Goal: Task Accomplishment & Management: Manage account settings

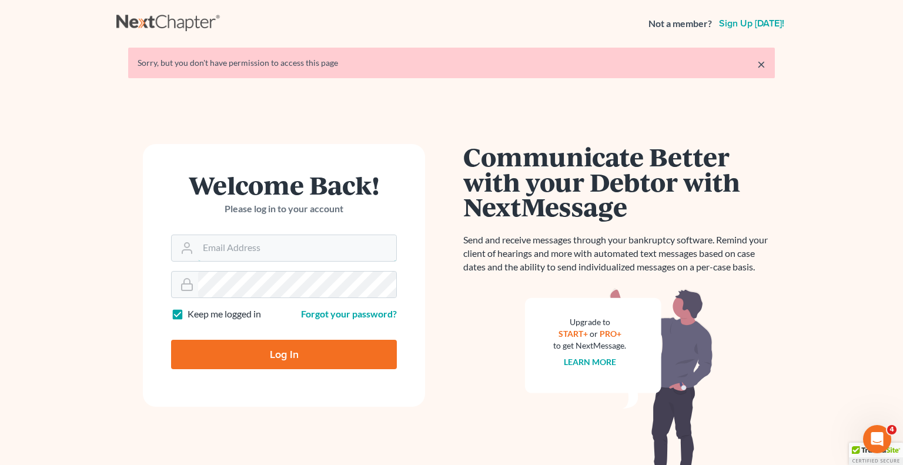
type input "[EMAIL_ADDRESS][DOMAIN_NAME]"
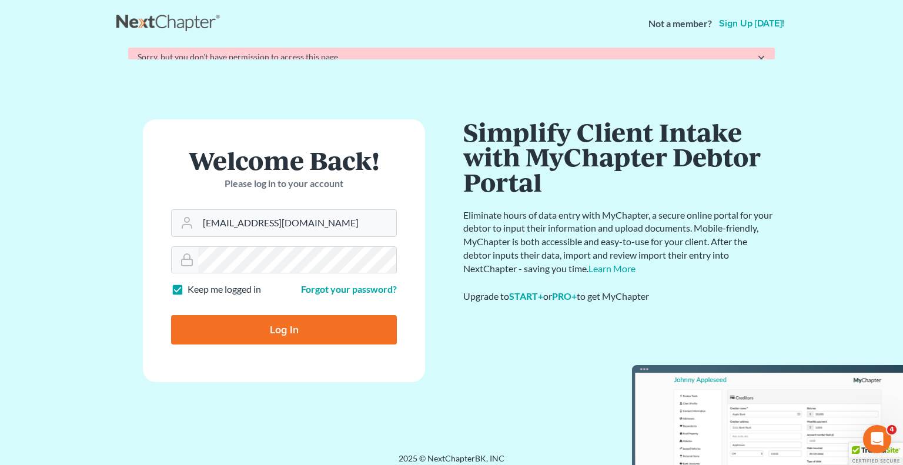
type input "Thinking..."
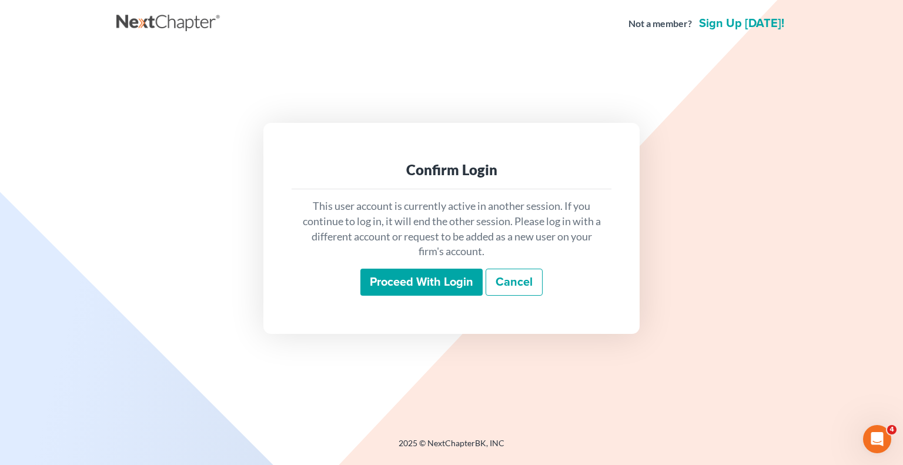
click at [407, 280] on input "Proceed with login" at bounding box center [421, 282] width 122 height 27
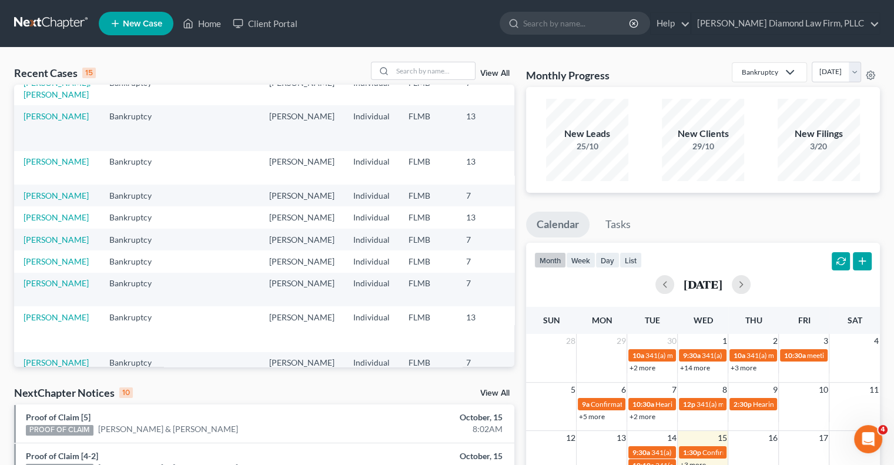
scroll to position [118, 0]
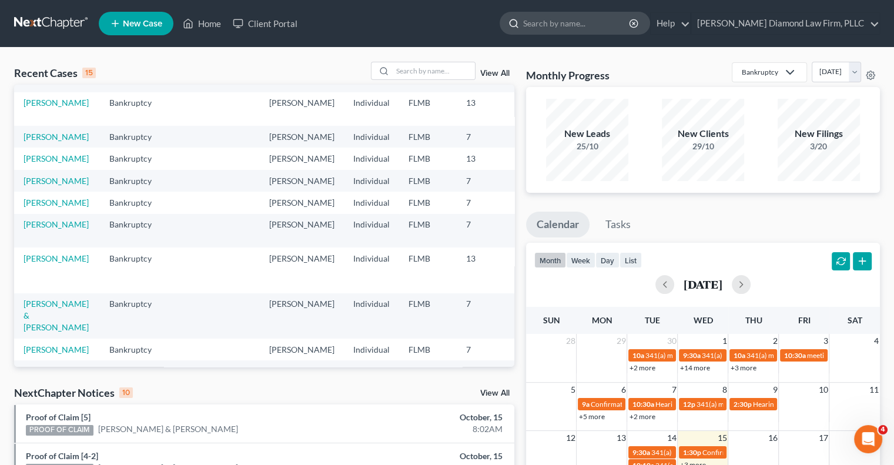
click at [574, 24] on input "search" at bounding box center [577, 23] width 108 height 22
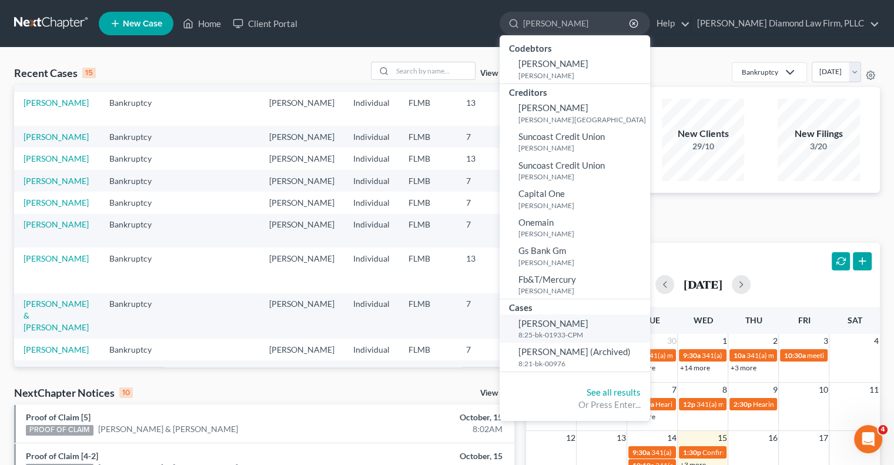
type input "Hartman"
click at [588, 333] on small "8:25-bk-01933-CPM" at bounding box center [583, 335] width 129 height 10
select select "13"
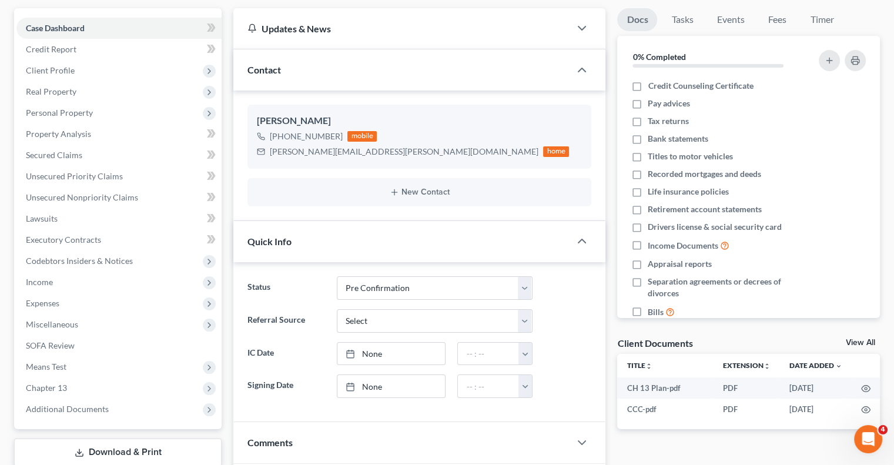
scroll to position [118, 0]
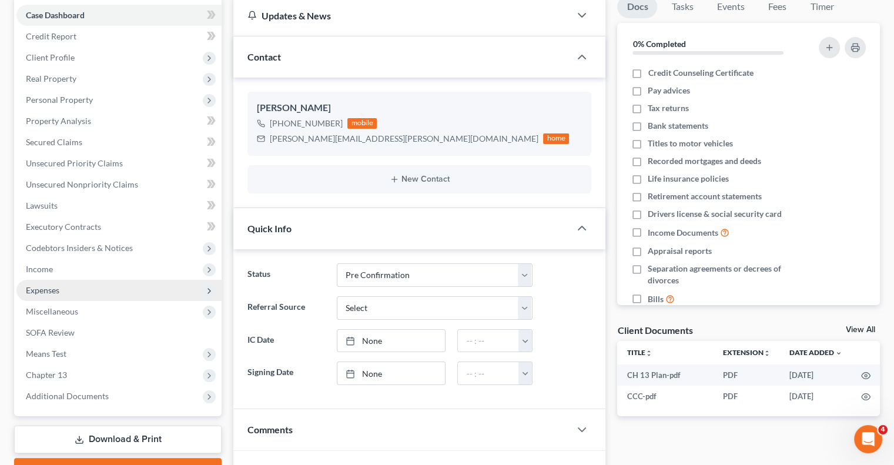
click at [63, 290] on span "Expenses" at bounding box center [118, 290] width 205 height 21
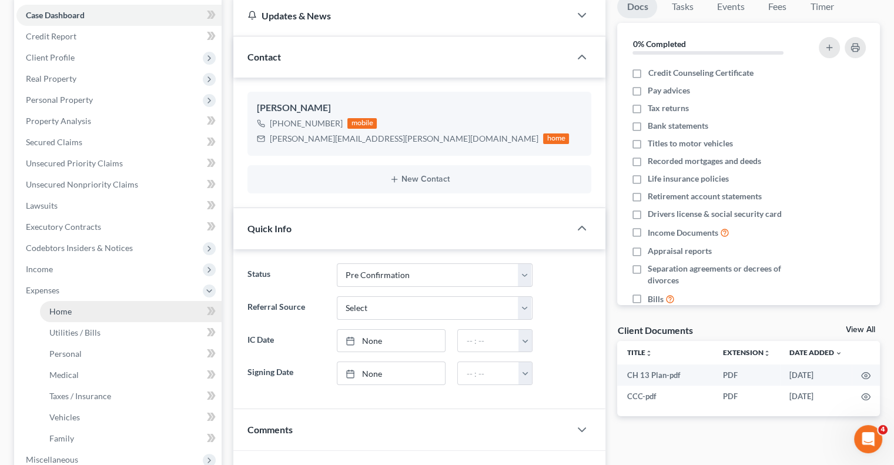
click at [94, 310] on link "Home" at bounding box center [131, 311] width 182 height 21
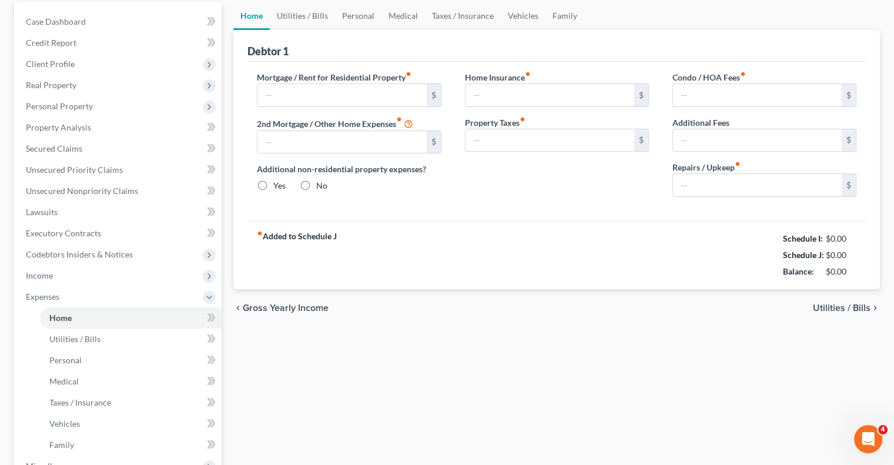
type input "2,206.60"
type input "0.00"
radio input "true"
type input "0.00"
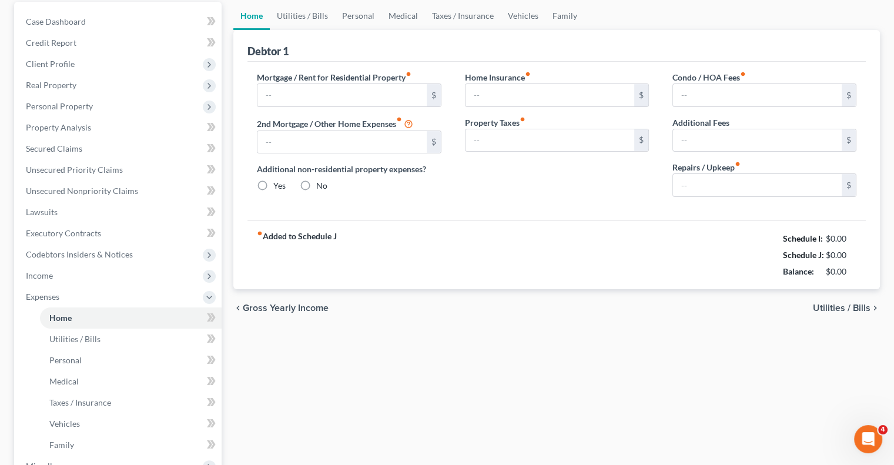
type input "0.00"
type input "50.00"
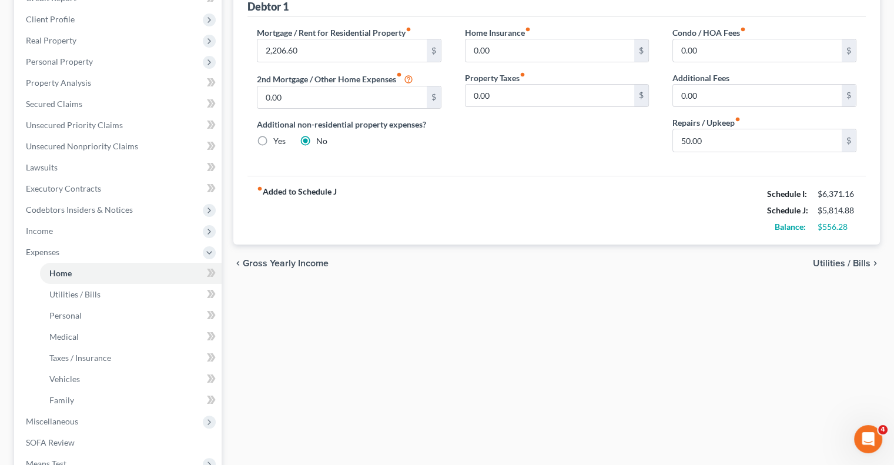
scroll to position [176, 0]
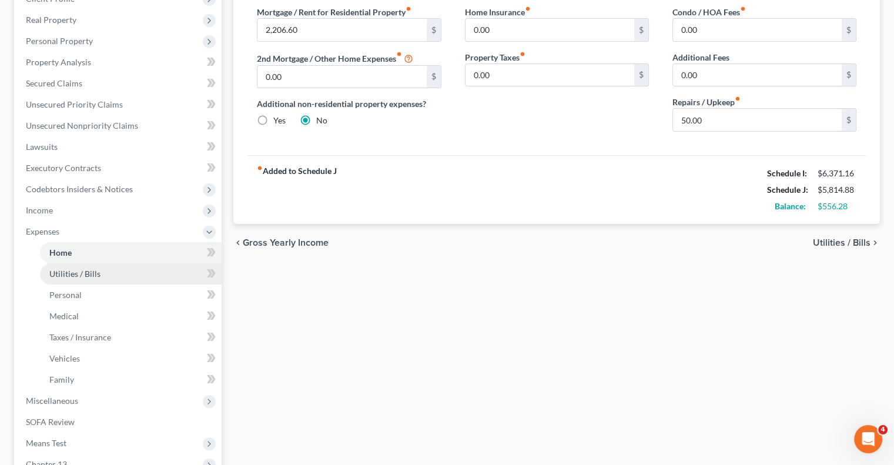
click at [87, 269] on span "Utilities / Bills" at bounding box center [74, 274] width 51 height 10
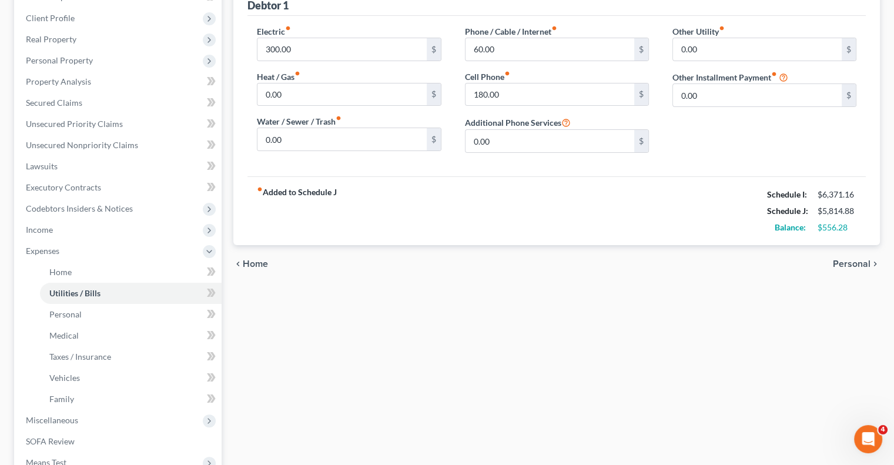
scroll to position [176, 0]
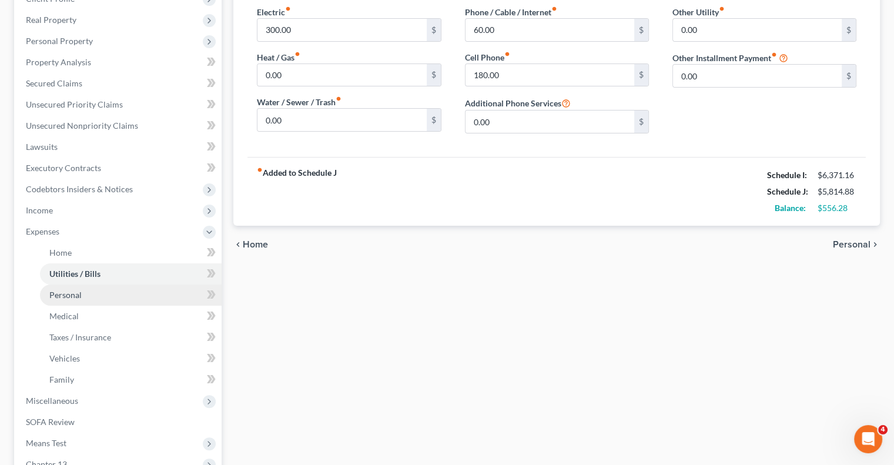
click at [58, 294] on span "Personal" at bounding box center [65, 295] width 32 height 10
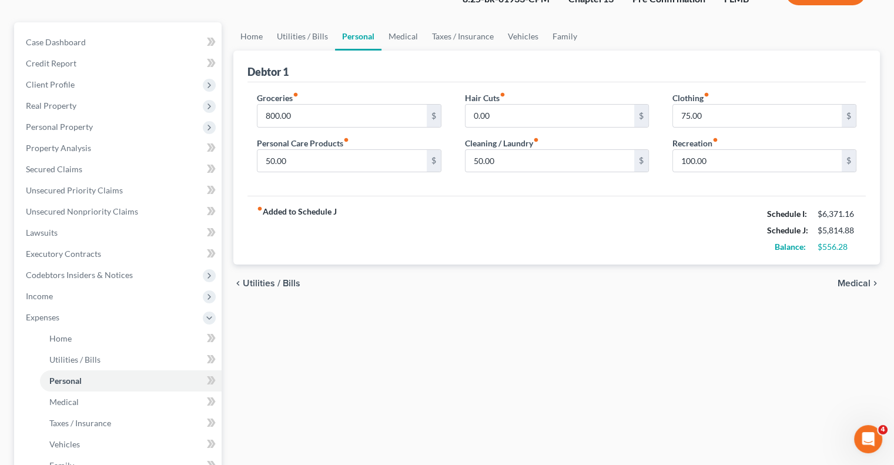
scroll to position [118, 0]
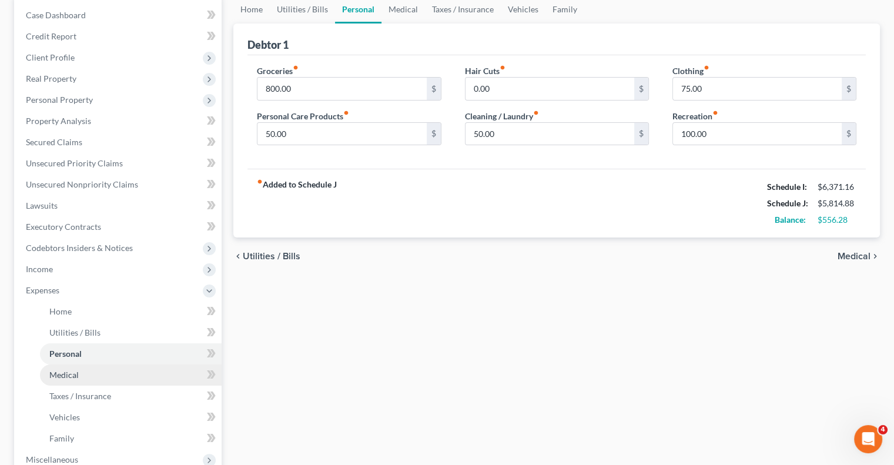
click at [71, 371] on span "Medical" at bounding box center [63, 375] width 29 height 10
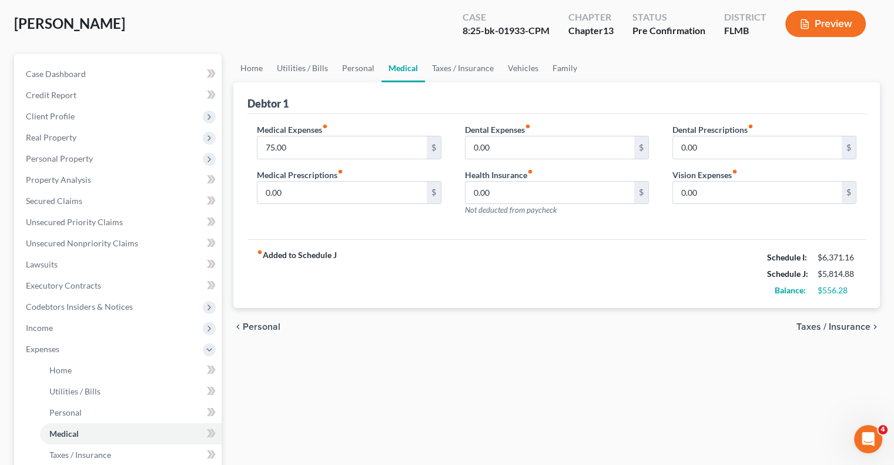
scroll to position [118, 0]
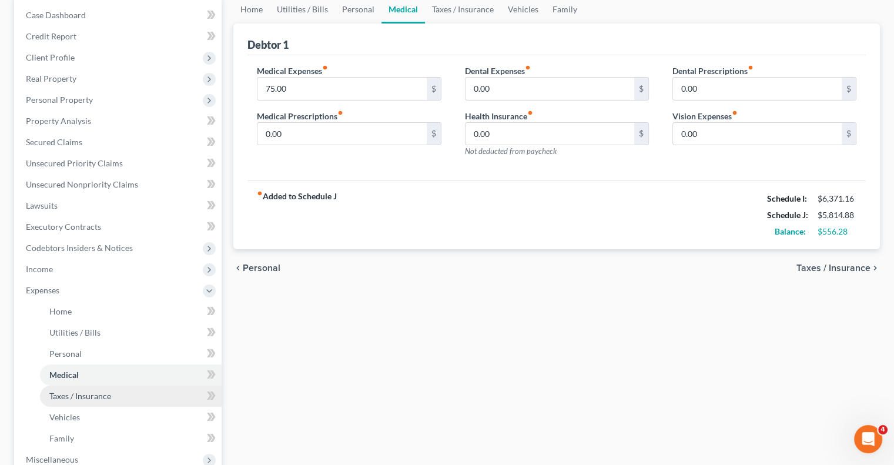
click at [105, 395] on span "Taxes / Insurance" at bounding box center [80, 396] width 62 height 10
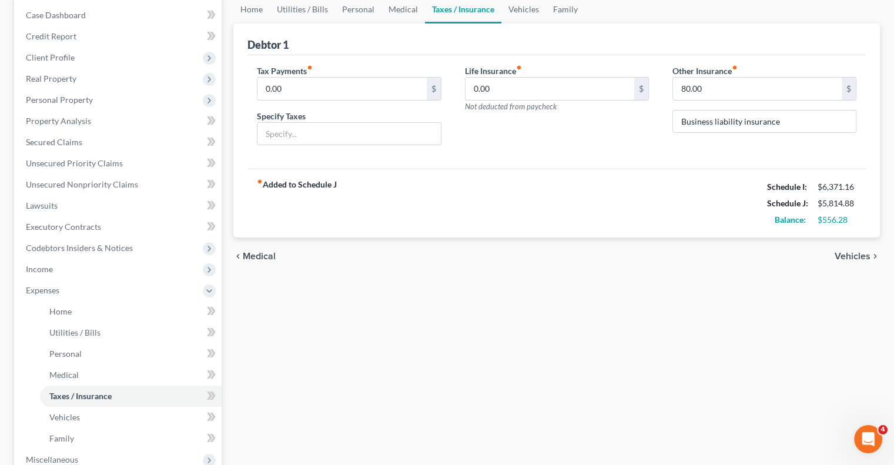
scroll to position [176, 0]
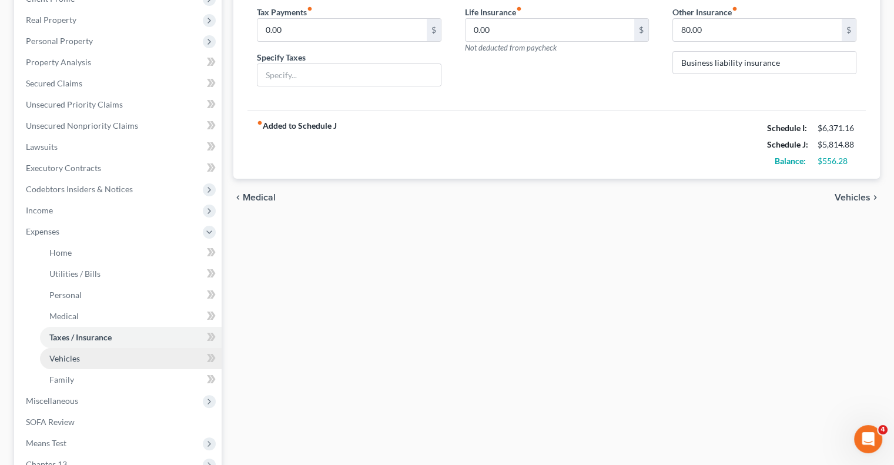
click at [59, 359] on span "Vehicles" at bounding box center [64, 358] width 31 height 10
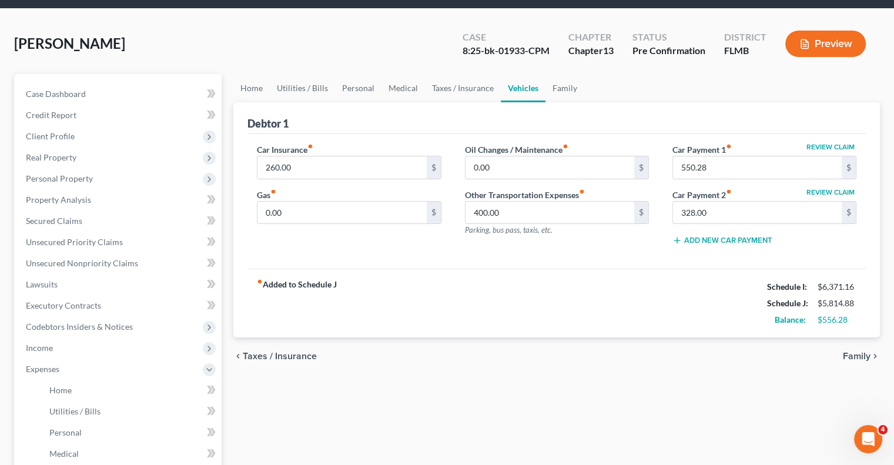
scroll to position [118, 0]
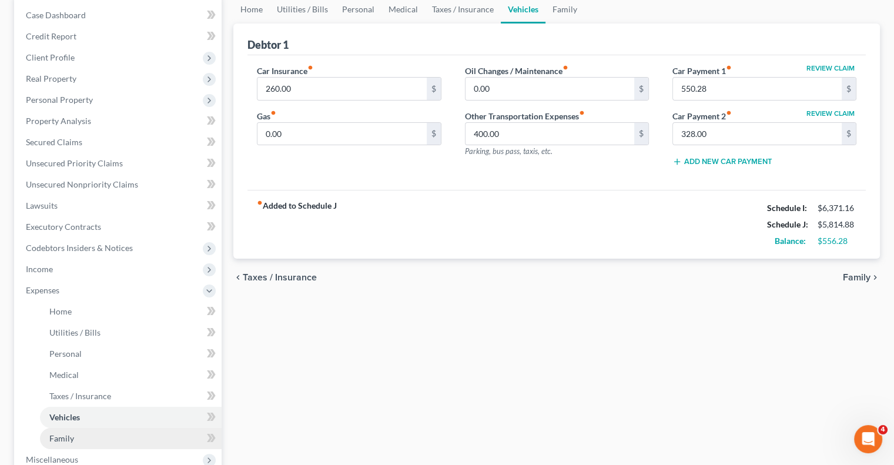
click at [56, 432] on link "Family" at bounding box center [131, 438] width 182 height 21
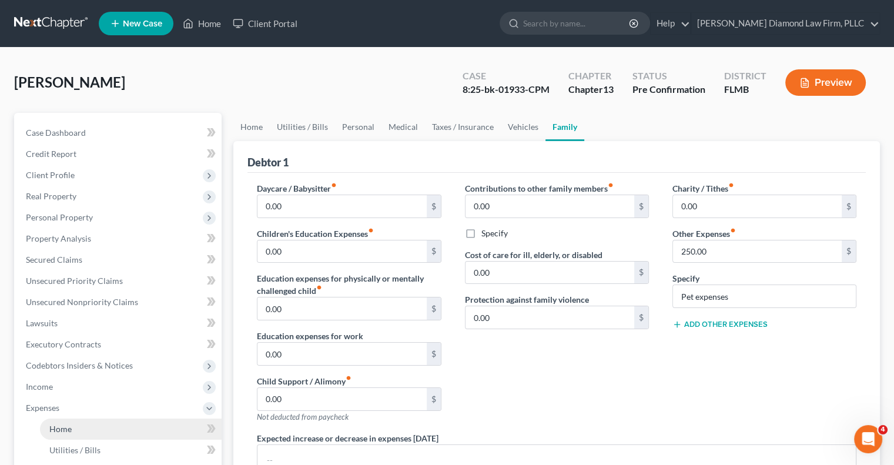
click at [70, 427] on span "Home" at bounding box center [60, 429] width 22 height 10
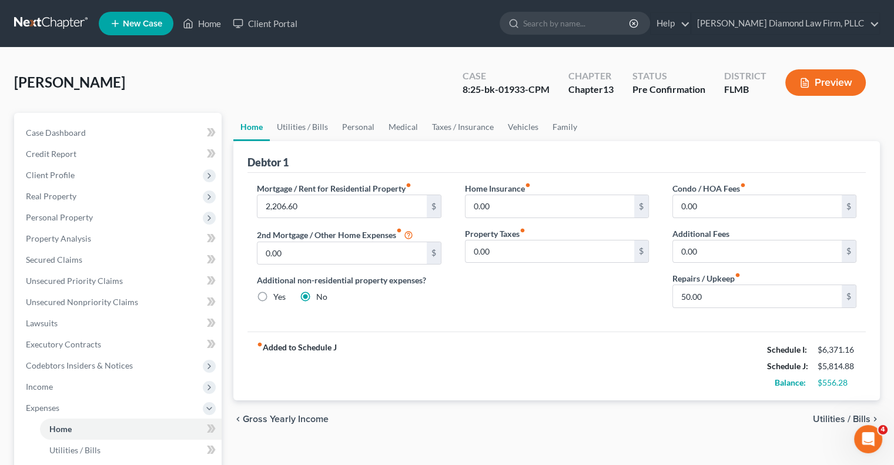
click at [273, 292] on label "Yes" at bounding box center [279, 297] width 12 height 12
click at [278, 292] on input "Yes" at bounding box center [282, 295] width 8 height 8
radio input "true"
radio input "false"
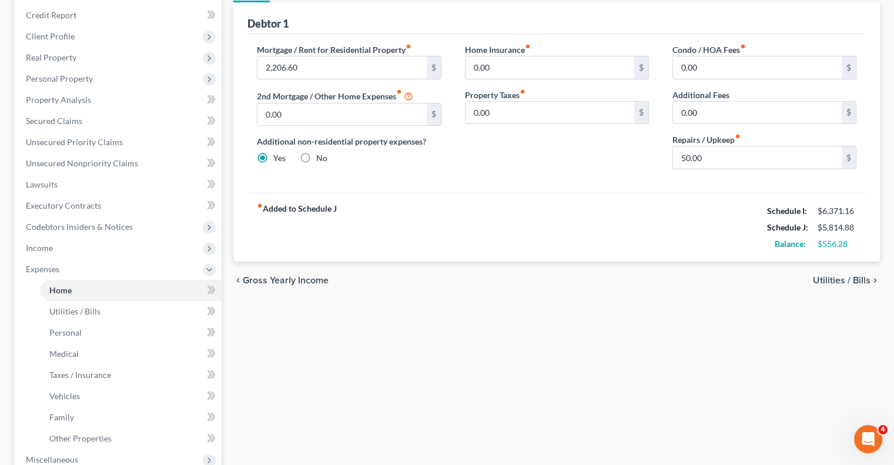
scroll to position [235, 0]
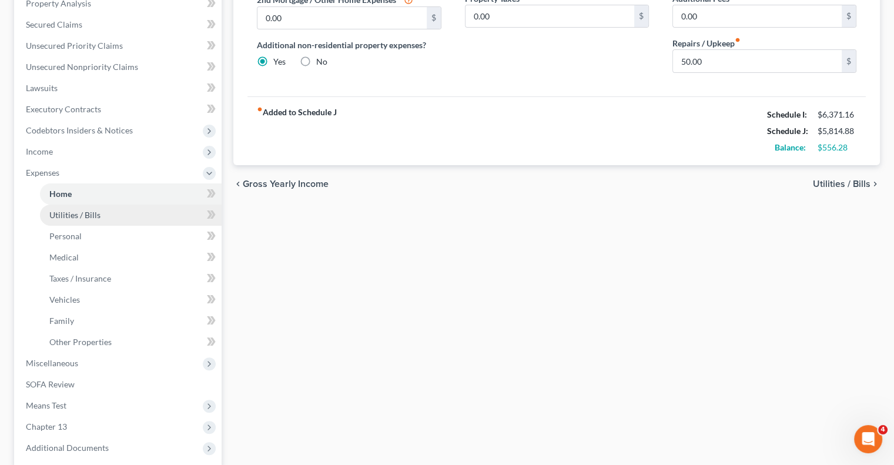
click at [66, 209] on link "Utilities / Bills" at bounding box center [131, 215] width 182 height 21
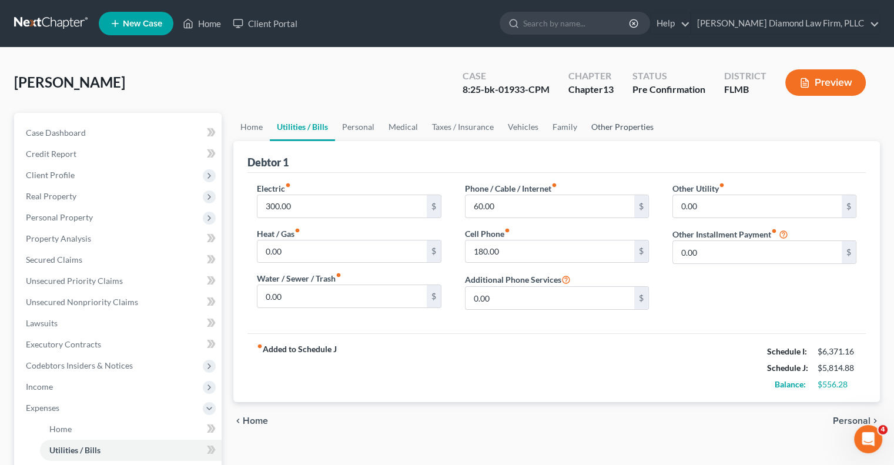
click at [617, 128] on link "Other Properties" at bounding box center [622, 127] width 76 height 28
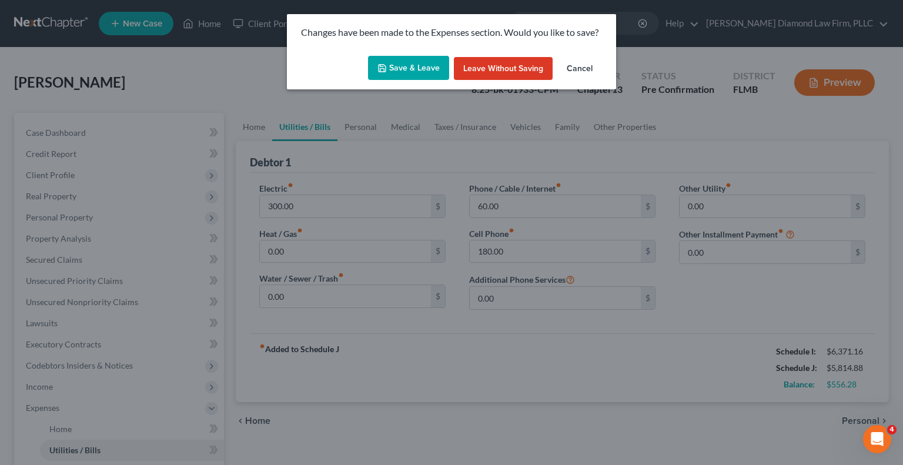
click at [409, 70] on button "Save & Leave" at bounding box center [408, 68] width 81 height 25
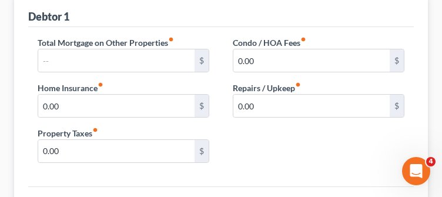
scroll to position [235, 0]
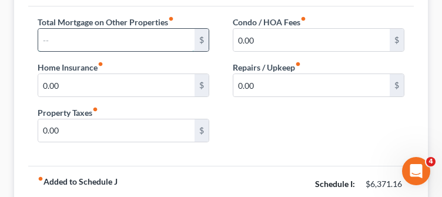
click at [118, 39] on input "text" at bounding box center [116, 40] width 156 height 22
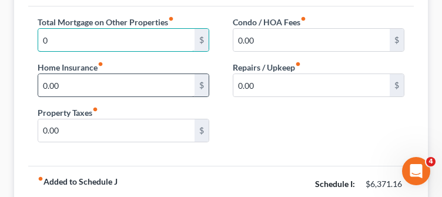
type input "0"
click at [114, 86] on input "0.00" at bounding box center [116, 85] width 156 height 22
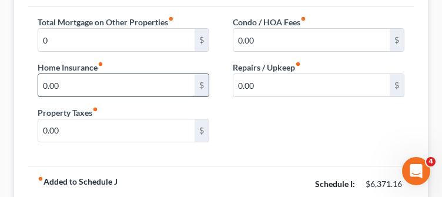
click at [114, 85] on input "0.00" at bounding box center [116, 85] width 156 height 22
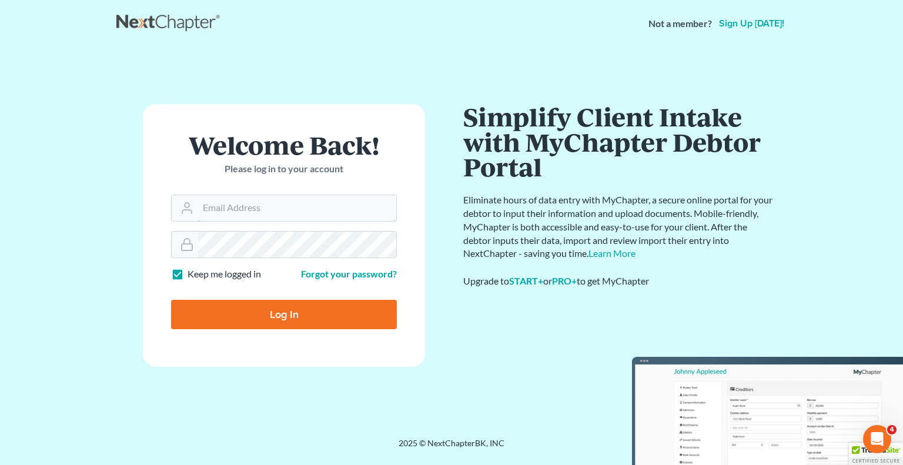
type input "[EMAIL_ADDRESS][DOMAIN_NAME]"
type input "Thinking..."
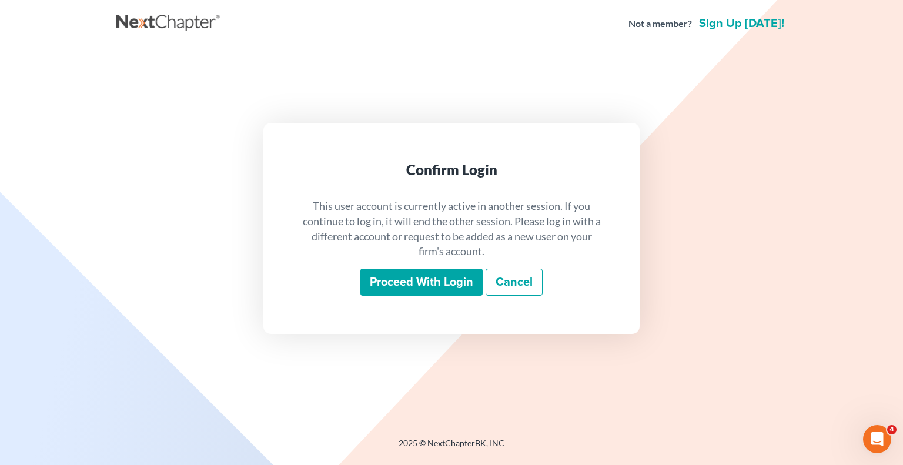
click at [404, 276] on input "Proceed with login" at bounding box center [421, 282] width 122 height 27
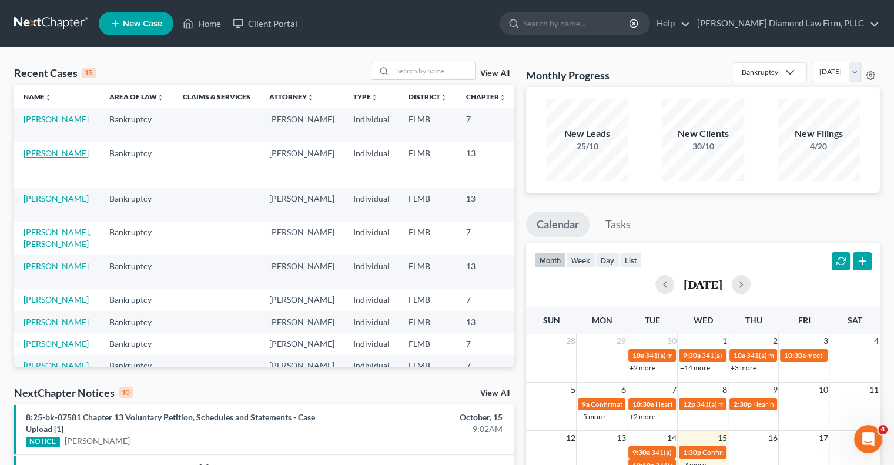
click at [33, 158] on link "[PERSON_NAME]" at bounding box center [56, 153] width 65 height 10
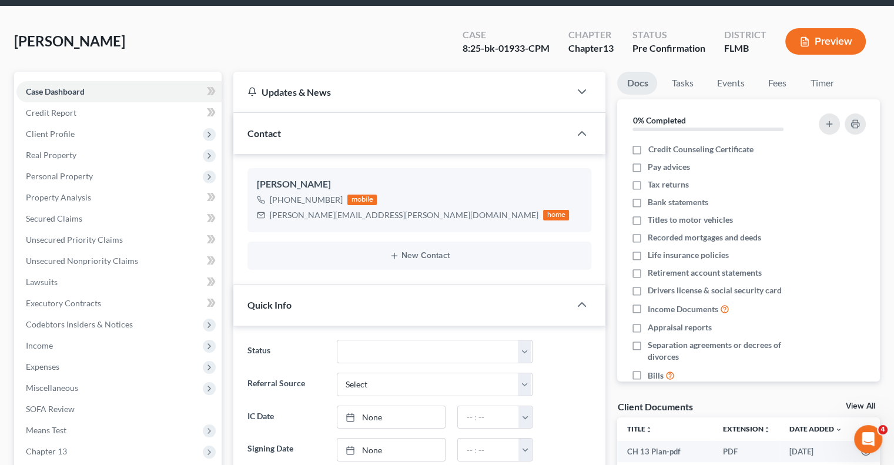
scroll to position [176, 0]
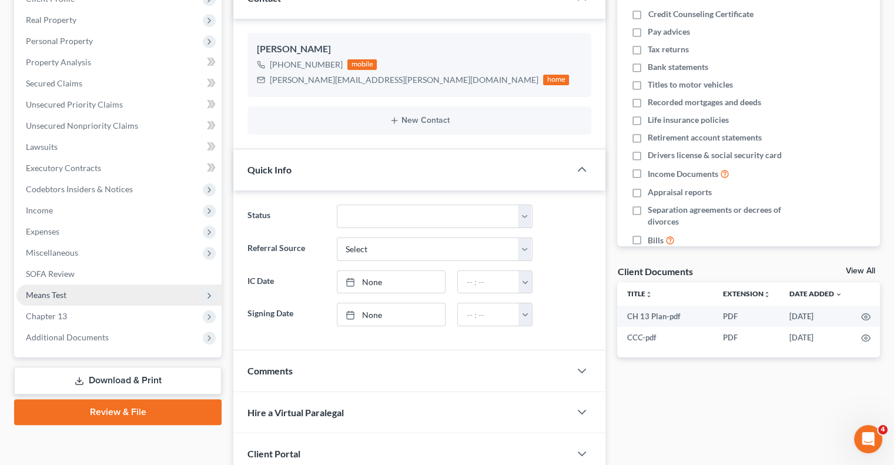
click at [36, 296] on span "Means Test" at bounding box center [46, 295] width 41 height 10
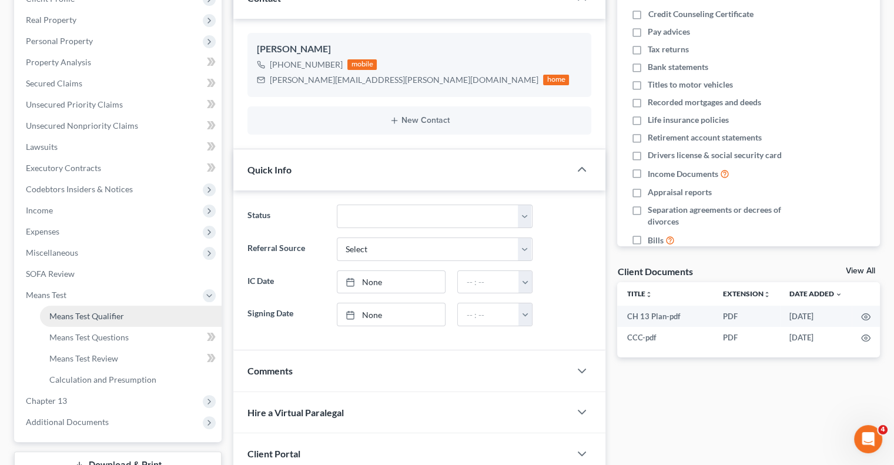
click at [75, 313] on span "Means Test Qualifier" at bounding box center [86, 316] width 75 height 10
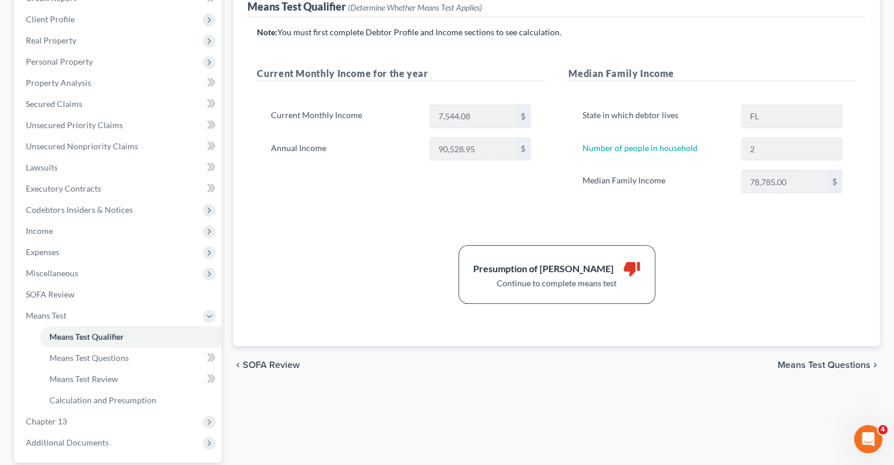
scroll to position [176, 0]
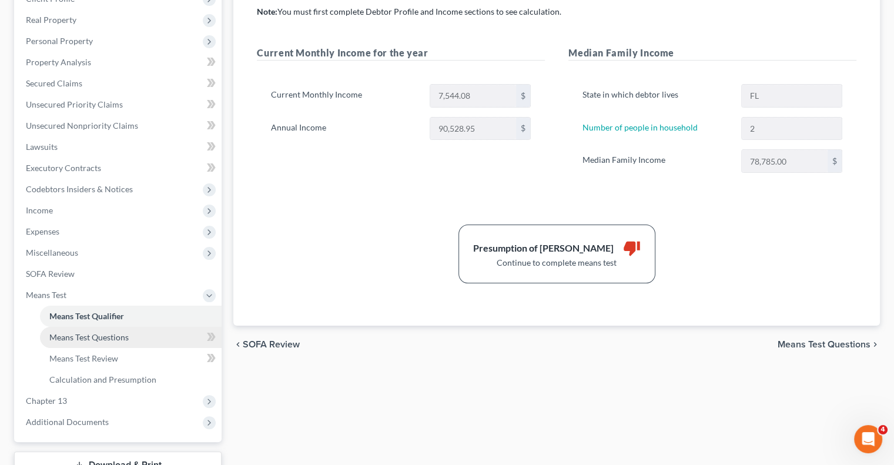
click at [111, 336] on span "Means Test Questions" at bounding box center [88, 337] width 79 height 10
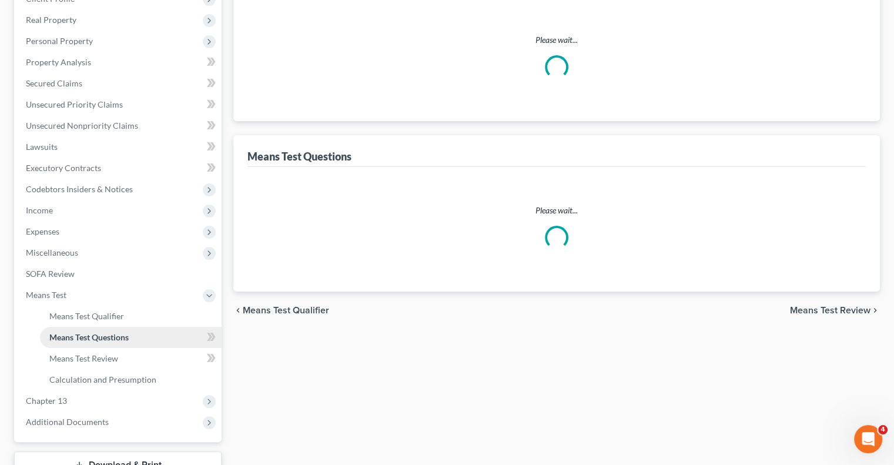
scroll to position [52, 0]
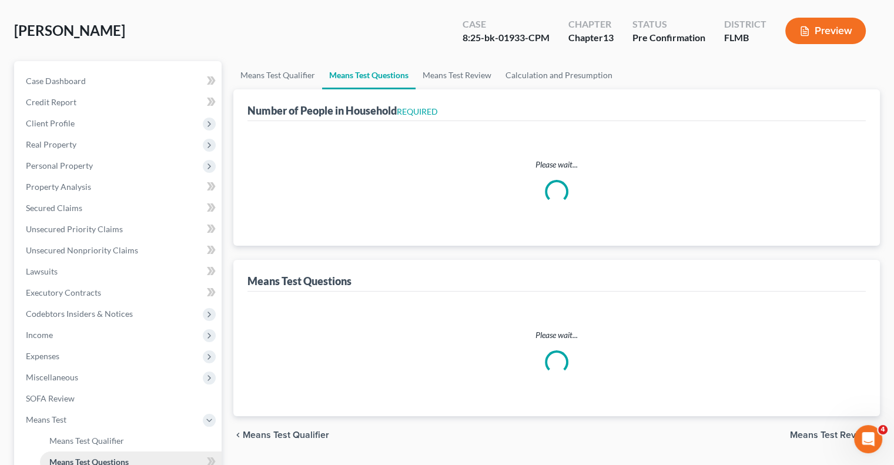
select select "0"
select select "60"
select select "1"
select select "60"
select select "1"
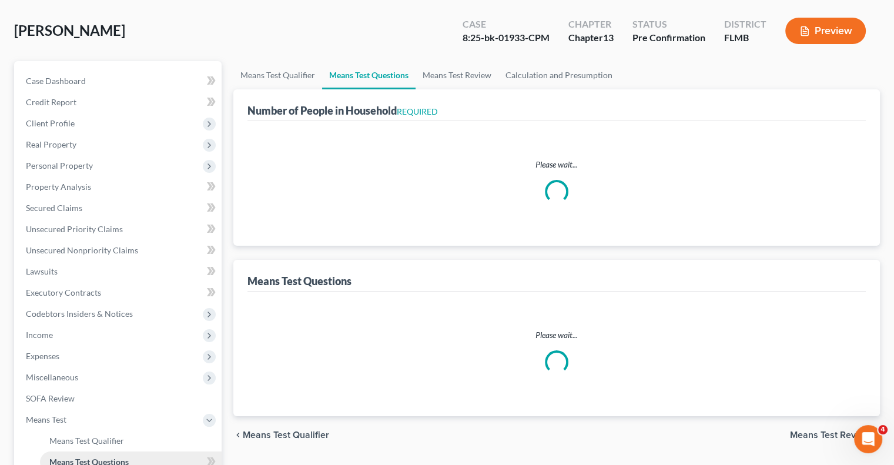
select select "60"
select select "2"
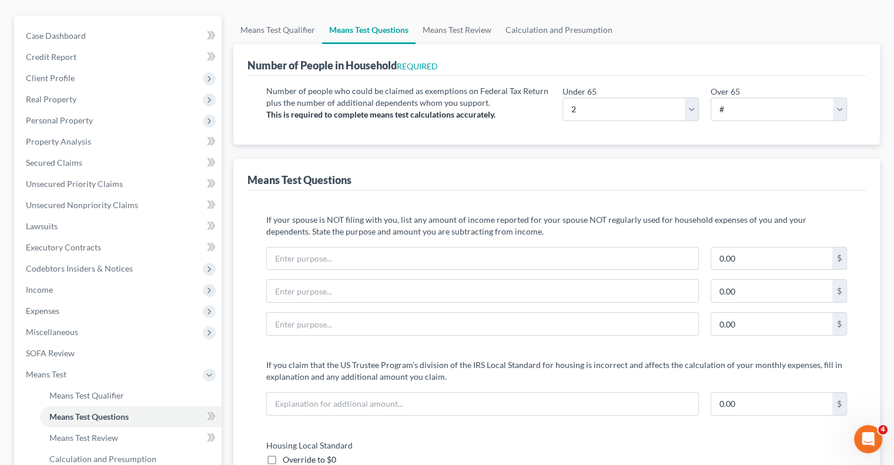
scroll to position [118, 0]
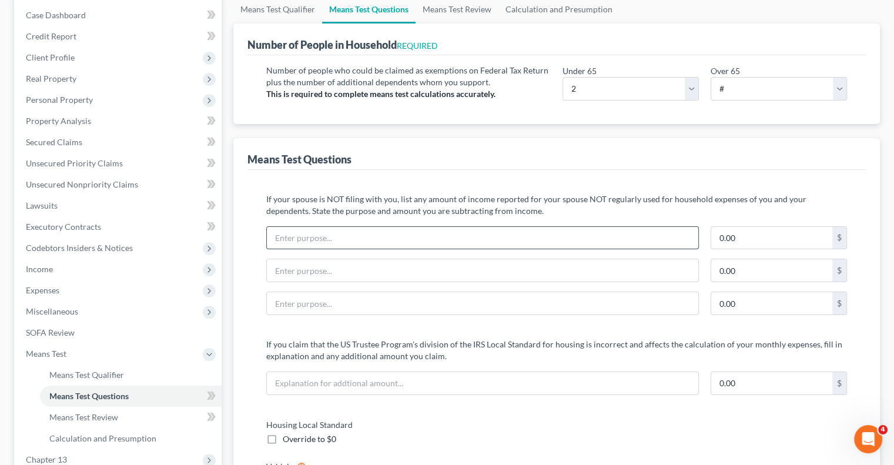
click at [431, 232] on input "text" at bounding box center [483, 238] width 432 height 22
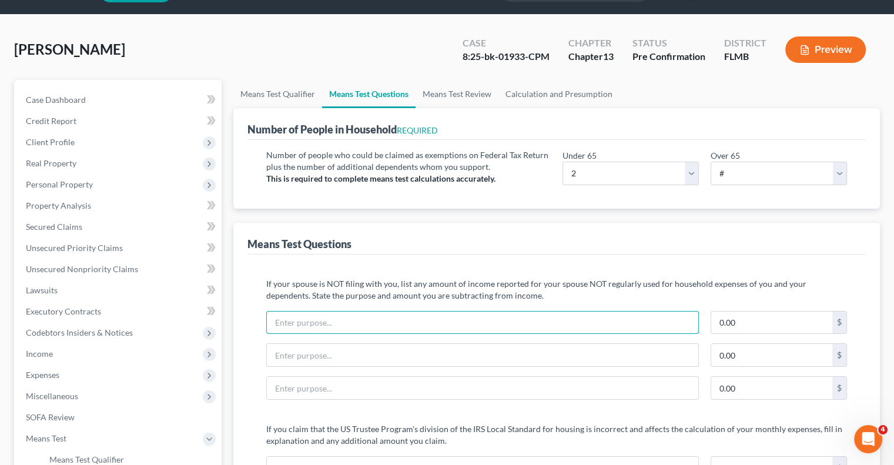
scroll to position [59, 0]
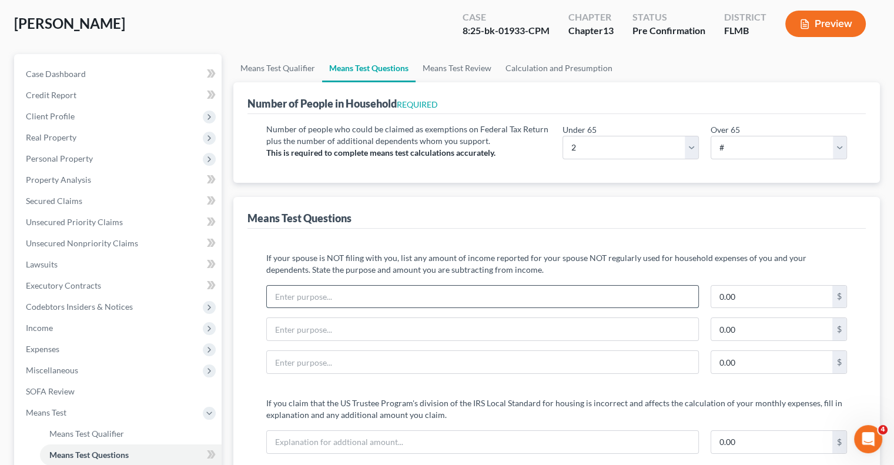
click at [402, 288] on input "text" at bounding box center [483, 297] width 432 height 22
click at [295, 290] on input "text" at bounding box center [483, 297] width 432 height 22
type input "R"
type input "Spouse's Rental Property Expenses"
click at [730, 298] on input "0.00" at bounding box center [771, 297] width 121 height 22
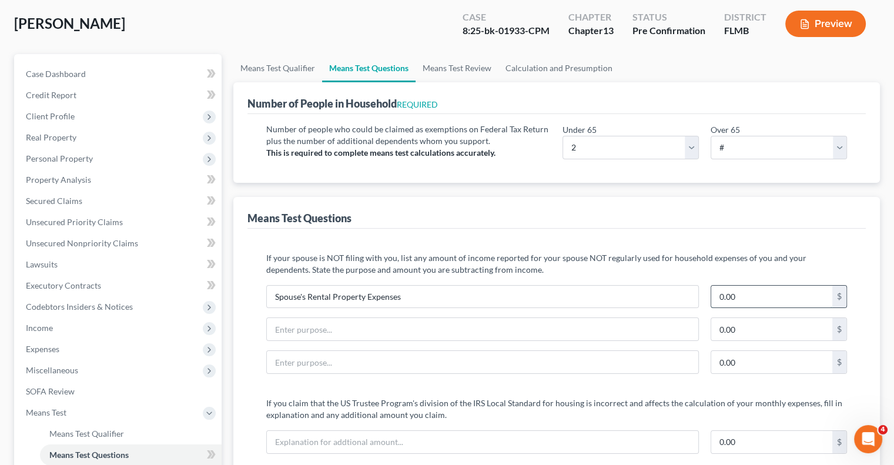
paste input "$592.43"
type input "$592.43"
click at [413, 290] on input "Spouse's Rental Property Expenses" at bounding box center [483, 297] width 432 height 22
click at [520, 291] on input "Spouse's Rental Property Expenses including taxes, trash pick-up," at bounding box center [483, 297] width 432 height 22
click at [533, 295] on input "Spouse's Rental Property Expenses including taxes, trash pick-up, prop mngment" at bounding box center [483, 297] width 432 height 22
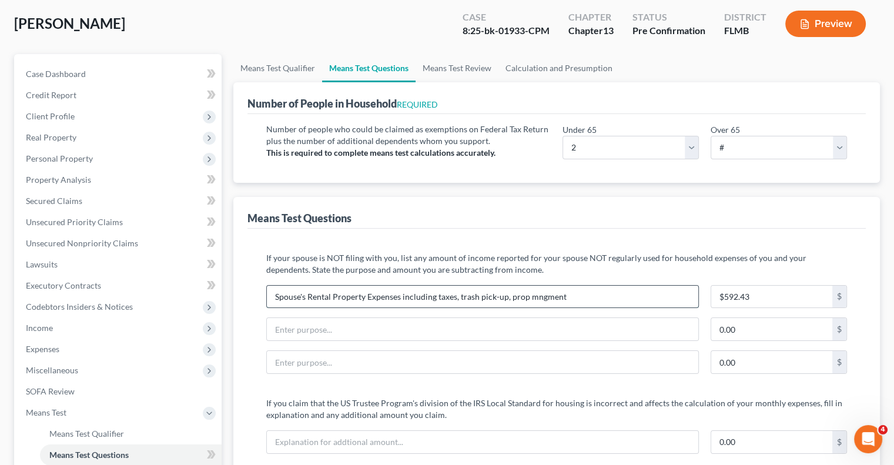
click at [541, 297] on input "Spouse's Rental Property Expenses including taxes, trash pick-up, prop mngment" at bounding box center [483, 297] width 432 height 22
click at [563, 300] on input "Spouse's Rental Property Expenses including taxes, trash pick-up, prop mngment" at bounding box center [483, 297] width 432 height 22
click at [546, 294] on input "Spouse's Rental Property Expenses including taxes, trash pick-up, prop mangment," at bounding box center [483, 297] width 432 height 22
click at [590, 288] on input "Spouse's Rental Property Expenses including taxes, trash pick-up, prop mangemen…" at bounding box center [483, 297] width 432 height 22
type input "Spouse's Rental Property Expenses including taxes, trash pick-up, prop mangemen…"
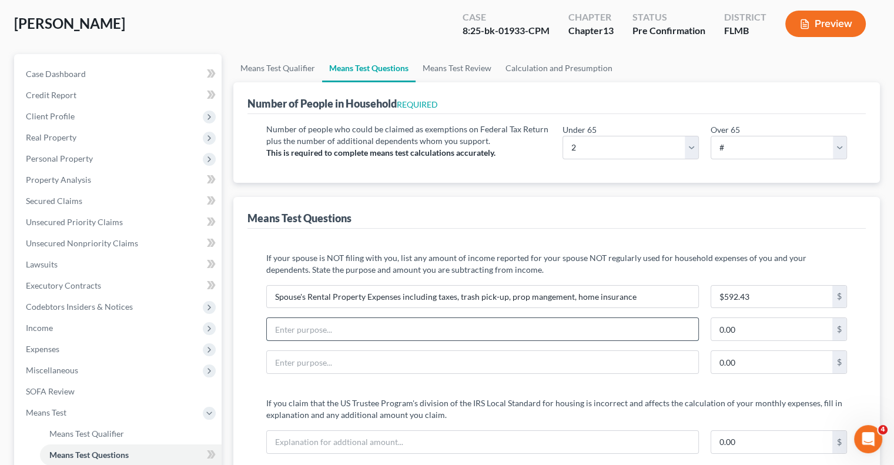
click at [343, 331] on input "text" at bounding box center [483, 329] width 432 height 22
type input "Spouse's business expenses including"
click at [730, 329] on input "0.00" at bounding box center [771, 329] width 121 height 22
type input "366.66"
click at [452, 333] on input "Spouse's business expenses including" at bounding box center [483, 329] width 432 height 22
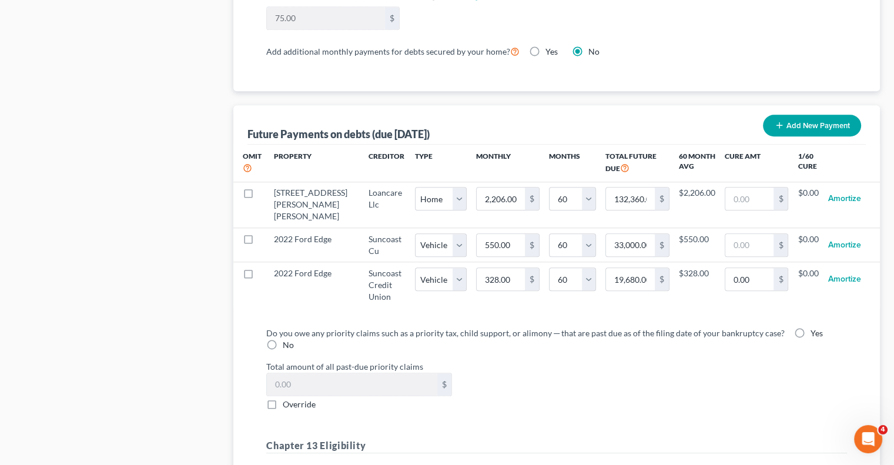
scroll to position [1117, 0]
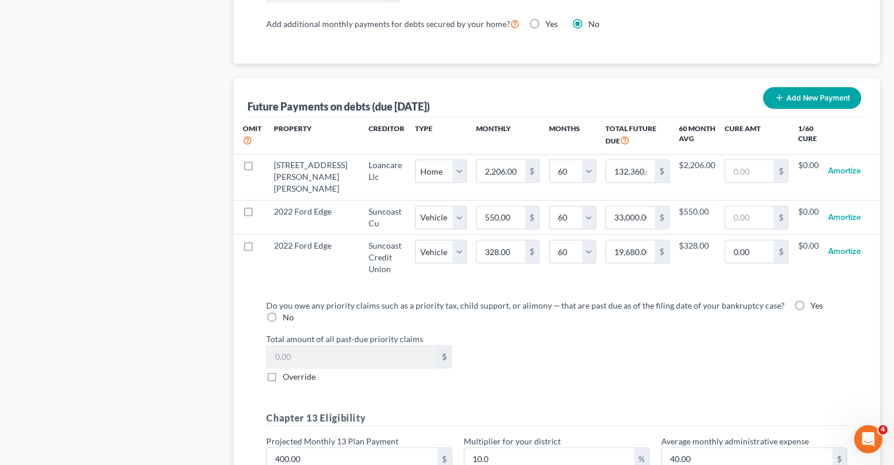
type input "Spouse's business expenses including supplies, helper, fuel"
click at [283, 316] on label "No" at bounding box center [288, 318] width 11 height 12
click at [288, 316] on input "No" at bounding box center [292, 316] width 8 height 8
radio input "true"
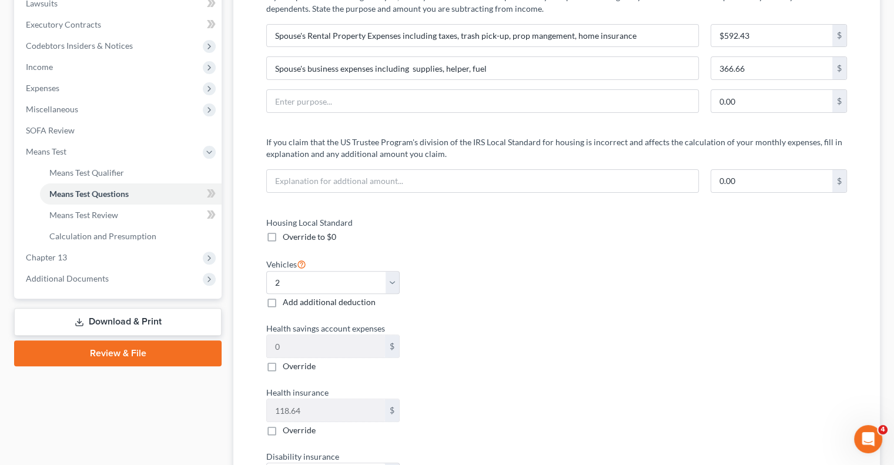
scroll to position [293, 0]
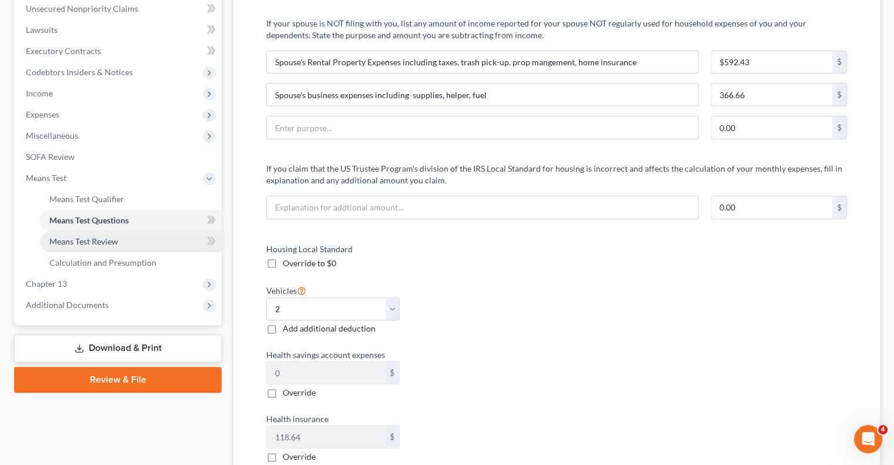
click at [77, 242] on span "Means Test Review" at bounding box center [83, 241] width 69 height 10
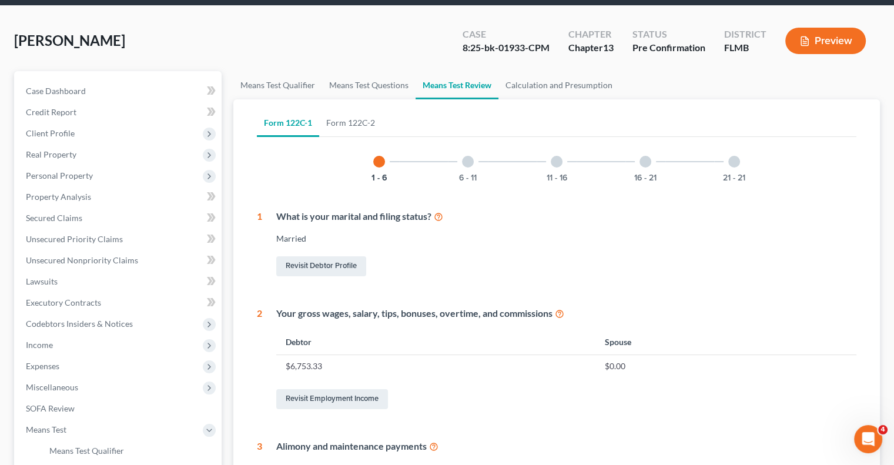
scroll to position [4, 0]
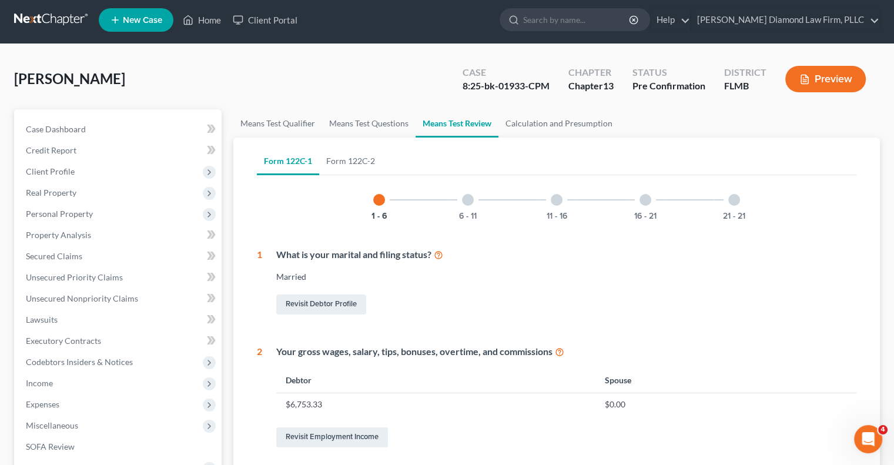
click at [467, 200] on div at bounding box center [468, 200] width 12 height 12
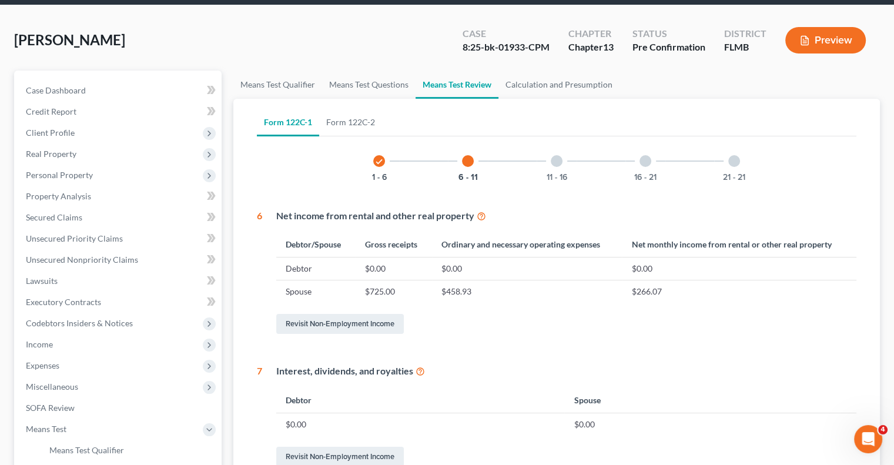
scroll to position [62, 0]
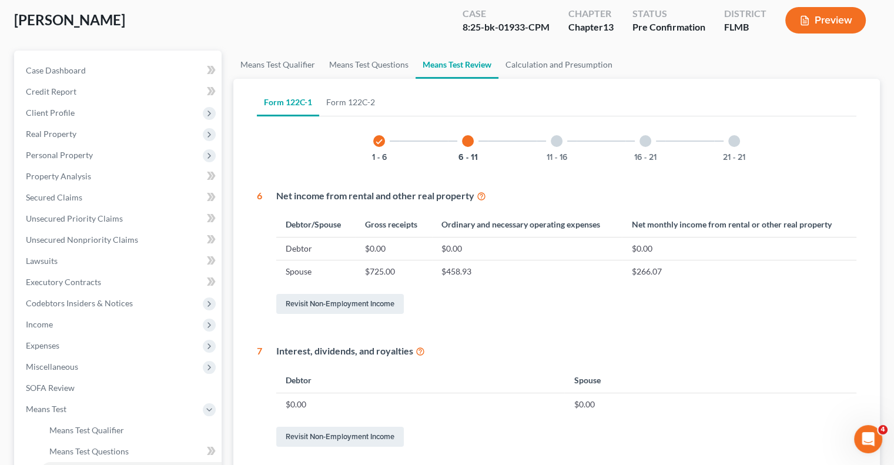
click at [398, 266] on td "$725.00" at bounding box center [394, 271] width 76 height 22
click at [391, 270] on td "$725.00" at bounding box center [394, 271] width 76 height 22
click at [414, 268] on td "$725.00" at bounding box center [394, 271] width 76 height 22
click at [412, 268] on td "$725.00" at bounding box center [394, 271] width 76 height 22
click at [410, 268] on td "$725.00" at bounding box center [394, 271] width 76 height 22
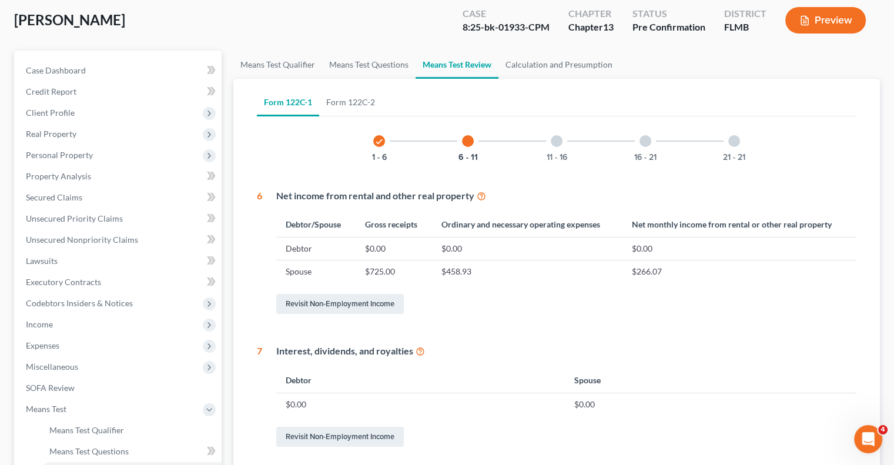
click at [407, 268] on td "$725.00" at bounding box center [394, 271] width 76 height 22
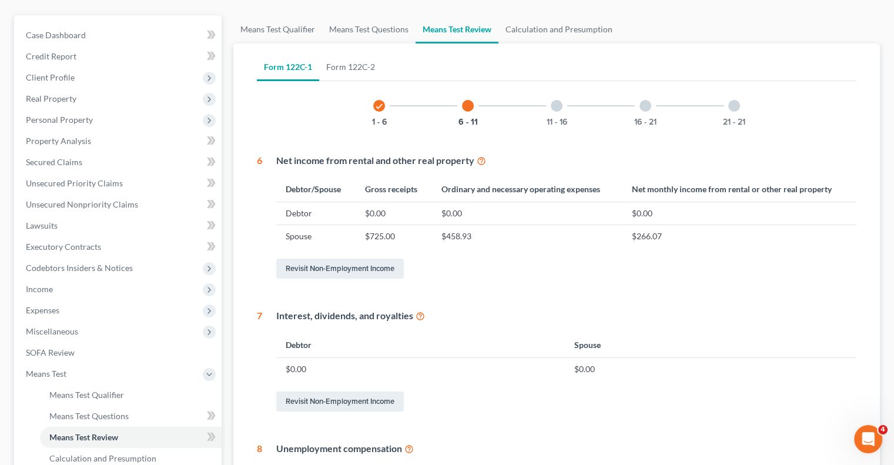
scroll to position [118, 0]
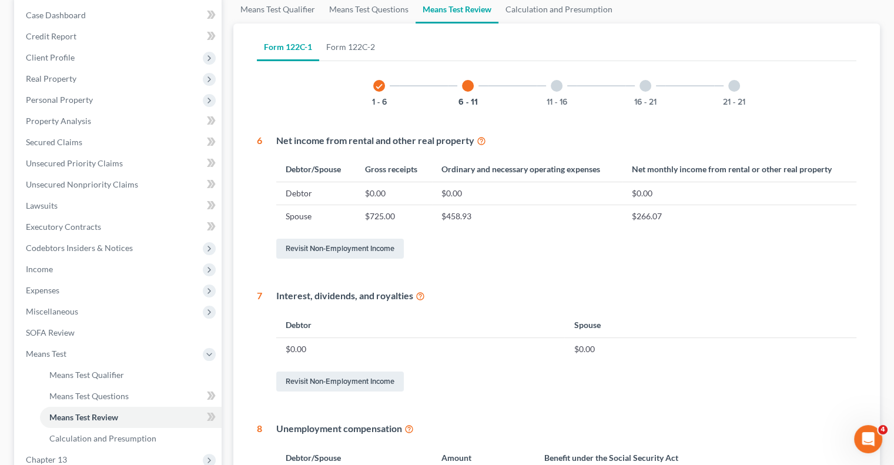
click at [386, 220] on td "$725.00" at bounding box center [394, 216] width 76 height 22
click at [412, 212] on td "$725.00" at bounding box center [394, 216] width 76 height 22
click at [397, 215] on td "$725.00" at bounding box center [394, 216] width 76 height 22
drag, startPoint x: 387, startPoint y: 217, endPoint x: 389, endPoint y: 225, distance: 8.0
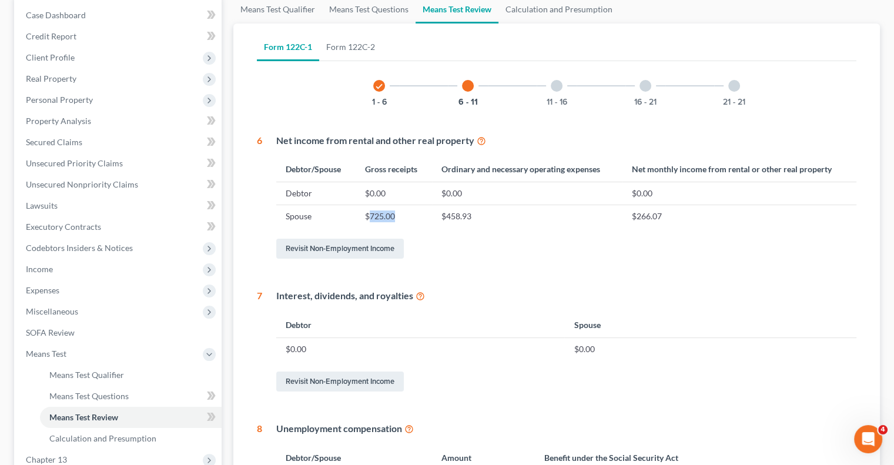
click at [386, 217] on td "$725.00" at bounding box center [394, 216] width 76 height 22
click at [399, 216] on td "$725.00" at bounding box center [394, 216] width 76 height 22
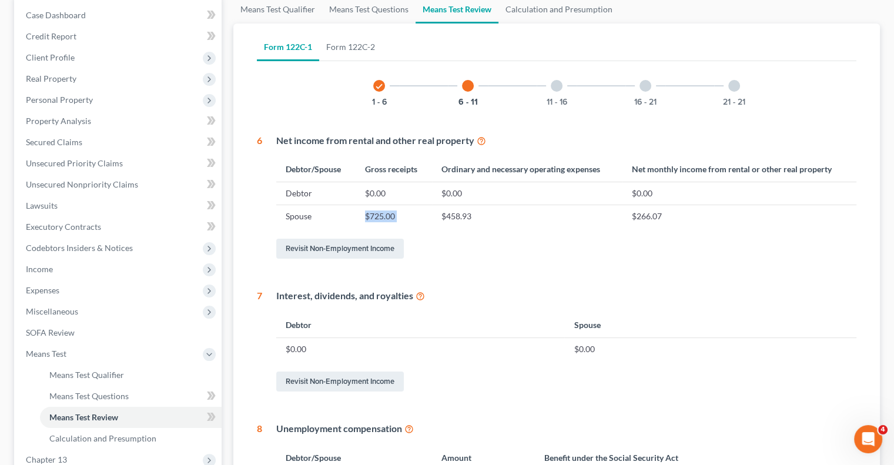
click at [388, 216] on td "$725.00" at bounding box center [394, 216] width 76 height 22
click at [418, 225] on td "$725.00" at bounding box center [394, 216] width 76 height 22
click at [317, 252] on link "Revisit Non-Employment Income" at bounding box center [340, 249] width 128 height 20
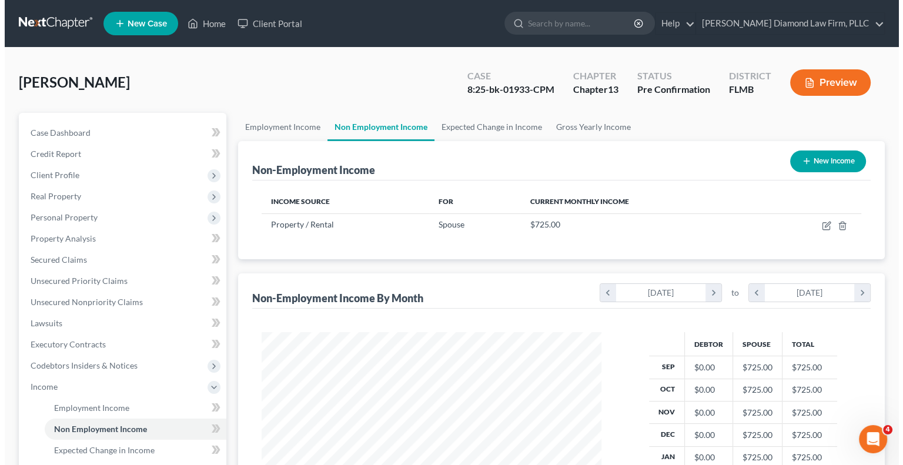
scroll to position [209, 363]
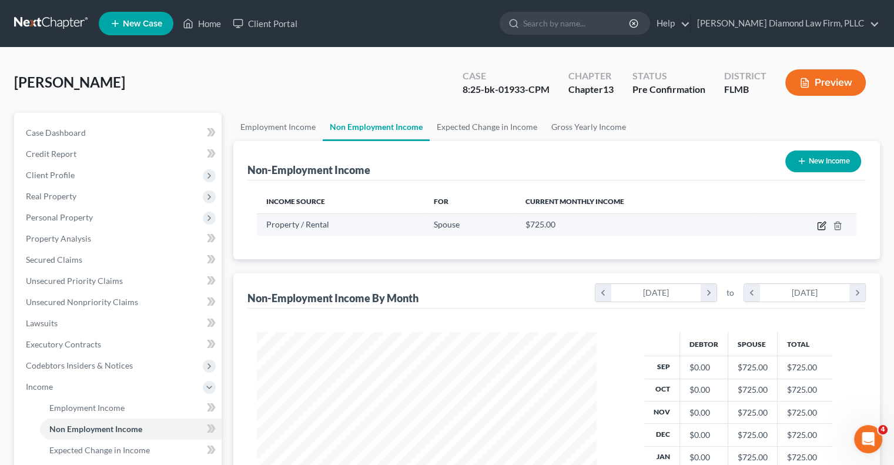
click at [817, 224] on icon "button" at bounding box center [821, 225] width 9 height 9
select select "9"
select select "0"
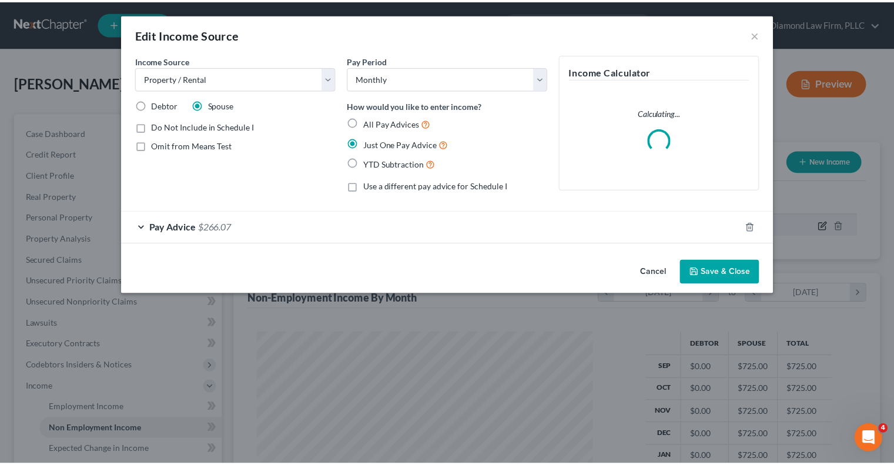
scroll to position [209, 367]
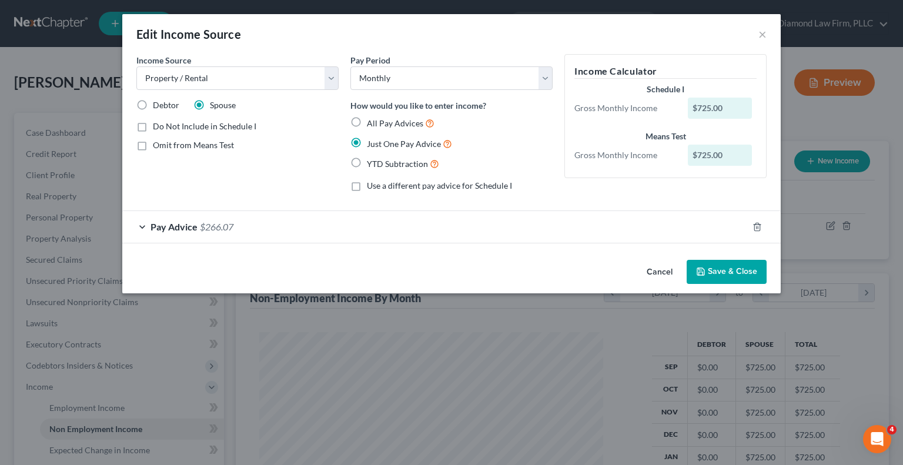
click at [727, 108] on div "$725.00" at bounding box center [720, 108] width 65 height 21
click at [713, 105] on div "$725.00" at bounding box center [720, 108] width 65 height 21
click at [701, 111] on div "$725.00" at bounding box center [720, 108] width 65 height 21
click at [701, 105] on div "$725.00" at bounding box center [720, 108] width 65 height 21
click at [711, 277] on button "Save & Close" at bounding box center [727, 272] width 80 height 25
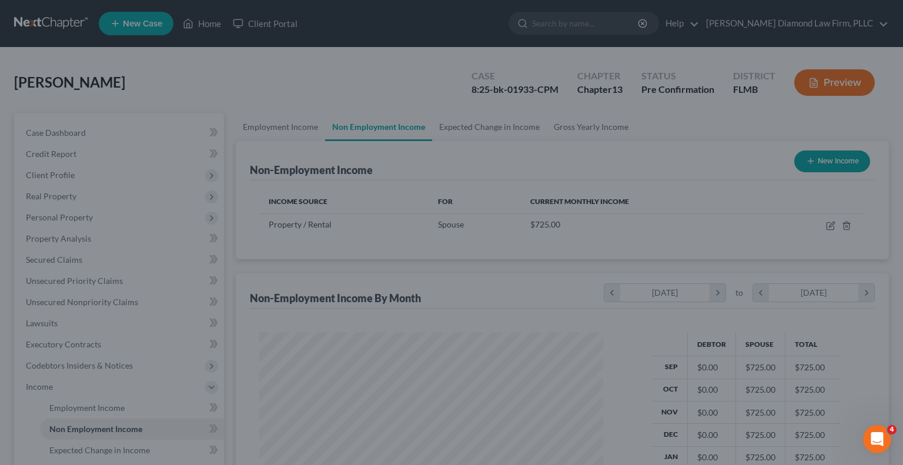
scroll to position [587727, 587573]
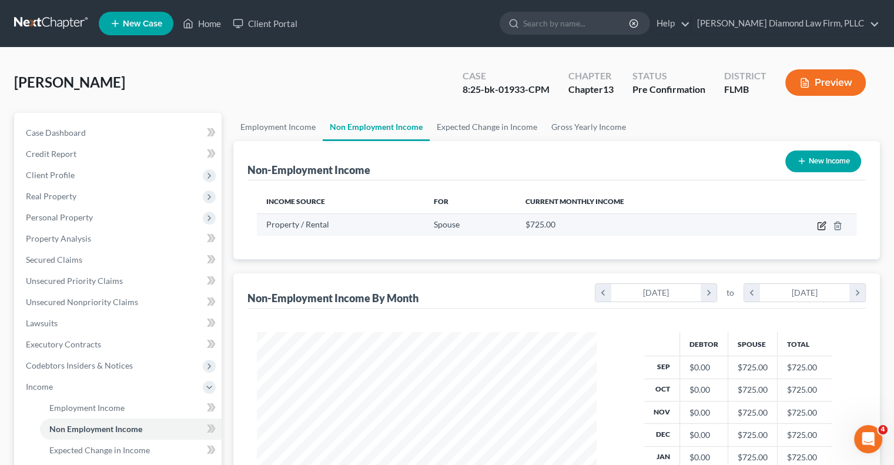
click at [821, 228] on icon "button" at bounding box center [821, 225] width 9 height 9
select select "9"
select select "0"
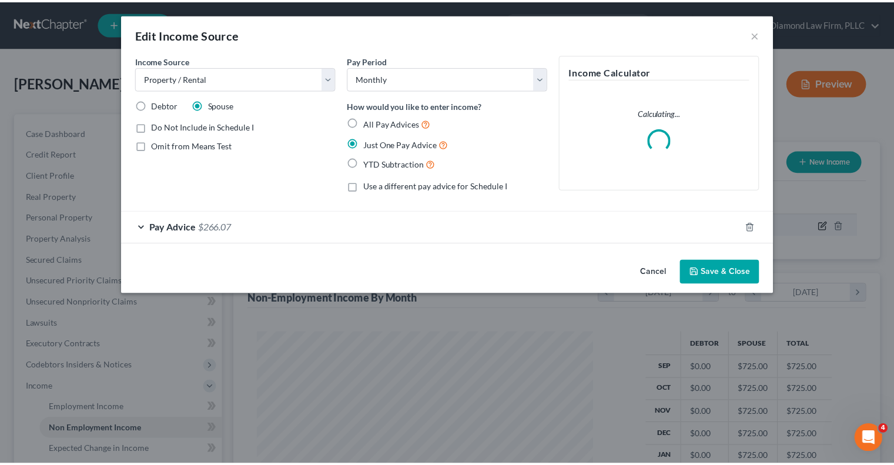
scroll to position [209, 367]
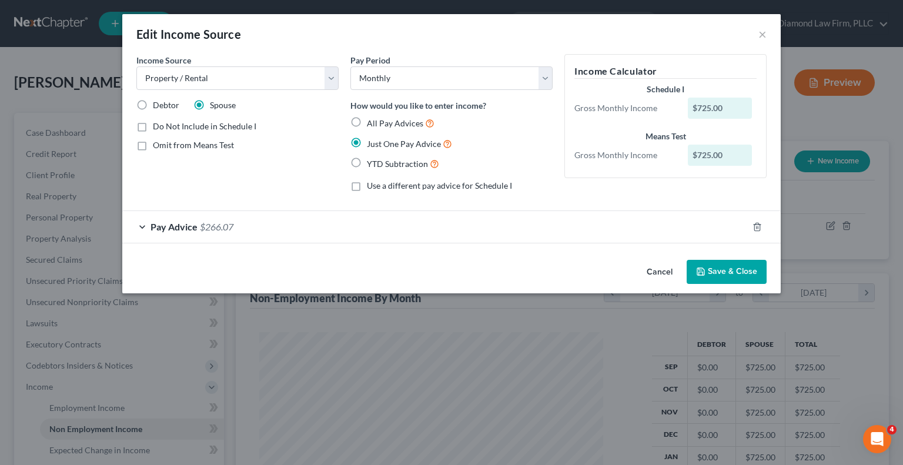
click at [724, 113] on div "$725.00" at bounding box center [720, 108] width 65 height 21
click at [720, 108] on div "$725.00" at bounding box center [720, 108] width 65 height 21
drag, startPoint x: 721, startPoint y: 131, endPoint x: 670, endPoint y: 122, distance: 51.4
click at [720, 131] on div "Means Test" at bounding box center [665, 137] width 182 height 12
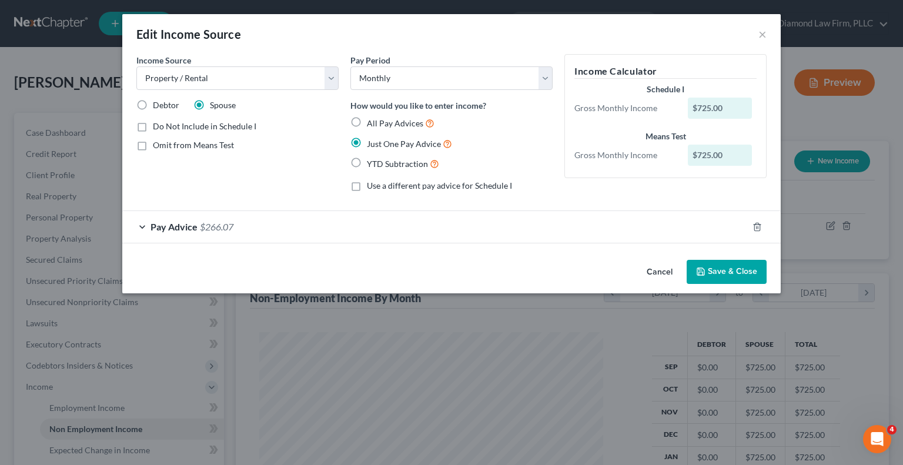
click at [731, 270] on button "Save & Close" at bounding box center [727, 272] width 80 height 25
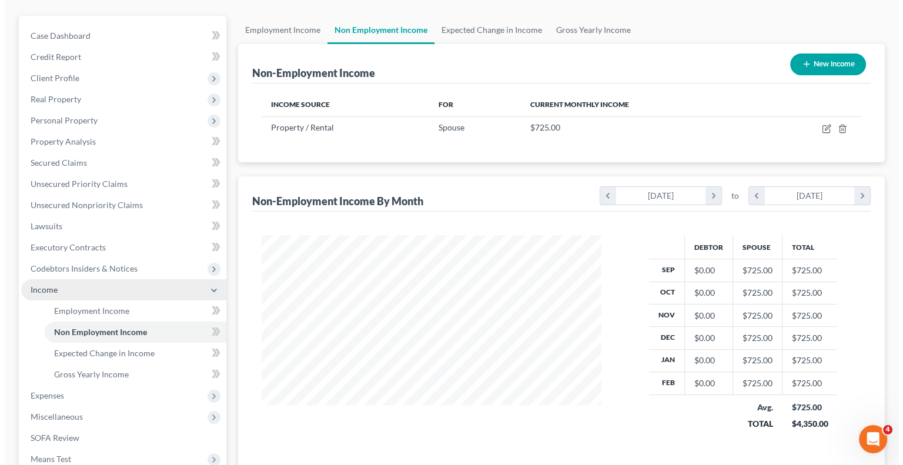
scroll to position [118, 0]
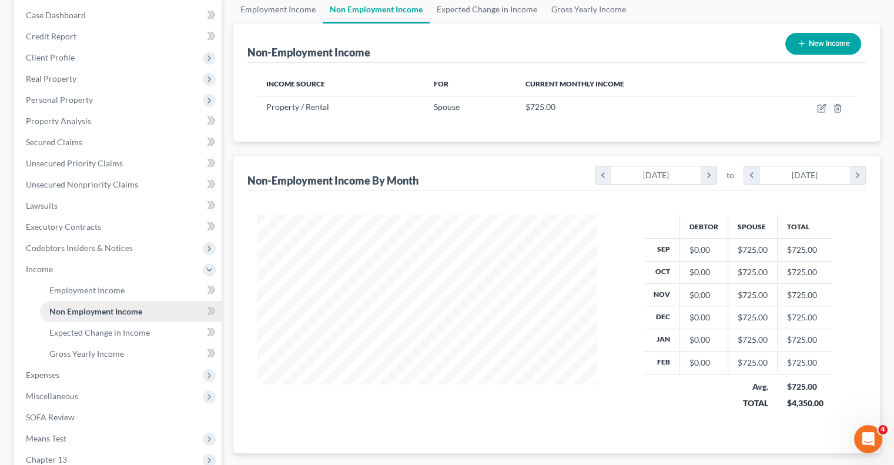
click at [149, 311] on link "Non Employment Income" at bounding box center [131, 311] width 182 height 21
click at [821, 107] on icon "button" at bounding box center [822, 106] width 5 height 5
select select "9"
select select "0"
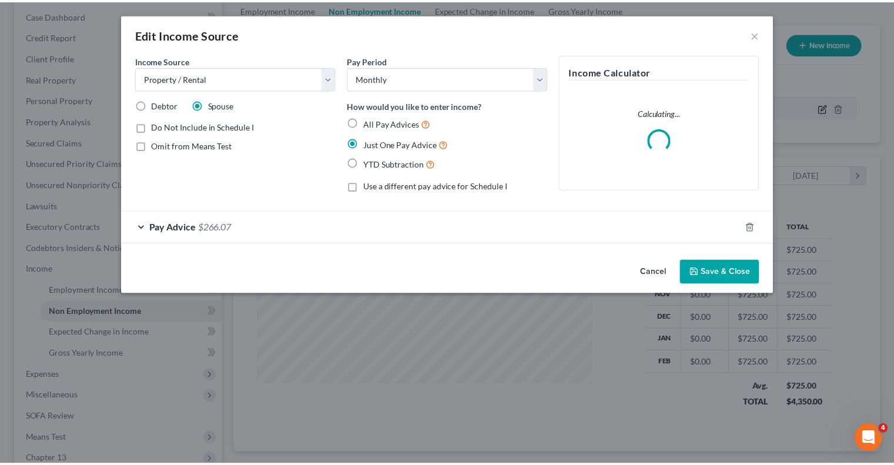
scroll to position [209, 367]
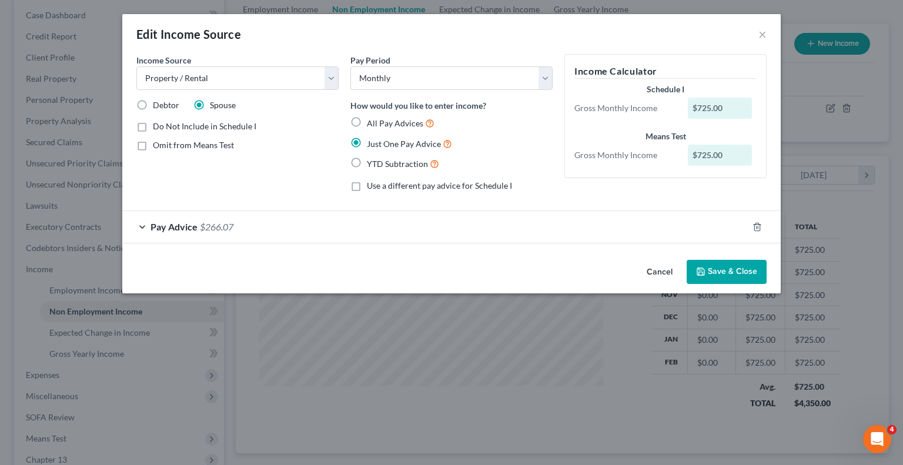
click at [726, 107] on div "$725.00" at bounding box center [720, 108] width 65 height 21
click at [723, 105] on div "$725.00" at bounding box center [720, 108] width 65 height 21
click at [718, 103] on div "$725.00" at bounding box center [720, 108] width 65 height 21
click at [715, 103] on div "$725.00" at bounding box center [720, 108] width 65 height 21
click at [707, 104] on div "$725.00" at bounding box center [720, 108] width 65 height 21
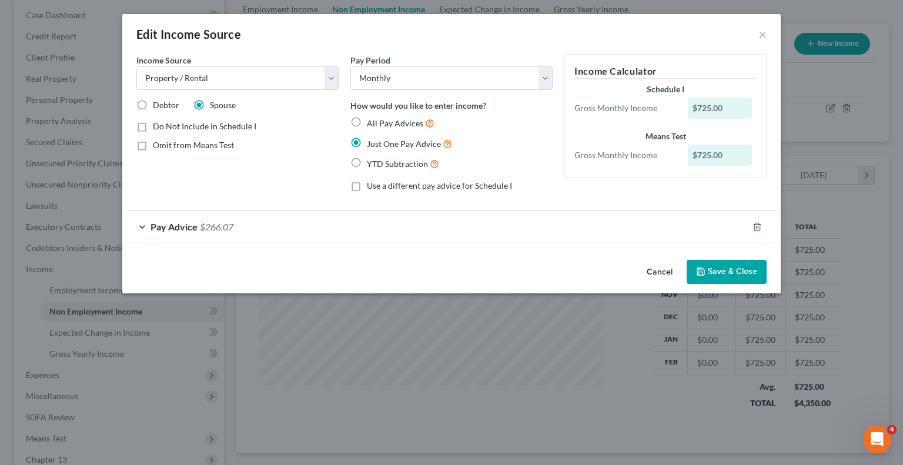
click at [703, 108] on div "$725.00" at bounding box center [720, 108] width 65 height 21
click at [698, 109] on div "$725.00" at bounding box center [720, 108] width 65 height 21
click at [639, 124] on div "Schedule I Gross Monthly Income $725.00 Means Test Gross Monthly Income $725.00" at bounding box center [666, 125] width 194 height 85
click at [626, 132] on div "Means Test" at bounding box center [665, 137] width 182 height 12
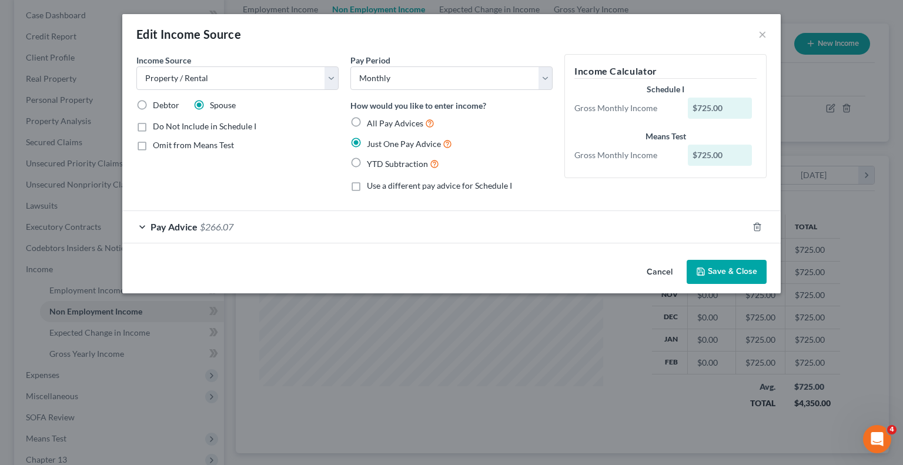
click at [144, 225] on div "Pay Advice $266.07" at bounding box center [435, 226] width 626 height 31
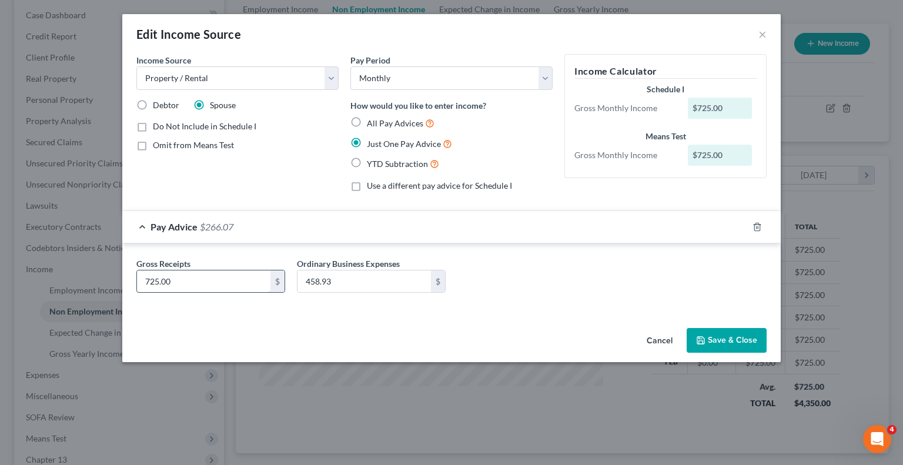
click at [236, 280] on input "725.00" at bounding box center [203, 281] width 133 height 22
type input "800.00"
click at [372, 274] on input "458.93" at bounding box center [363, 281] width 133 height 22
paste input "$592.43"
type input "$592.43"
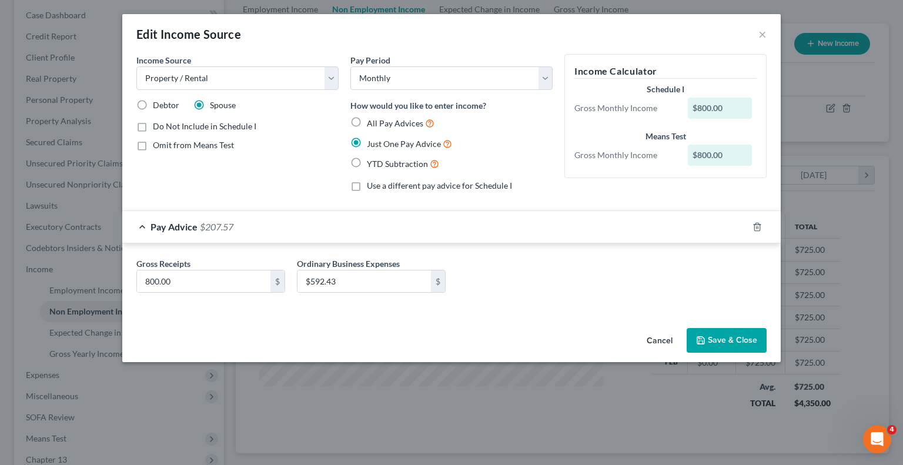
click at [735, 337] on button "Save & Close" at bounding box center [727, 340] width 80 height 25
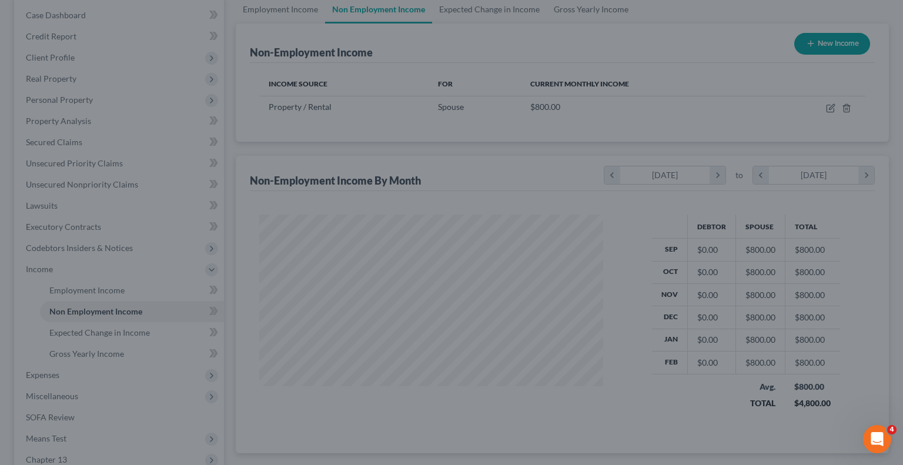
scroll to position [587727, 587573]
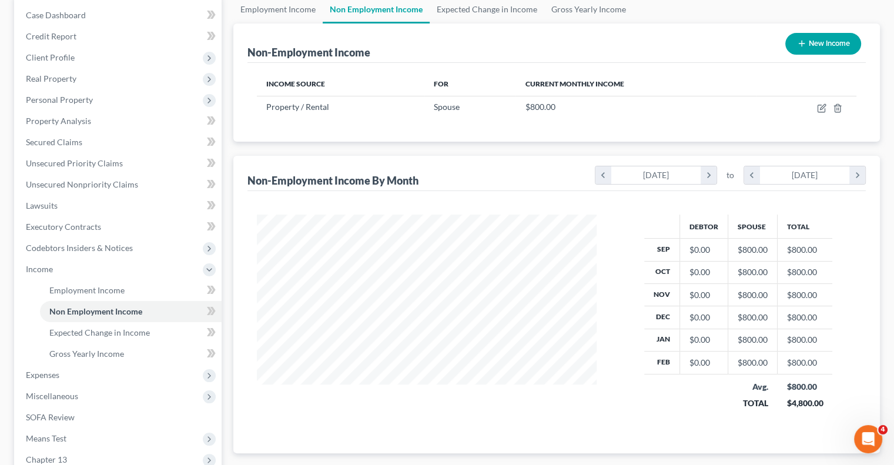
click at [797, 48] on button "New Income" at bounding box center [823, 44] width 76 height 22
select select "0"
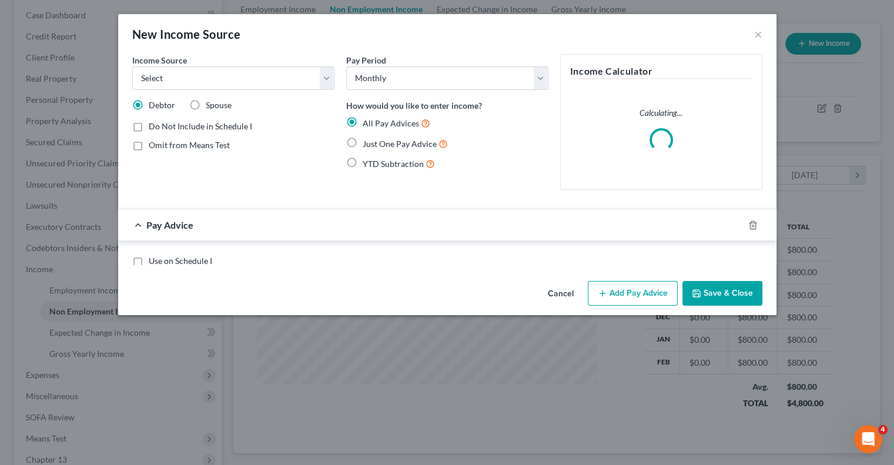
scroll to position [209, 367]
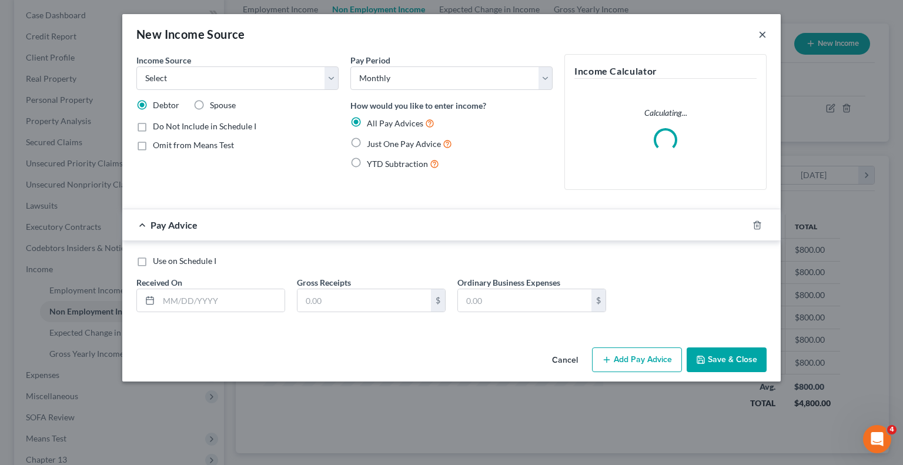
click at [762, 32] on button "×" at bounding box center [762, 34] width 8 height 14
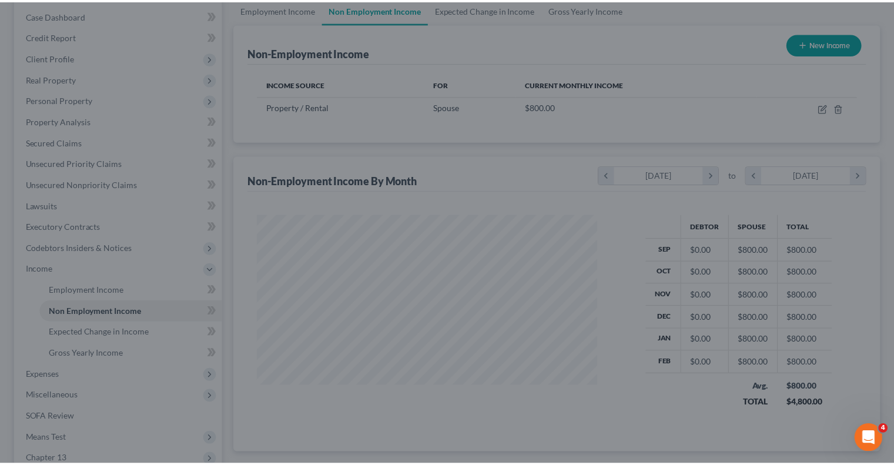
scroll to position [587727, 587573]
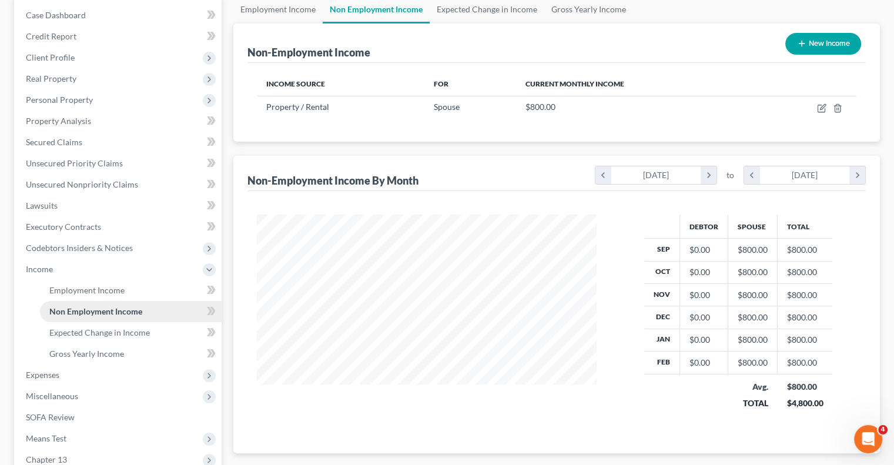
click at [139, 310] on span "Non Employment Income" at bounding box center [95, 311] width 93 height 10
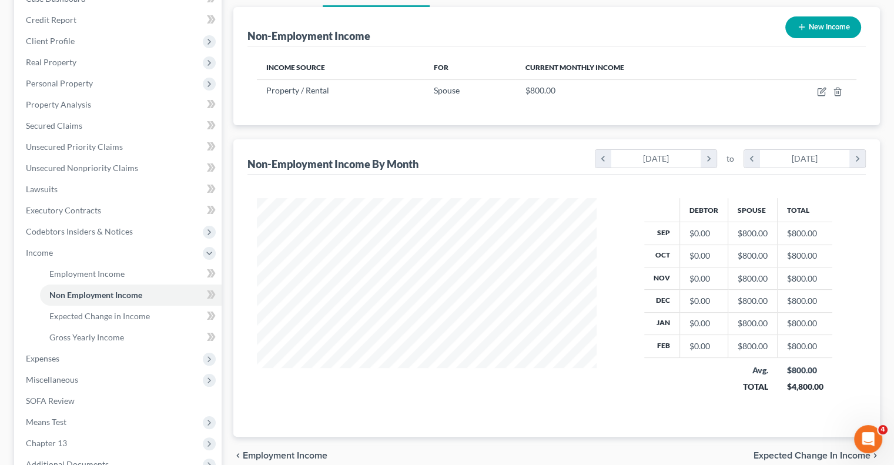
scroll to position [118, 0]
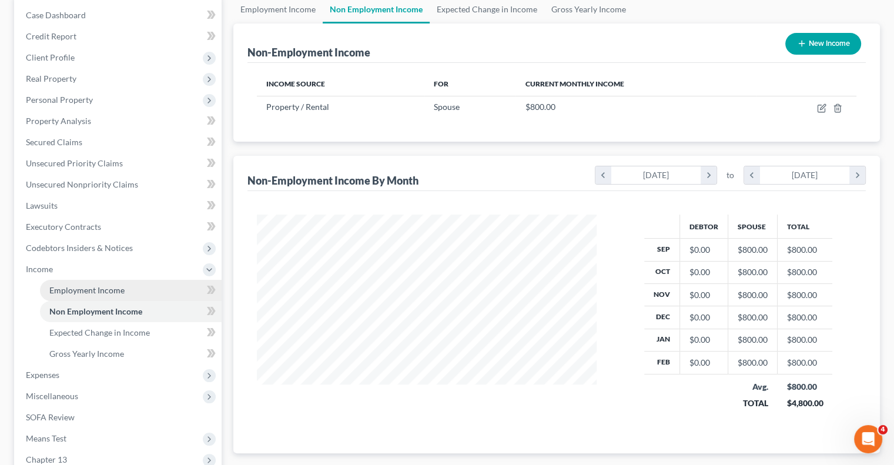
click at [139, 288] on link "Employment Income" at bounding box center [131, 290] width 182 height 21
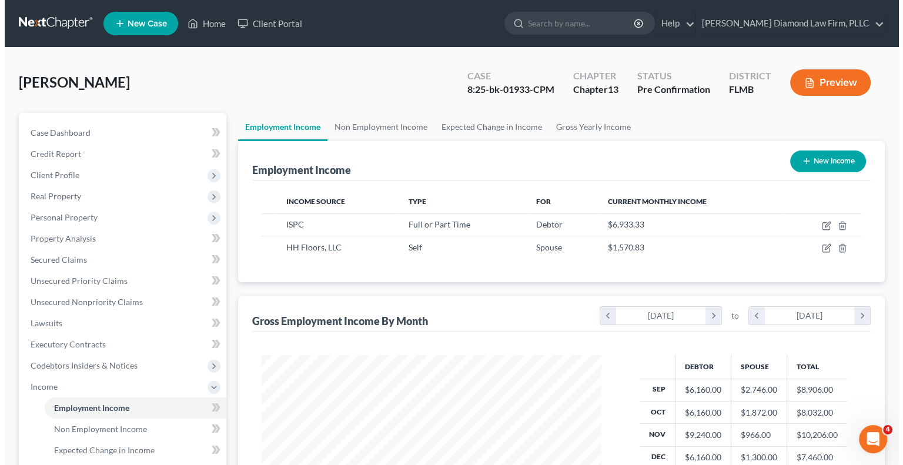
scroll to position [209, 363]
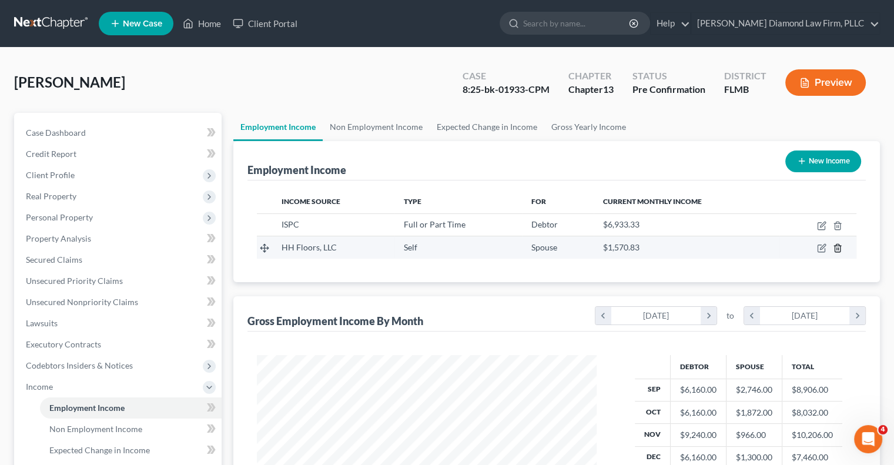
click at [833, 246] on icon "button" at bounding box center [837, 247] width 9 height 9
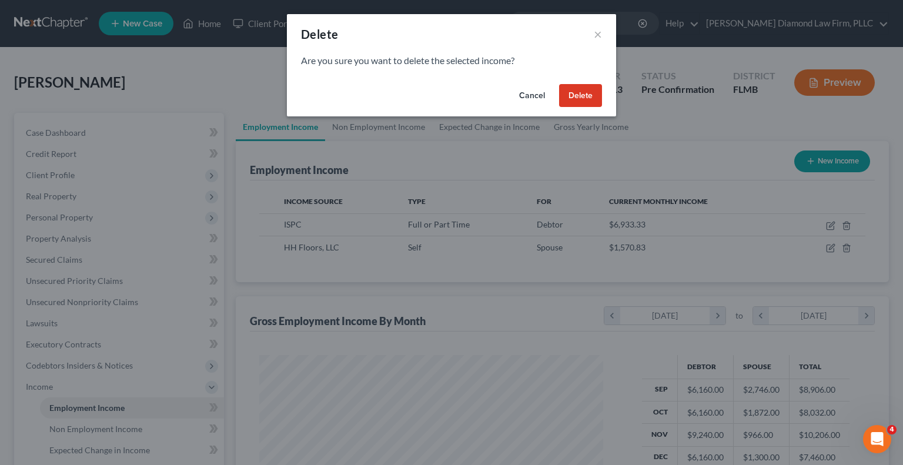
click at [572, 93] on button "Delete" at bounding box center [580, 96] width 43 height 24
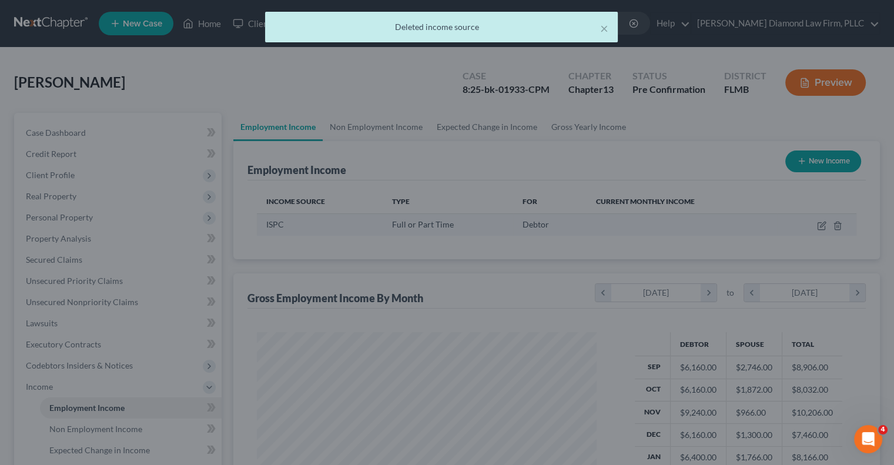
scroll to position [587727, 587573]
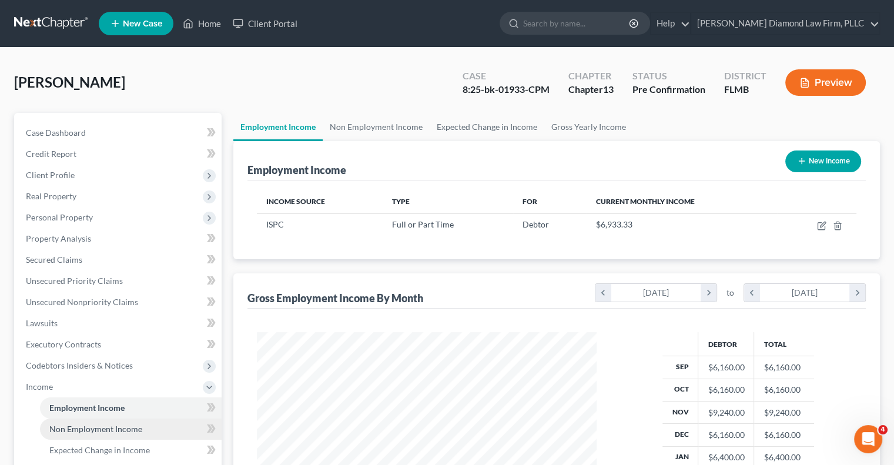
click at [90, 429] on span "Non Employment Income" at bounding box center [95, 429] width 93 height 10
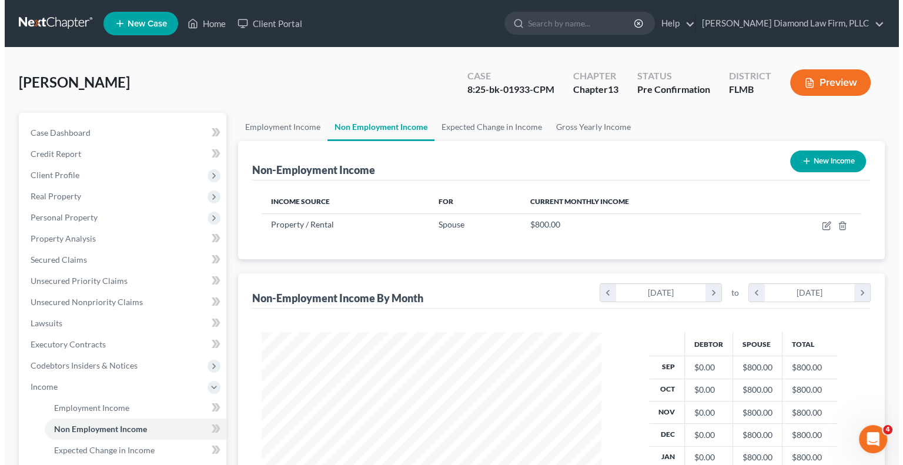
scroll to position [209, 363]
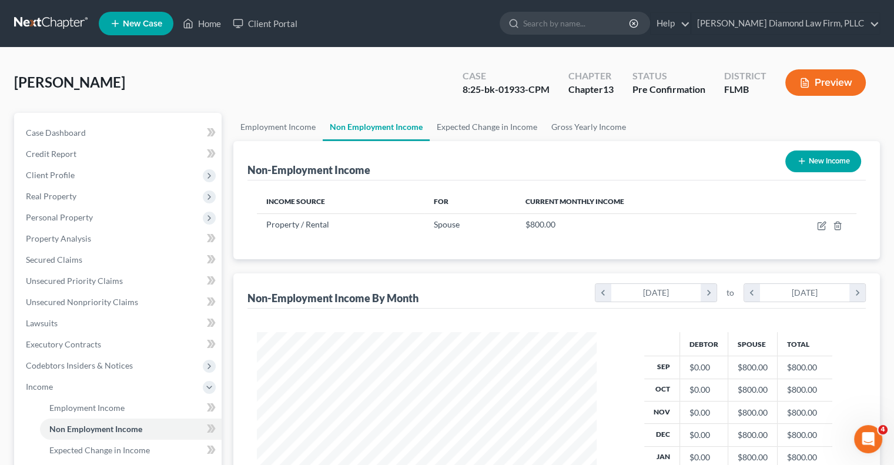
click at [831, 162] on button "New Income" at bounding box center [823, 162] width 76 height 22
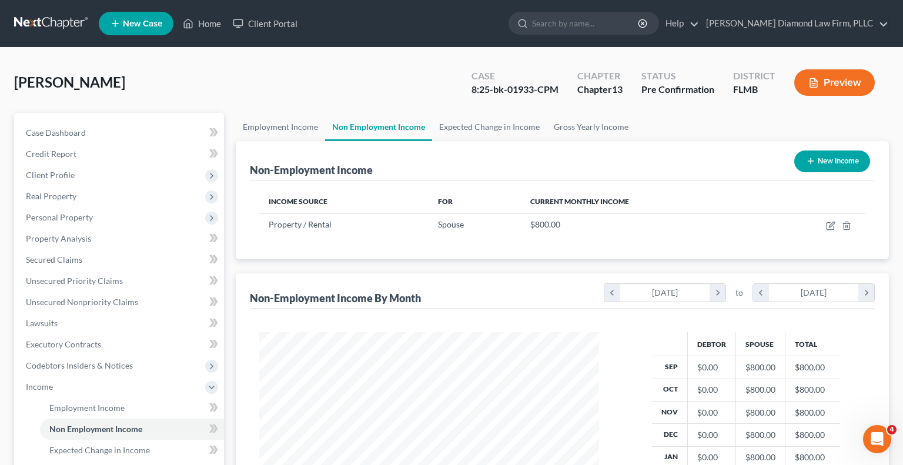
select select "0"
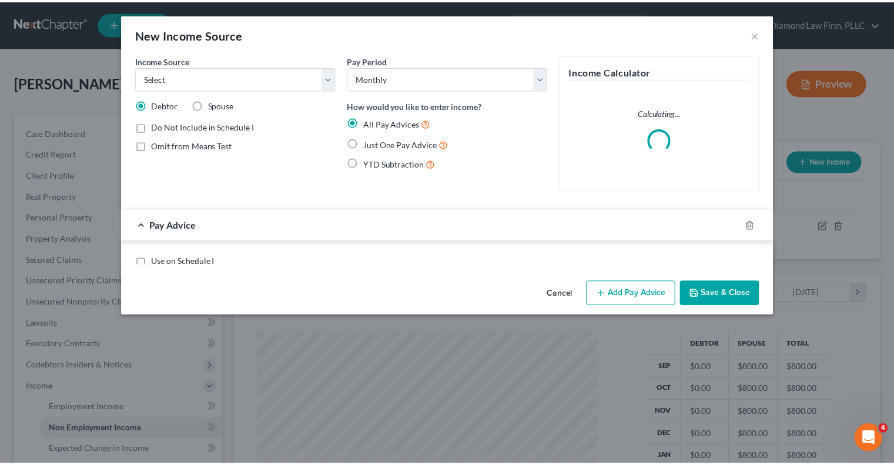
scroll to position [209, 367]
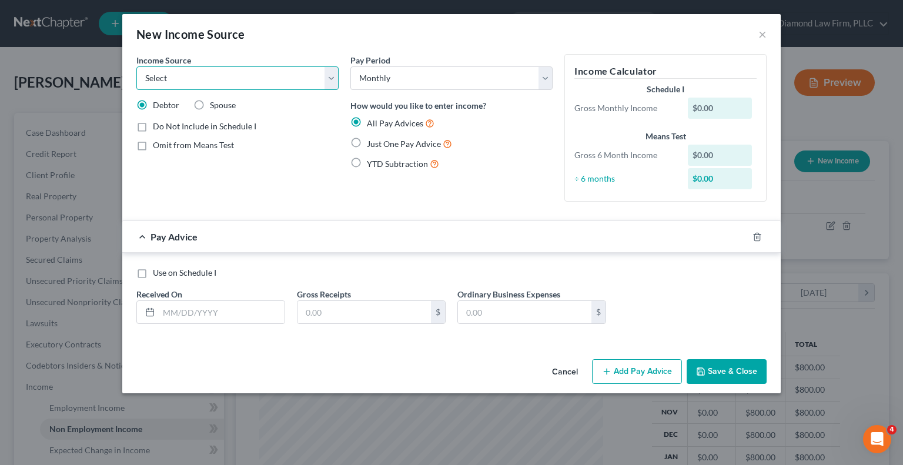
click at [333, 78] on select "Select Unemployment Disability (from employer) Pension Retirement Social Securi…" at bounding box center [237, 78] width 202 height 24
click at [335, 81] on select "Select Unemployment Disability (from employer) Pension Retirement Social Securi…" at bounding box center [237, 78] width 202 height 24
select select "10"
click at [136, 66] on select "Select Unemployment Disability (from employer) Pension Retirement Social Securi…" at bounding box center [237, 78] width 202 height 24
click at [210, 102] on label "Spouse" at bounding box center [223, 105] width 26 height 12
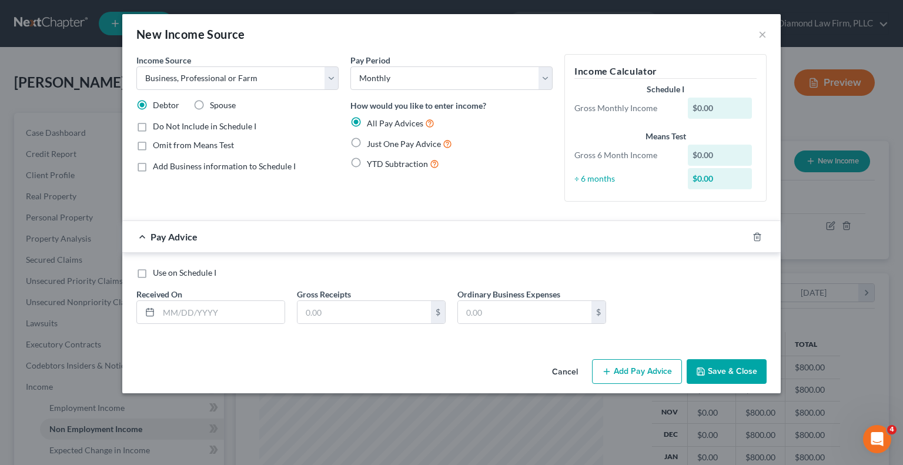
click at [215, 102] on input "Spouse" at bounding box center [219, 103] width 8 height 8
radio input "true"
click at [720, 111] on div "$0.00" at bounding box center [720, 108] width 65 height 21
click at [706, 108] on div "$0.00" at bounding box center [720, 108] width 65 height 21
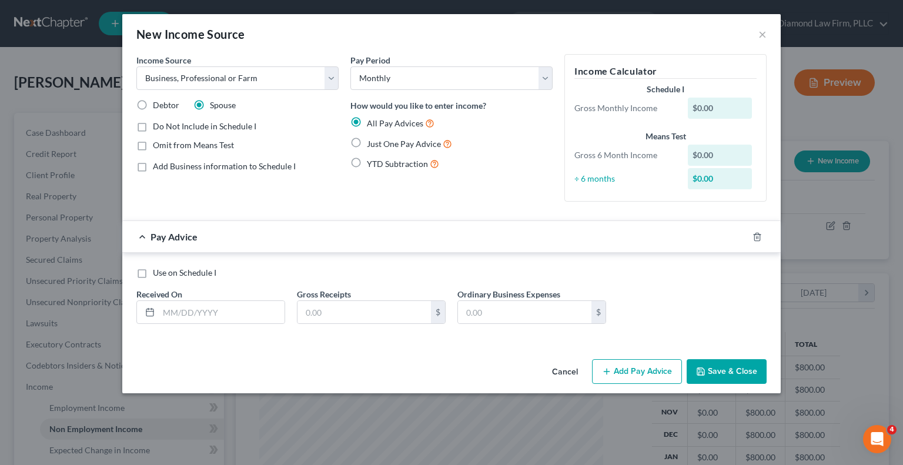
click at [718, 105] on div "$0.00" at bounding box center [720, 108] width 65 height 21
click at [717, 105] on div "$0.00" at bounding box center [720, 108] width 65 height 21
click at [715, 105] on div "$0.00" at bounding box center [720, 108] width 65 height 21
click at [709, 107] on div "$0.00" at bounding box center [720, 108] width 65 height 21
click at [707, 108] on div "$0.00" at bounding box center [720, 108] width 65 height 21
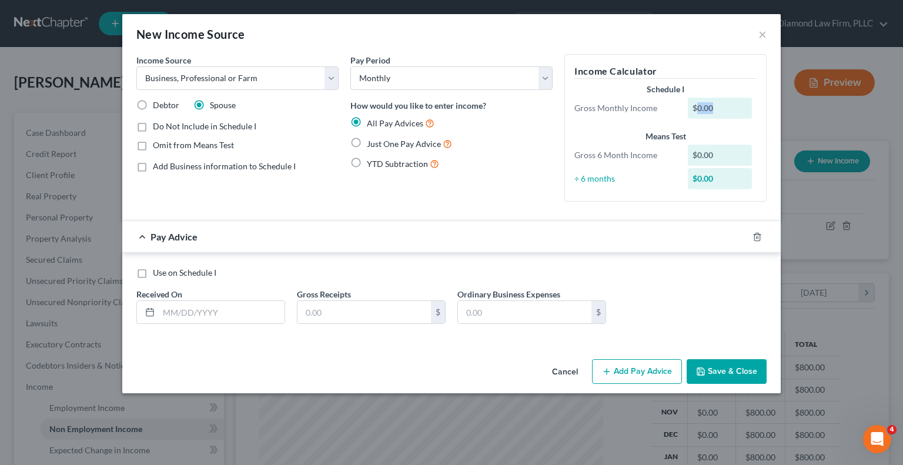
click at [707, 108] on div "$0.00" at bounding box center [720, 108] width 65 height 21
click at [638, 221] on div "Pay Advice" at bounding box center [435, 236] width 626 height 31
click at [153, 124] on label "Do Not Include in Schedule I" at bounding box center [204, 127] width 103 height 12
click at [158, 124] on input "Do Not Include in Schedule I" at bounding box center [162, 125] width 8 height 8
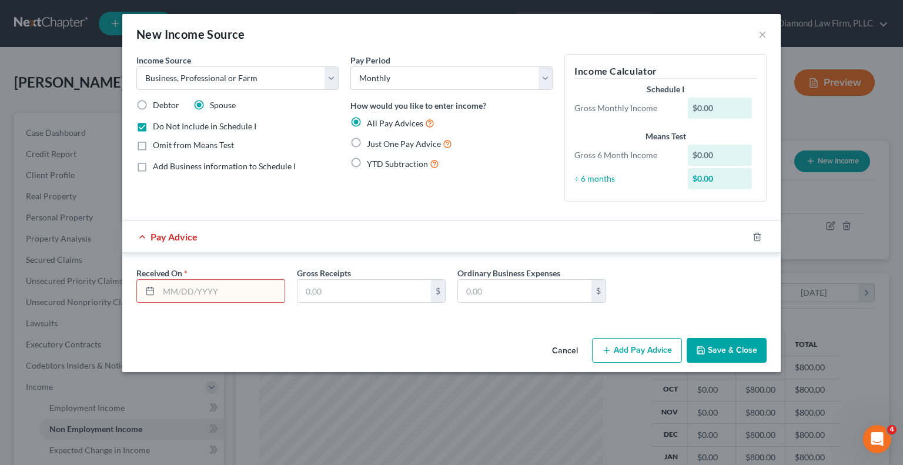
click at [153, 124] on label "Do Not Include in Schedule I" at bounding box center [204, 127] width 103 height 12
click at [158, 124] on input "Do Not Include in Schedule I" at bounding box center [162, 125] width 8 height 8
checkbox input "false"
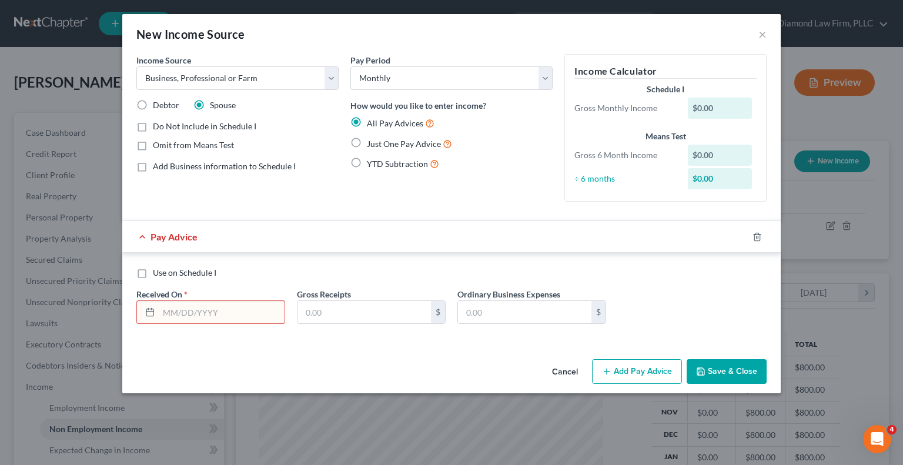
click at [153, 169] on label "Add Business information to Schedule I" at bounding box center [224, 167] width 143 height 12
click at [158, 168] on input "Add Business information to Schedule I" at bounding box center [162, 165] width 8 height 8
checkbox input "true"
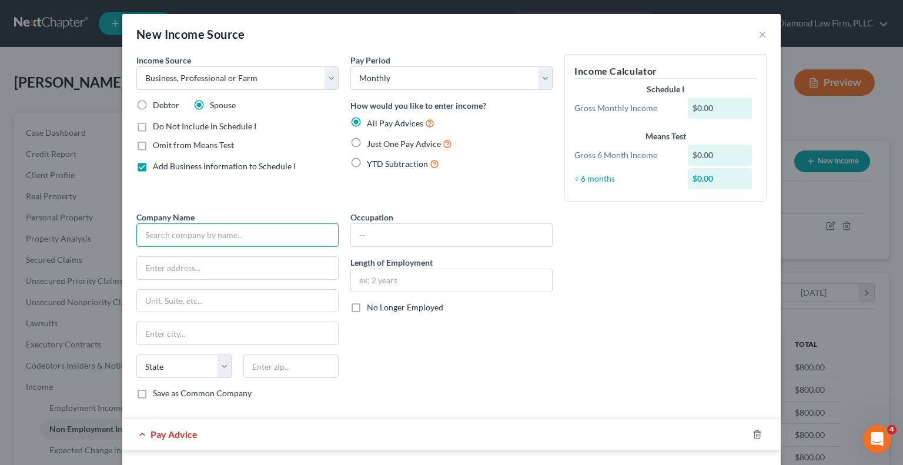
click at [154, 239] on input "text" at bounding box center [237, 235] width 202 height 24
type input "H & H"
click at [423, 235] on input "text" at bounding box center [451, 235] width 201 height 22
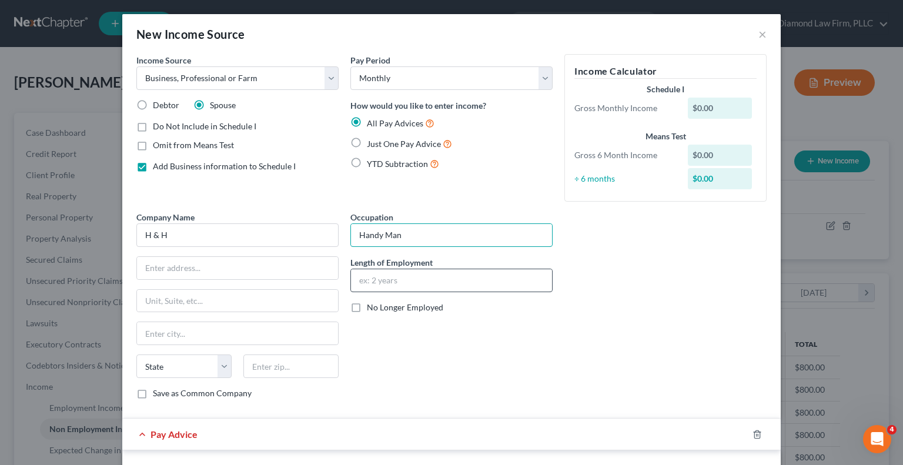
type input "Handy Man"
click at [391, 275] on input "text" at bounding box center [451, 280] width 201 height 22
type input "10 years"
click at [162, 266] on input "text" at bounding box center [237, 268] width 201 height 22
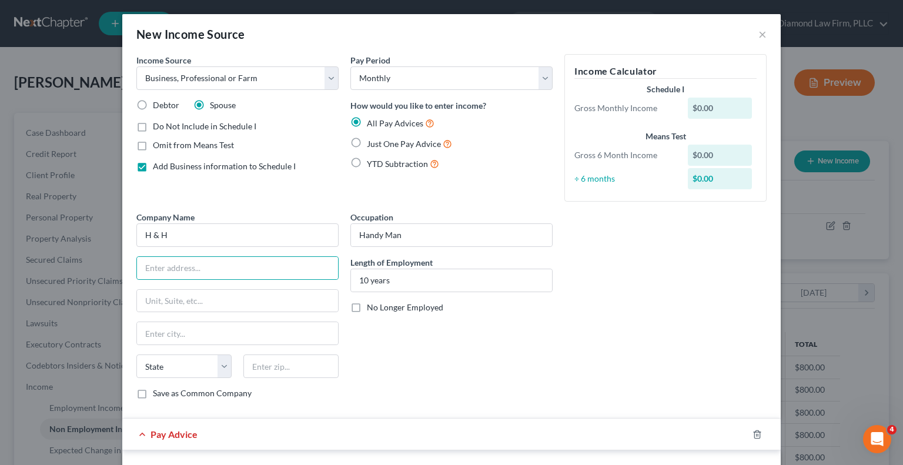
drag, startPoint x: 443, startPoint y: 30, endPoint x: 499, endPoint y: 32, distance: 55.3
click at [499, 32] on div "New Income Source ×" at bounding box center [451, 34] width 658 height 40
click at [758, 35] on button "×" at bounding box center [762, 34] width 8 height 14
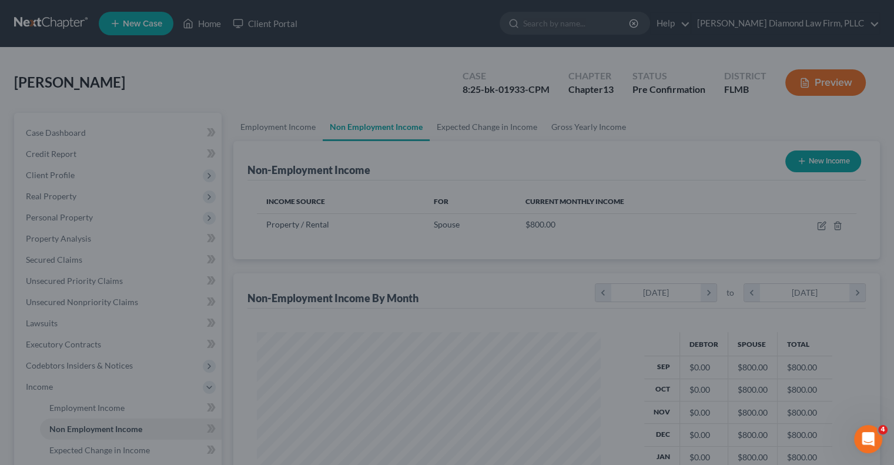
scroll to position [587727, 587573]
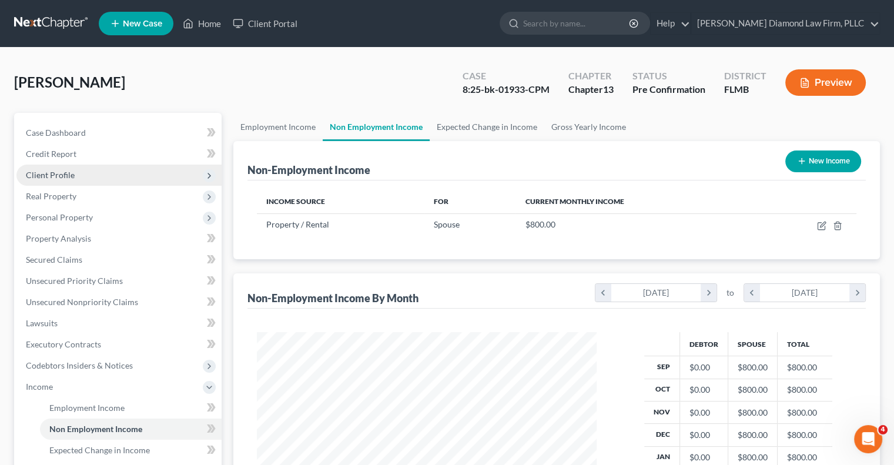
click at [69, 174] on span "Client Profile" at bounding box center [50, 175] width 49 height 10
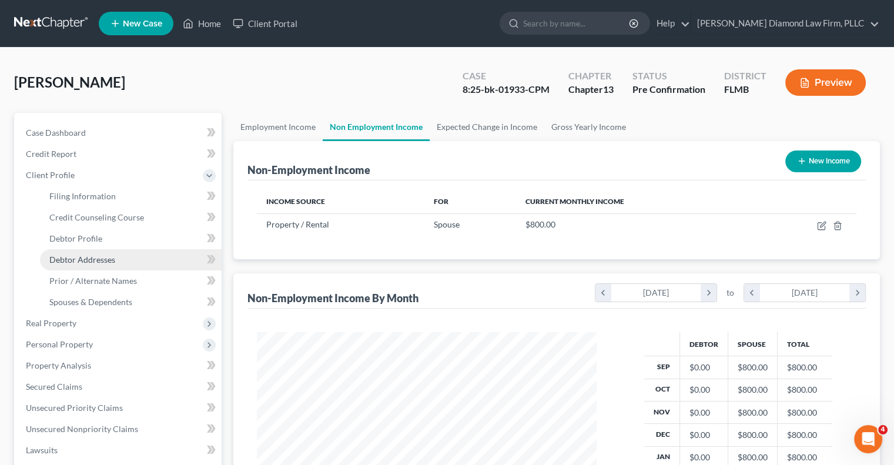
click at [92, 259] on span "Debtor Addresses" at bounding box center [82, 260] width 66 height 10
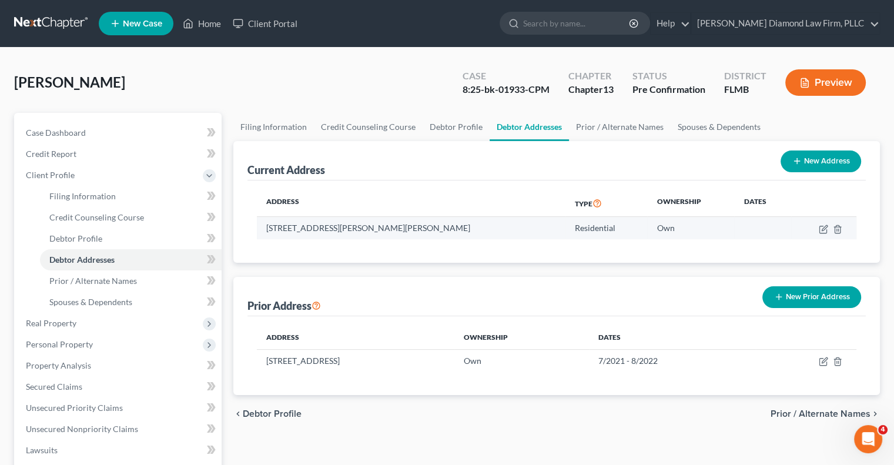
click at [450, 229] on td "13069 Marsh Hawk Road, Brooksville, FL 34614" at bounding box center [411, 228] width 308 height 22
drag, startPoint x: 446, startPoint y: 228, endPoint x: 331, endPoint y: 249, distance: 116.6
click at [331, 249] on div "Address Type Ownership Dates 13069 Marsh Hawk Road, Brooksville, FL 34614 Resid…" at bounding box center [557, 221] width 619 height 82
click at [331, 250] on div "Address Type Ownership Dates 13069 Marsh Hawk Road, Brooksville, FL 34614 Resid…" at bounding box center [557, 221] width 619 height 82
click at [457, 225] on td "13069 Marsh Hawk Road, Brooksville, FL 34614" at bounding box center [411, 228] width 308 height 22
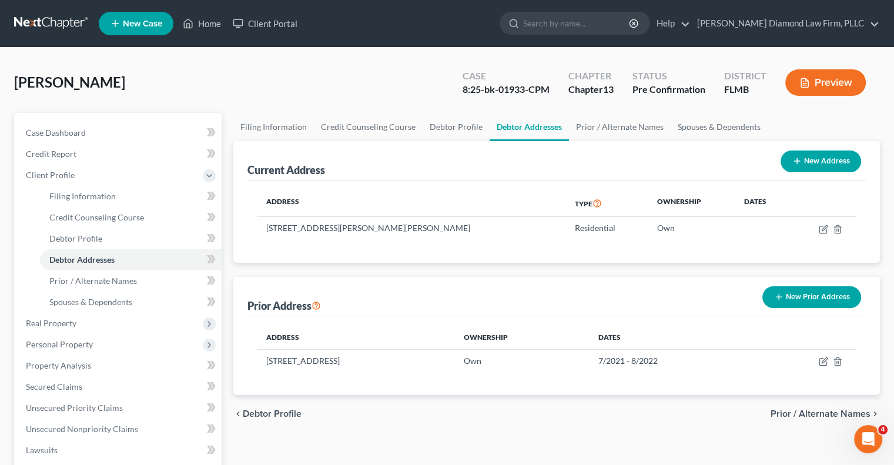
drag, startPoint x: 442, startPoint y: 227, endPoint x: 309, endPoint y: 246, distance: 134.3
click at [310, 246] on div "Address Type Ownership Dates 13069 Marsh Hawk Road, Brooksville, FL 34614 Resid…" at bounding box center [557, 221] width 619 height 82
click at [303, 256] on div "Address Type Ownership Dates 13069 Marsh Hawk Road, Brooksville, FL 34614 Resid…" at bounding box center [557, 221] width 619 height 82
drag, startPoint x: 268, startPoint y: 228, endPoint x: 431, endPoint y: 222, distance: 163.6
click at [454, 228] on td "13069 Marsh Hawk Road, Brooksville, FL 34614" at bounding box center [411, 228] width 308 height 22
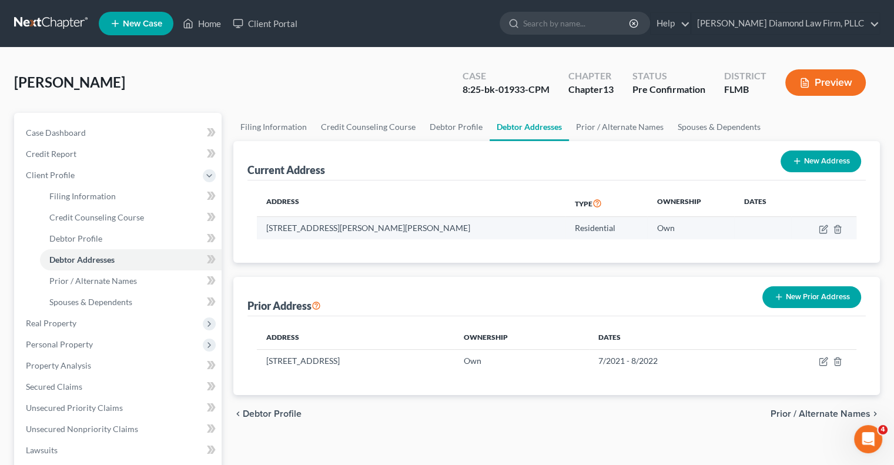
copy td "13069 Marsh Hawk Road, Brooksville, FL 34614"
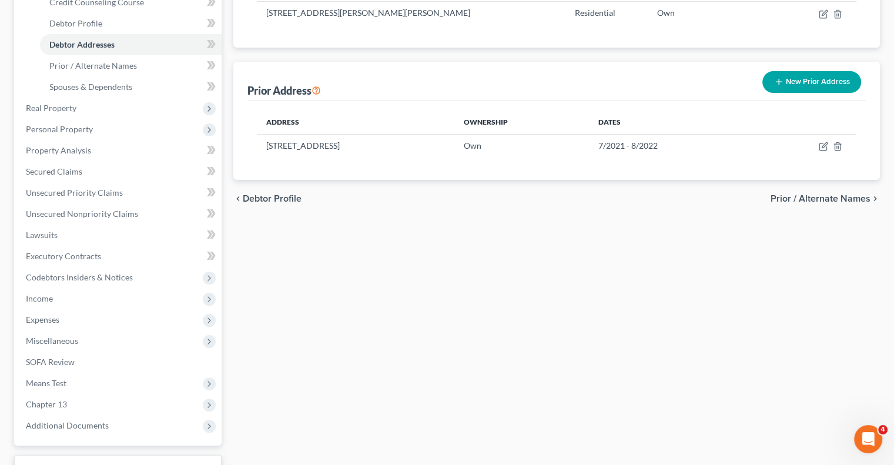
scroll to position [235, 0]
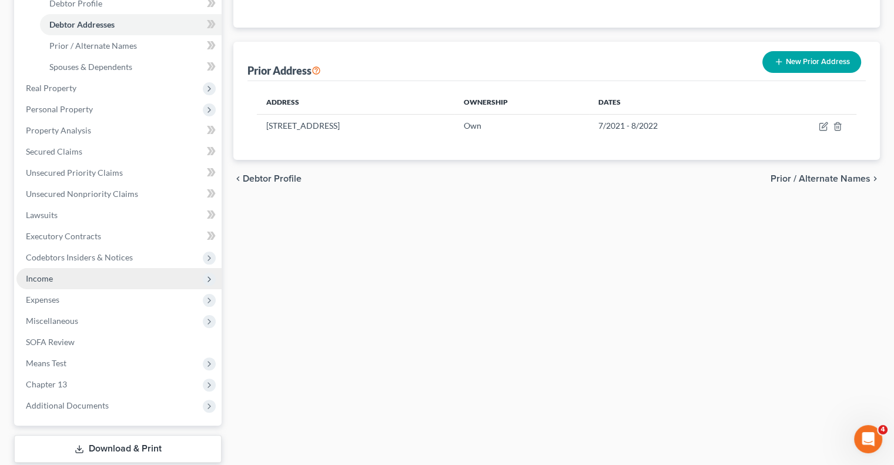
click at [45, 276] on span "Income" at bounding box center [39, 278] width 27 height 10
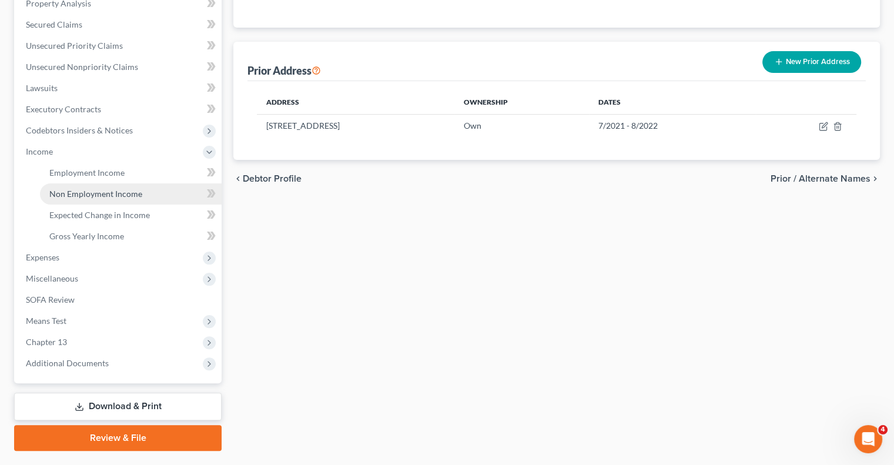
click at [114, 194] on span "Non Employment Income" at bounding box center [95, 194] width 93 height 10
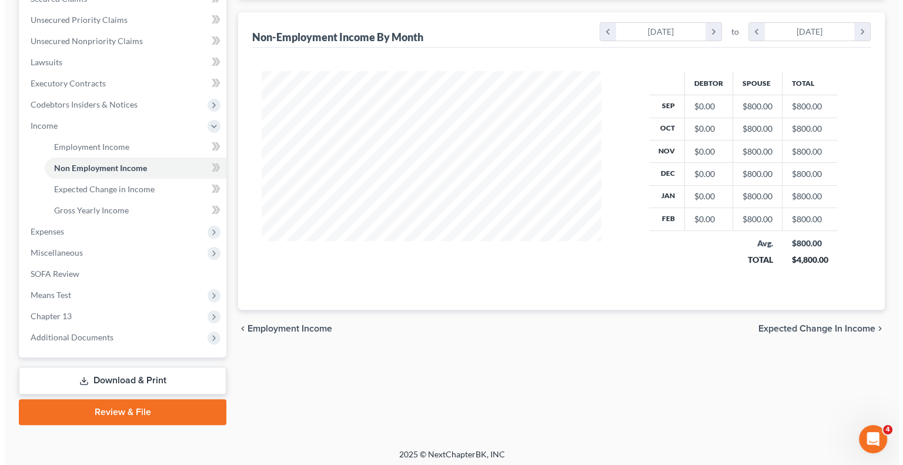
scroll to position [88, 0]
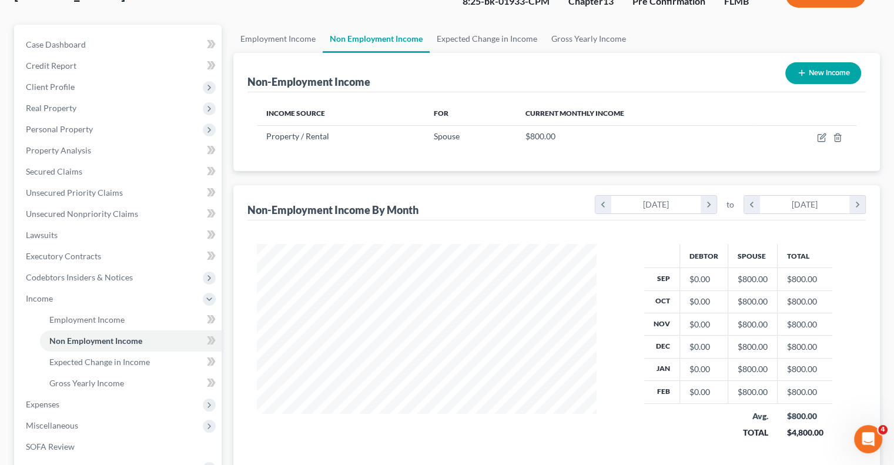
click at [809, 72] on button "New Income" at bounding box center [823, 73] width 76 height 22
select select "0"
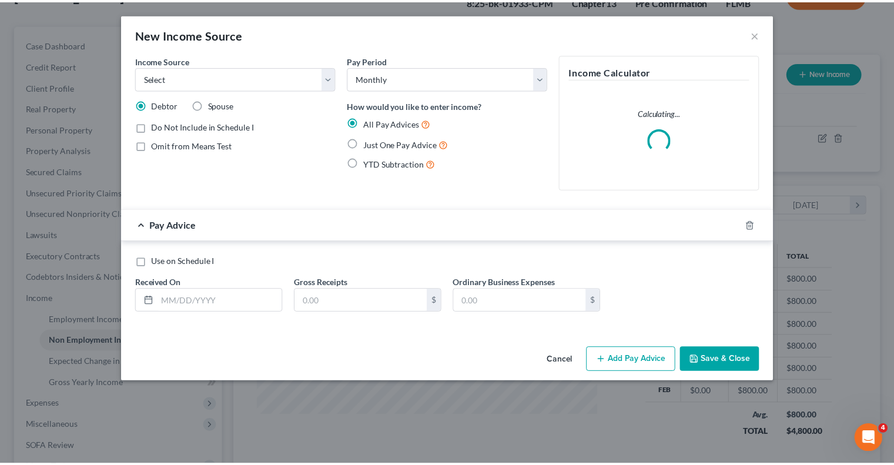
scroll to position [209, 367]
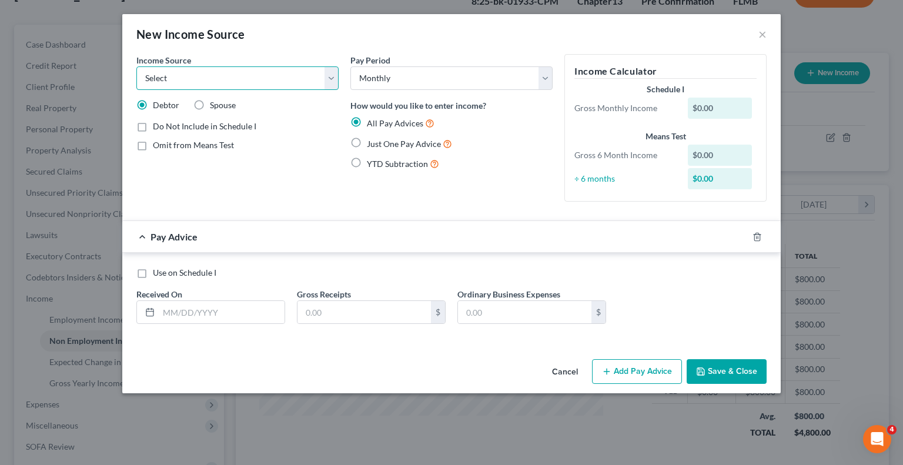
click at [328, 78] on select "Select Unemployment Disability (from employer) Pension Retirement Social Securi…" at bounding box center [237, 78] width 202 height 24
select select "10"
click at [136, 66] on select "Select Unemployment Disability (from employer) Pension Retirement Social Securi…" at bounding box center [237, 78] width 202 height 24
drag, startPoint x: 523, startPoint y: 184, endPoint x: 521, endPoint y: 192, distance: 8.6
click at [521, 192] on div "Pay Period Select Monthly Twice Monthly Every Other Week Weekly How would you l…" at bounding box center [452, 132] width 214 height 157
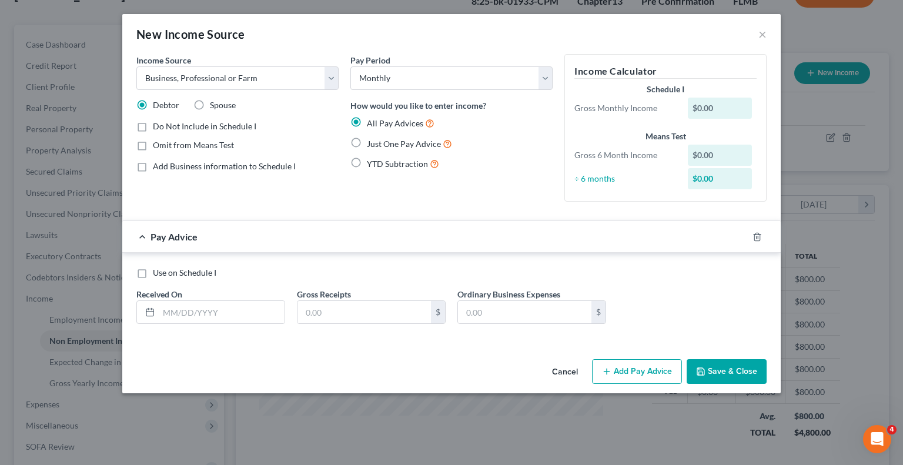
click at [724, 212] on form "Income Source * Select Unemployment Disability (from employer) Pension Retireme…" at bounding box center [451, 198] width 630 height 289
click at [525, 243] on div "Pay Advice" at bounding box center [435, 236] width 626 height 31
click at [228, 239] on div "Pay Advice" at bounding box center [435, 236] width 626 height 31
click at [246, 207] on div "Income Source * Select Unemployment Disability (from employer) Pension Retireme…" at bounding box center [238, 132] width 214 height 157
click at [728, 105] on div "$0.00" at bounding box center [720, 108] width 65 height 21
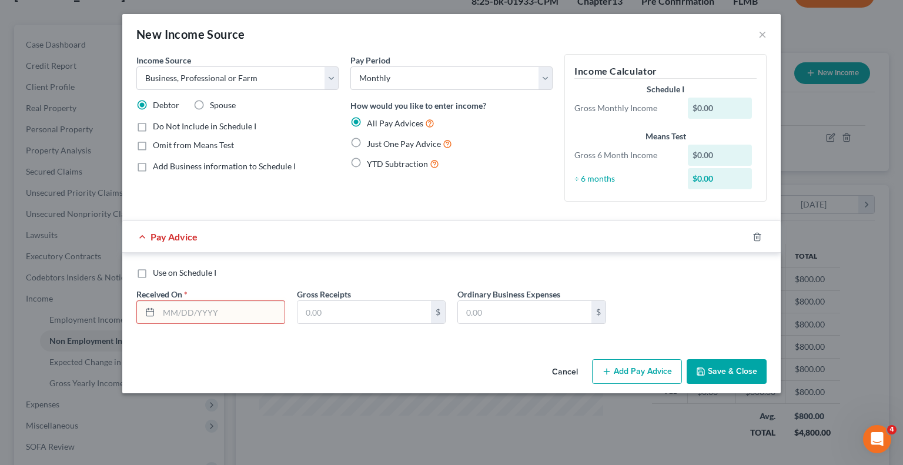
click at [716, 108] on div "$0.00" at bounding box center [720, 108] width 65 height 21
click at [715, 106] on div "$0.00" at bounding box center [720, 108] width 65 height 21
click at [703, 109] on div "$0.00" at bounding box center [720, 108] width 65 height 21
click at [367, 141] on label "Just One Pay Advice" at bounding box center [409, 144] width 85 height 14
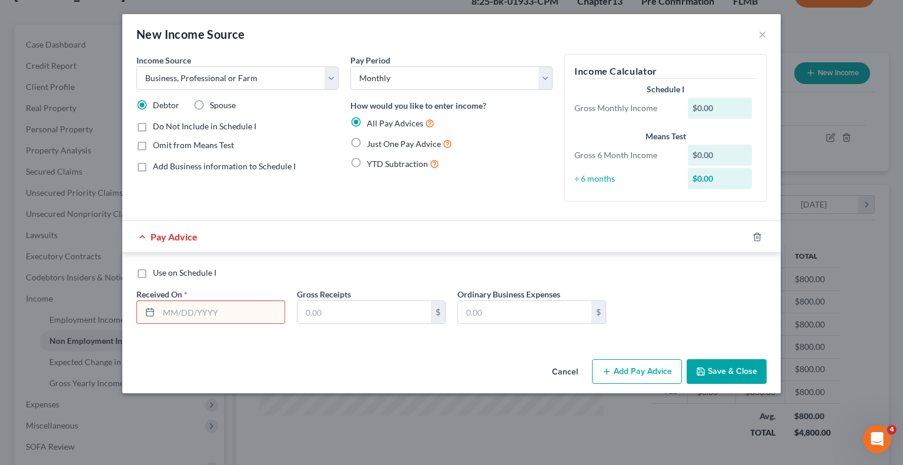
click at [372, 141] on input "Just One Pay Advice" at bounding box center [376, 141] width 8 height 8
radio input "true"
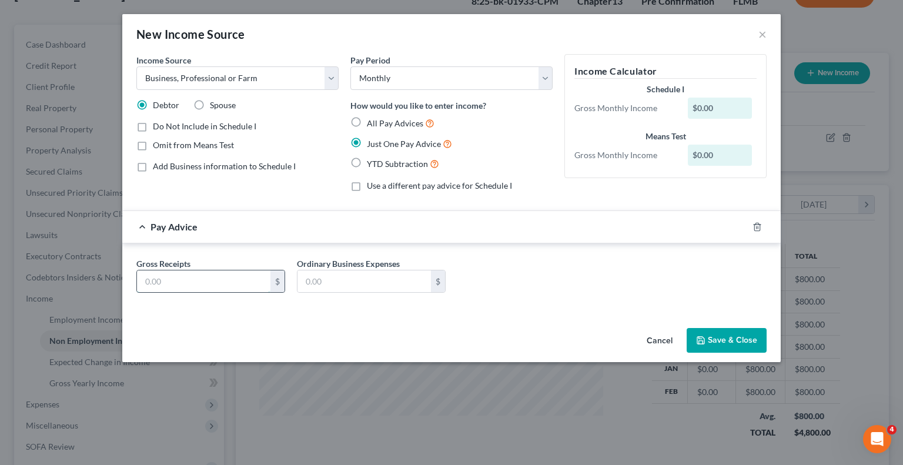
click at [205, 276] on input "text" at bounding box center [203, 281] width 133 height 22
type input "623.33"
click at [365, 276] on input "text" at bounding box center [363, 281] width 133 height 22
click at [712, 338] on button "Save & Close" at bounding box center [727, 340] width 80 height 25
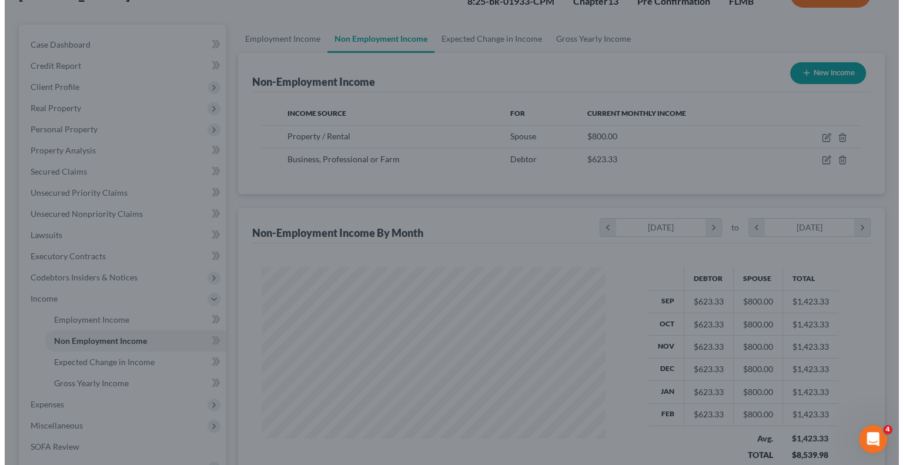
scroll to position [587727, 587573]
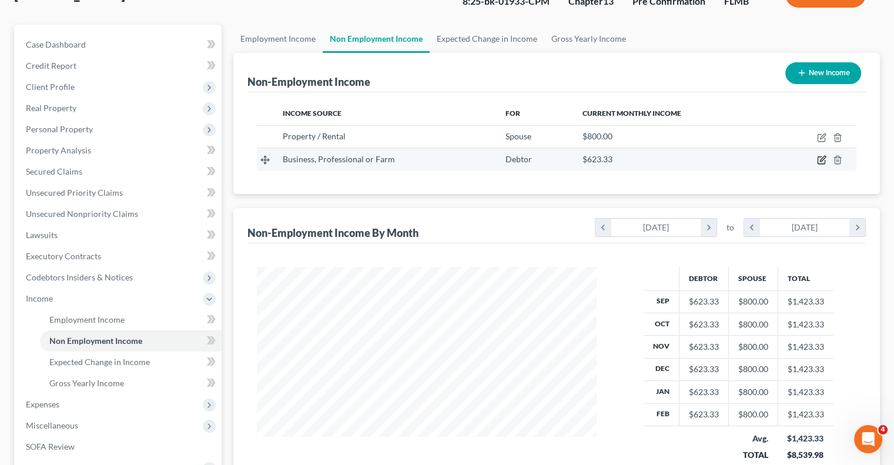
click at [821, 157] on icon "button" at bounding box center [821, 159] width 9 height 9
select select "10"
select select "0"
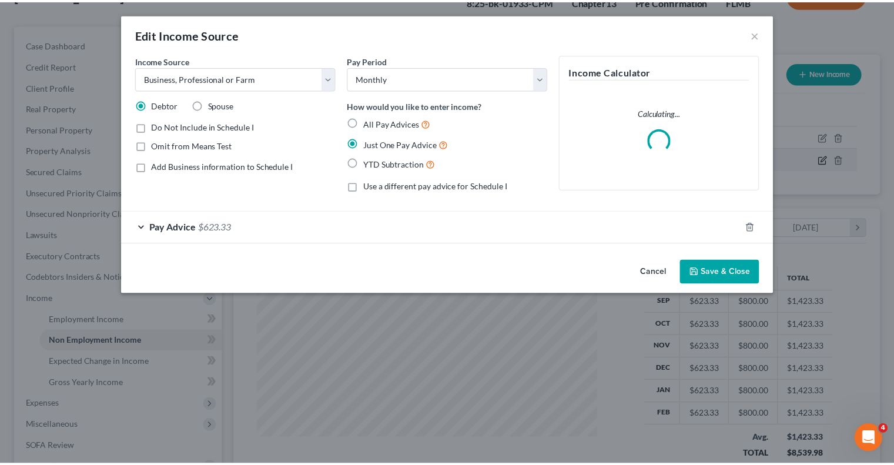
scroll to position [209, 367]
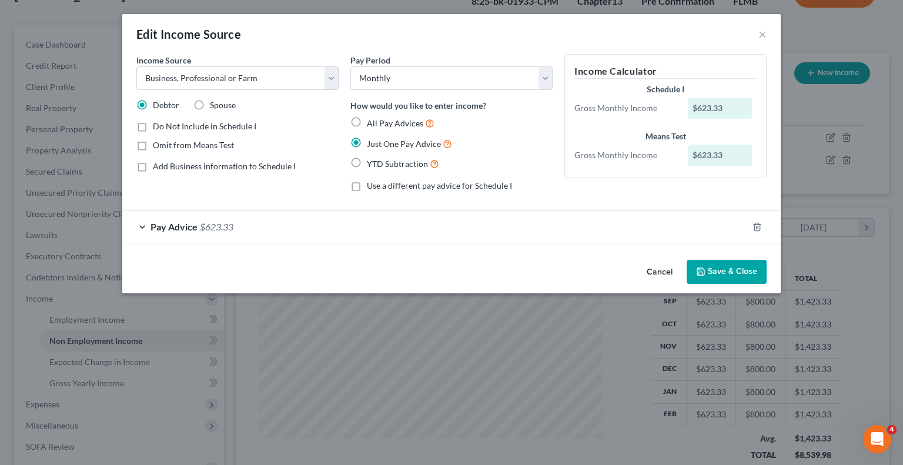
click at [148, 226] on div "Pay Advice $623.33" at bounding box center [435, 226] width 626 height 31
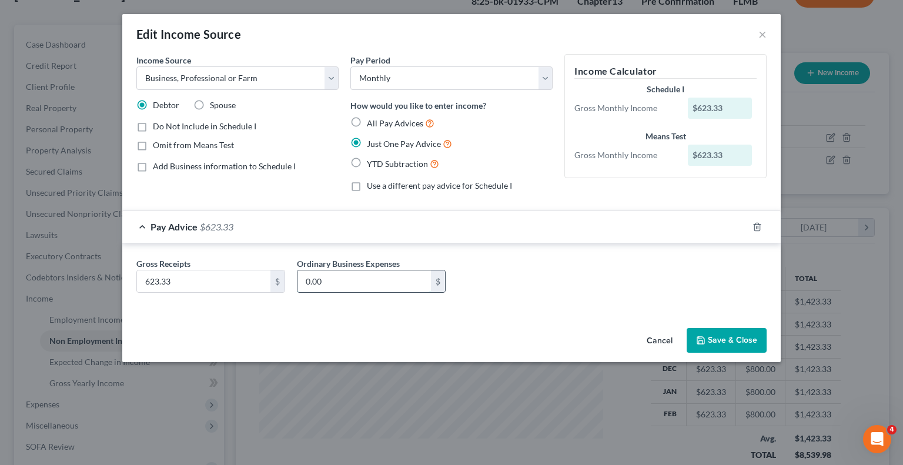
click at [375, 282] on input "0.00" at bounding box center [363, 281] width 133 height 22
type input "524.42"
click at [719, 344] on button "Save & Close" at bounding box center [727, 340] width 80 height 25
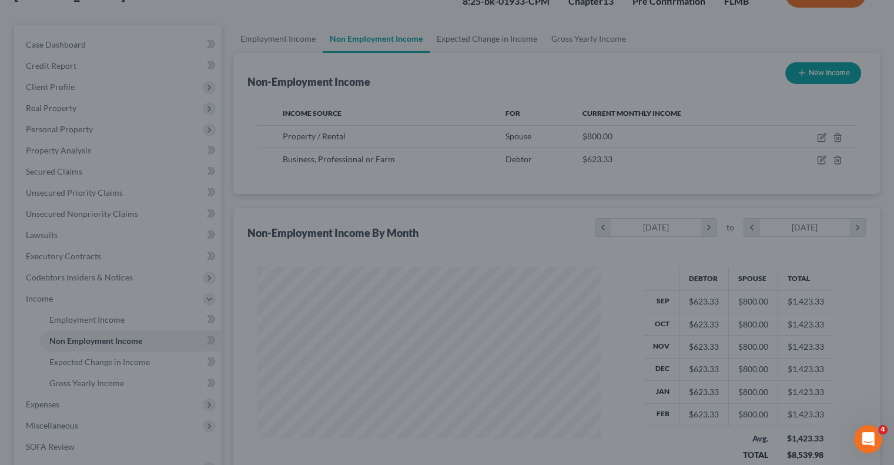
scroll to position [587727, 587573]
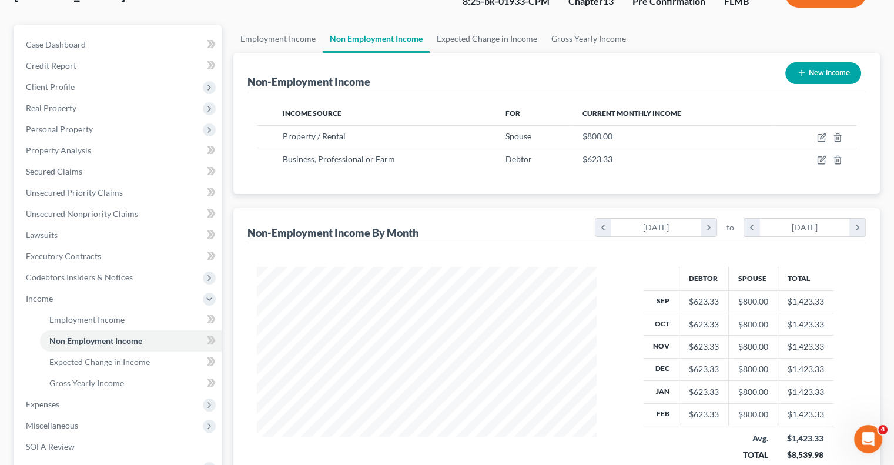
click at [685, 222] on div "September 2024" at bounding box center [656, 228] width 90 height 18
click at [682, 225] on div "September 2024" at bounding box center [656, 228] width 90 height 18
click at [681, 225] on div "September 2024" at bounding box center [656, 228] width 90 height 18
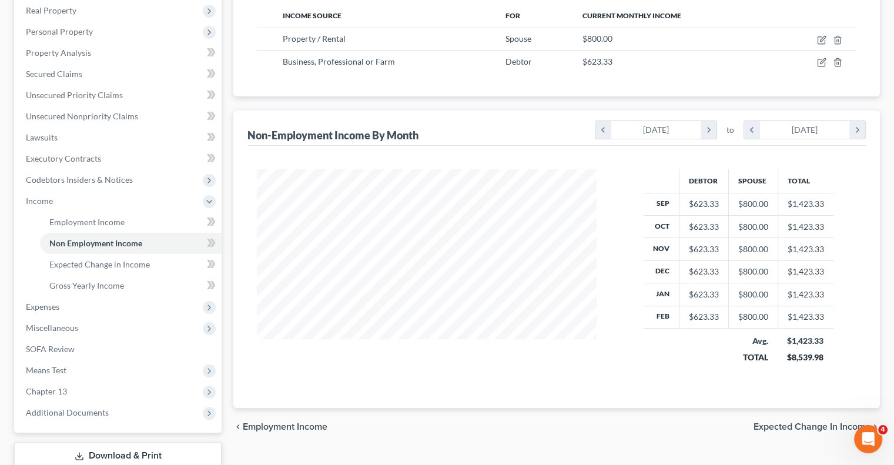
scroll to position [206, 0]
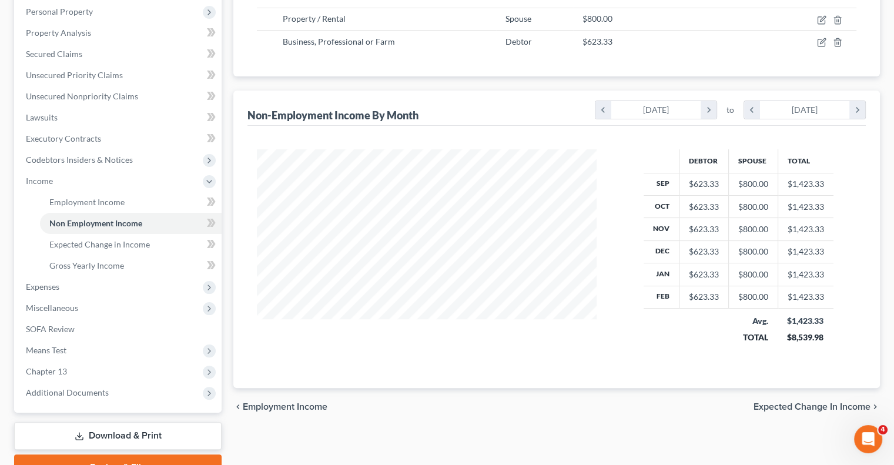
click at [800, 318] on div "$1,423.33" at bounding box center [805, 321] width 37 height 12
click at [785, 304] on td "$1,423.33" at bounding box center [806, 297] width 56 height 22
drag, startPoint x: 764, startPoint y: 294, endPoint x: 600, endPoint y: 383, distance: 187.0
click at [600, 382] on div "Debtor Spouse Total Sep $623.33 $800.00 $1,423.33 Oct $623.33 $800.00 $1,423.33…" at bounding box center [557, 257] width 619 height 262
click at [707, 109] on icon "chevron_right" at bounding box center [709, 110] width 16 height 18
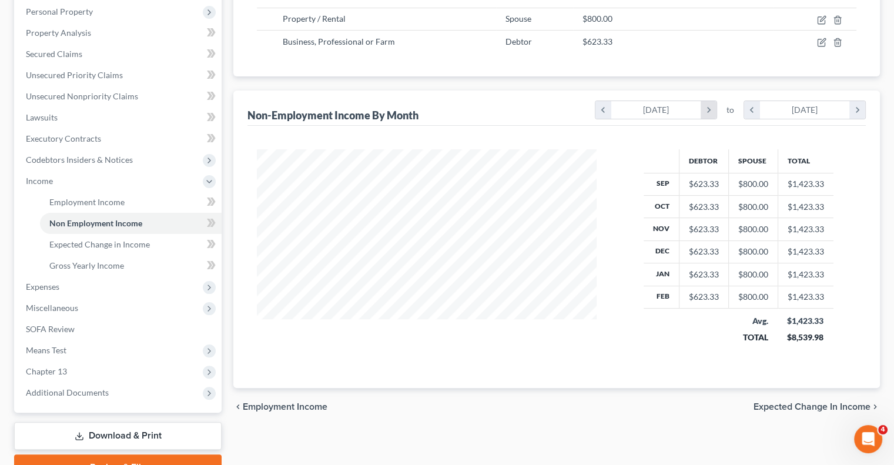
scroll to position [587749, 587573]
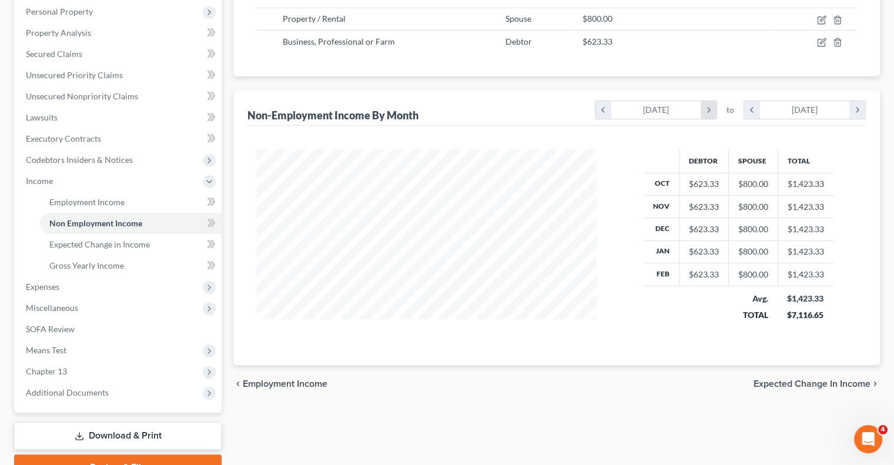
click at [709, 111] on icon "chevron_right" at bounding box center [709, 110] width 16 height 18
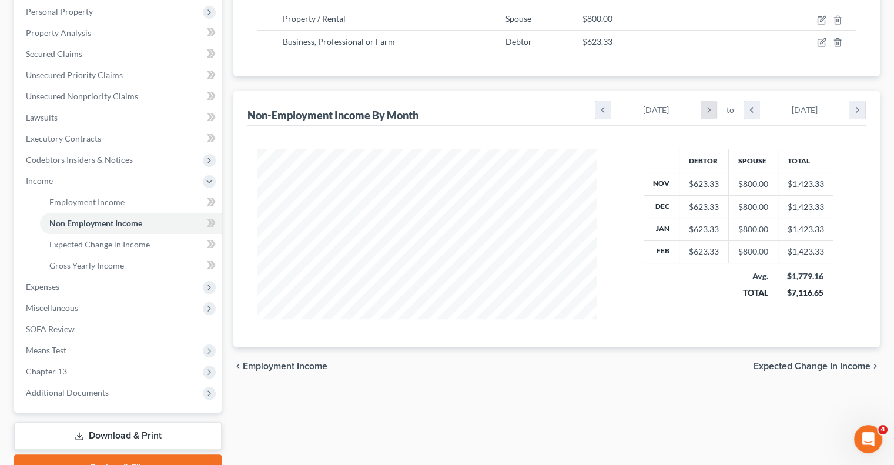
click at [708, 111] on icon "chevron_right" at bounding box center [709, 110] width 16 height 18
click at [698, 108] on div "December 2024" at bounding box center [656, 110] width 90 height 18
click at [707, 111] on icon "chevron_right" at bounding box center [709, 110] width 16 height 18
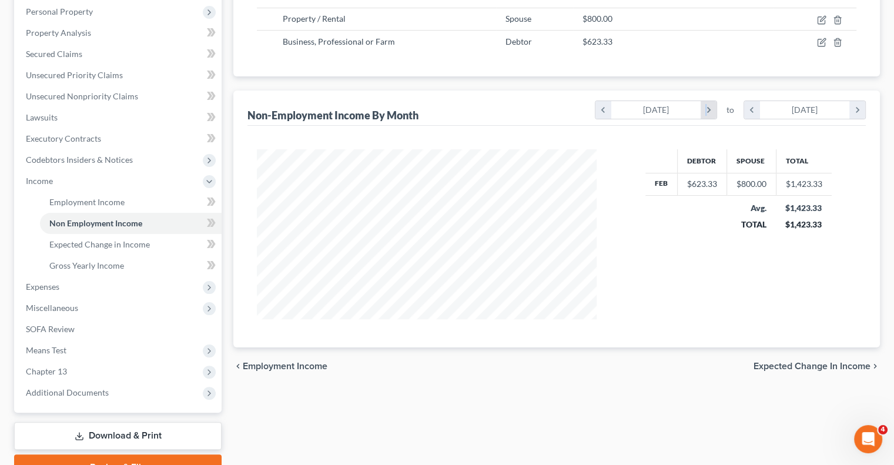
click at [707, 111] on icon "chevron_right" at bounding box center [709, 110] width 16 height 18
click at [710, 112] on icon "chevron_right" at bounding box center [709, 110] width 16 height 18
click at [708, 110] on icon "chevron_right" at bounding box center [709, 110] width 16 height 18
click at [704, 111] on icon "chevron_right" at bounding box center [709, 110] width 16 height 18
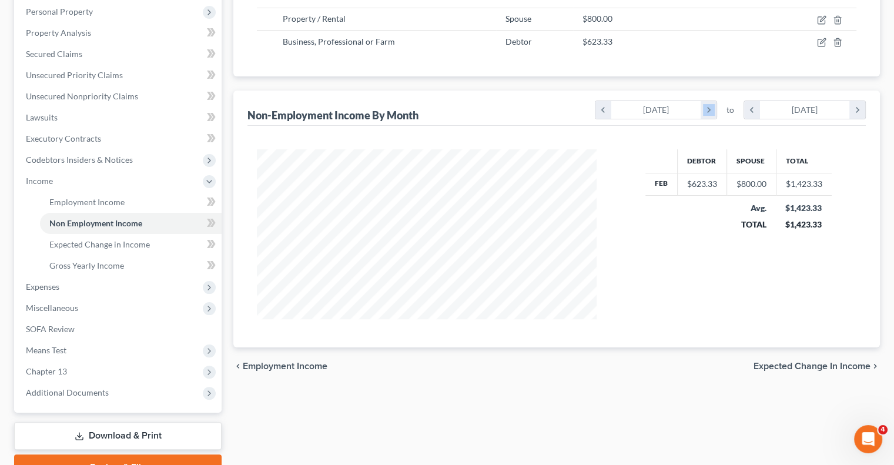
drag, startPoint x: 704, startPoint y: 111, endPoint x: 687, endPoint y: 115, distance: 17.7
click at [703, 111] on icon "chevron_right" at bounding box center [709, 110] width 16 height 18
click at [604, 115] on icon "chevron_left" at bounding box center [604, 110] width 16 height 18
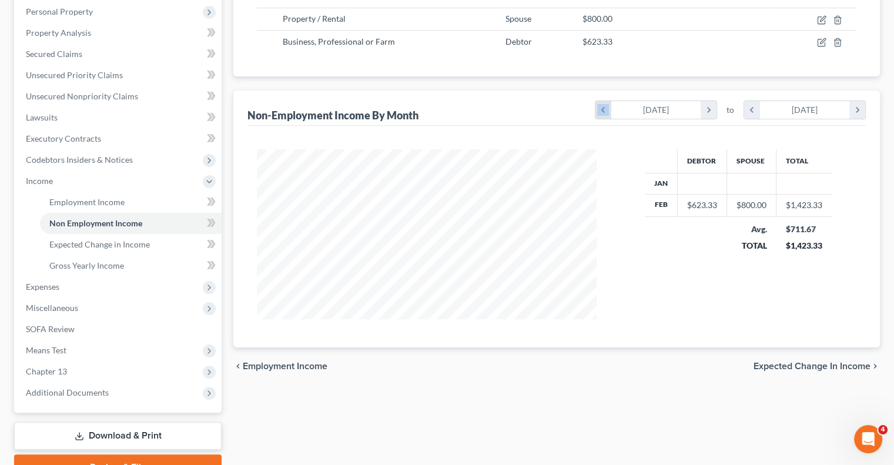
click at [604, 115] on icon "chevron_left" at bounding box center [604, 110] width 16 height 18
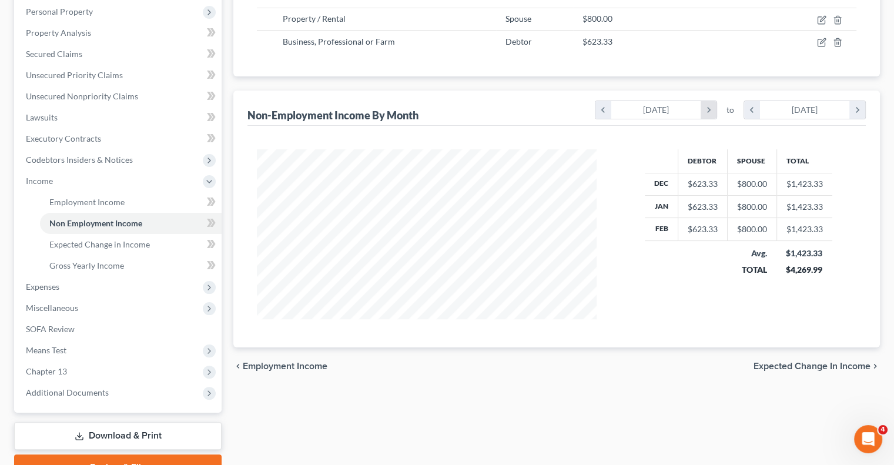
click at [705, 108] on icon "chevron_right" at bounding box center [709, 110] width 16 height 18
click at [691, 112] on div "February 2025" at bounding box center [656, 110] width 90 height 18
click at [663, 145] on div "Debtor Spouse Total Feb $623.33 $800.00 $1,423.33 Avg. TOTAL $1,423.33 $1,423.33" at bounding box center [557, 237] width 619 height 222
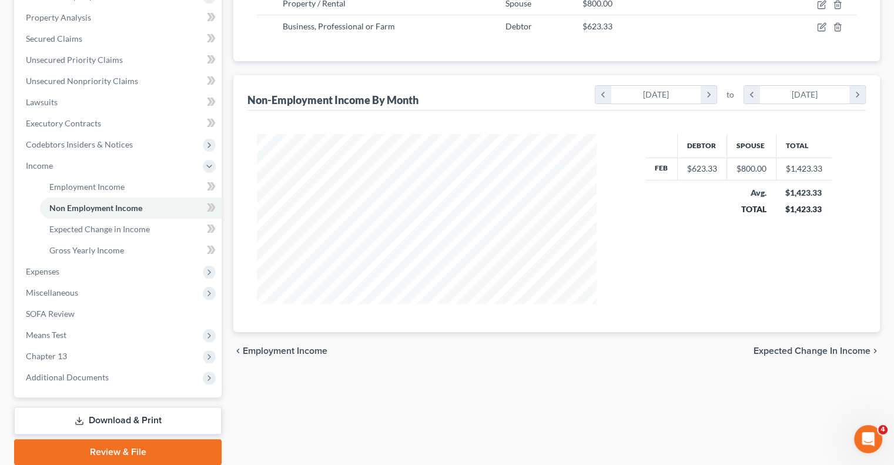
scroll to position [265, 0]
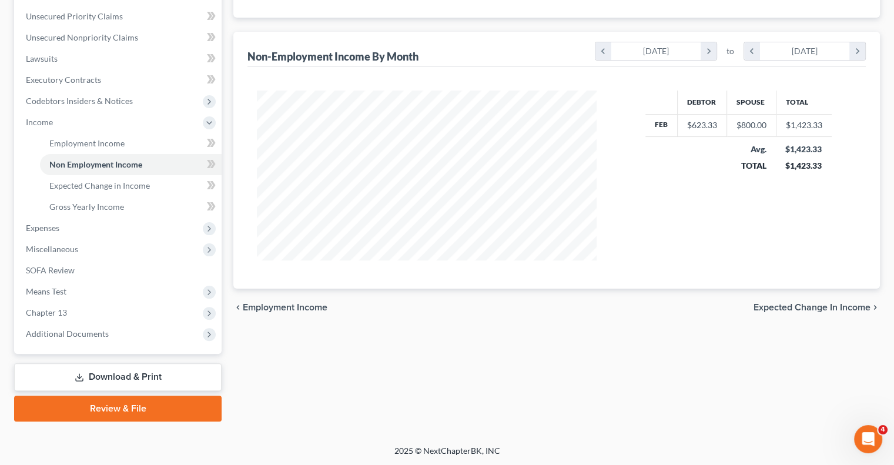
click at [743, 191] on div "Debtor Spouse Total Feb $623.33 $800.00 $1,423.33 Avg. TOTAL $1,423.33 $1,423.33" at bounding box center [739, 176] width 186 height 170
click at [813, 211] on div "Debtor Spouse Total Feb $623.33 $800.00 $1,423.33 Avg. TOTAL $1,423.33 $1,423.33" at bounding box center [739, 176] width 186 height 170
drag, startPoint x: 811, startPoint y: 211, endPoint x: 849, endPoint y: 193, distance: 41.8
click at [849, 193] on div "Debtor Spouse Total Feb $623.33 $800.00 $1,423.33 Avg. TOTAL $1,423.33 $1,423.33" at bounding box center [739, 176] width 260 height 170
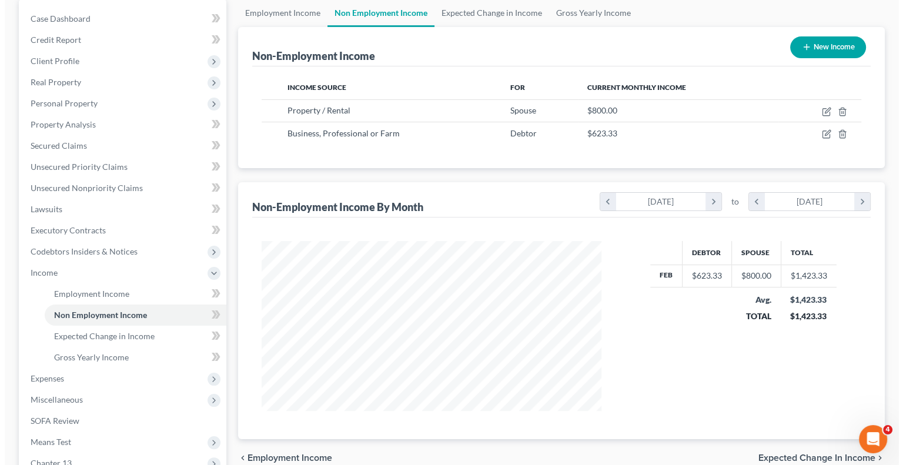
scroll to position [88, 0]
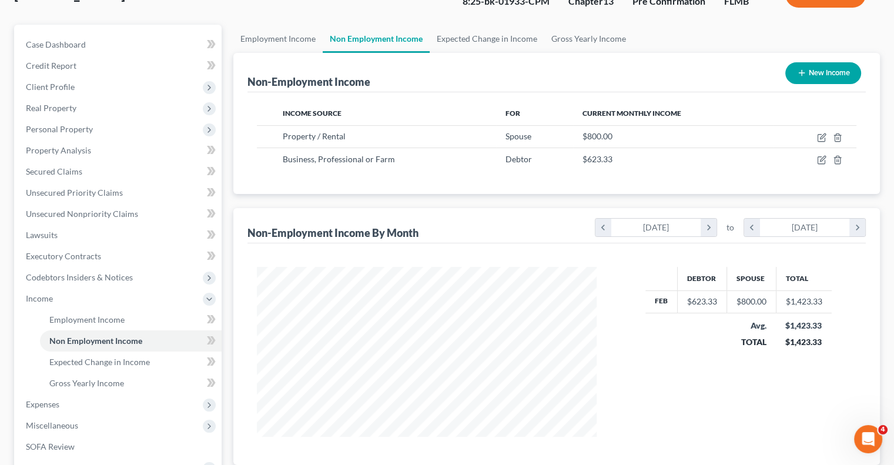
click at [824, 77] on button "New Income" at bounding box center [823, 73] width 76 height 22
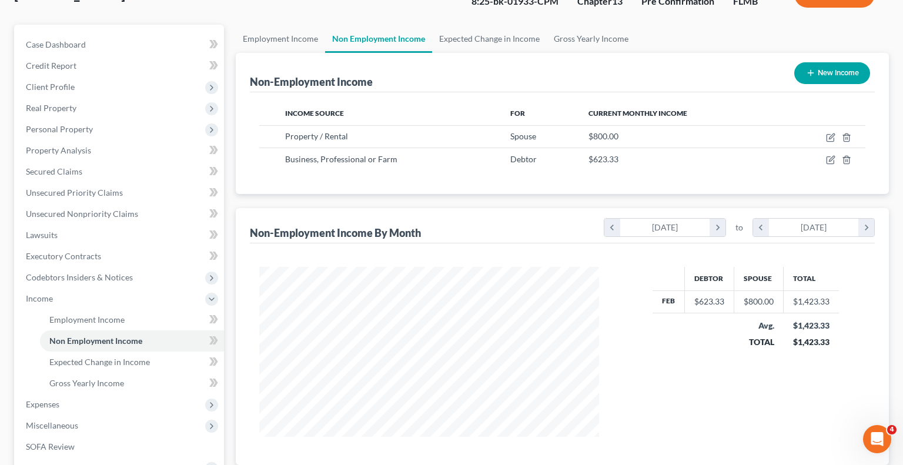
select select "0"
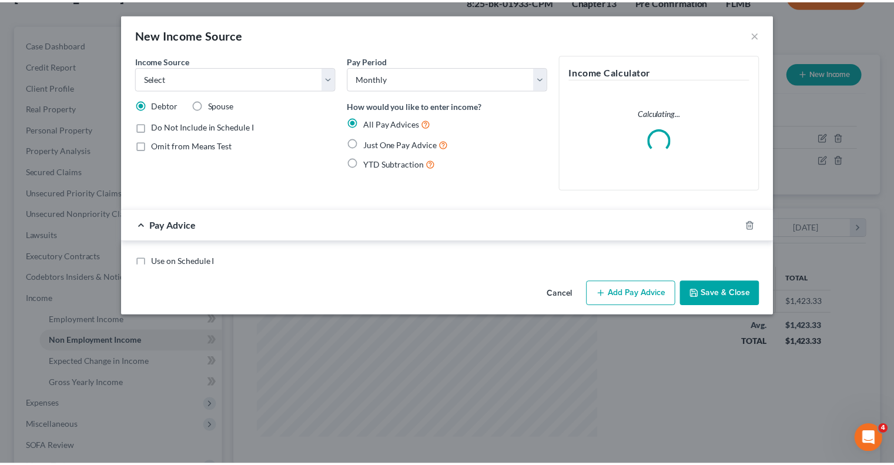
scroll to position [172, 367]
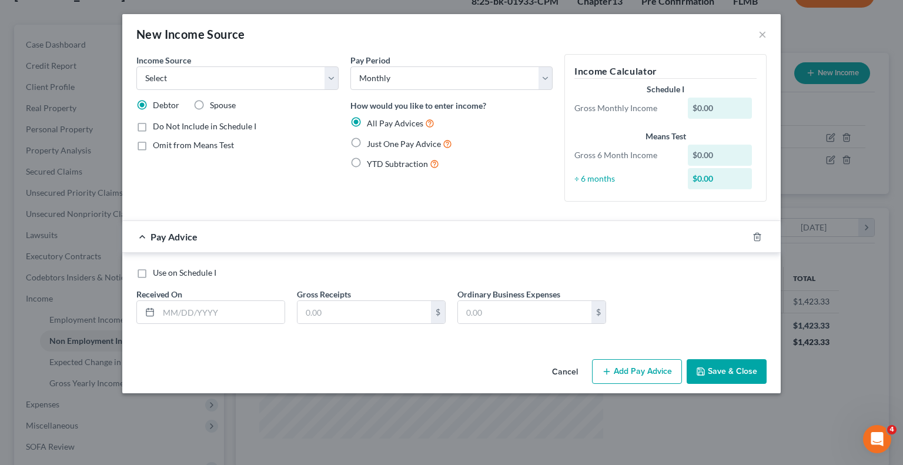
click at [210, 105] on label "Spouse" at bounding box center [223, 105] width 26 height 12
click at [215, 105] on input "Spouse" at bounding box center [219, 103] width 8 height 8
radio input "true"
click at [714, 108] on div "$0.00" at bounding box center [720, 108] width 65 height 21
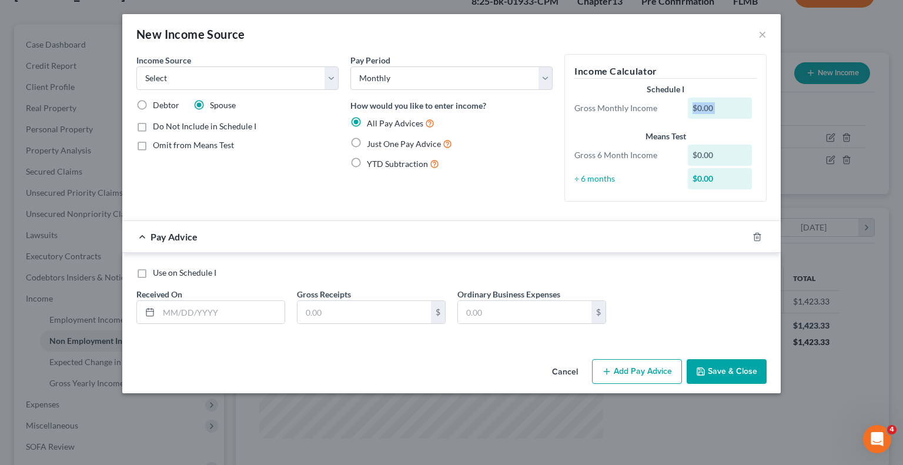
click at [714, 108] on div "$0.00" at bounding box center [720, 108] width 65 height 21
click at [522, 210] on div "Pay Period Select Monthly Twice Monthly Every Other Week Weekly How would you l…" at bounding box center [452, 132] width 214 height 157
click at [521, 210] on div "Pay Period Select Monthly Twice Monthly Every Other Week Weekly How would you l…" at bounding box center [452, 132] width 214 height 157
click at [520, 210] on div "Pay Period Select Monthly Twice Monthly Every Other Week Weekly How would you l…" at bounding box center [452, 132] width 214 height 157
click at [764, 36] on button "×" at bounding box center [762, 34] width 8 height 14
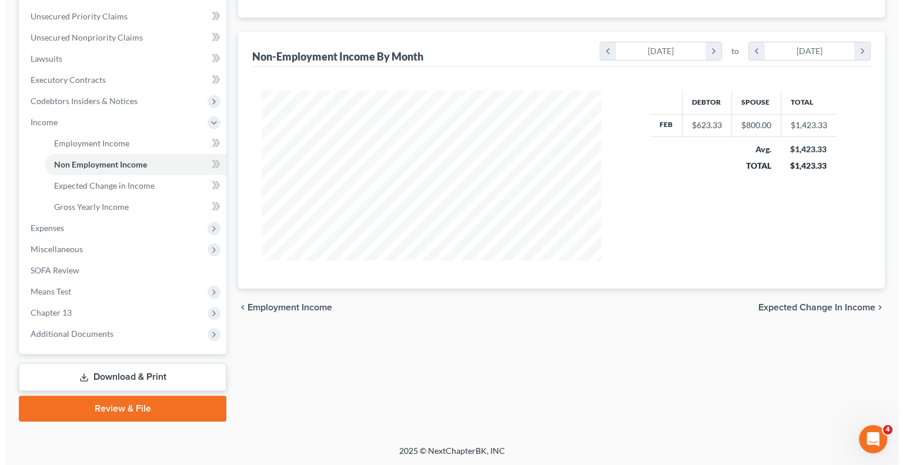
scroll to position [29, 0]
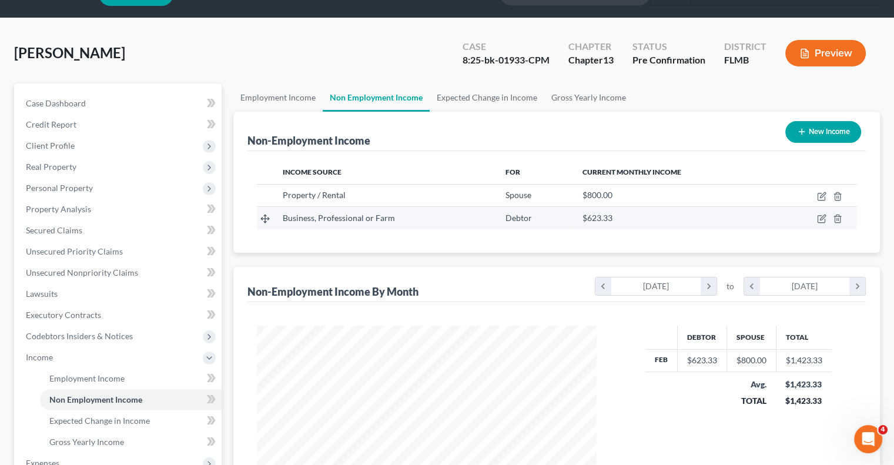
click at [543, 222] on div "Debtor" at bounding box center [535, 218] width 58 height 12
click at [519, 220] on span "Debtor" at bounding box center [519, 218] width 26 height 10
click at [821, 221] on icon "button" at bounding box center [821, 218] width 9 height 9
select select "10"
select select "0"
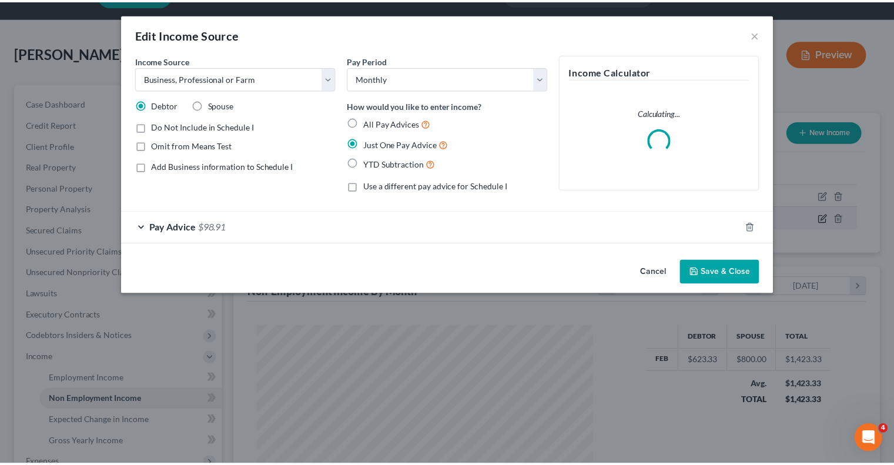
scroll to position [172, 367]
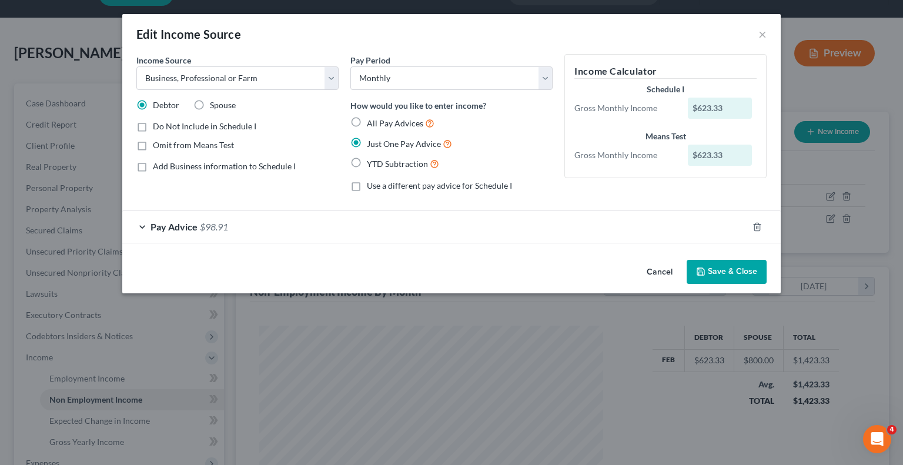
click at [210, 105] on label "Spouse" at bounding box center [223, 105] width 26 height 12
click at [215, 105] on input "Spouse" at bounding box center [219, 103] width 8 height 8
radio input "true"
click at [706, 275] on icon "button" at bounding box center [700, 271] width 9 height 9
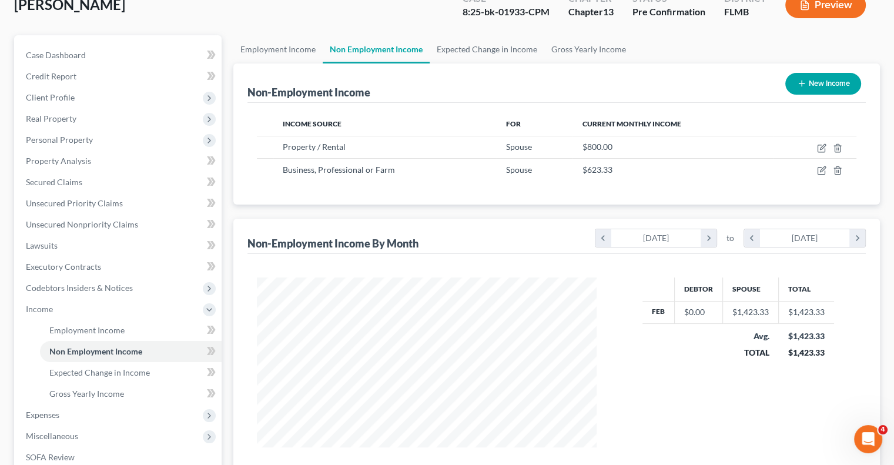
scroll to position [206, 0]
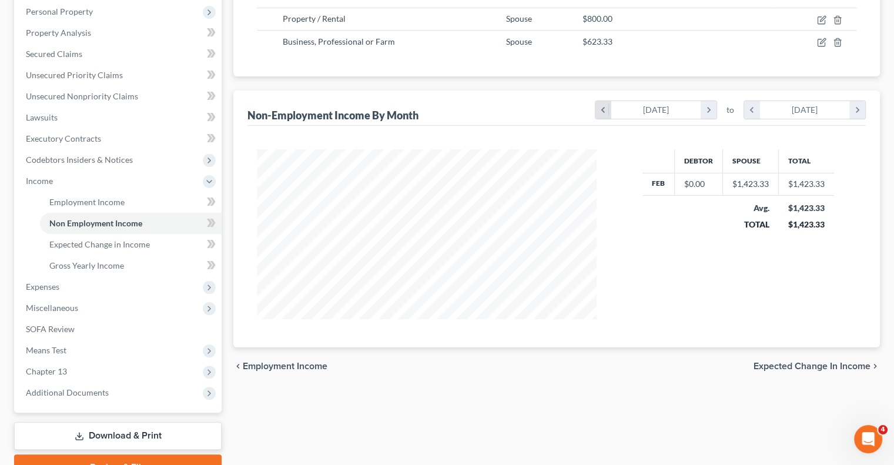
click at [606, 108] on icon "chevron_left" at bounding box center [604, 110] width 16 height 18
click at [605, 108] on icon "chevron_left" at bounding box center [604, 110] width 16 height 18
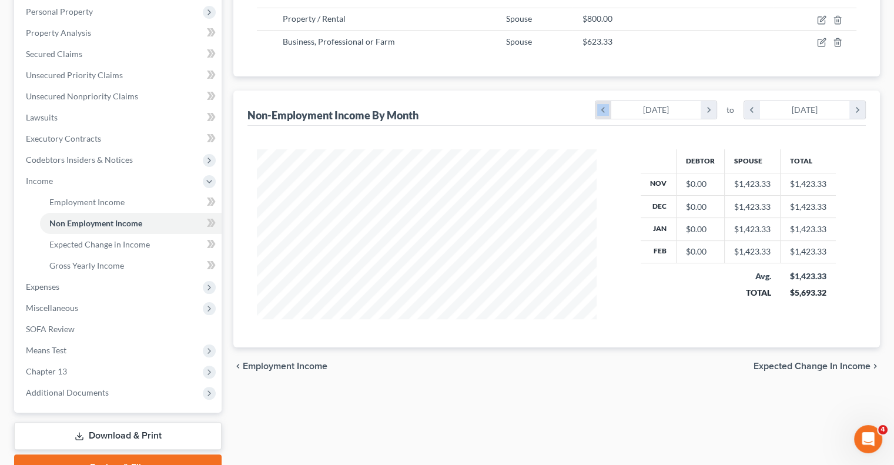
click at [605, 108] on icon "chevron_left" at bounding box center [604, 110] width 16 height 18
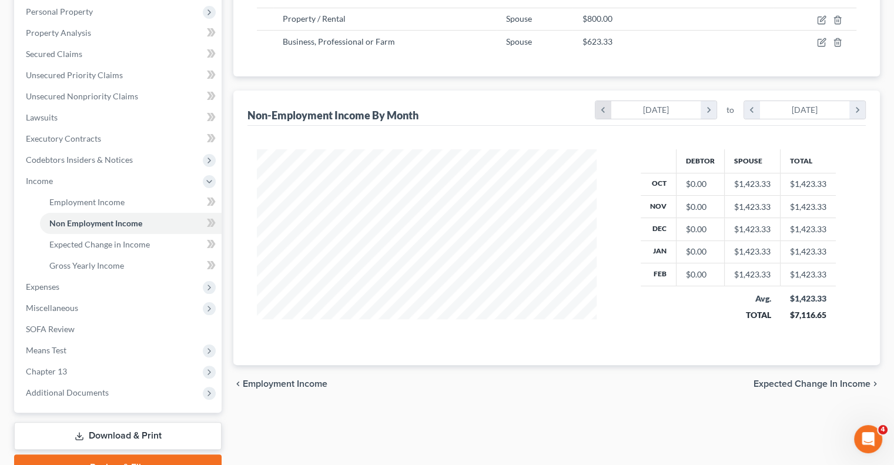
scroll to position [188, 363]
click at [605, 108] on icon "chevron_left" at bounding box center [604, 110] width 16 height 18
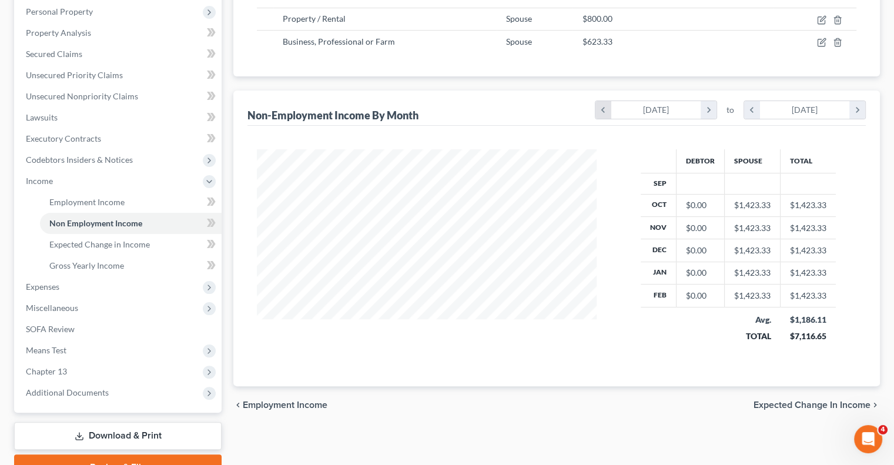
scroll to position [209, 363]
click at [737, 223] on div "$1,423.33" at bounding box center [752, 229] width 36 height 12
click at [710, 108] on icon "chevron_right" at bounding box center [709, 110] width 16 height 18
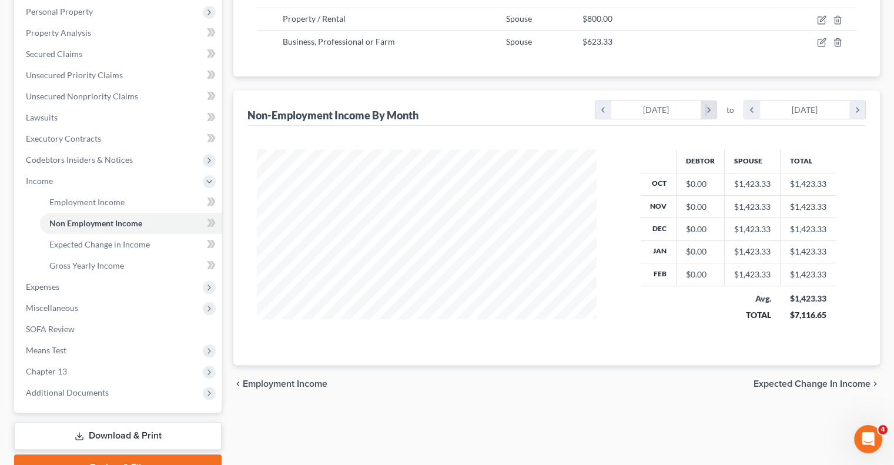
click at [706, 105] on icon "chevron_right" at bounding box center [709, 110] width 16 height 18
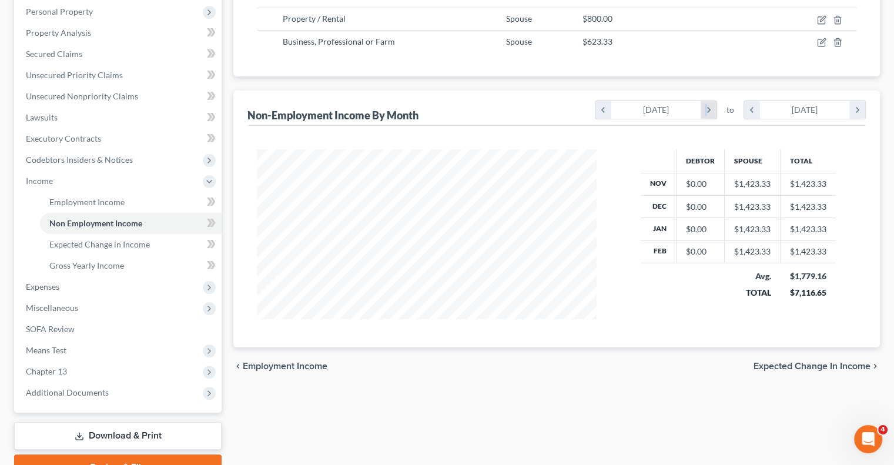
scroll to position [587767, 587573]
click at [706, 105] on icon "chevron_right" at bounding box center [709, 110] width 16 height 18
click at [704, 105] on icon "chevron_right" at bounding box center [709, 110] width 16 height 18
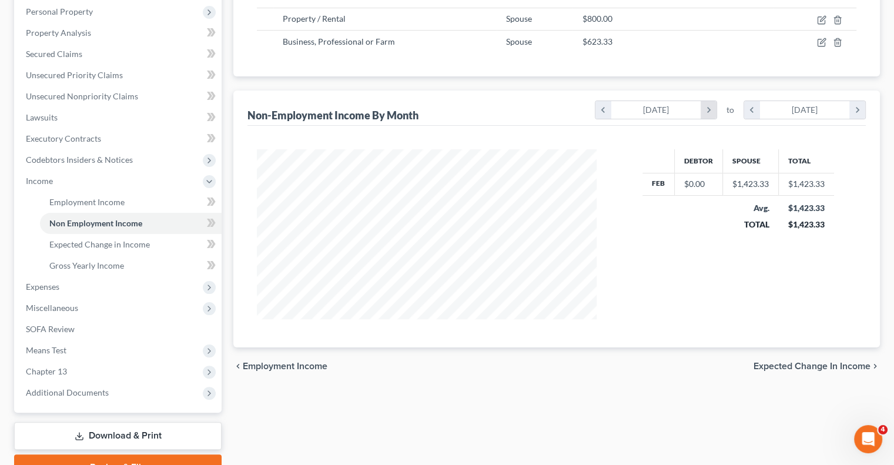
click at [704, 105] on icon "chevron_right" at bounding box center [709, 110] width 16 height 18
click at [704, 104] on icon "chevron_right" at bounding box center [709, 110] width 16 height 18
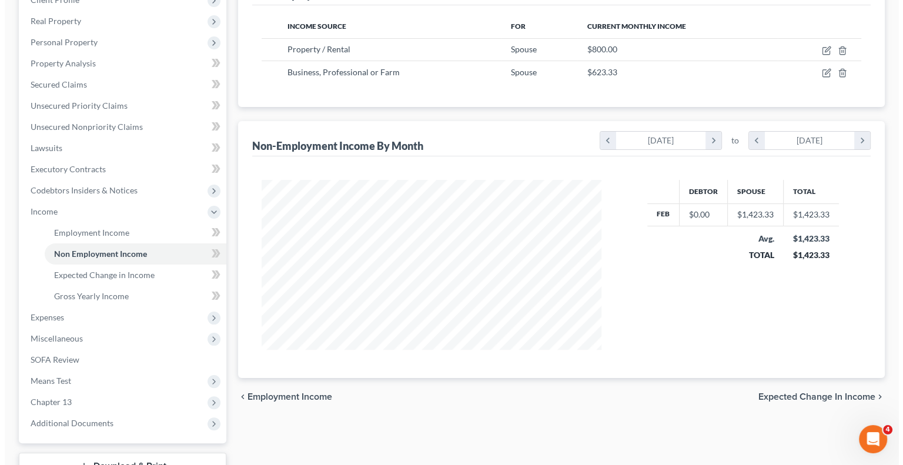
scroll to position [147, 0]
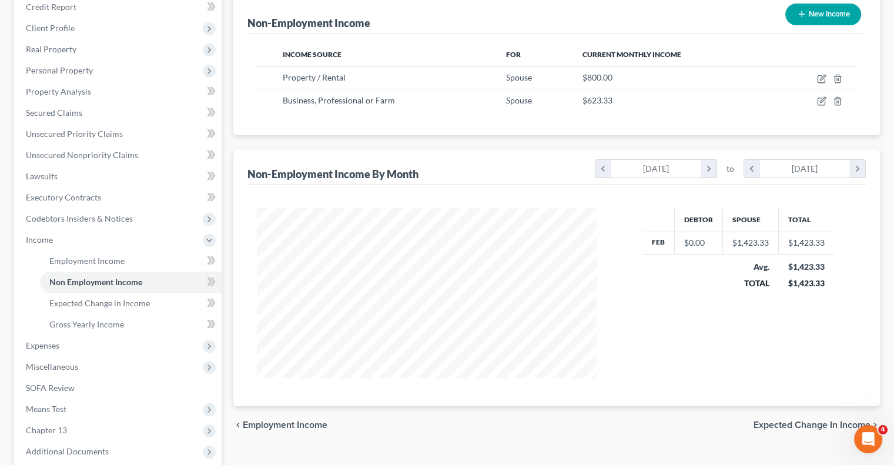
click at [807, 16] on button "New Income" at bounding box center [823, 15] width 76 height 22
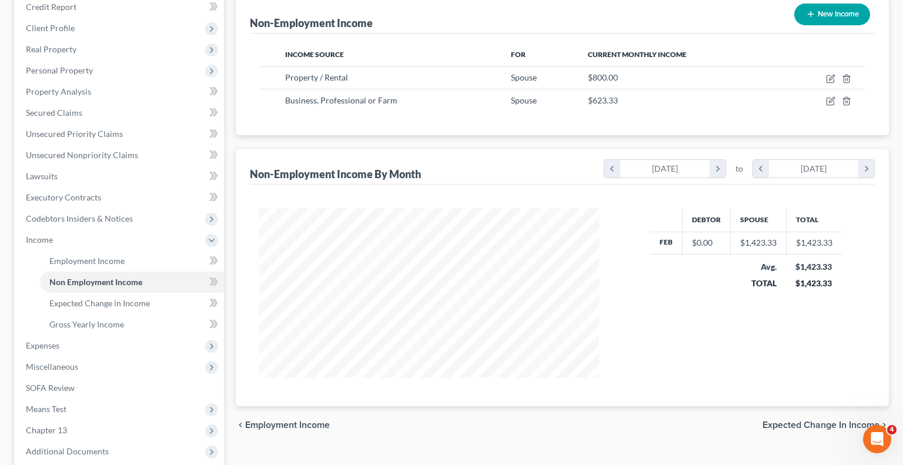
select select "0"
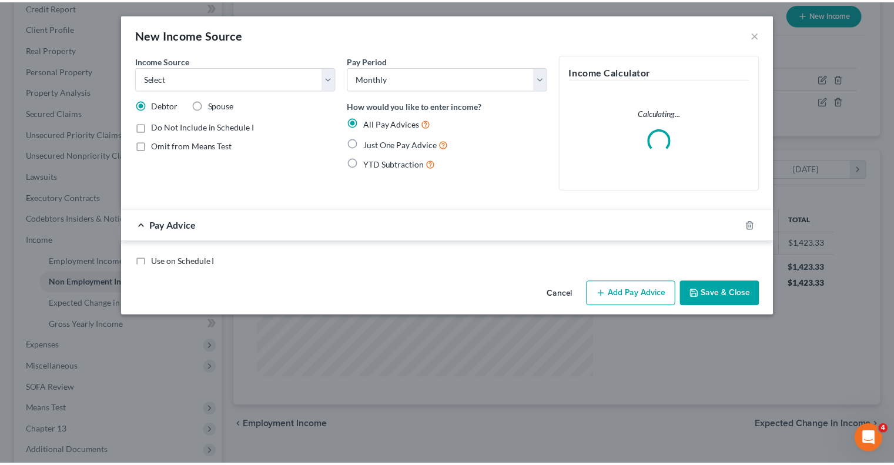
scroll to position [172, 367]
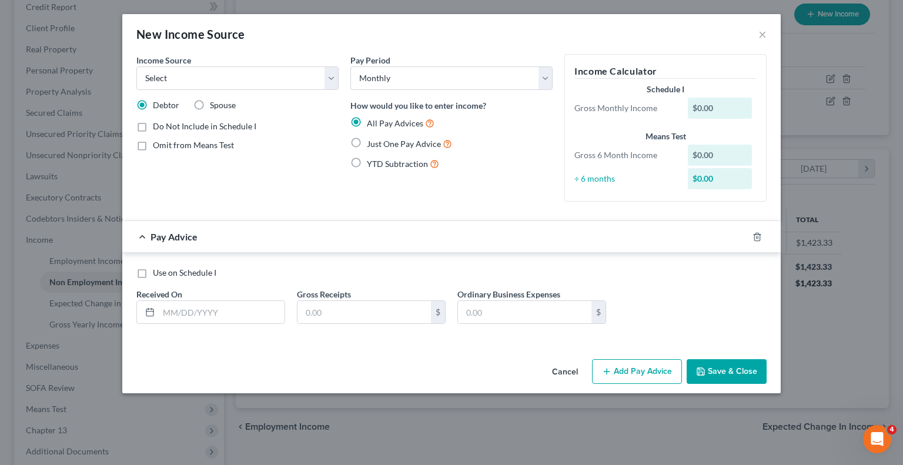
click at [729, 376] on button "Save & Close" at bounding box center [727, 371] width 80 height 25
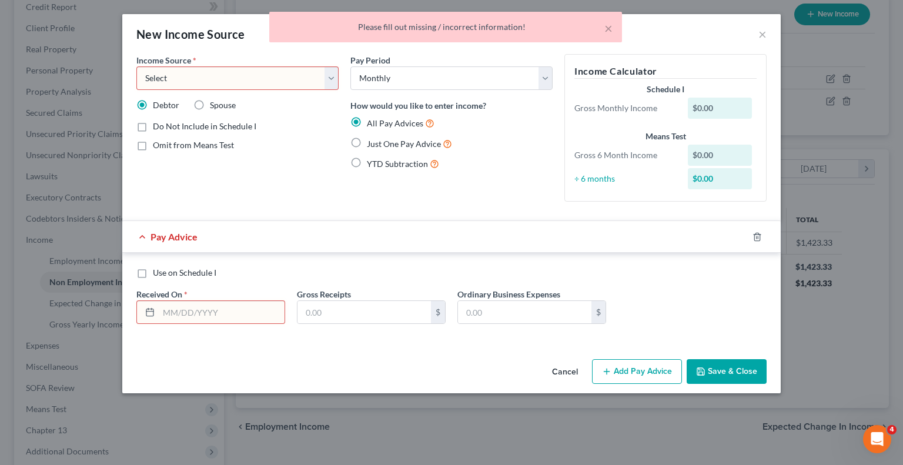
click at [679, 324] on div "Use on Schedule I Received On * Gross Receipts $ Ordinary Business Expenses $" at bounding box center [452, 300] width 642 height 66
click at [606, 24] on button "×" at bounding box center [608, 28] width 8 height 14
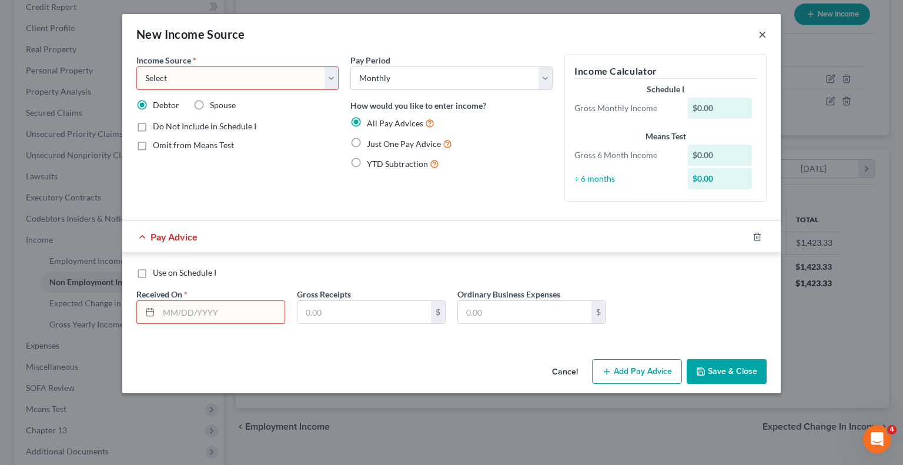
click at [763, 31] on button "×" at bounding box center [762, 34] width 8 height 14
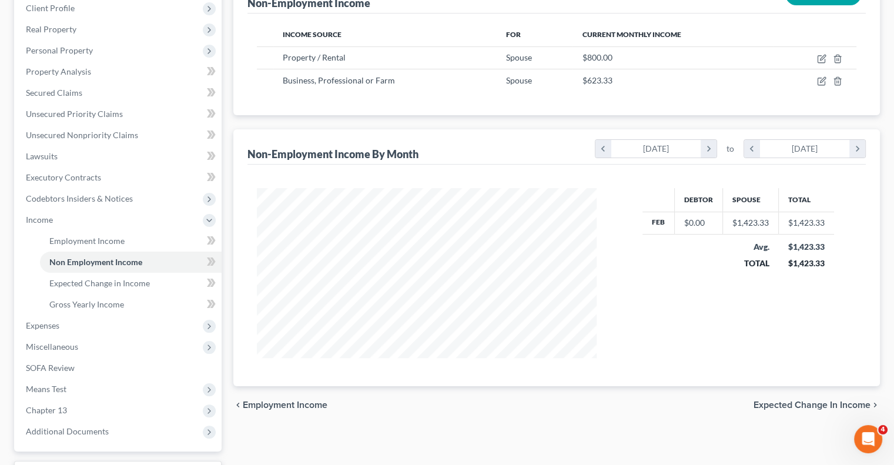
scroll to position [147, 0]
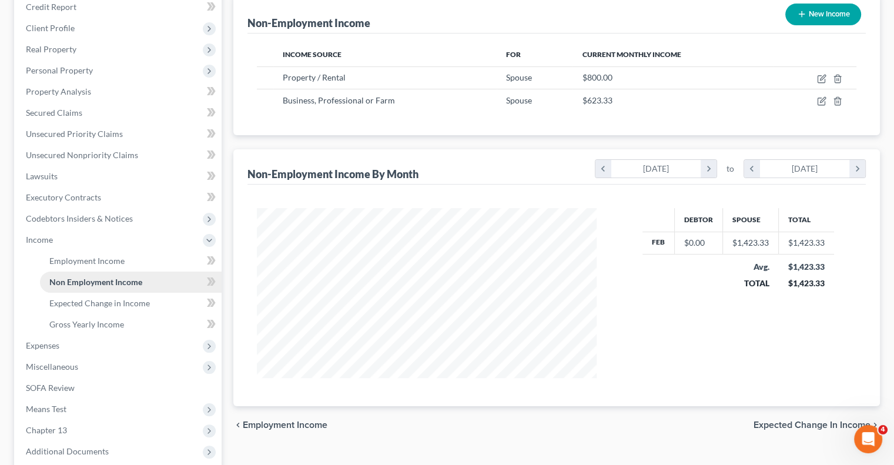
click at [69, 278] on span "Non Employment Income" at bounding box center [95, 282] width 93 height 10
click at [71, 279] on span "Non Employment Income" at bounding box center [95, 282] width 93 height 10
click at [78, 259] on span "Employment Income" at bounding box center [86, 261] width 75 height 10
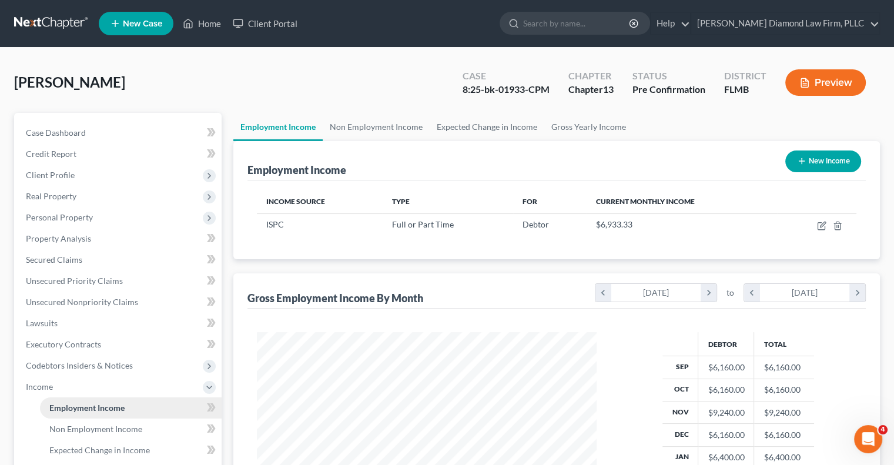
scroll to position [209, 363]
click at [83, 428] on span "Non Employment Income" at bounding box center [95, 429] width 93 height 10
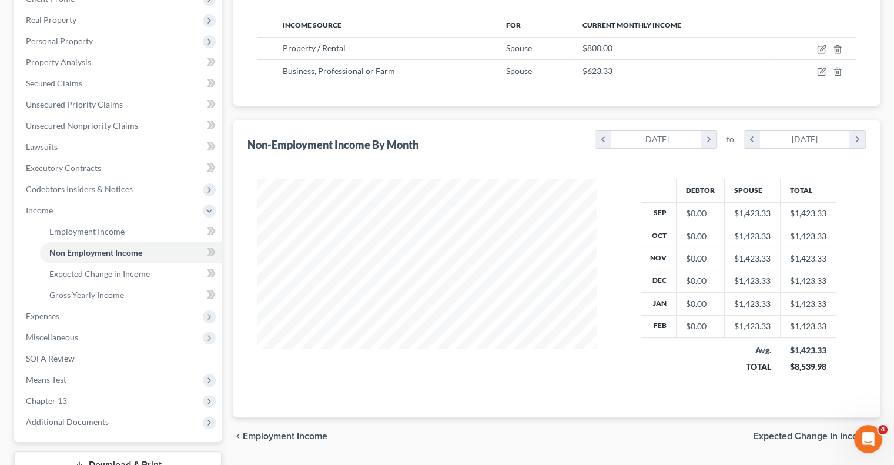
scroll to position [235, 0]
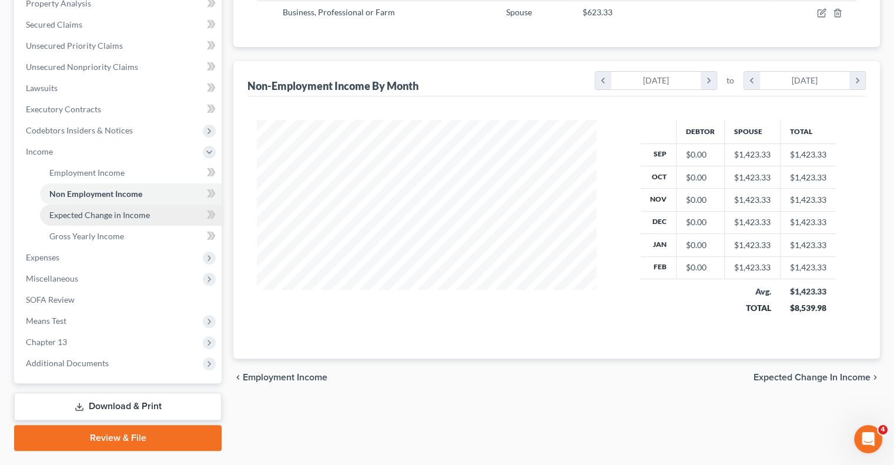
click at [115, 217] on span "Expected Change in Income" at bounding box center [99, 215] width 101 height 10
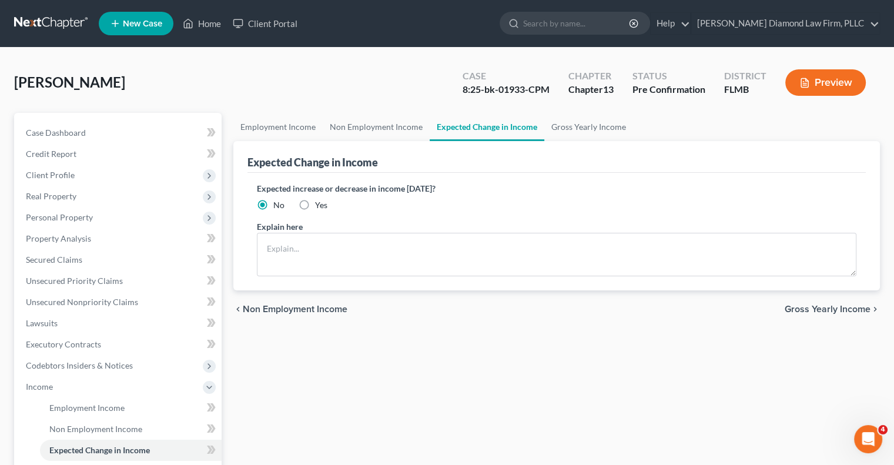
click at [315, 199] on label "Yes" at bounding box center [321, 205] width 12 height 12
click at [320, 199] on input "Yes" at bounding box center [324, 203] width 8 height 8
radio input "true"
click at [292, 243] on textarea at bounding box center [557, 255] width 600 height 44
type textarea "Spouse is working less and less"
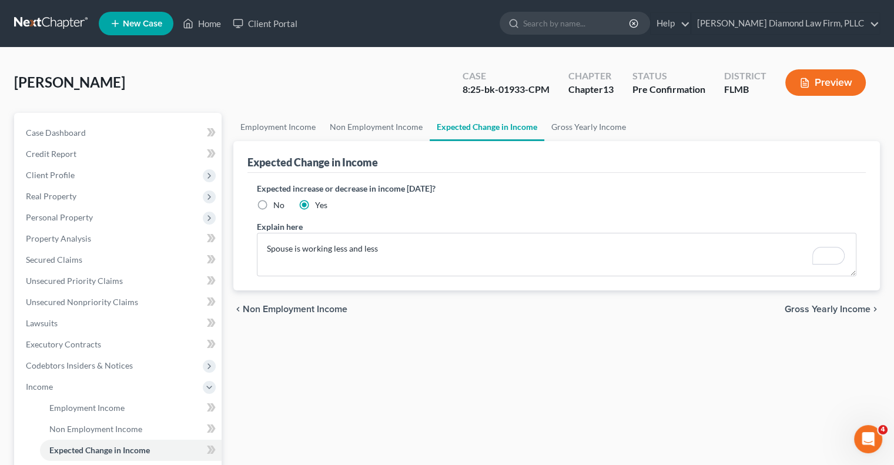
click at [818, 310] on span "Gross Yearly Income" at bounding box center [828, 309] width 86 height 9
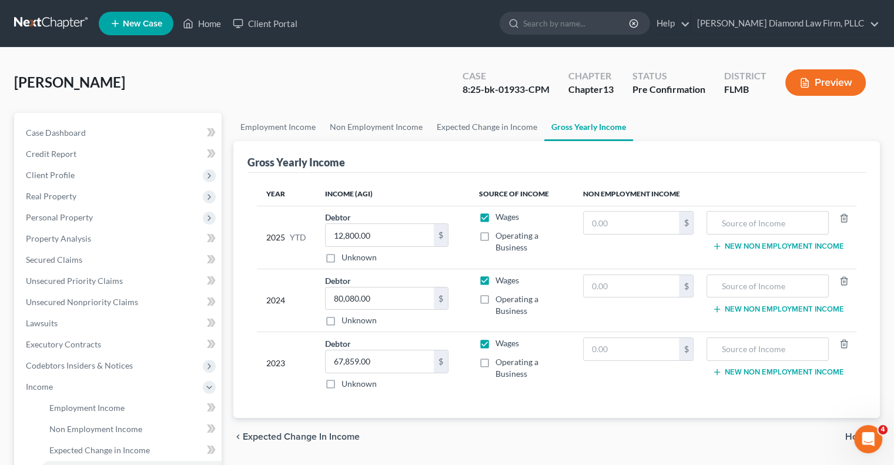
click at [496, 235] on label "Operating a Business" at bounding box center [530, 242] width 68 height 24
click at [500, 235] on input "Operating a Business" at bounding box center [504, 234] width 8 height 8
click at [496, 236] on label "Operating a Business" at bounding box center [530, 242] width 68 height 24
click at [500, 236] on input "Operating a Business" at bounding box center [504, 234] width 8 height 8
checkbox input "false"
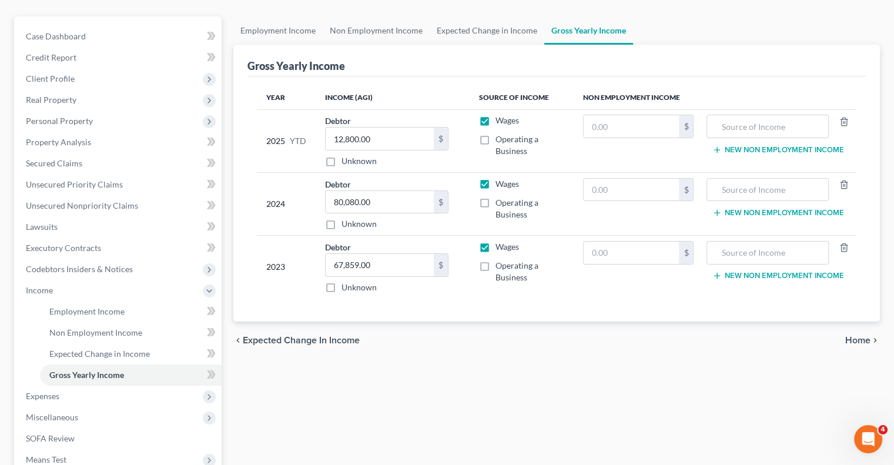
scroll to position [118, 0]
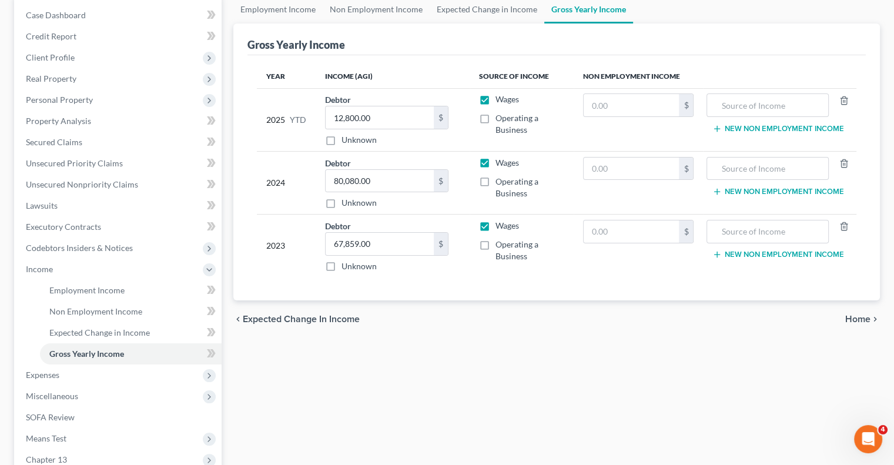
click at [852, 318] on span "Home" at bounding box center [857, 319] width 25 height 9
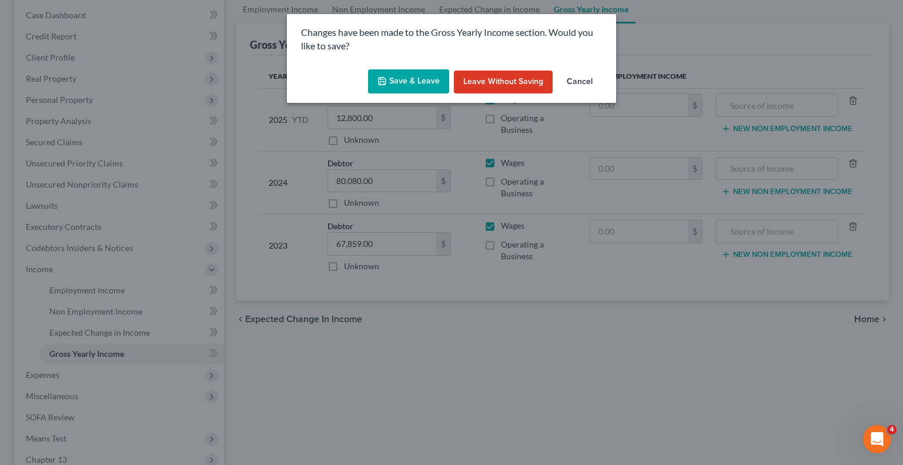
click at [409, 82] on button "Save & Leave" at bounding box center [408, 81] width 81 height 25
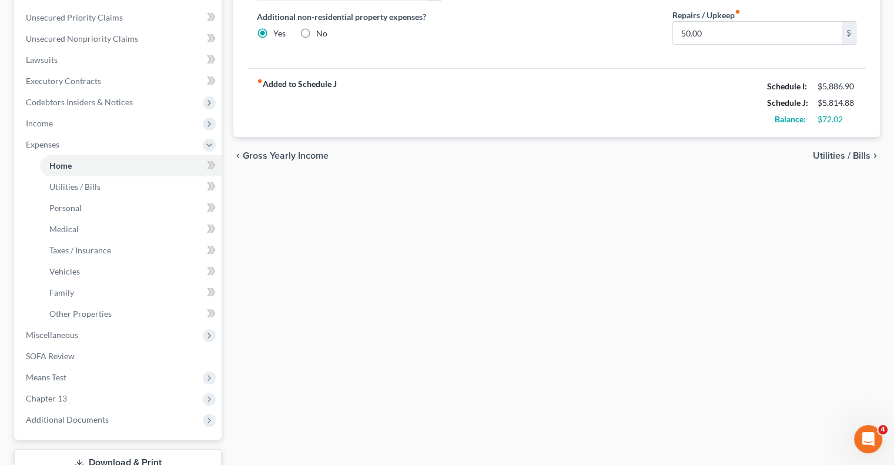
scroll to position [235, 0]
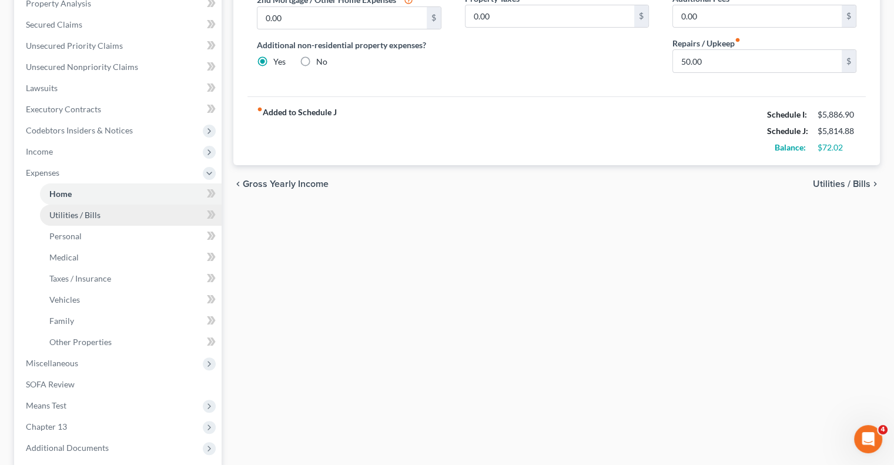
click at [82, 214] on span "Utilities / Bills" at bounding box center [74, 215] width 51 height 10
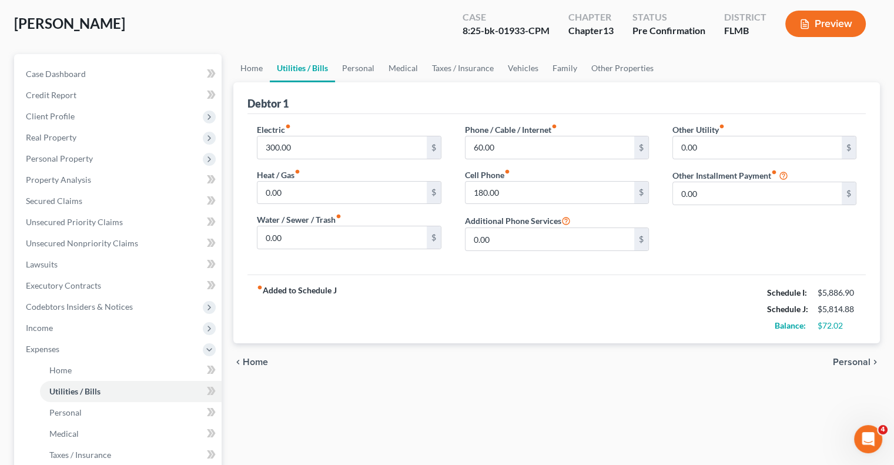
scroll to position [176, 0]
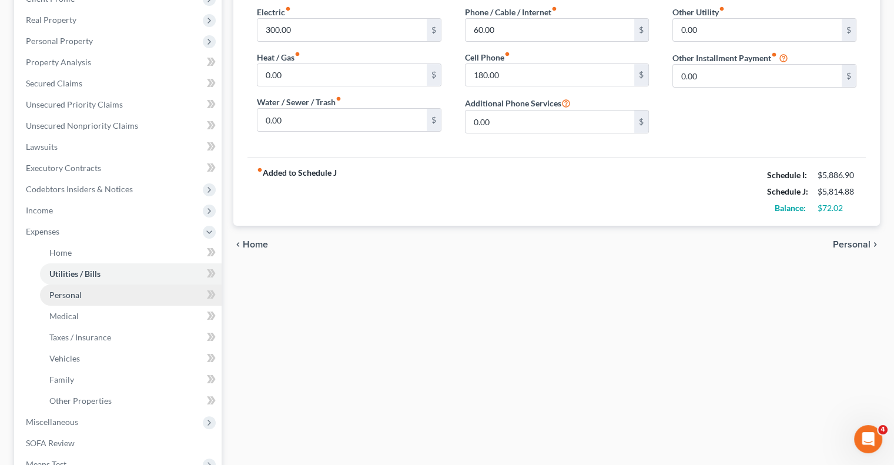
click at [68, 295] on span "Personal" at bounding box center [65, 295] width 32 height 10
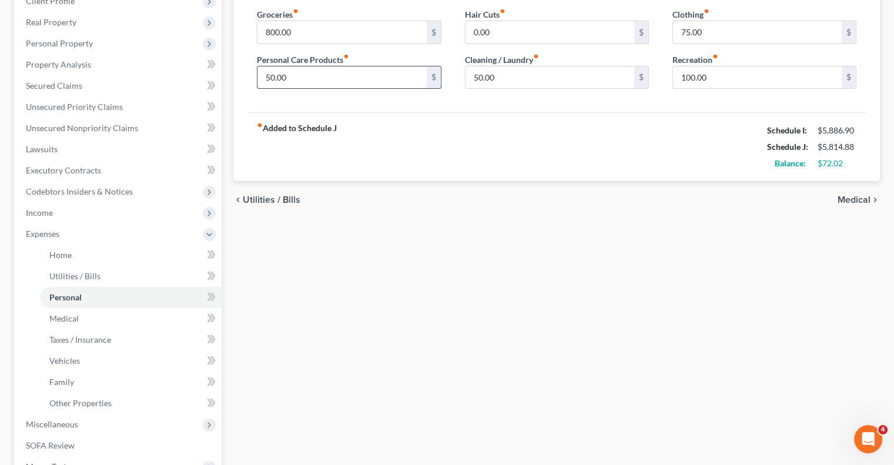
scroll to position [176, 0]
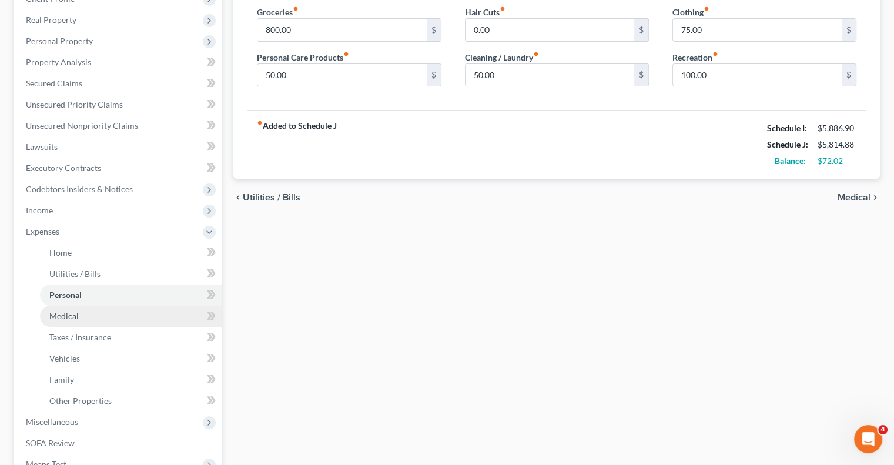
click at [61, 317] on span "Medical" at bounding box center [63, 316] width 29 height 10
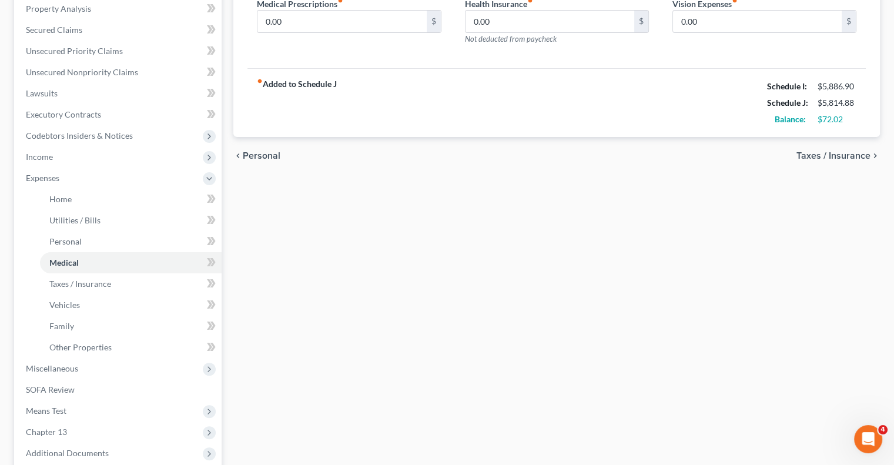
scroll to position [235, 0]
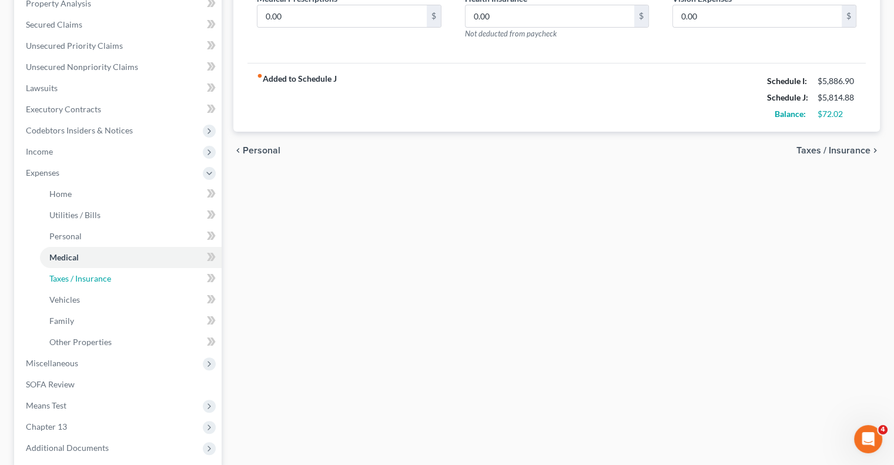
drag, startPoint x: 86, startPoint y: 280, endPoint x: 237, endPoint y: 283, distance: 151.1
click at [85, 280] on span "Taxes / Insurance" at bounding box center [80, 278] width 62 height 10
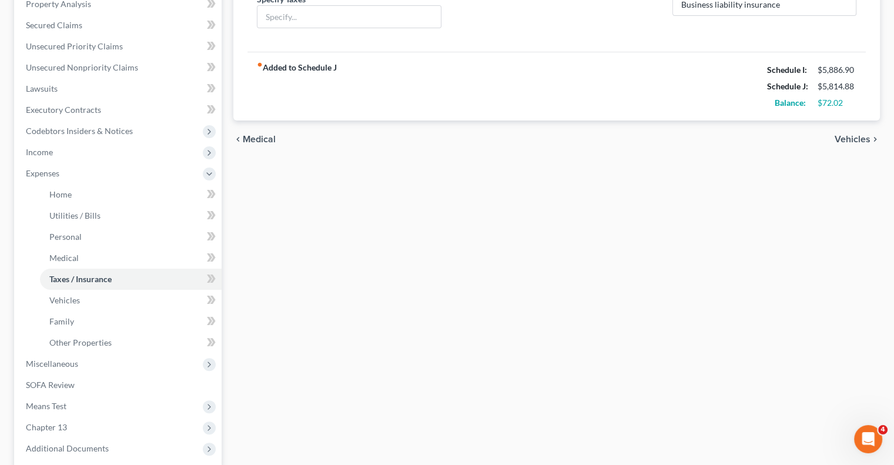
scroll to position [235, 0]
click at [59, 303] on span "Vehicles" at bounding box center [64, 300] width 31 height 10
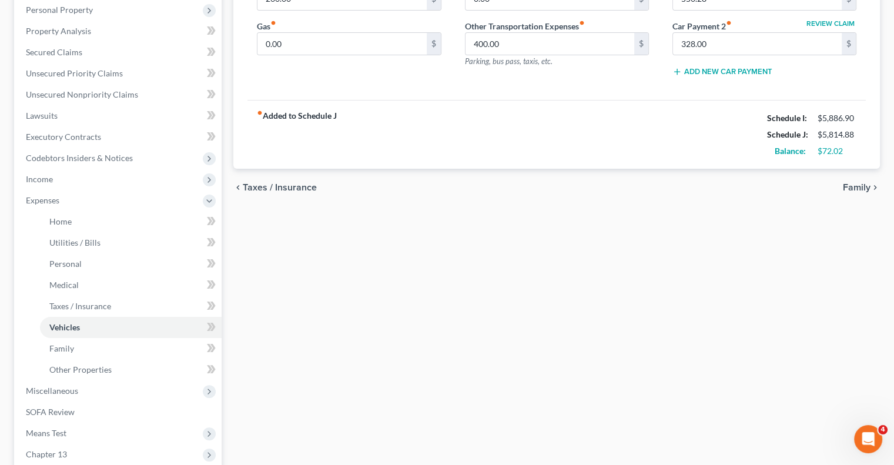
scroll to position [235, 0]
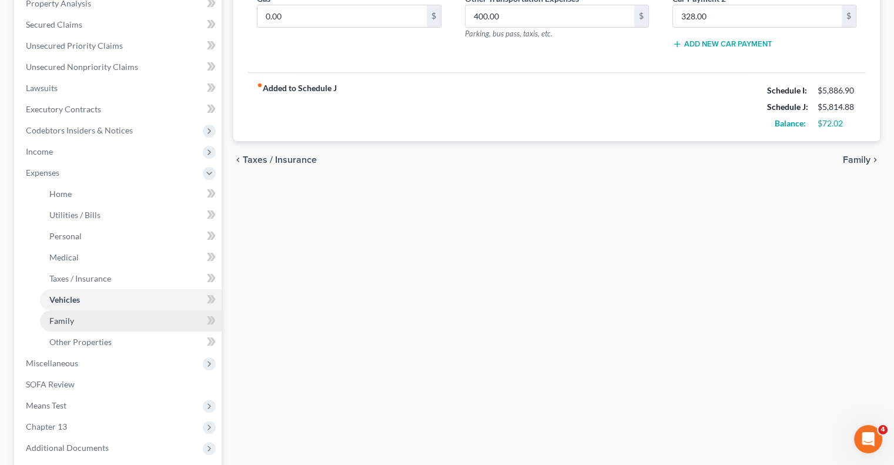
drag, startPoint x: 69, startPoint y: 322, endPoint x: 91, endPoint y: 327, distance: 21.7
click at [69, 322] on span "Family" at bounding box center [61, 321] width 25 height 10
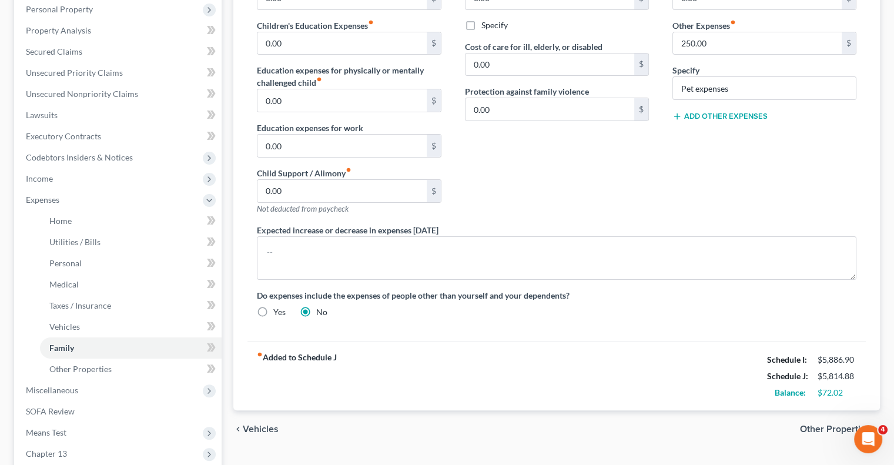
scroll to position [235, 0]
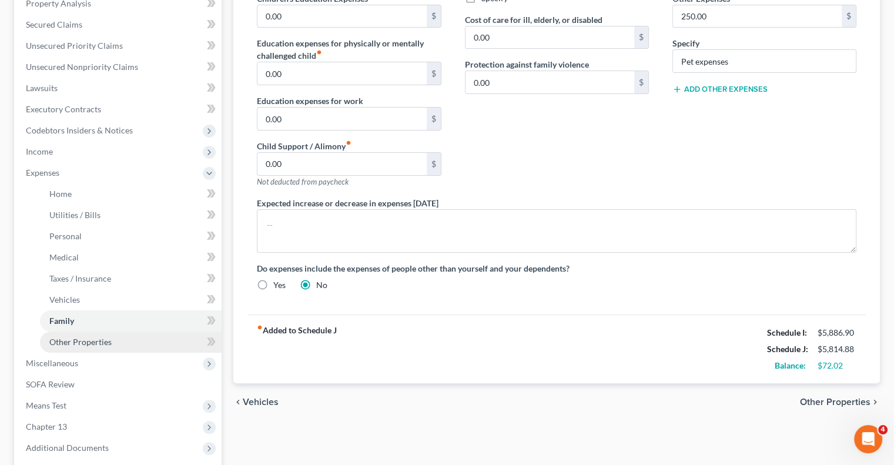
click at [79, 340] on span "Other Properties" at bounding box center [80, 342] width 62 height 10
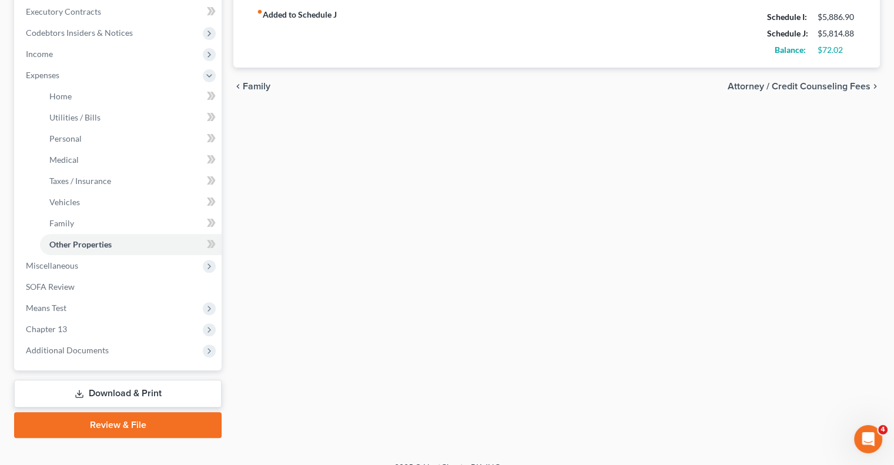
scroll to position [349, 0]
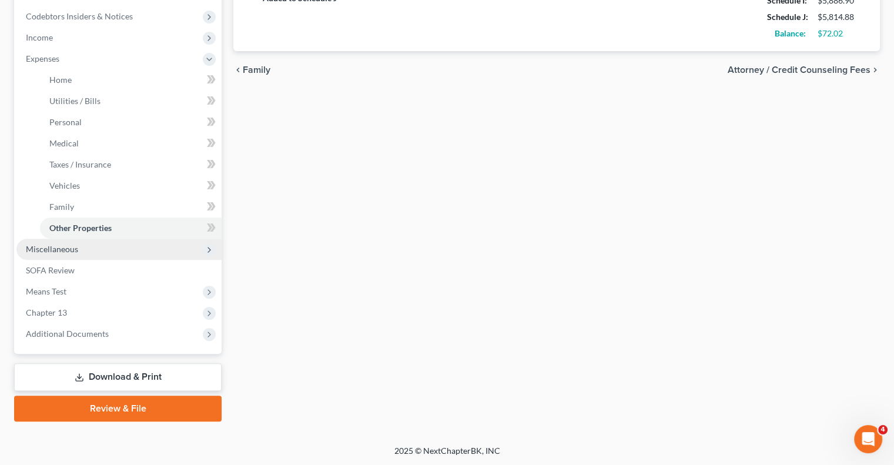
click at [34, 250] on span "Miscellaneous" at bounding box center [52, 249] width 52 height 10
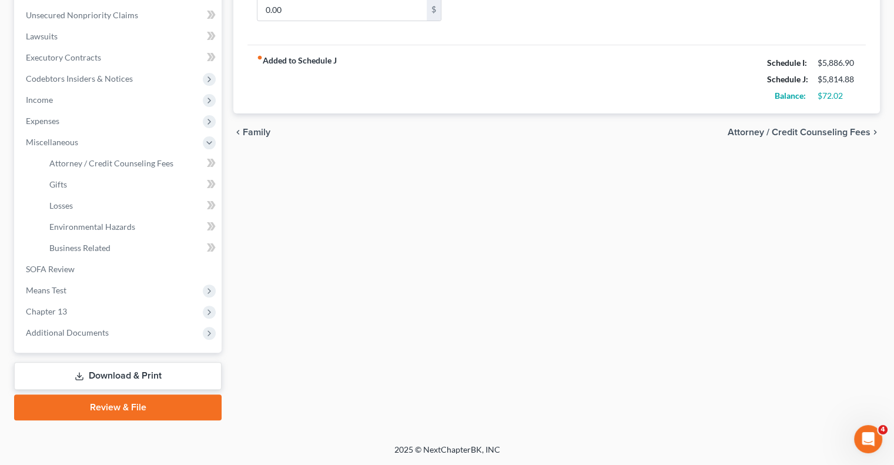
scroll to position [286, 0]
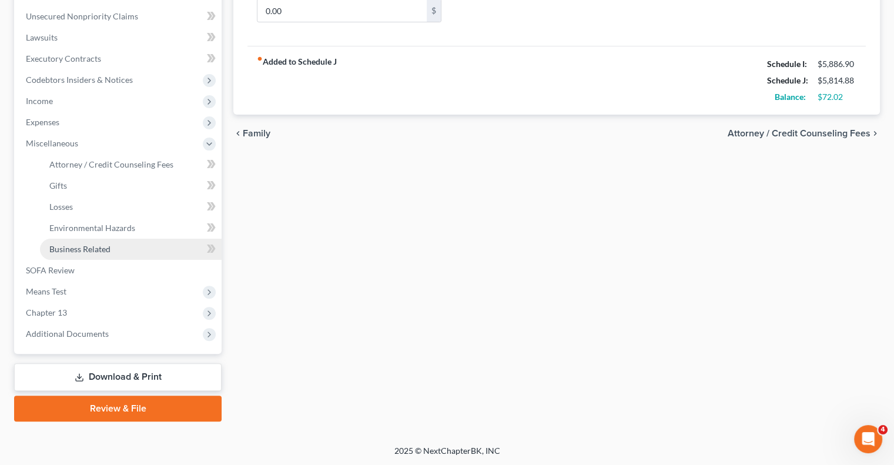
click at [96, 253] on link "Business Related" at bounding box center [131, 249] width 182 height 21
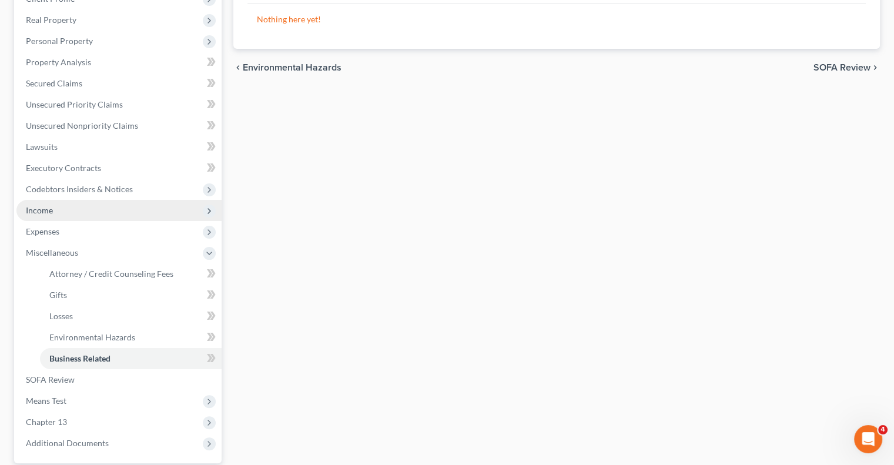
click at [49, 206] on span "Income" at bounding box center [39, 210] width 27 height 10
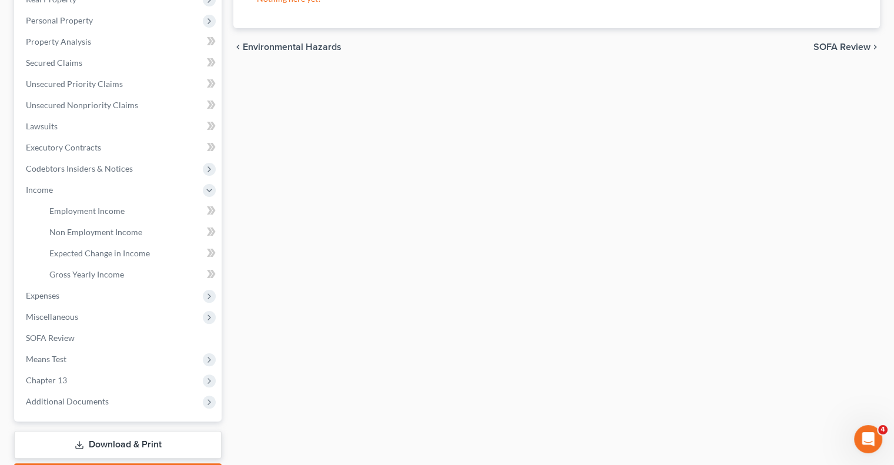
scroll to position [118, 0]
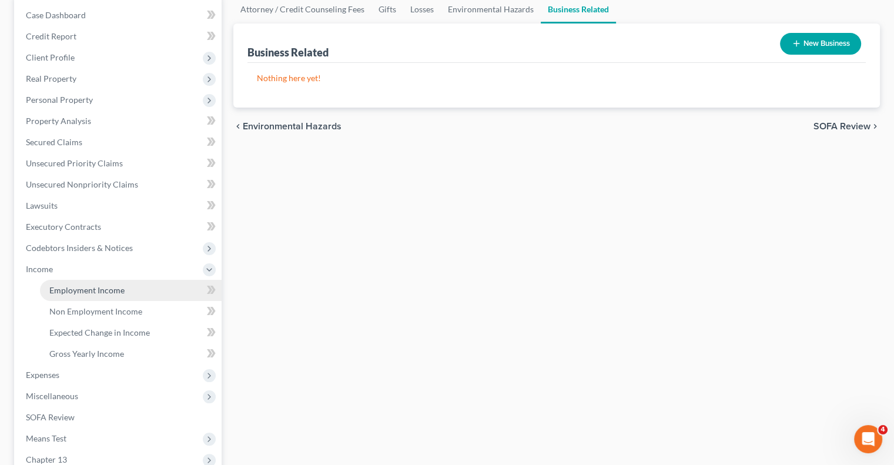
click at [105, 286] on span "Employment Income" at bounding box center [86, 290] width 75 height 10
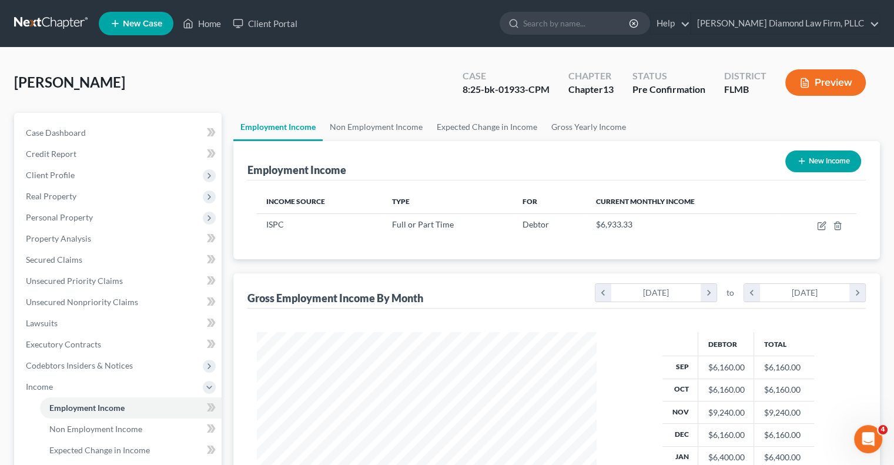
scroll to position [118, 0]
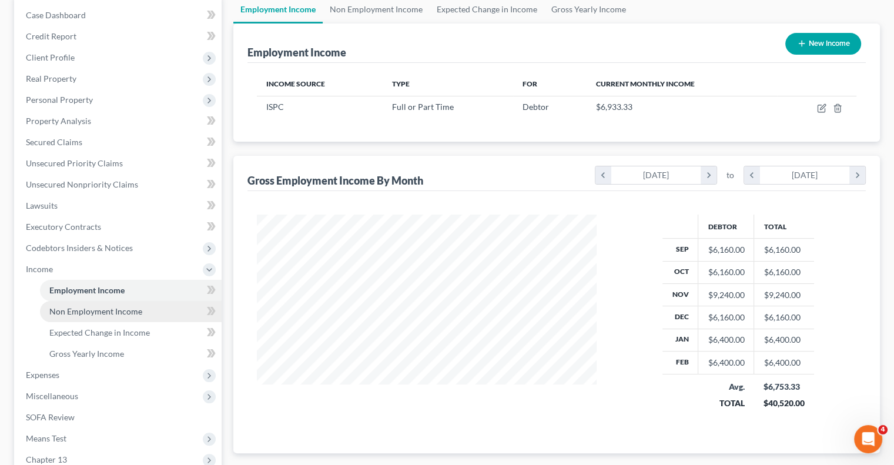
click at [73, 310] on span "Non Employment Income" at bounding box center [95, 311] width 93 height 10
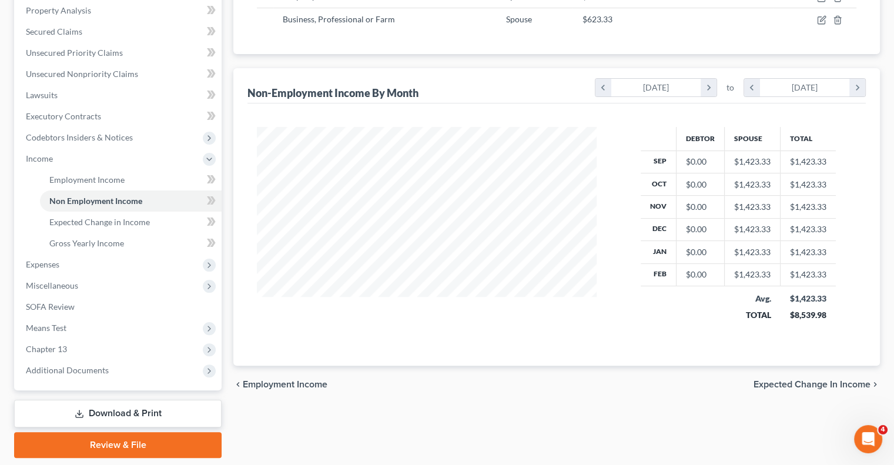
scroll to position [235, 0]
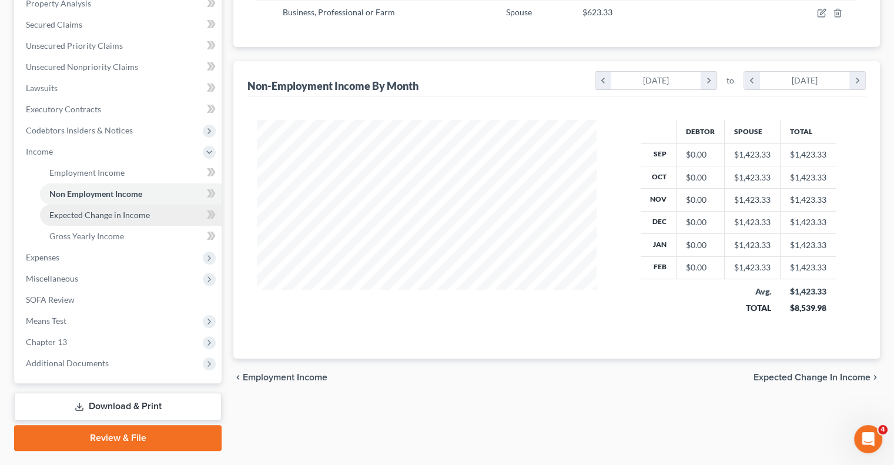
drag, startPoint x: 78, startPoint y: 216, endPoint x: 392, endPoint y: 277, distance: 320.4
click at [77, 214] on span "Expected Change in Income" at bounding box center [99, 215] width 101 height 10
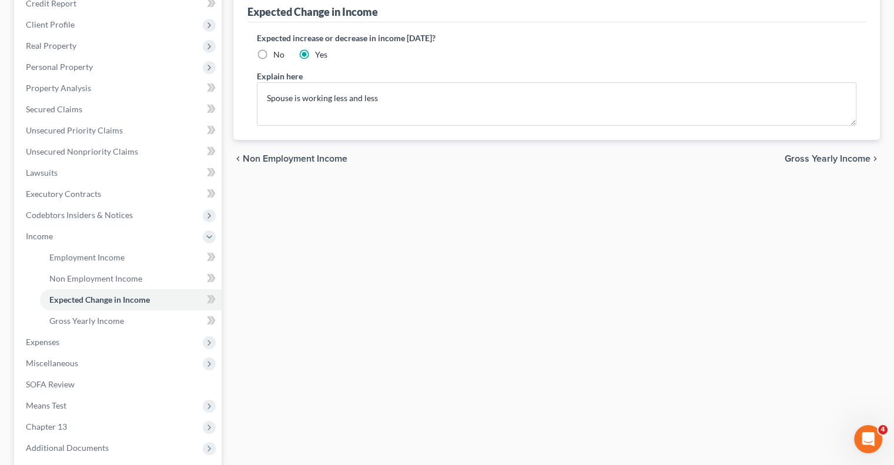
scroll to position [176, 0]
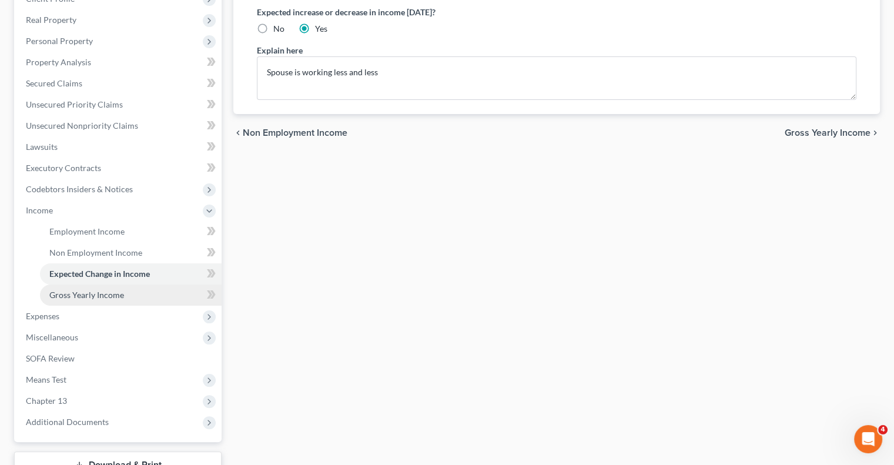
click at [53, 295] on span "Gross Yearly Income" at bounding box center [86, 295] width 75 height 10
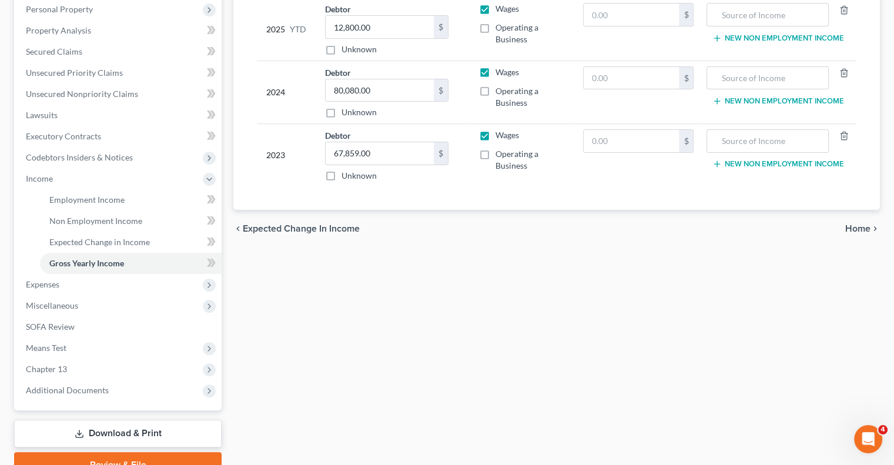
scroll to position [235, 0]
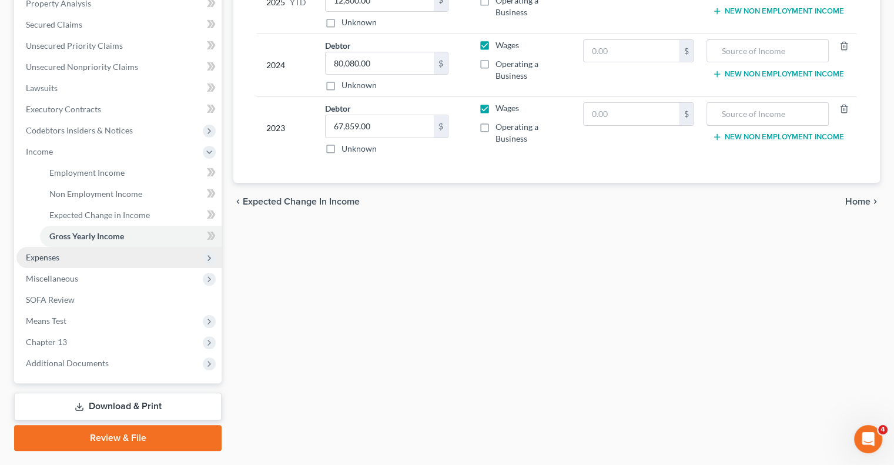
click at [89, 259] on span "Expenses" at bounding box center [118, 257] width 205 height 21
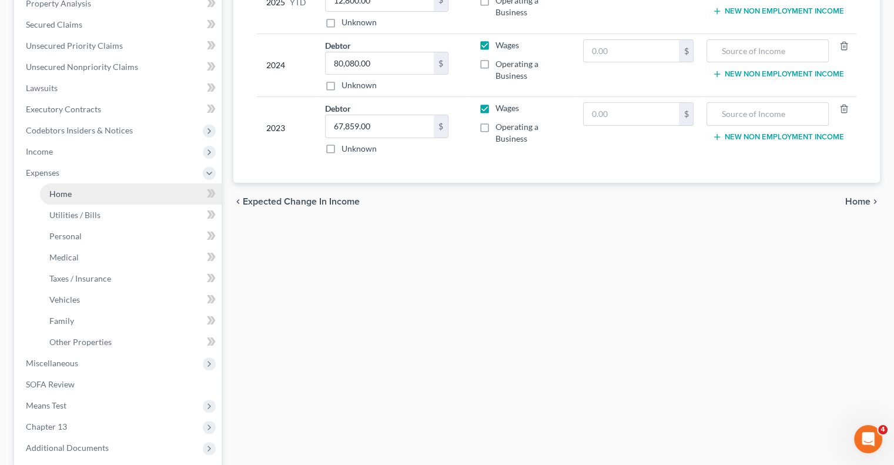
click at [58, 195] on span "Home" at bounding box center [60, 194] width 22 height 10
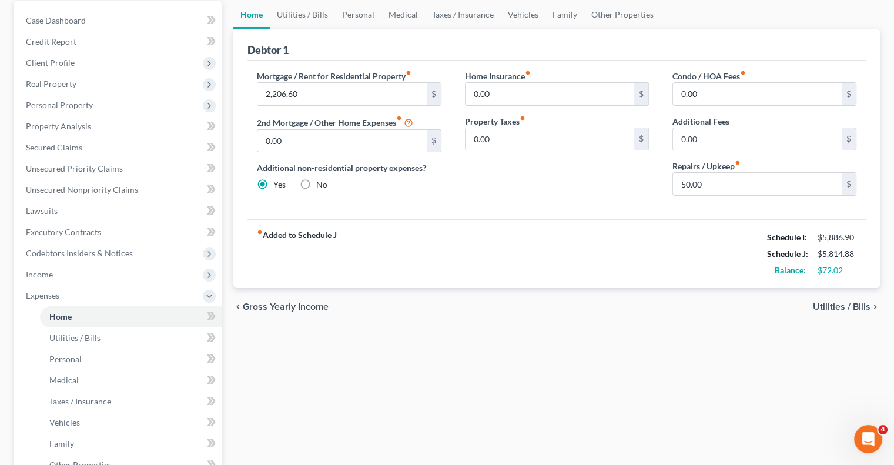
scroll to position [176, 0]
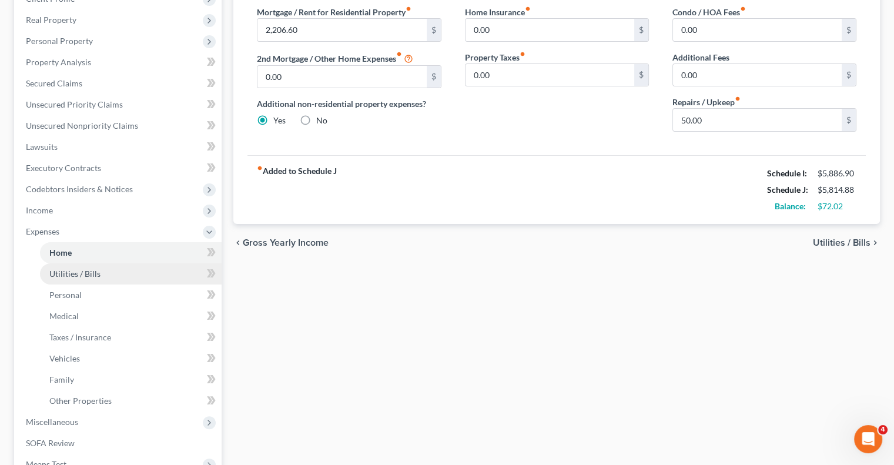
click at [66, 272] on span "Utilities / Bills" at bounding box center [74, 274] width 51 height 10
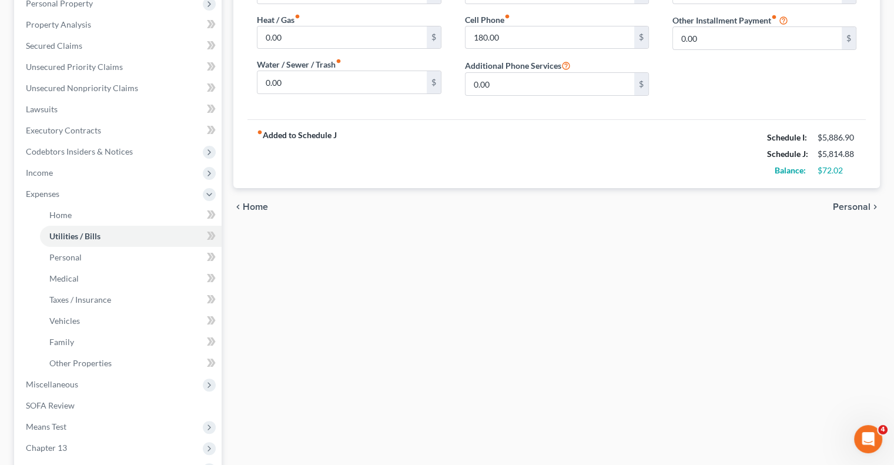
scroll to position [294, 0]
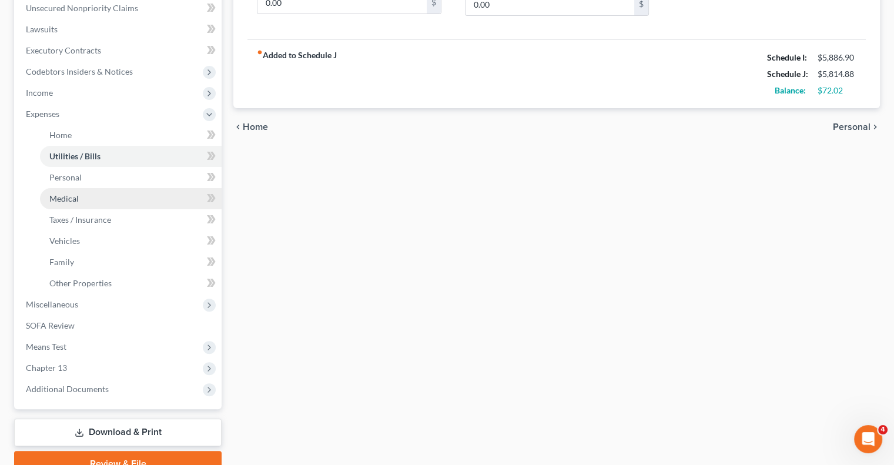
click at [68, 199] on span "Medical" at bounding box center [63, 198] width 29 height 10
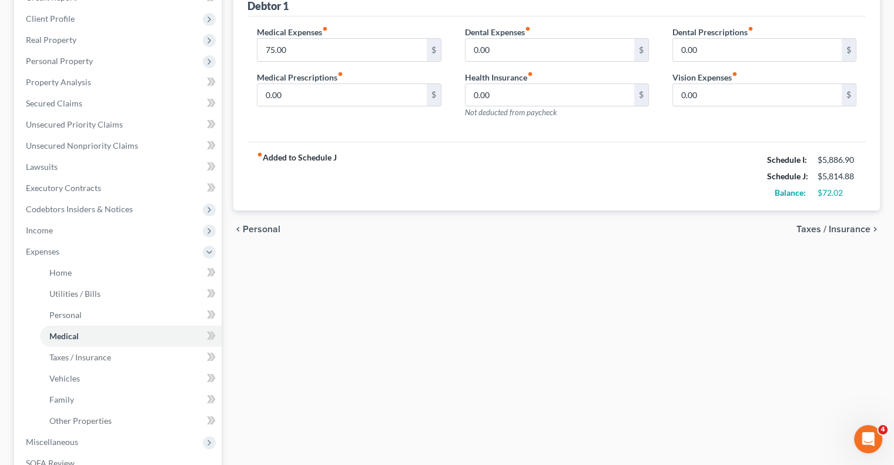
scroll to position [235, 0]
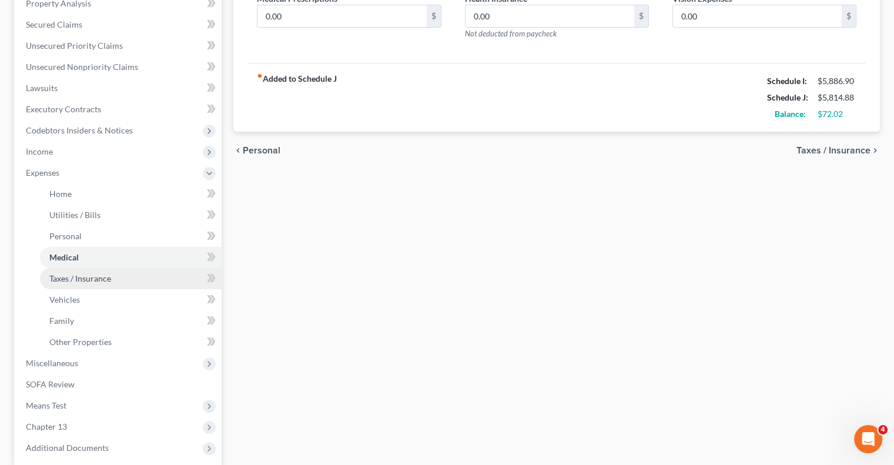
click at [66, 280] on span "Taxes / Insurance" at bounding box center [80, 278] width 62 height 10
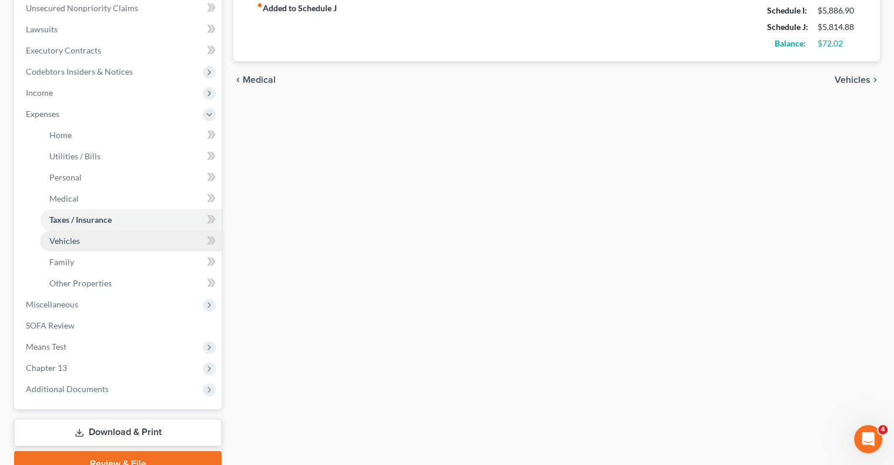
click at [55, 238] on span "Vehicles" at bounding box center [64, 241] width 31 height 10
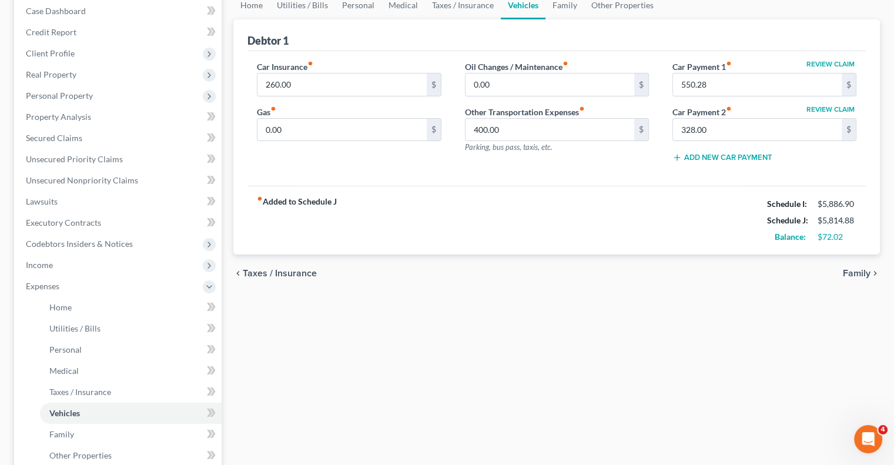
scroll to position [118, 0]
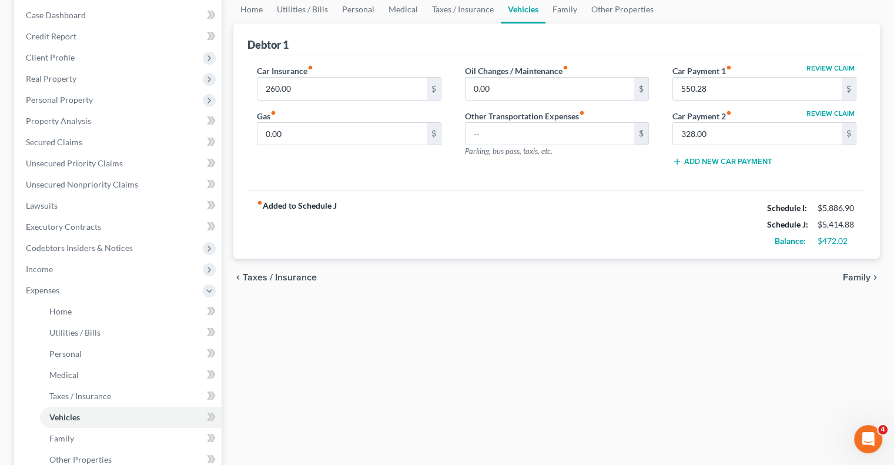
click at [544, 206] on div "fiber_manual_record Added to Schedule J Schedule I: $5,886.90 Schedule J: $5,41…" at bounding box center [557, 224] width 619 height 69
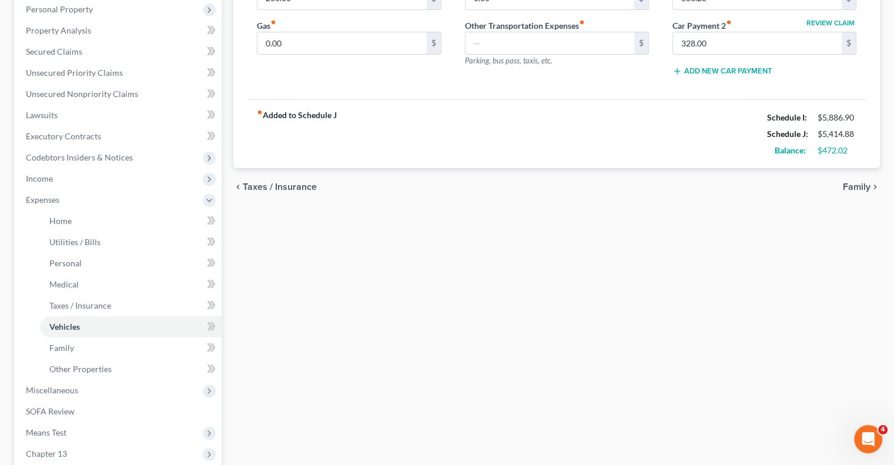
scroll to position [235, 0]
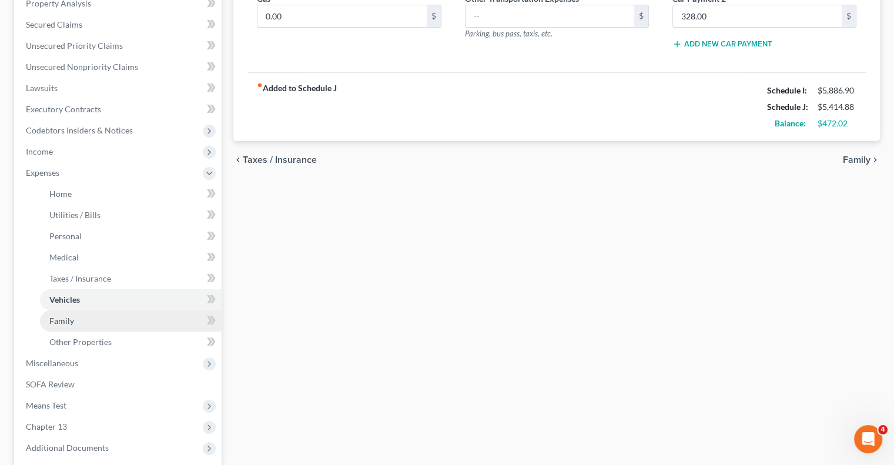
click at [59, 317] on span "Family" at bounding box center [61, 321] width 25 height 10
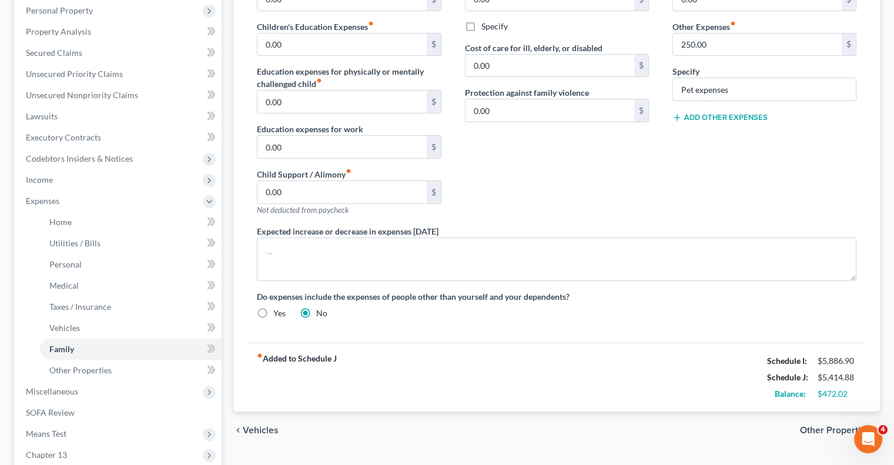
scroll to position [235, 0]
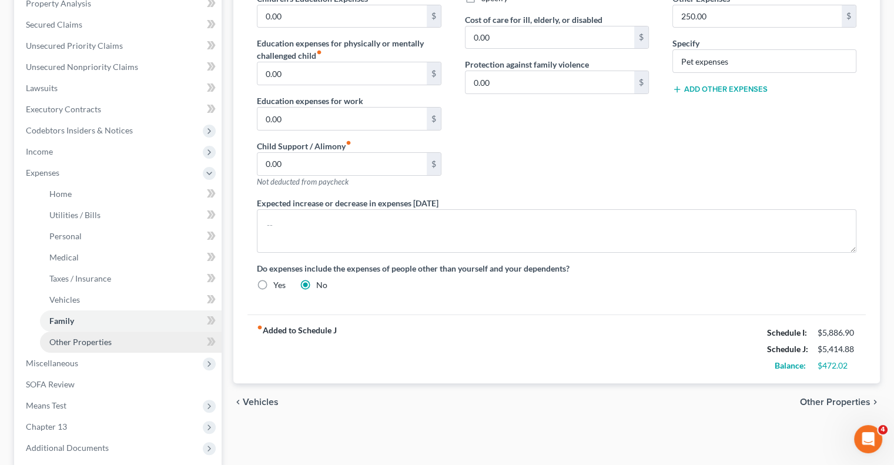
click at [71, 339] on span "Other Properties" at bounding box center [80, 342] width 62 height 10
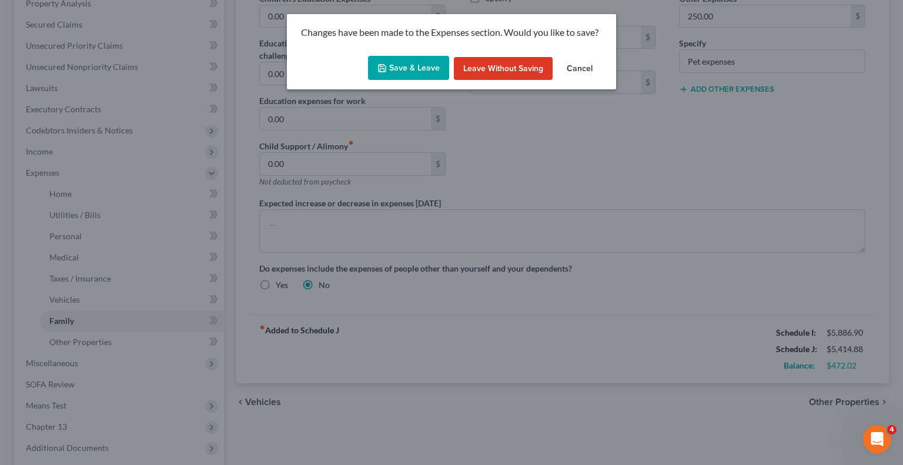
click at [426, 72] on button "Save & Leave" at bounding box center [408, 68] width 81 height 25
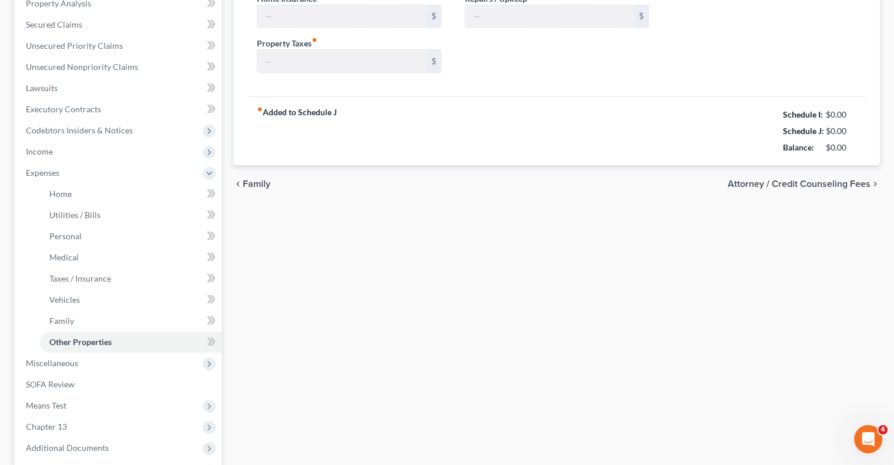
type input "0.00"
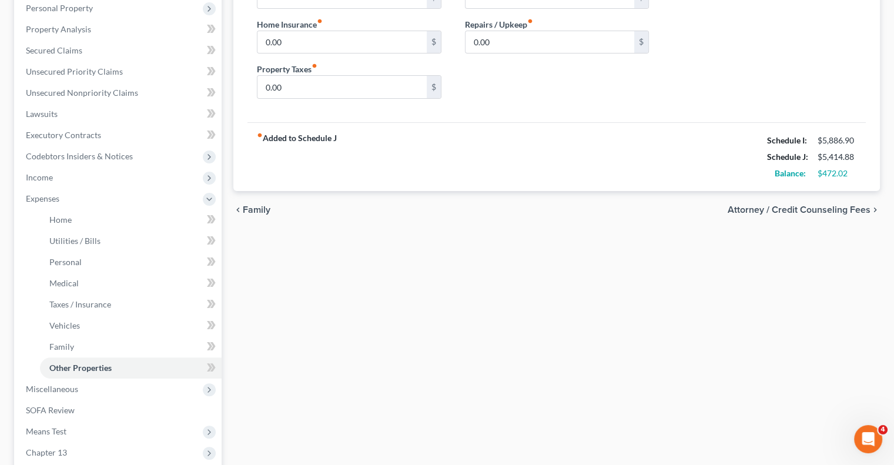
scroll to position [235, 0]
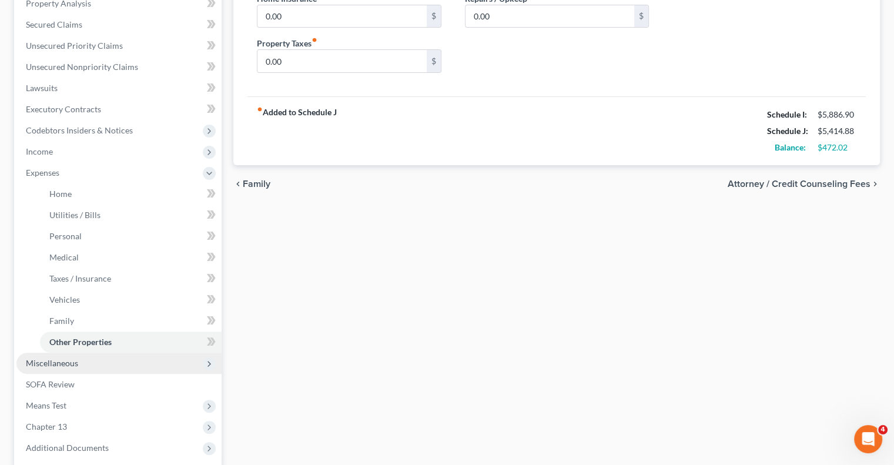
click at [78, 361] on span "Miscellaneous" at bounding box center [118, 363] width 205 height 21
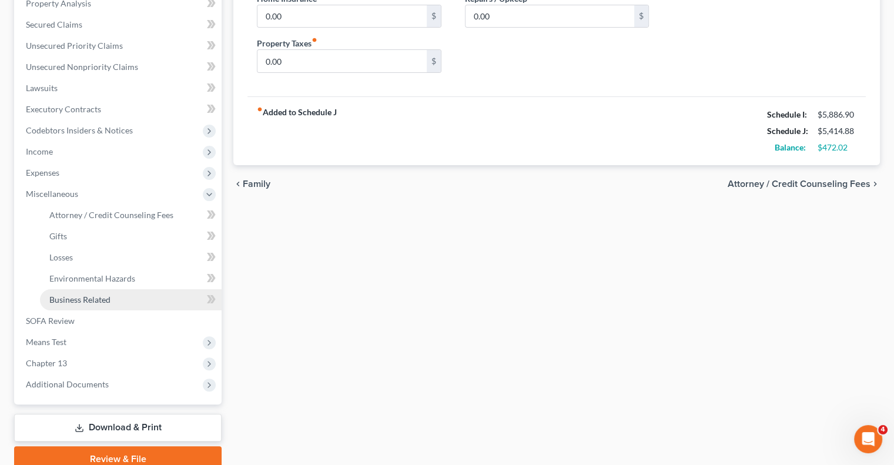
click at [82, 297] on span "Business Related" at bounding box center [79, 300] width 61 height 10
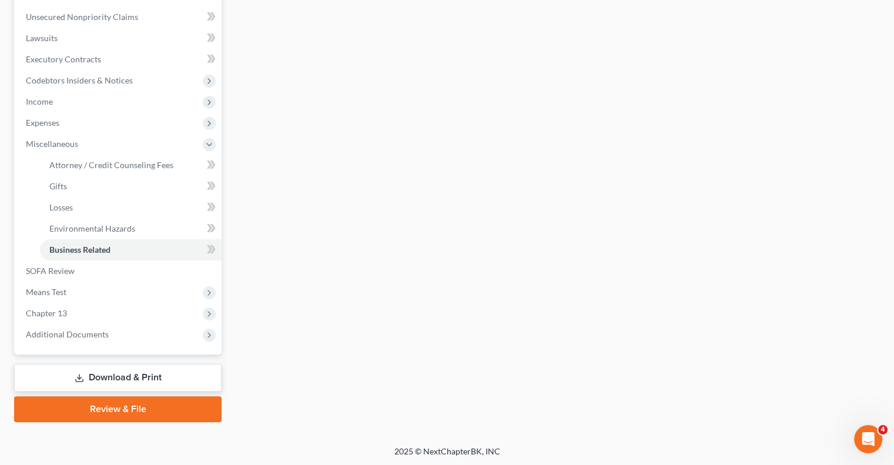
scroll to position [286, 0]
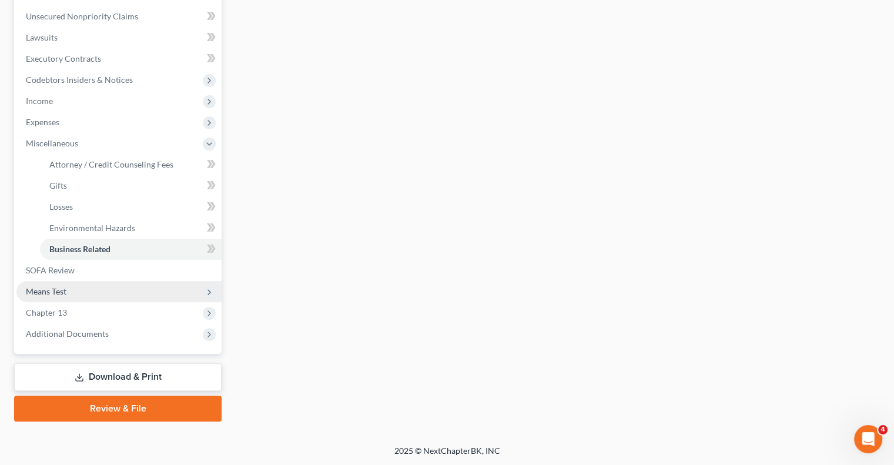
click at [34, 293] on span "Means Test" at bounding box center [46, 291] width 41 height 10
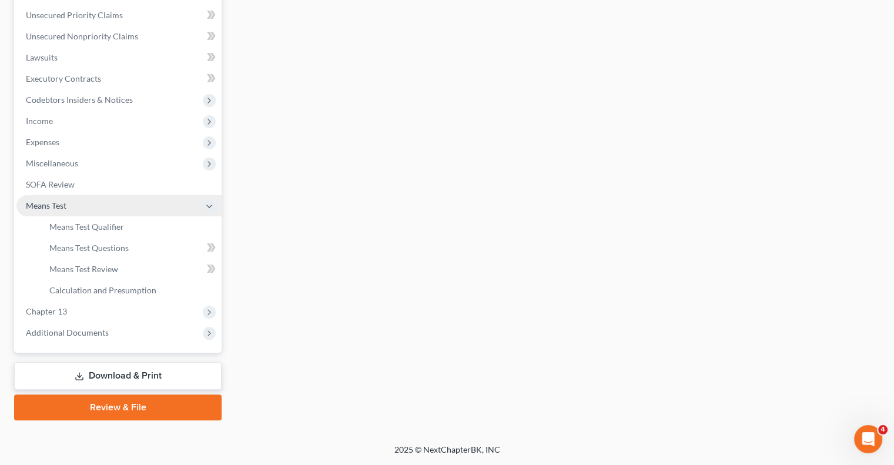
scroll to position [265, 0]
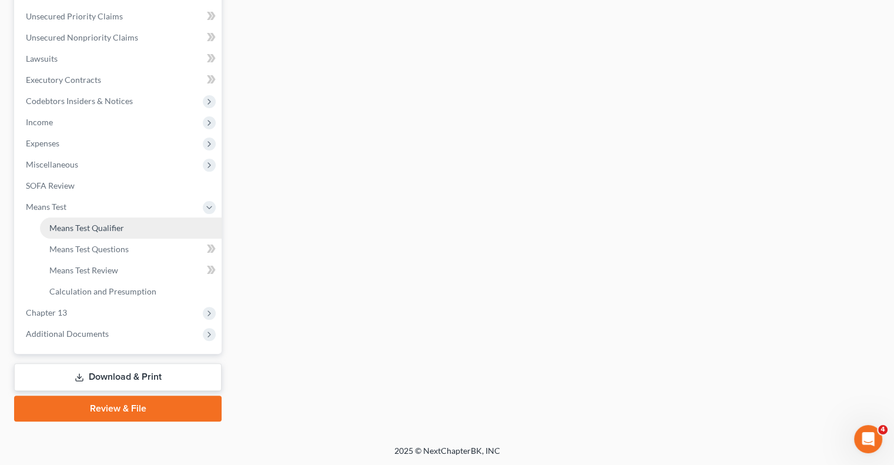
click at [77, 228] on span "Means Test Qualifier" at bounding box center [86, 228] width 75 height 10
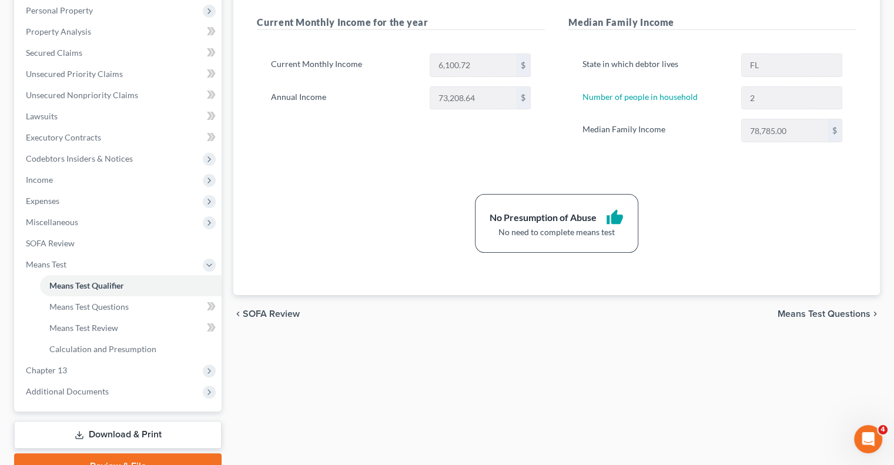
scroll to position [235, 0]
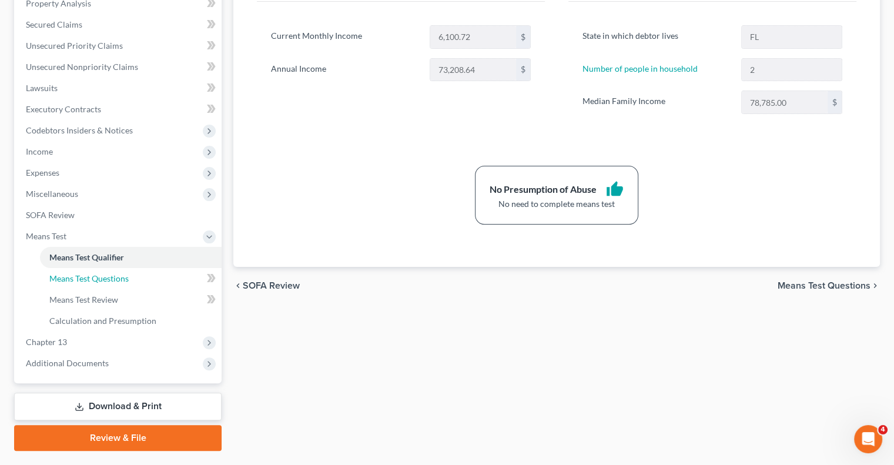
drag, startPoint x: 63, startPoint y: 275, endPoint x: 442, endPoint y: 216, distance: 383.2
click at [63, 275] on span "Means Test Questions" at bounding box center [88, 278] width 79 height 10
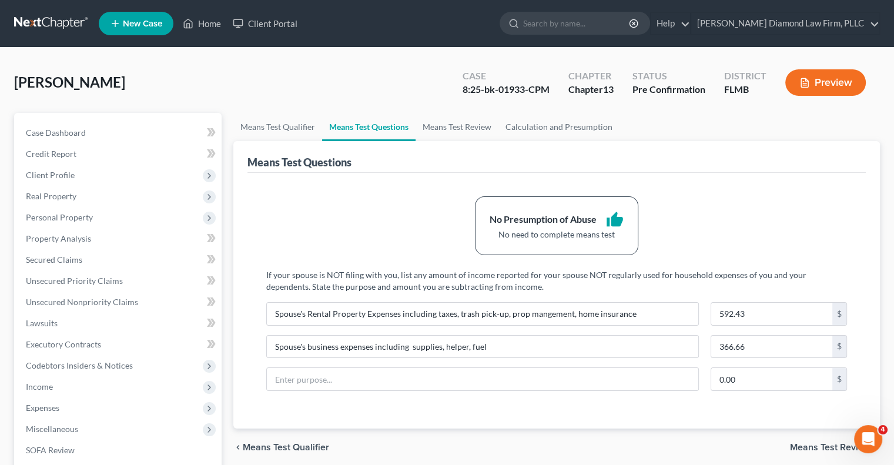
click at [244, 101] on div "Hartman, Barbara Upgraded Case 8:25-bk-01933-CPM Chapter Chapter 13 Status Pre …" at bounding box center [447, 87] width 866 height 51
click at [76, 389] on span "Income" at bounding box center [118, 386] width 205 height 21
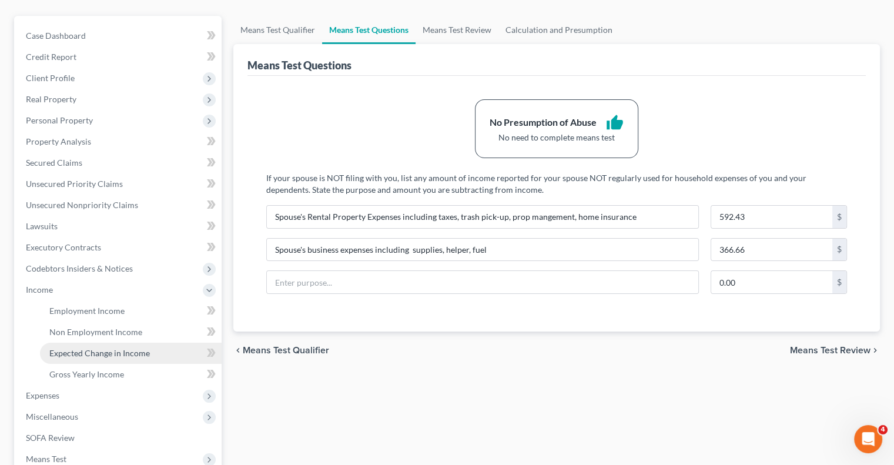
scroll to position [118, 0]
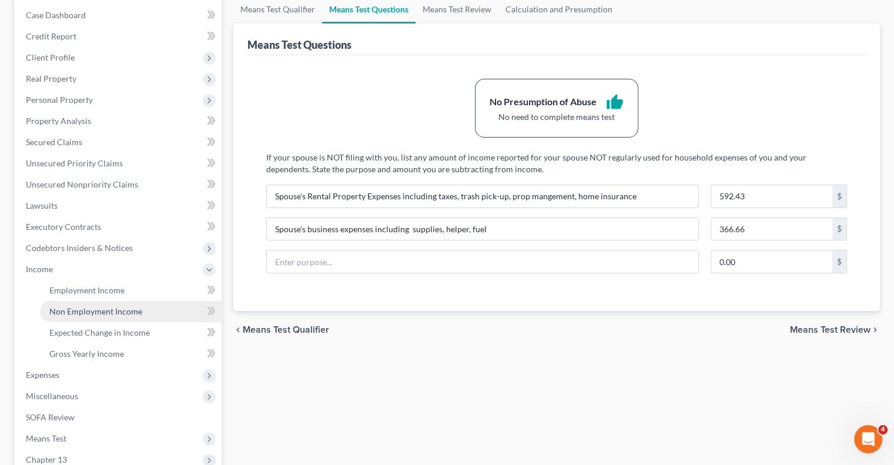
click at [92, 315] on span "Non Employment Income" at bounding box center [95, 311] width 93 height 10
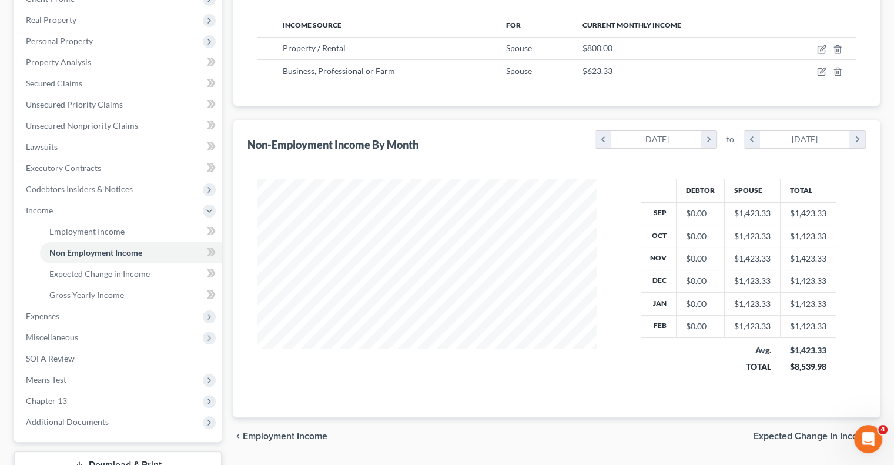
scroll to position [235, 0]
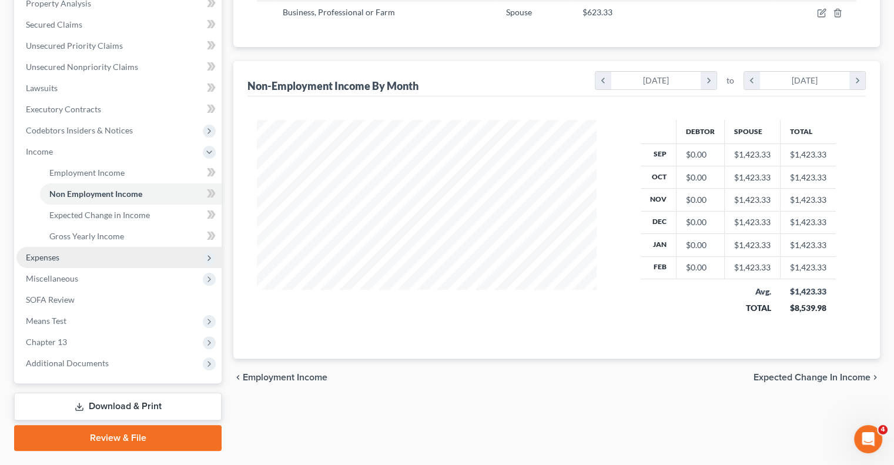
click at [31, 258] on span "Expenses" at bounding box center [43, 257] width 34 height 10
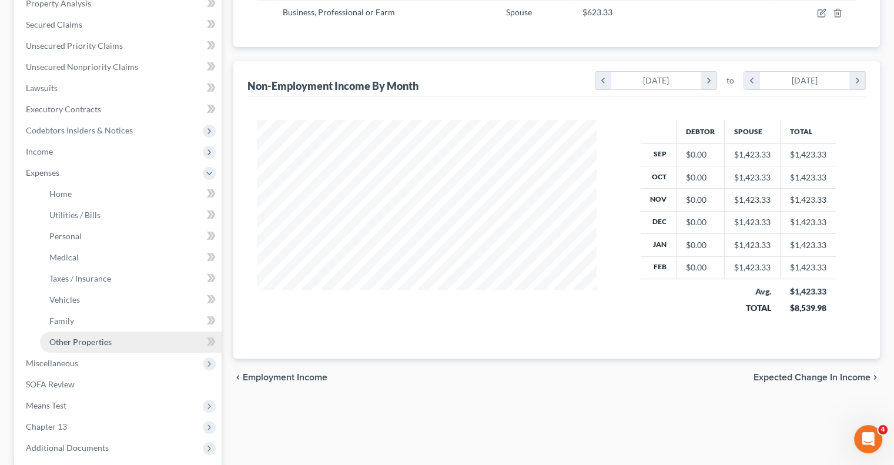
click at [75, 343] on span "Other Properties" at bounding box center [80, 342] width 62 height 10
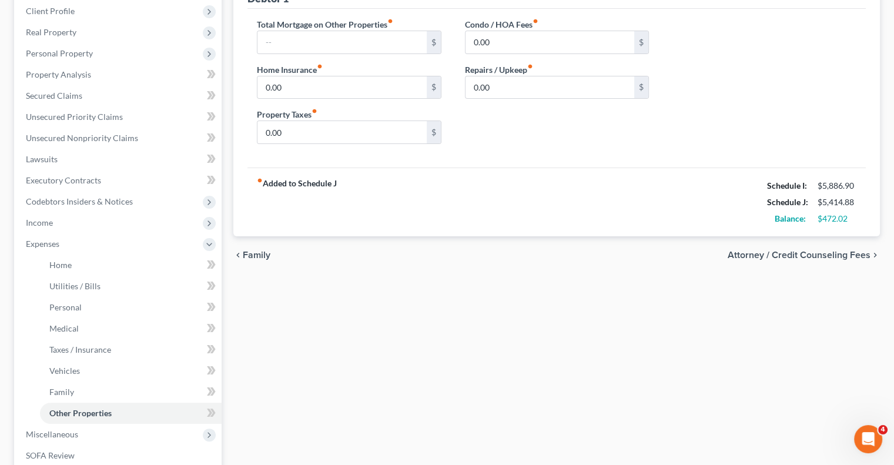
scroll to position [349, 0]
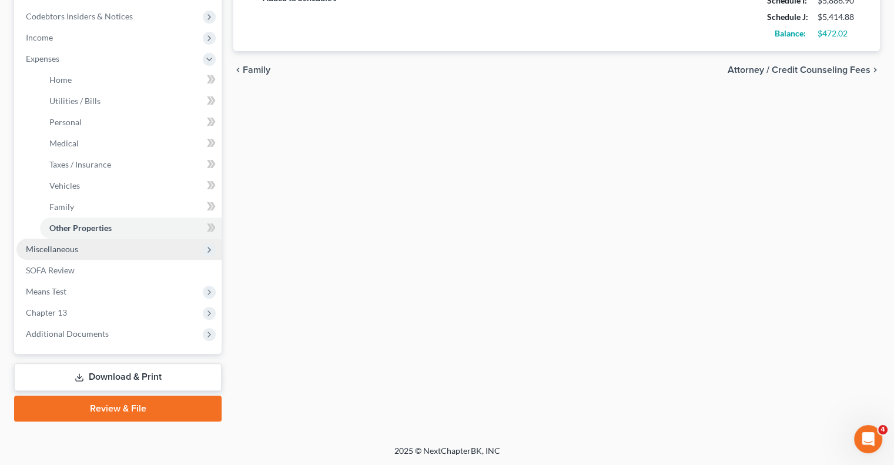
click at [49, 252] on span "Miscellaneous" at bounding box center [52, 249] width 52 height 10
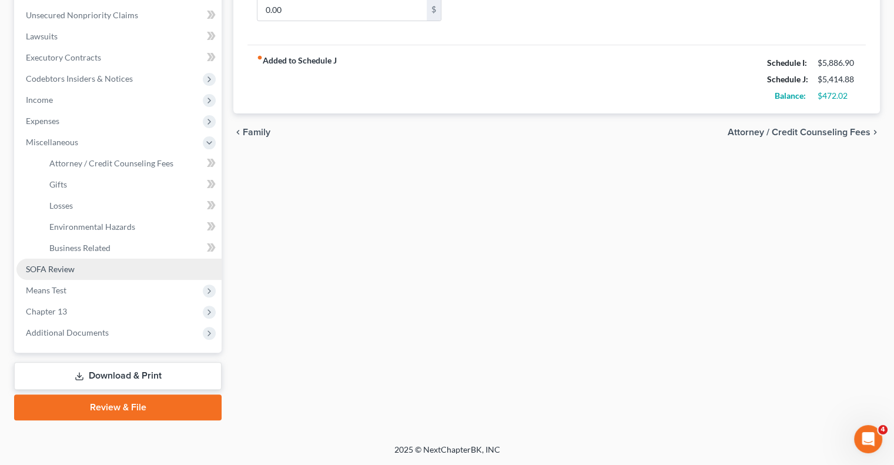
scroll to position [286, 0]
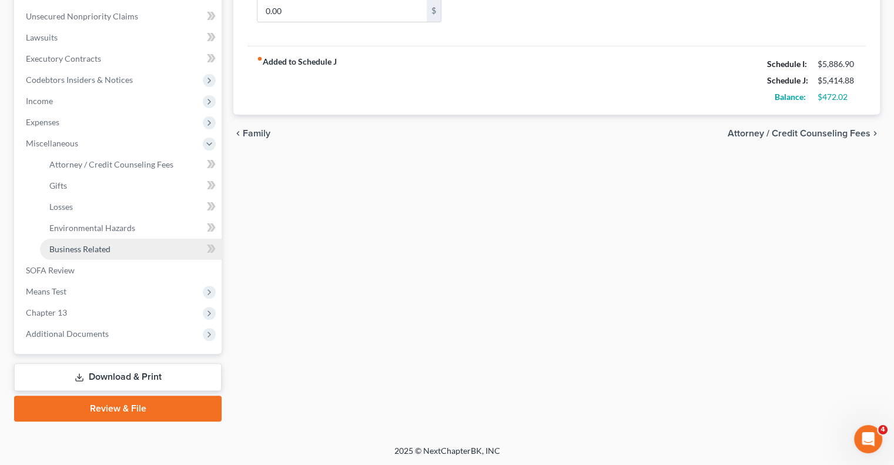
click at [85, 253] on span "Business Related" at bounding box center [79, 249] width 61 height 10
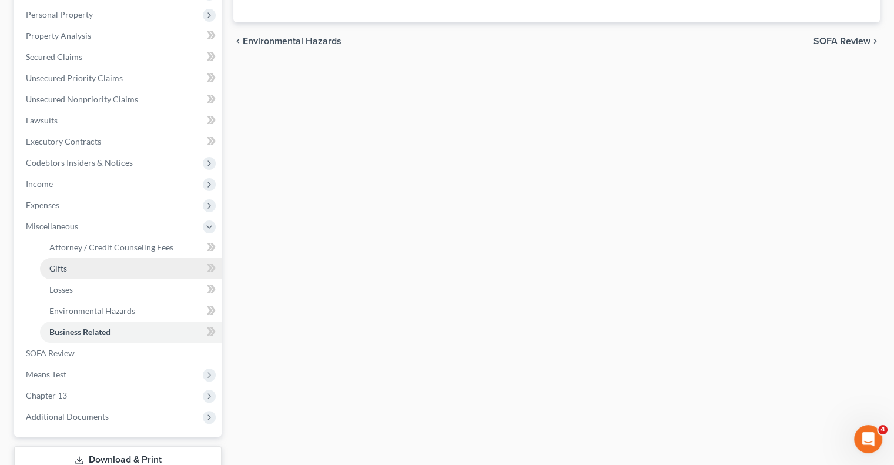
scroll to position [176, 0]
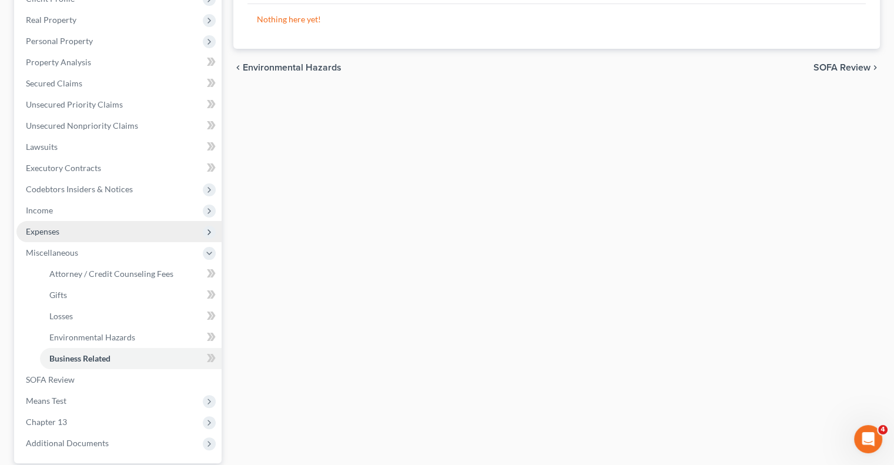
click at [46, 233] on span "Expenses" at bounding box center [43, 231] width 34 height 10
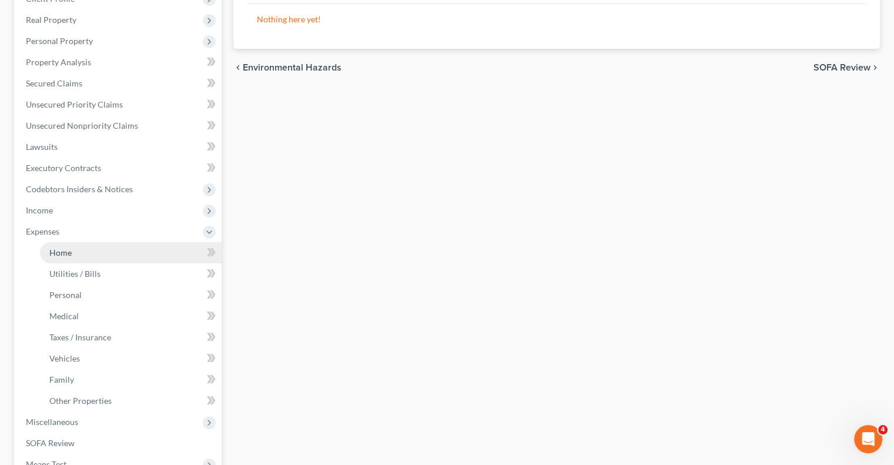
click at [66, 256] on span "Home" at bounding box center [60, 253] width 22 height 10
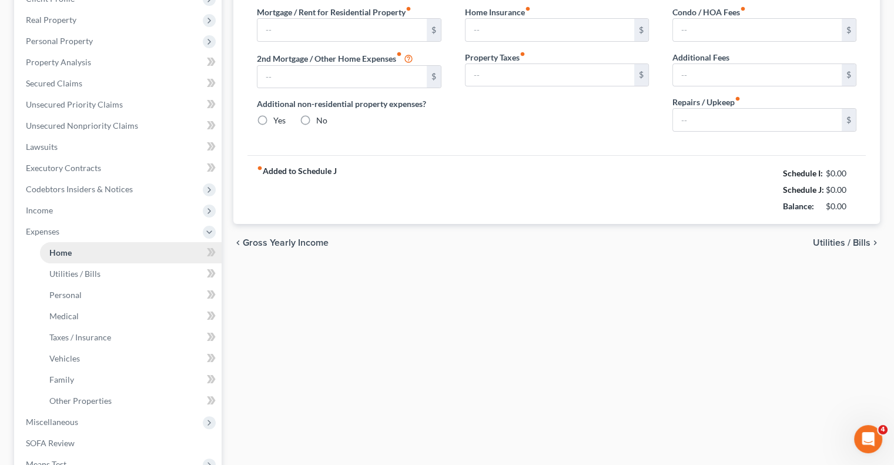
scroll to position [52, 0]
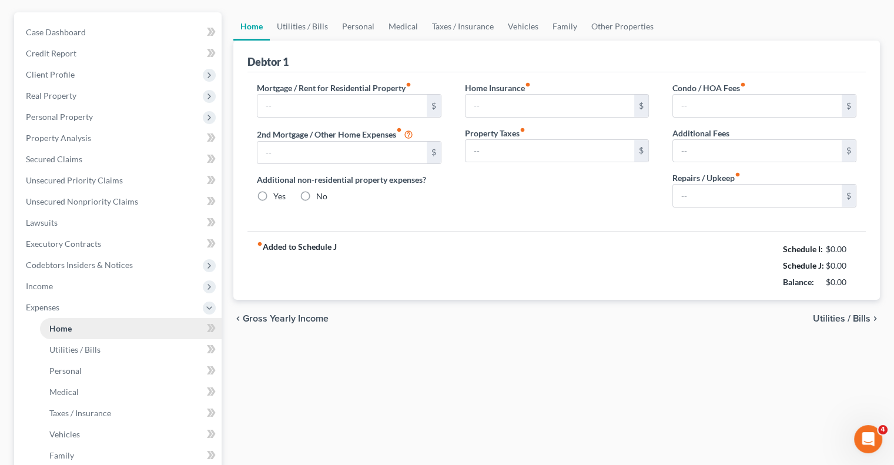
type input "2,206.60"
type input "0.00"
radio input "true"
type input "0.00"
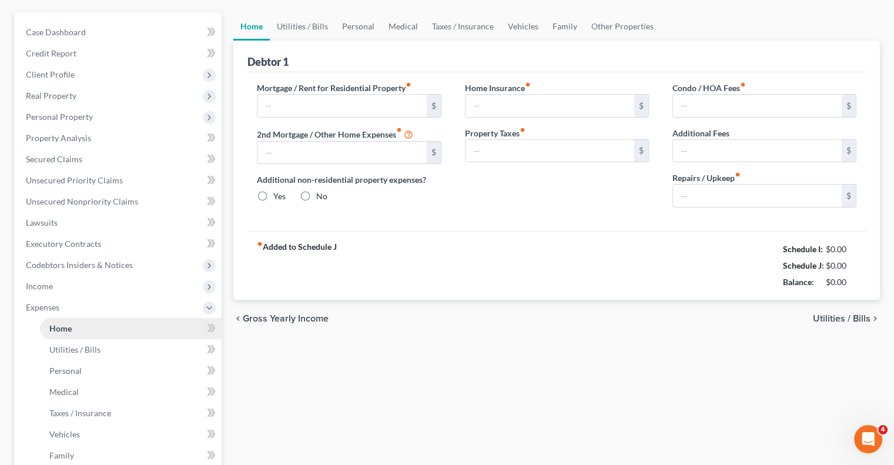
type input "0.00"
type input "50.00"
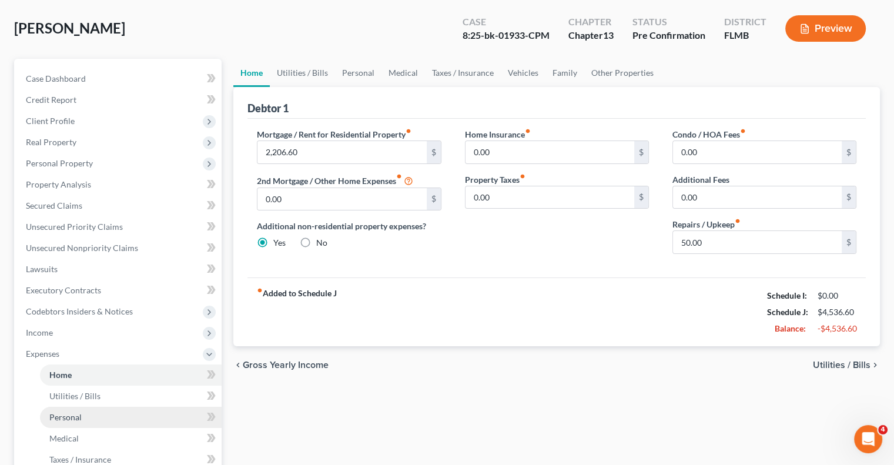
scroll to position [118, 0]
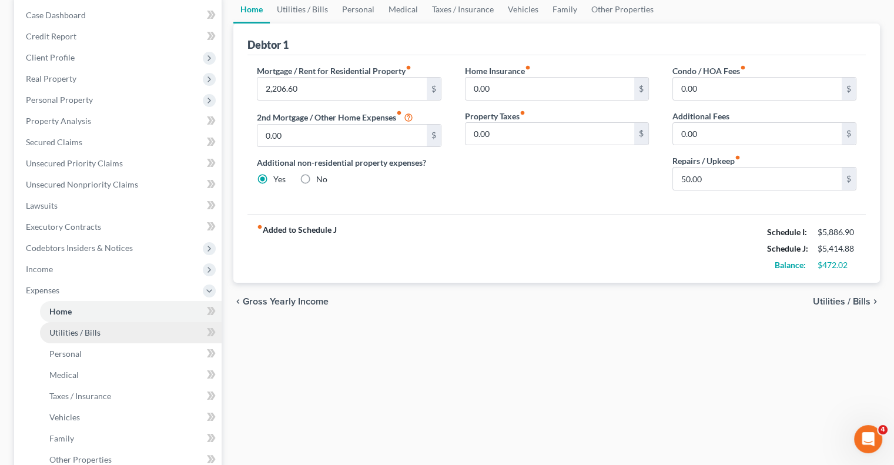
click at [93, 332] on span "Utilities / Bills" at bounding box center [74, 332] width 51 height 10
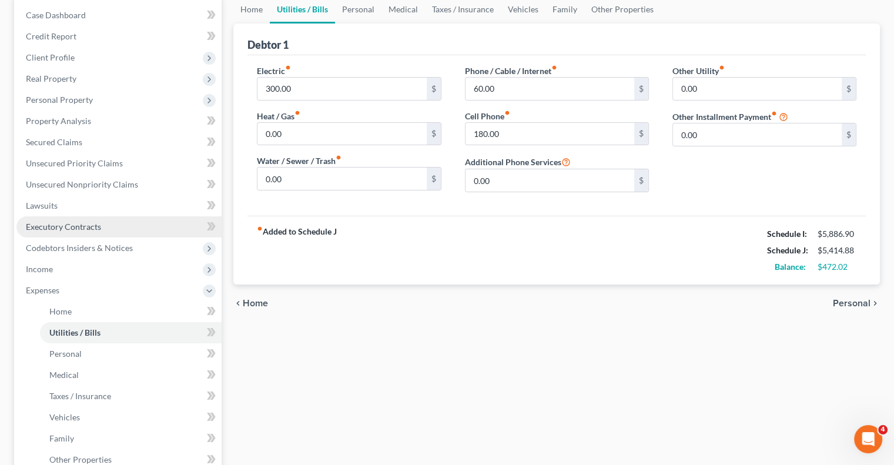
scroll to position [235, 0]
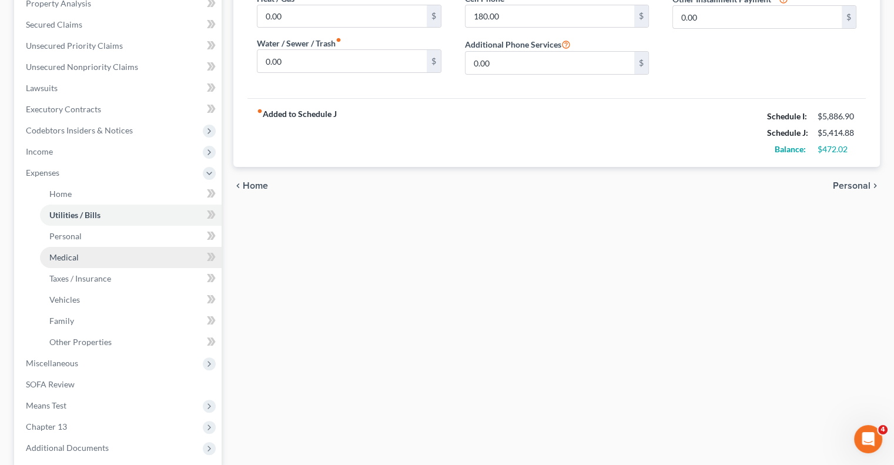
click at [69, 260] on span "Medical" at bounding box center [63, 257] width 29 height 10
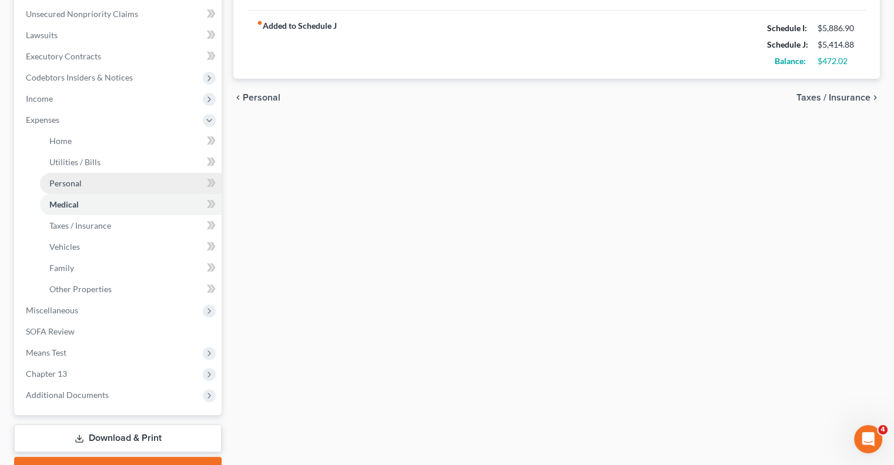
scroll to position [294, 0]
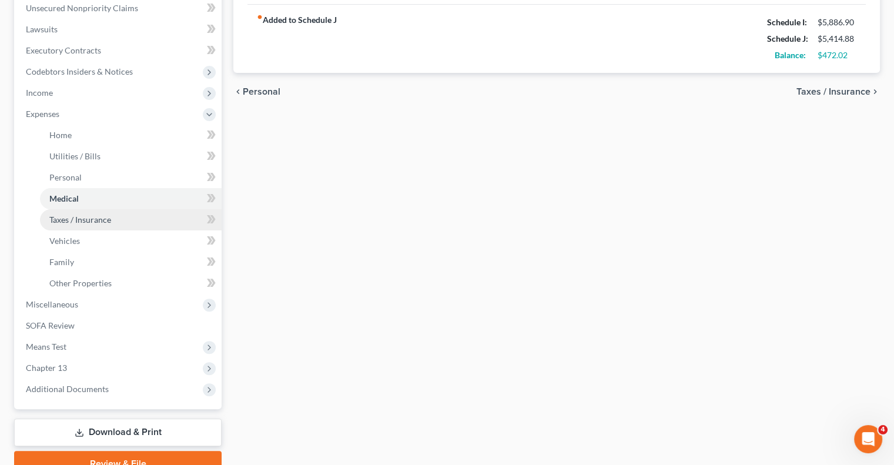
click at [94, 223] on span "Taxes / Insurance" at bounding box center [80, 220] width 62 height 10
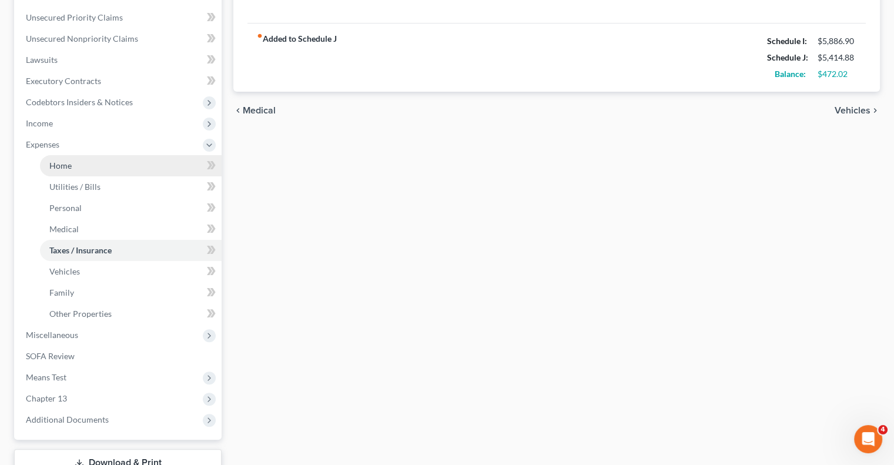
scroll to position [294, 0]
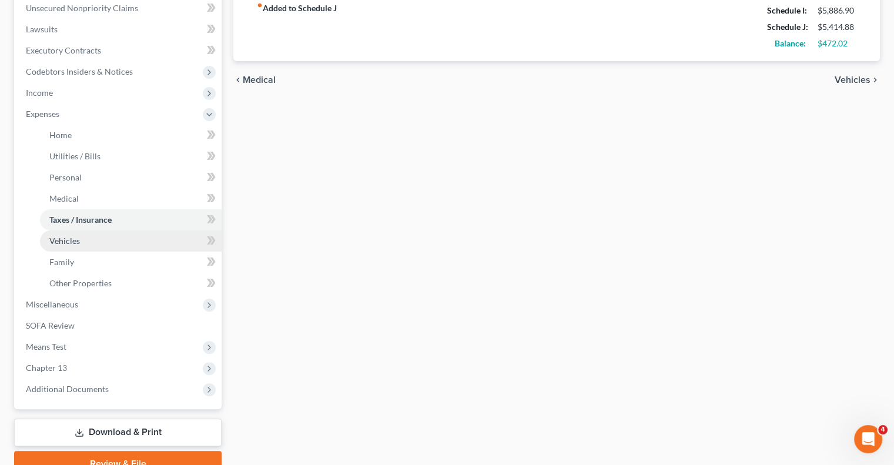
click at [75, 242] on span "Vehicles" at bounding box center [64, 241] width 31 height 10
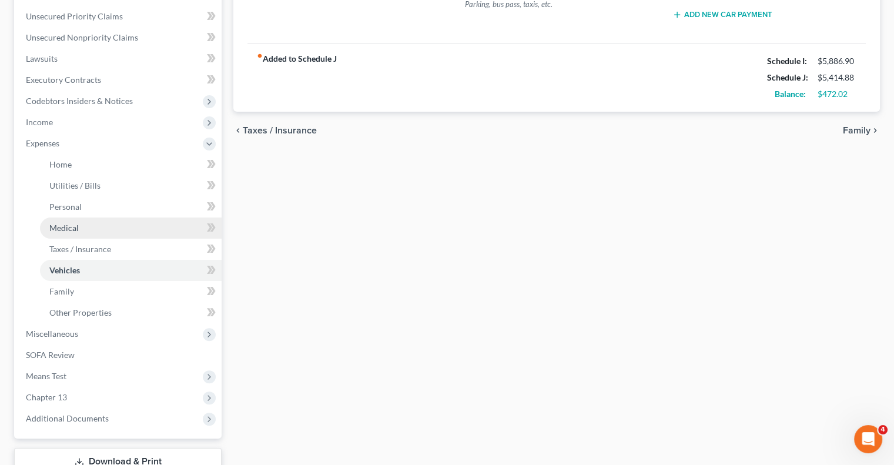
scroll to position [294, 0]
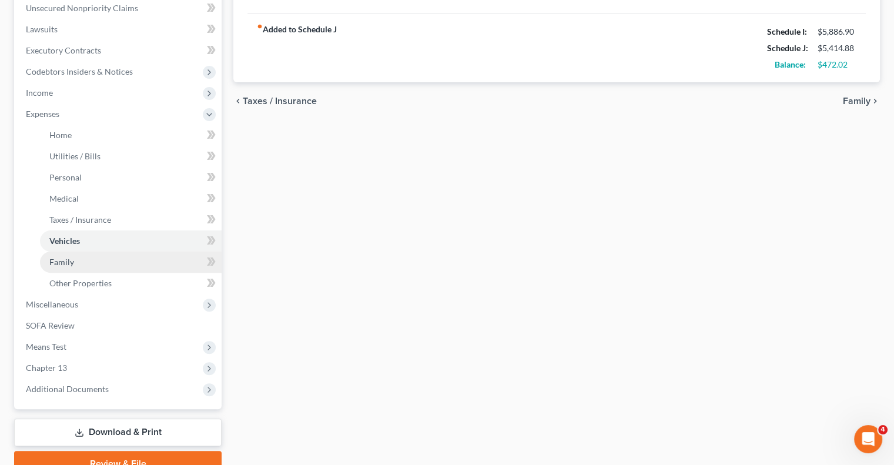
click at [69, 262] on span "Family" at bounding box center [61, 262] width 25 height 10
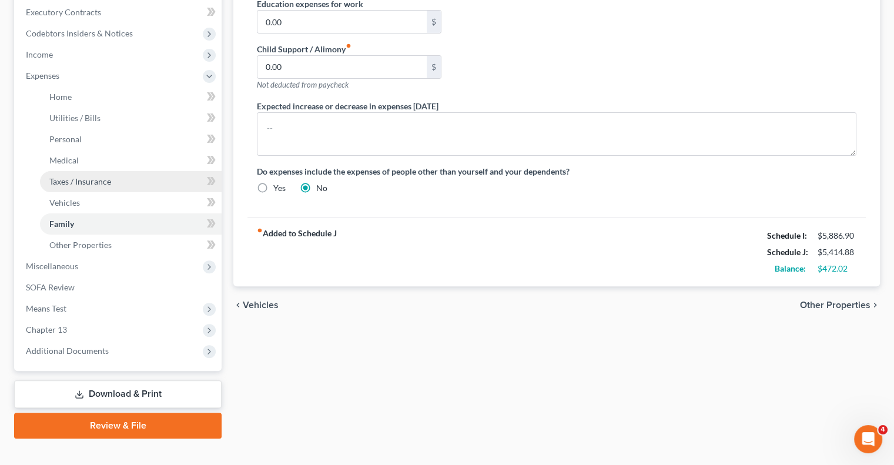
scroll to position [349, 0]
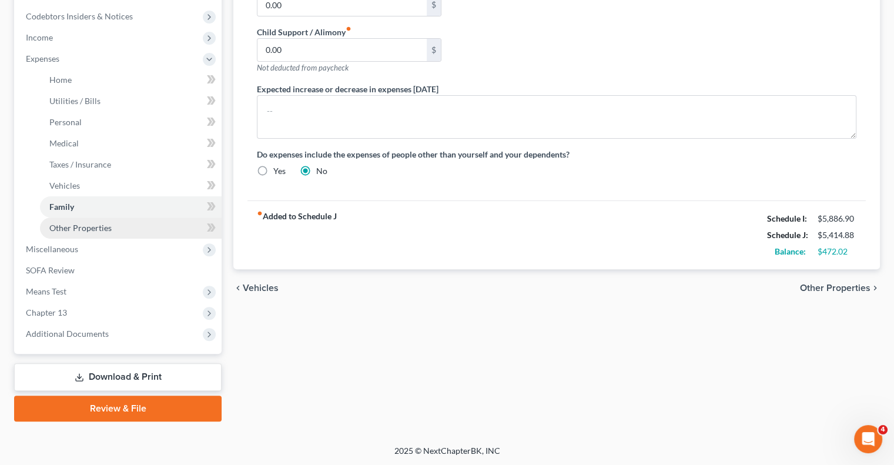
click at [106, 230] on span "Other Properties" at bounding box center [80, 228] width 62 height 10
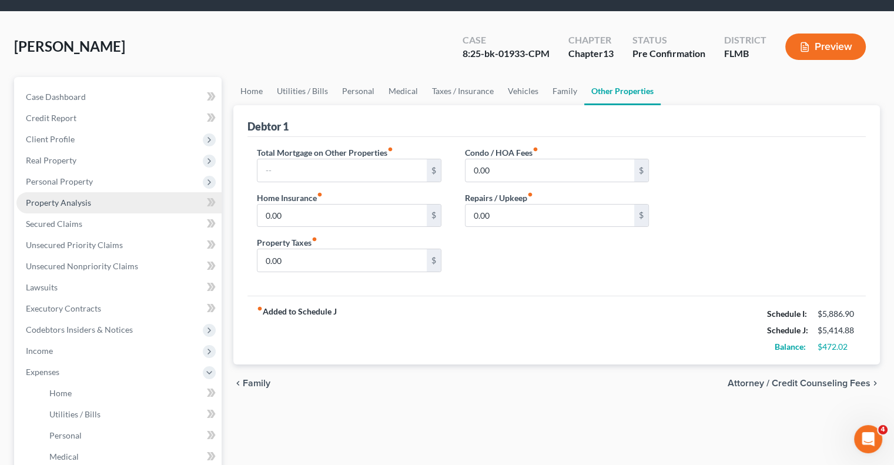
scroll to position [2, 0]
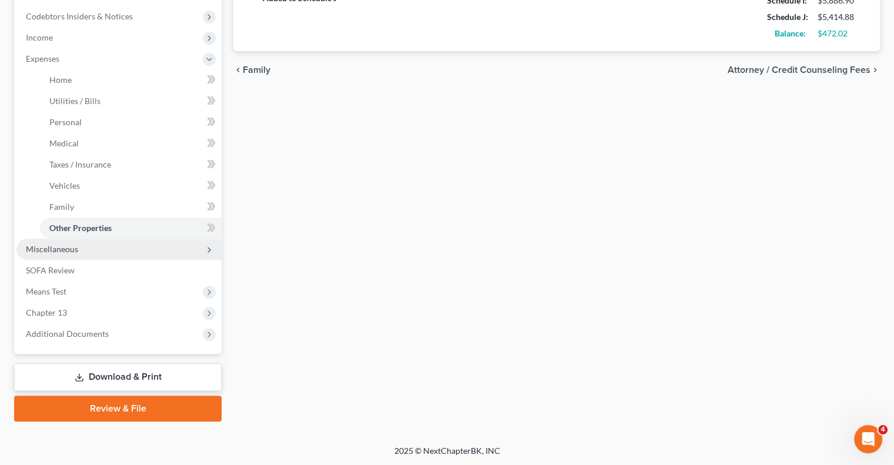
click at [61, 251] on span "Miscellaneous" at bounding box center [52, 249] width 52 height 10
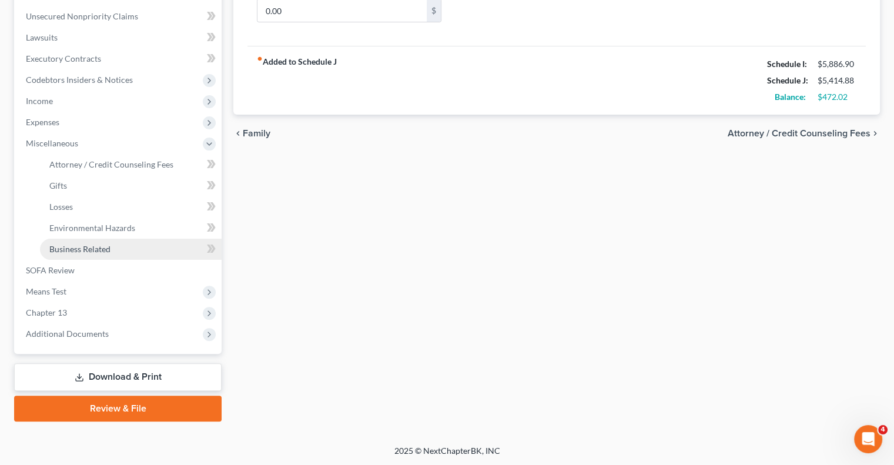
click at [99, 248] on span "Business Related" at bounding box center [79, 249] width 61 height 10
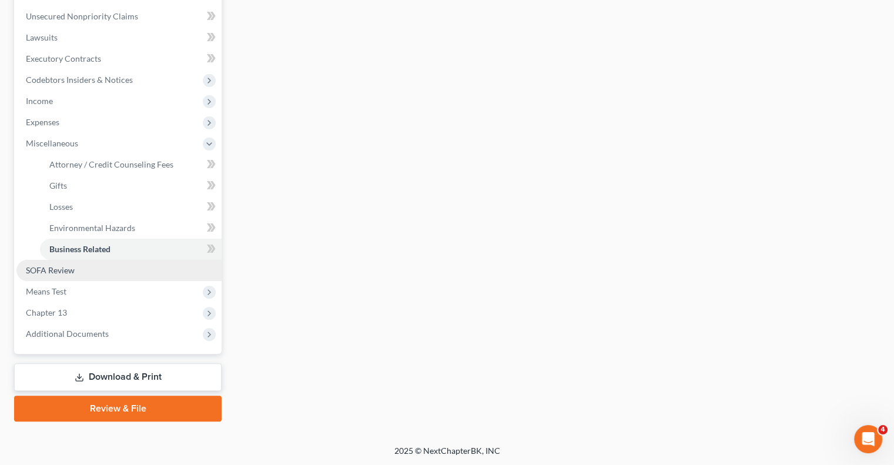
click at [73, 273] on span "SOFA Review" at bounding box center [50, 270] width 49 height 10
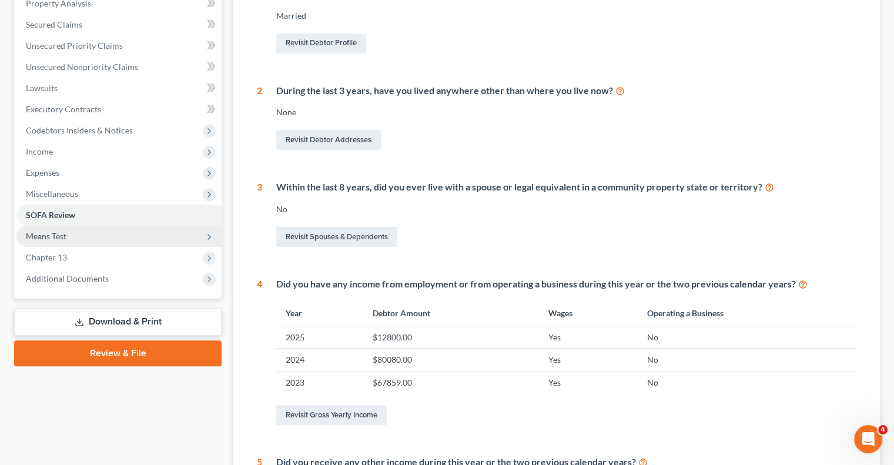
click at [79, 242] on span "Means Test" at bounding box center [118, 236] width 205 height 21
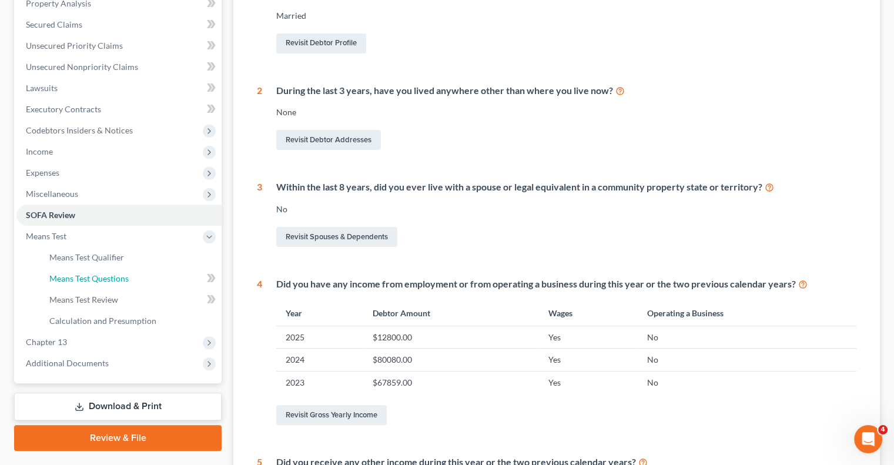
drag, startPoint x: 89, startPoint y: 277, endPoint x: 510, endPoint y: 217, distance: 424.6
click at [89, 277] on span "Means Test Questions" at bounding box center [88, 278] width 79 height 10
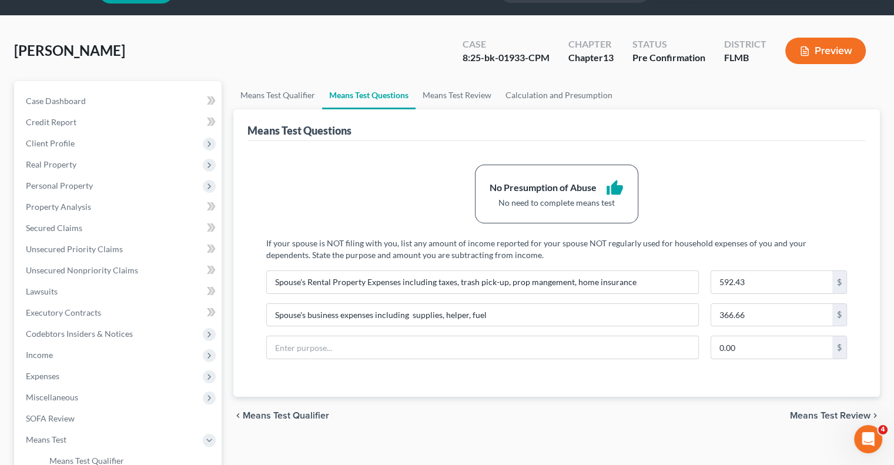
scroll to position [118, 0]
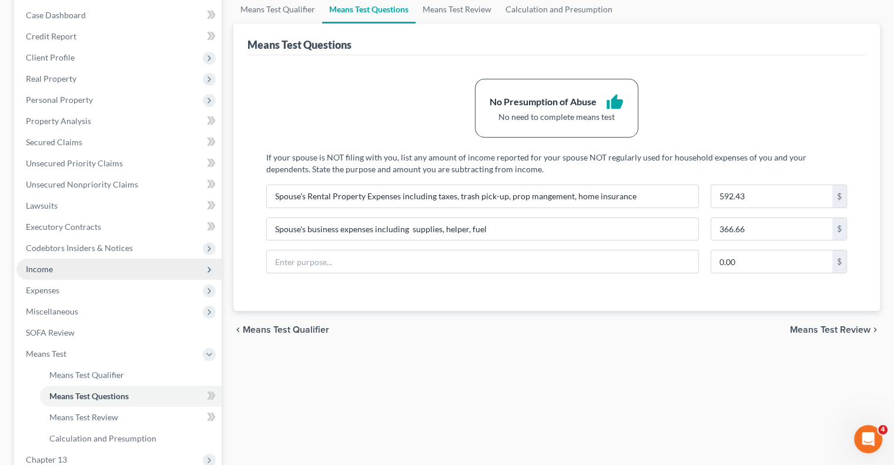
click at [36, 268] on span "Income" at bounding box center [39, 269] width 27 height 10
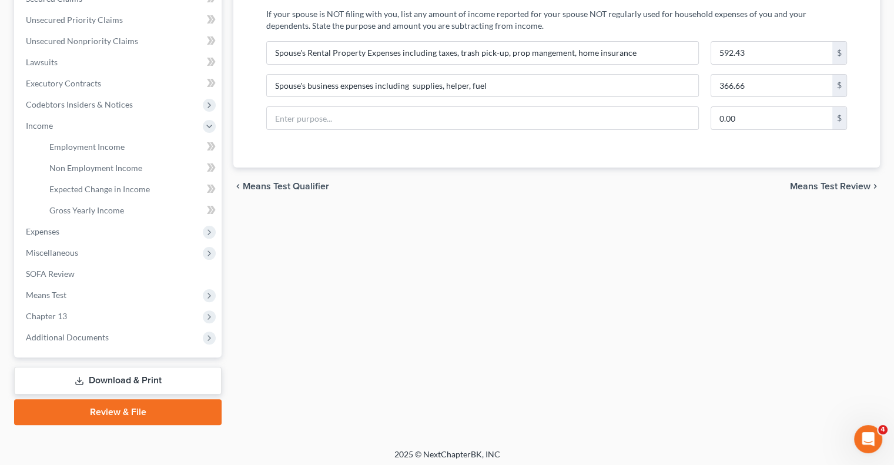
scroll to position [265, 0]
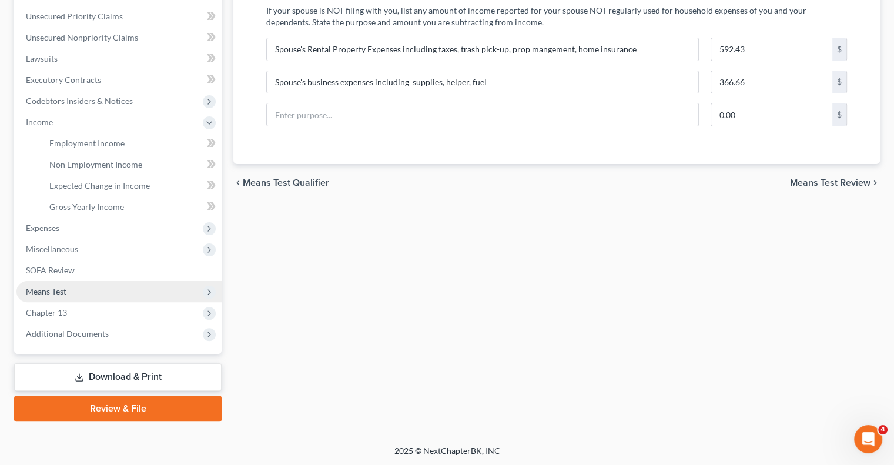
click at [39, 285] on span "Means Test" at bounding box center [118, 291] width 205 height 21
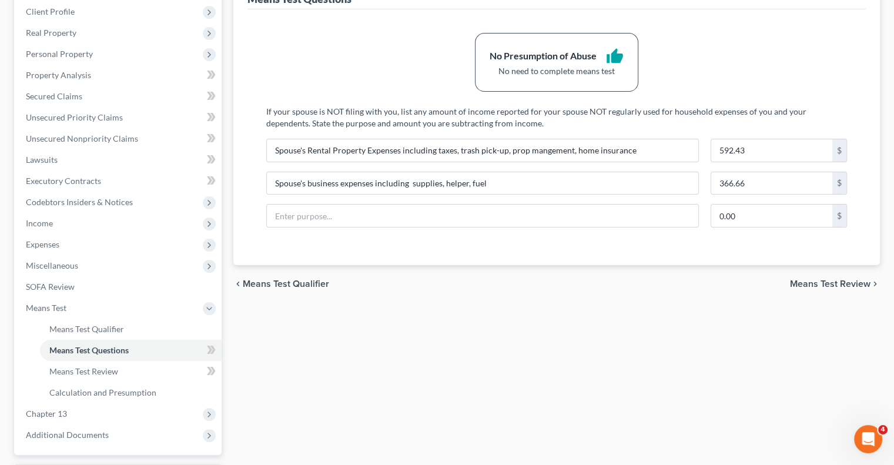
scroll to position [88, 0]
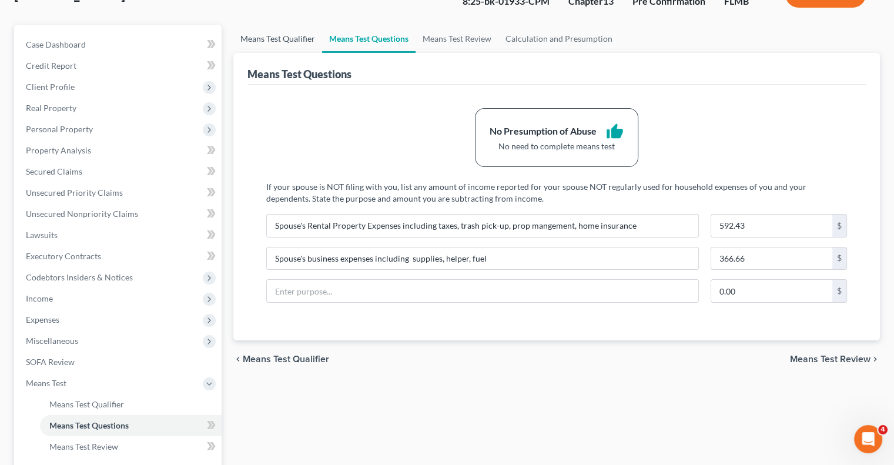
click at [266, 36] on link "Means Test Qualifier" at bounding box center [277, 39] width 89 height 28
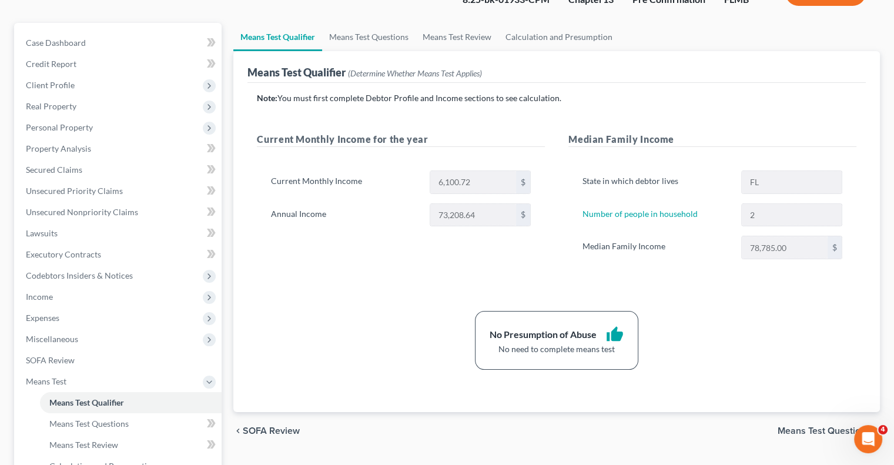
scroll to position [118, 0]
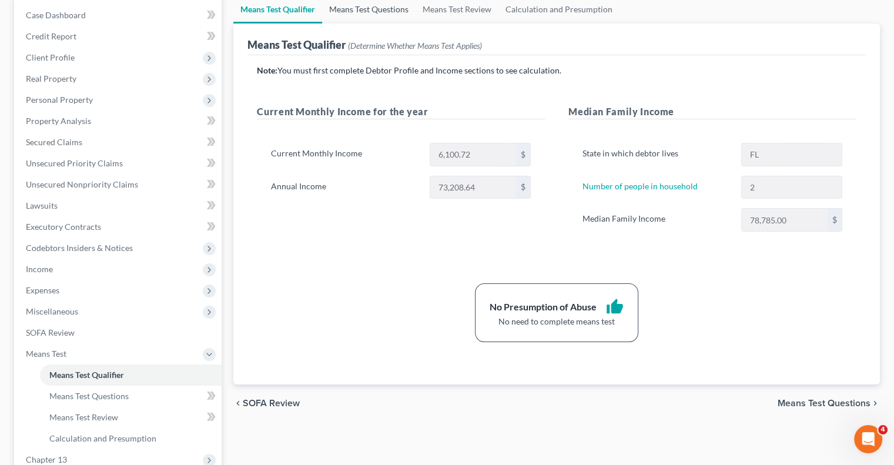
click at [352, 8] on link "Means Test Questions" at bounding box center [368, 9] width 93 height 28
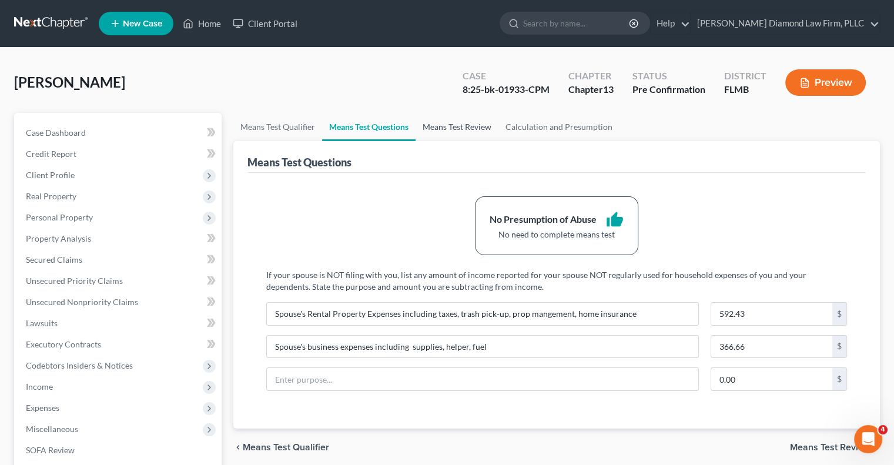
click at [431, 129] on link "Means Test Review" at bounding box center [457, 127] width 83 height 28
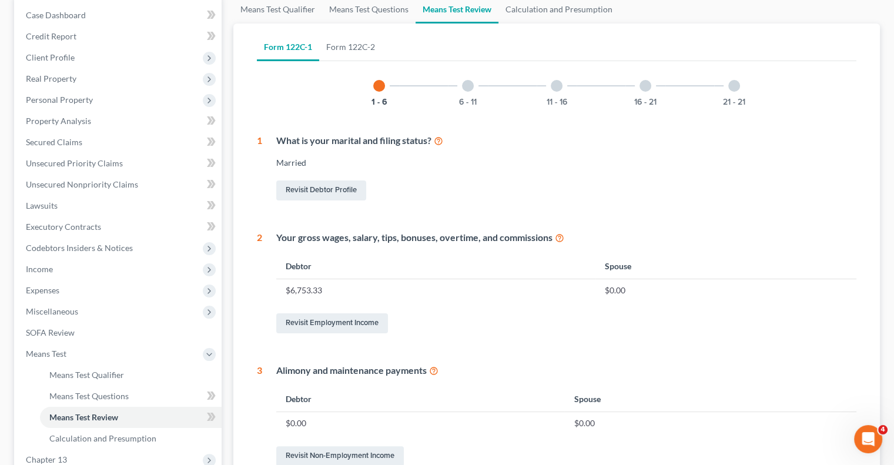
scroll to position [118, 0]
click at [473, 89] on div "6 - 11" at bounding box center [468, 86] width 40 height 40
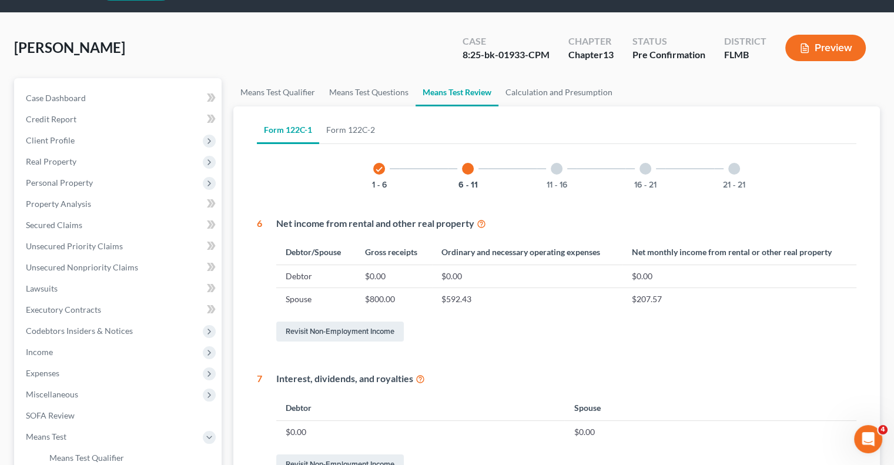
scroll to position [26, 0]
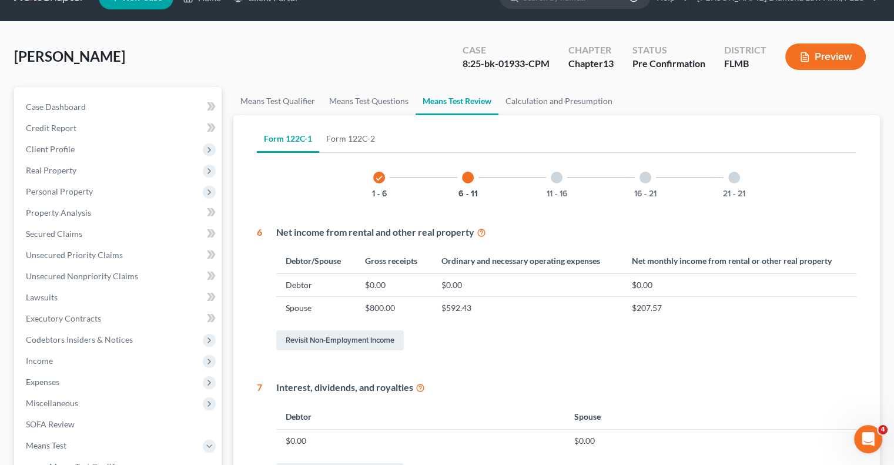
click at [553, 178] on div at bounding box center [557, 178] width 12 height 12
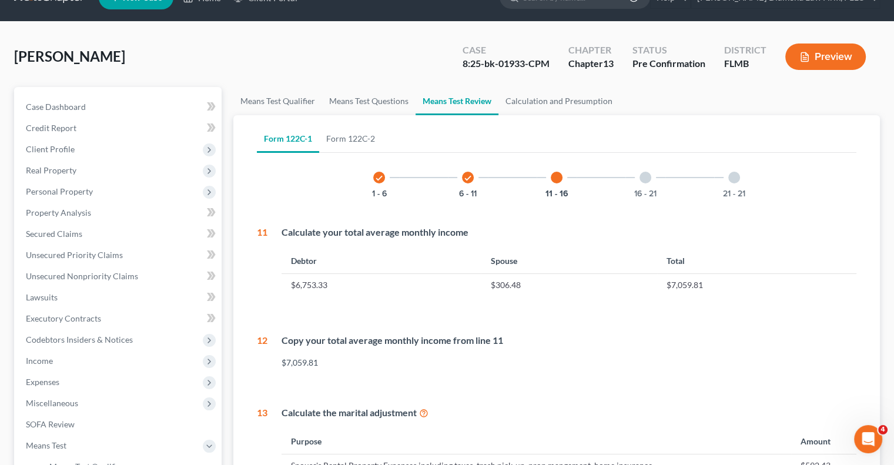
click at [641, 180] on div "16 - 21" at bounding box center [646, 178] width 40 height 40
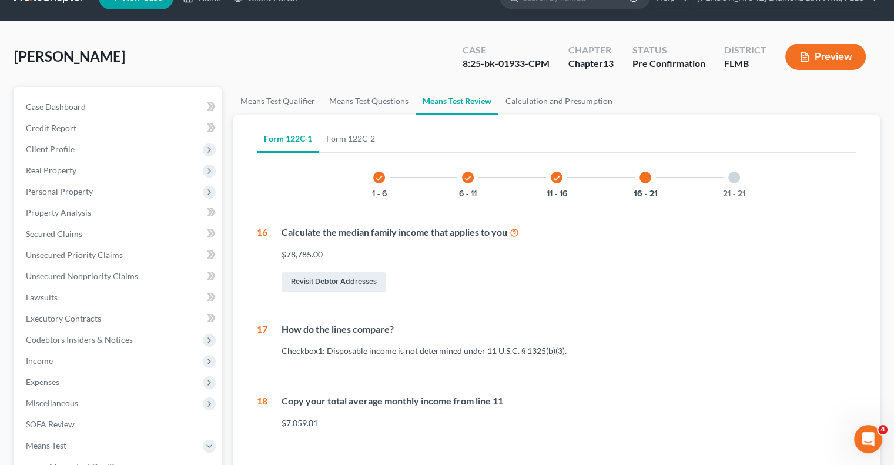
click at [736, 182] on div at bounding box center [734, 178] width 12 height 12
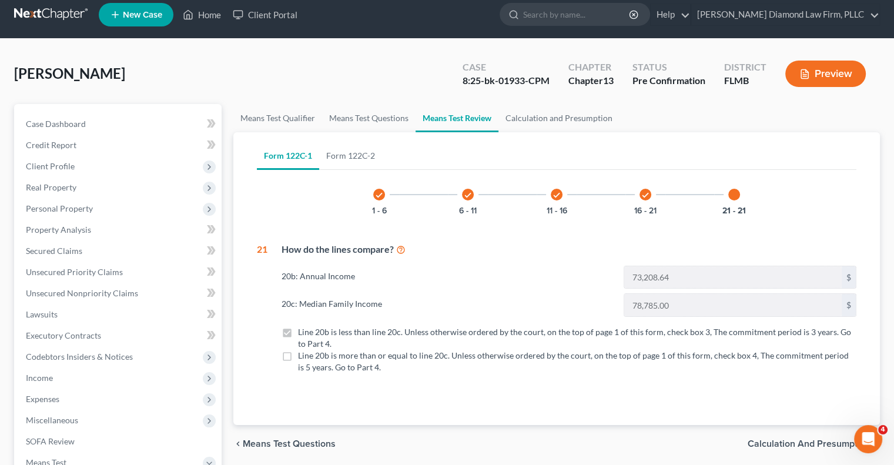
scroll to position [0, 0]
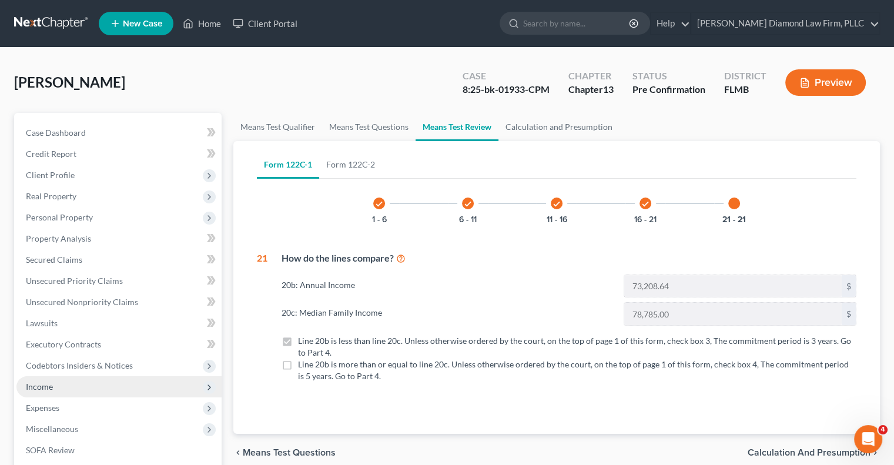
click at [78, 385] on span "Income" at bounding box center [118, 386] width 205 height 21
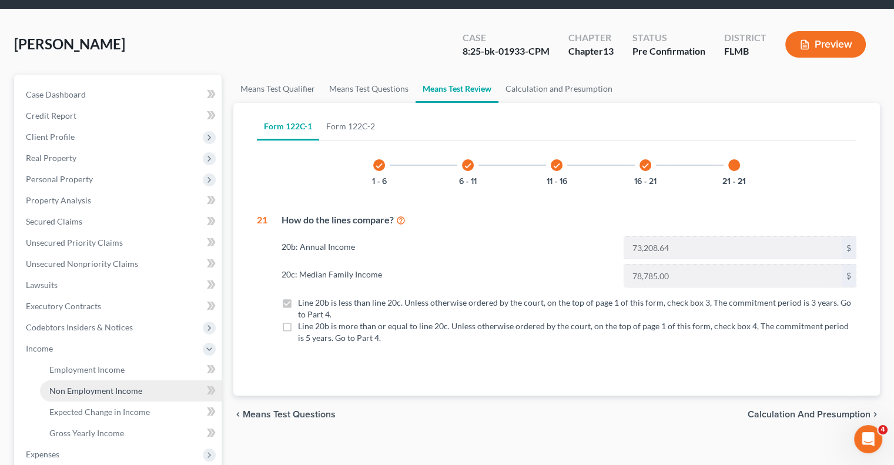
scroll to position [59, 0]
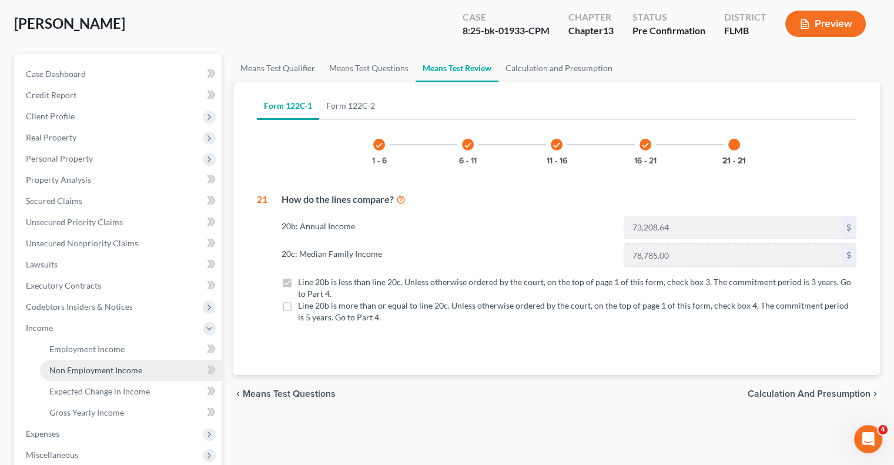
click at [126, 377] on link "Non Employment Income" at bounding box center [131, 370] width 182 height 21
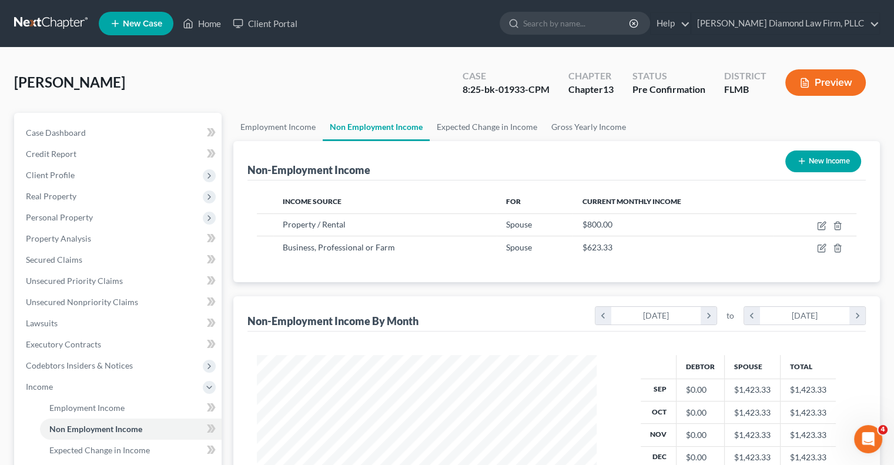
click at [829, 77] on button "Preview" at bounding box center [825, 82] width 81 height 26
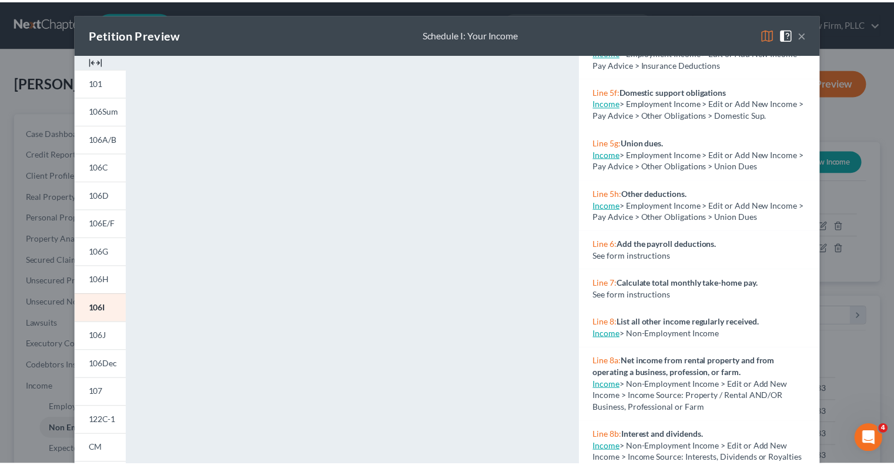
scroll to position [588, 0]
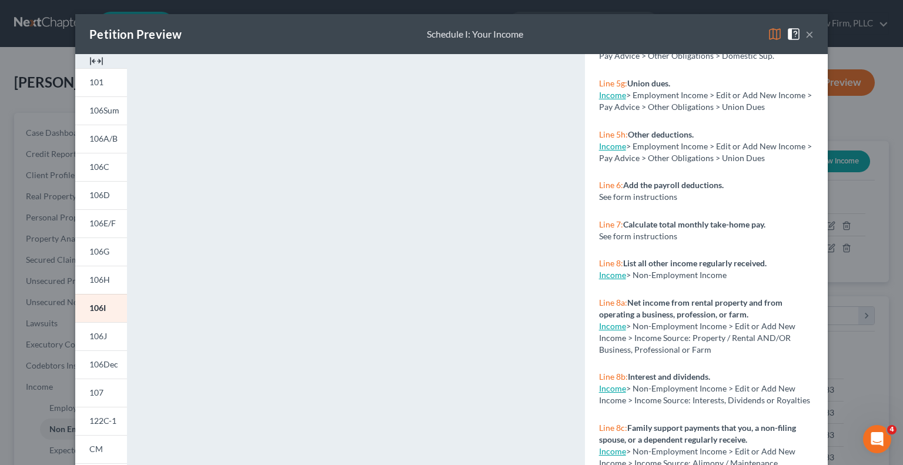
click at [613, 280] on link "Income" at bounding box center [612, 275] width 27 height 10
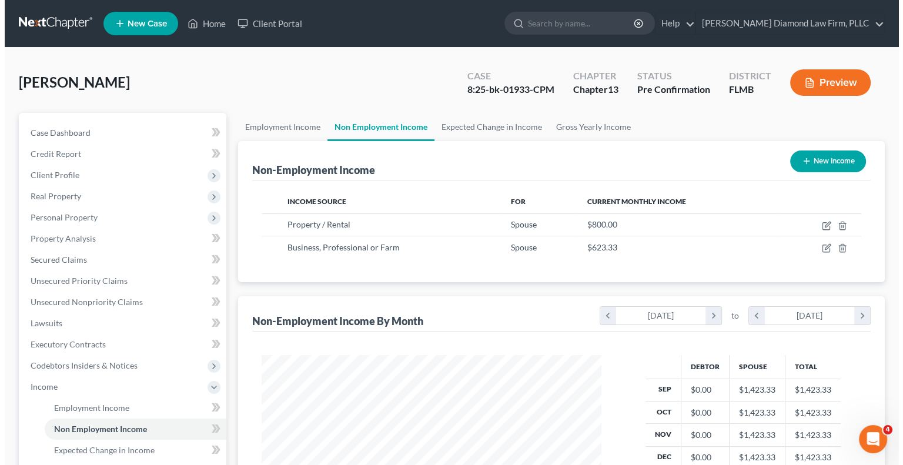
scroll to position [209, 363]
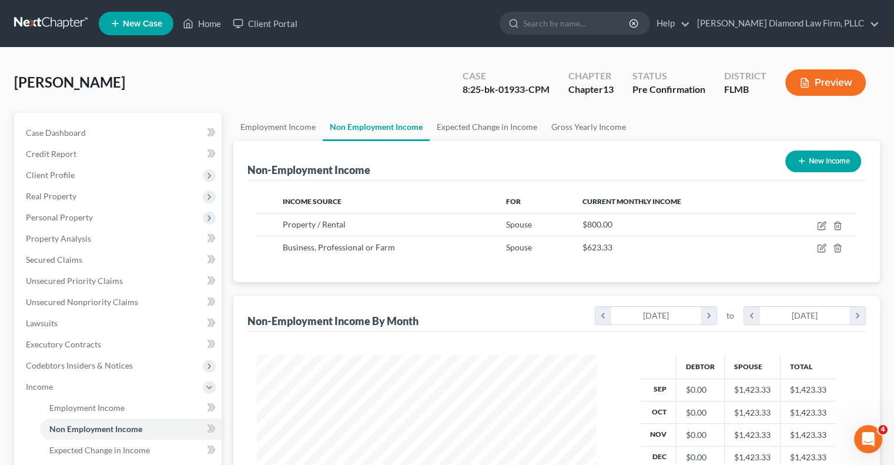
click at [809, 83] on icon "button" at bounding box center [805, 83] width 11 height 11
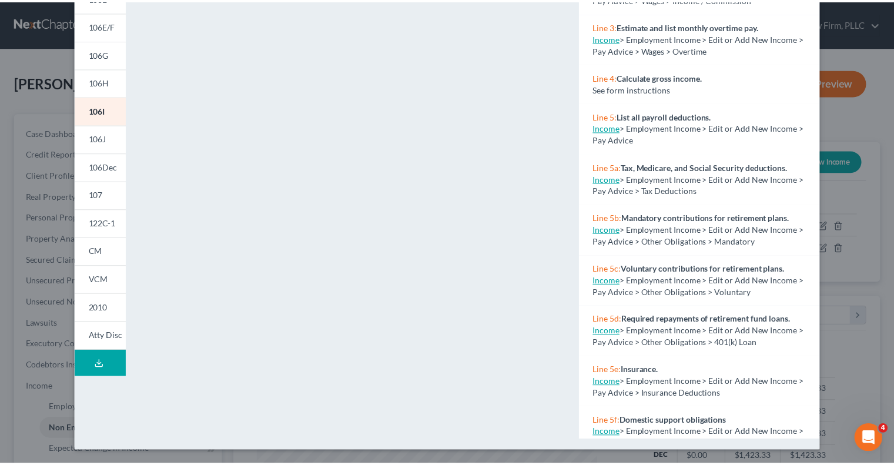
scroll to position [0, 0]
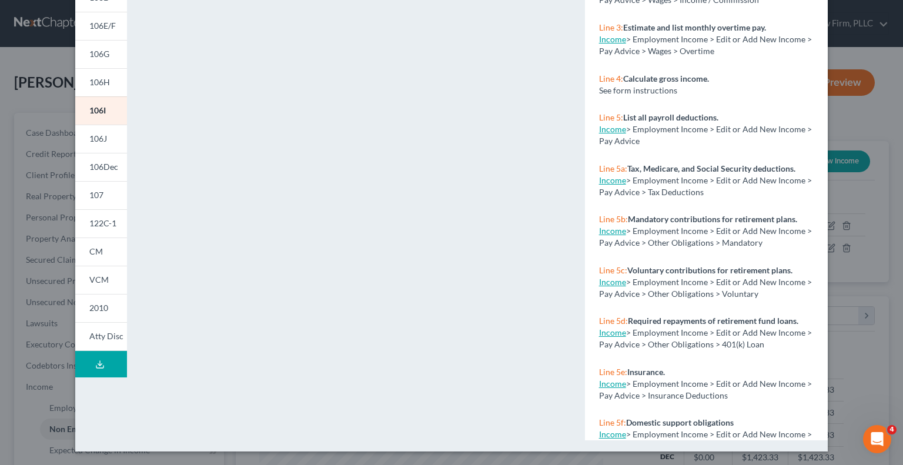
click at [876, 258] on div "Petition Preview Schedule I: Your Income × 101 106Sum 106A/B 106C 106D 106E/F 1…" at bounding box center [451, 232] width 903 height 465
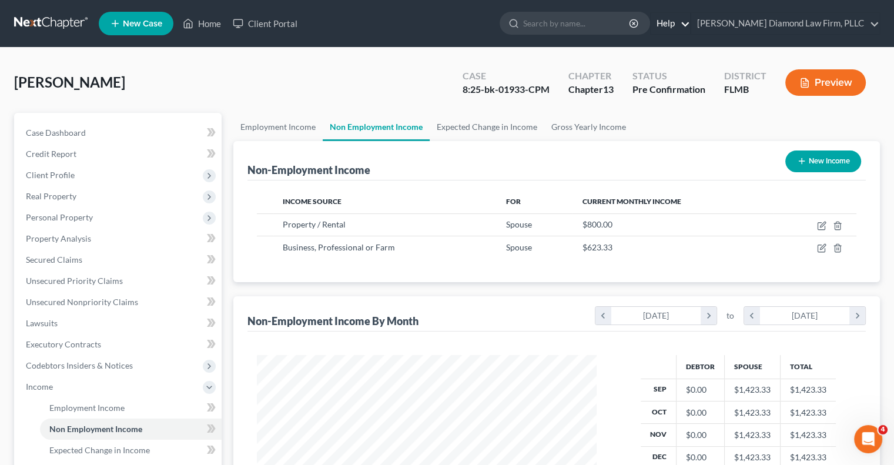
click at [690, 24] on link "Help" at bounding box center [670, 23] width 39 height 21
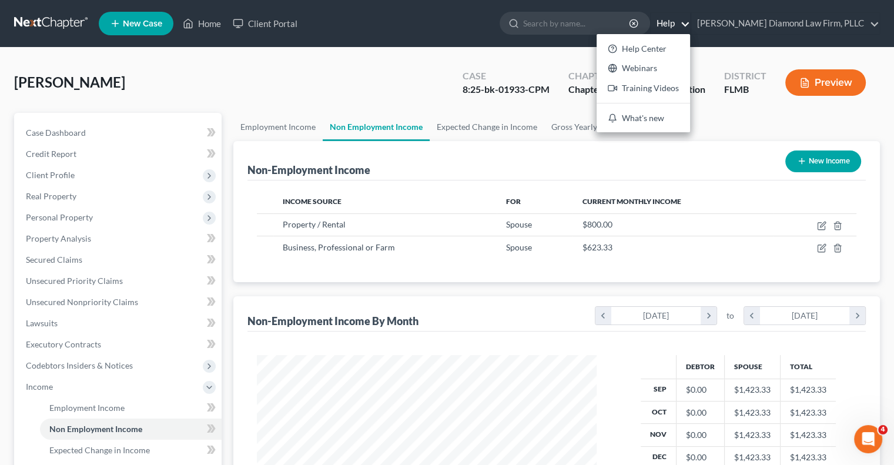
click at [506, 37] on ul "New Case Home Client Portal - No Result - See all results Or Press Enter... Hel…" at bounding box center [489, 23] width 781 height 31
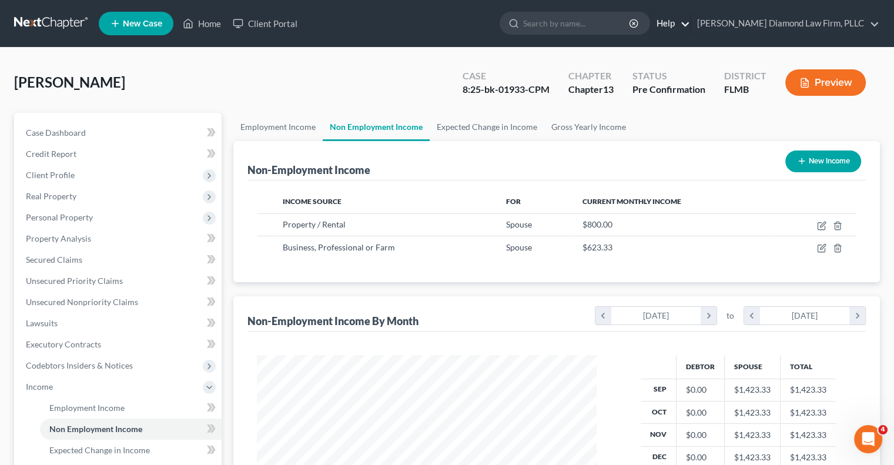
click at [690, 23] on link "Help" at bounding box center [670, 23] width 39 height 21
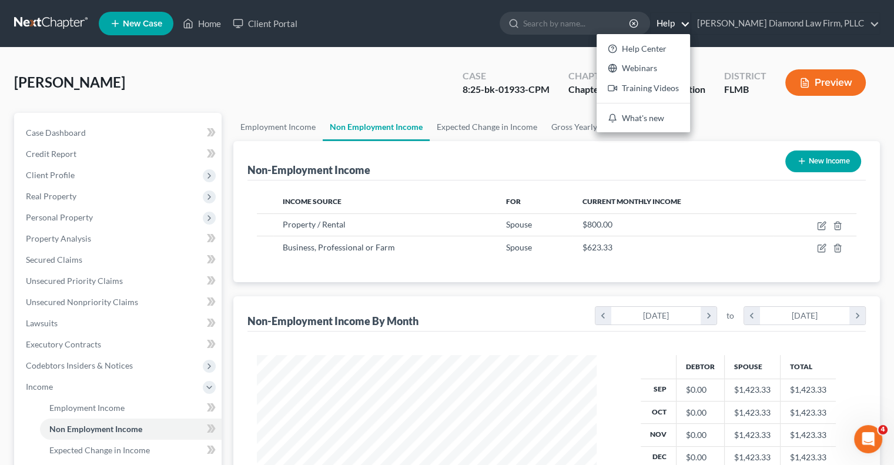
click at [718, 6] on nav "Home New Case Client Portal Ziegler Diamond Law Firm, PLLC bankruptcy@attorneyd…" at bounding box center [447, 23] width 894 height 47
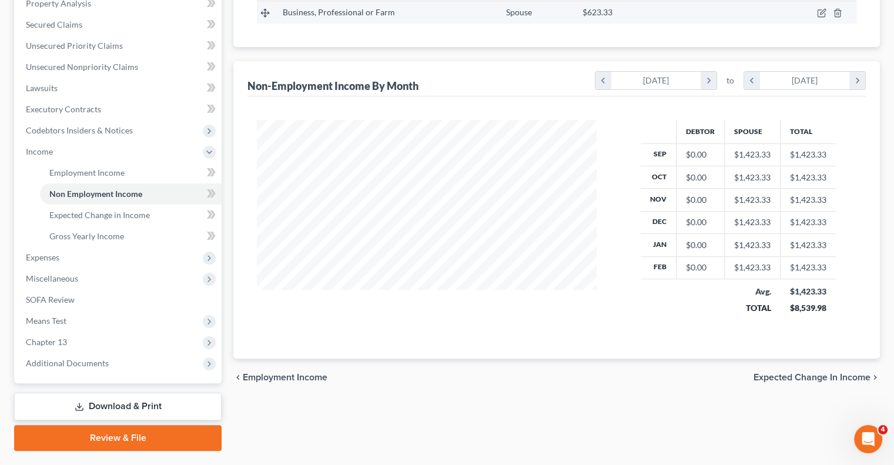
scroll to position [176, 0]
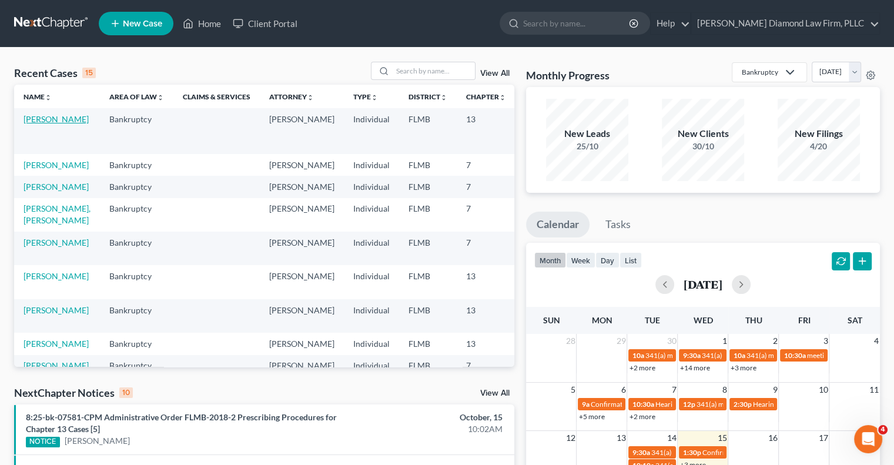
click at [36, 115] on link "[PERSON_NAME]" at bounding box center [56, 119] width 65 height 10
select select "13"
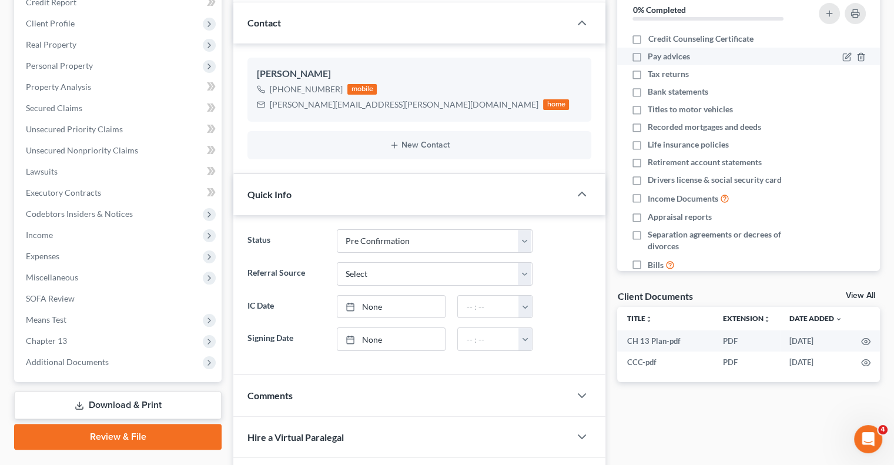
click at [648, 59] on label "Pay advices" at bounding box center [669, 57] width 42 height 12
click at [653, 58] on input "Pay advices" at bounding box center [657, 55] width 8 height 8
checkbox input "true"
click at [843, 55] on icon "button" at bounding box center [847, 56] width 9 height 9
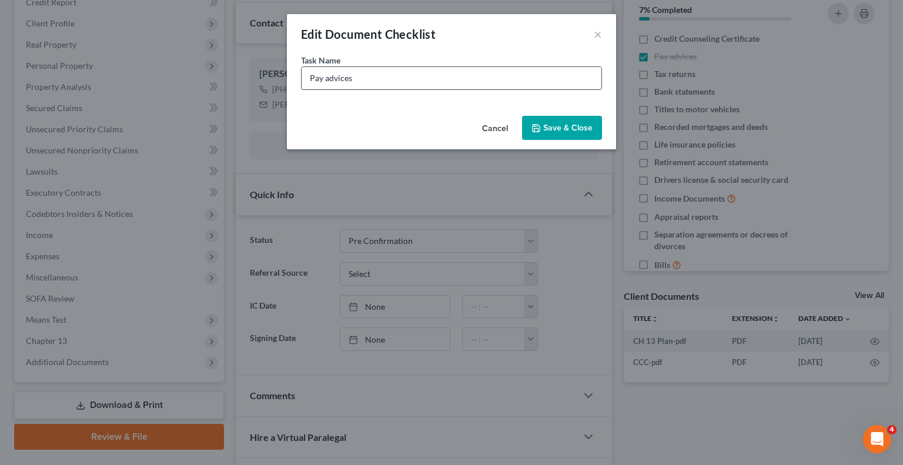
click at [440, 77] on input "Pay advices" at bounding box center [452, 78] width 300 height 22
click at [600, 34] on button "×" at bounding box center [598, 34] width 8 height 14
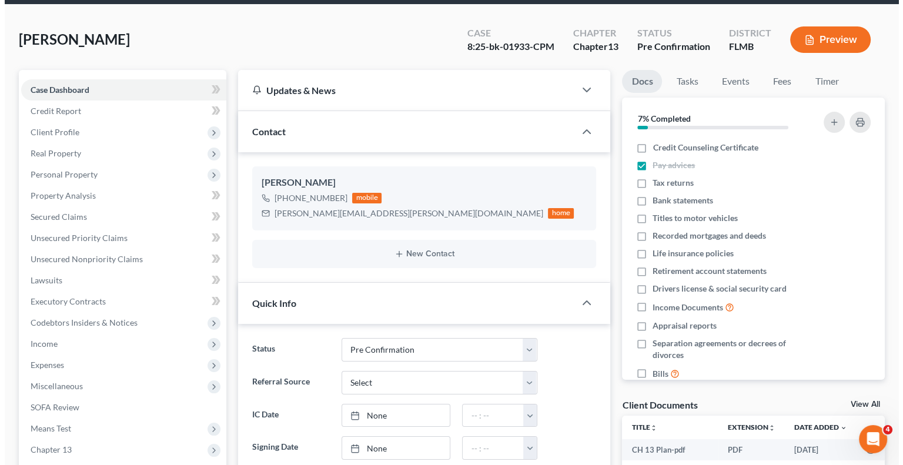
scroll to position [34, 0]
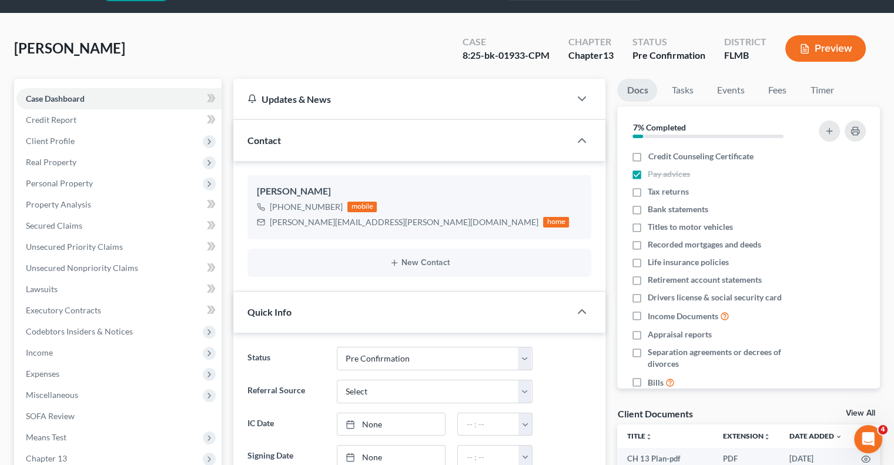
click at [808, 49] on icon "button" at bounding box center [805, 49] width 11 height 11
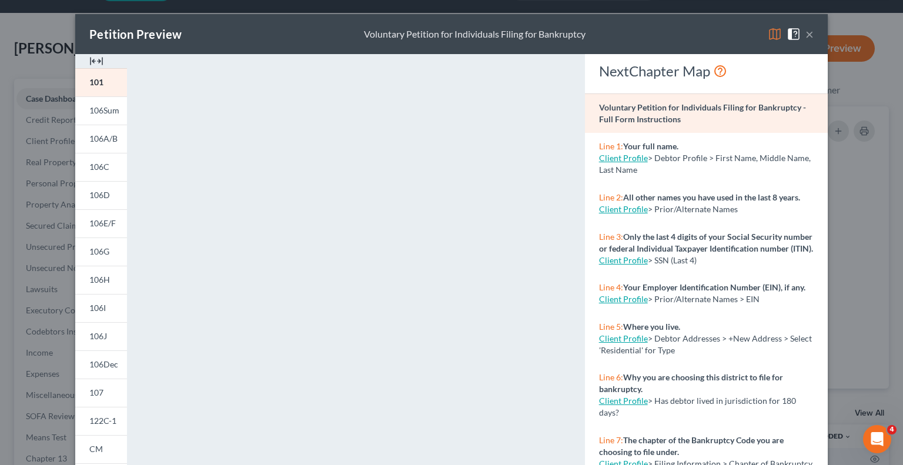
click at [769, 30] on img at bounding box center [775, 34] width 14 height 14
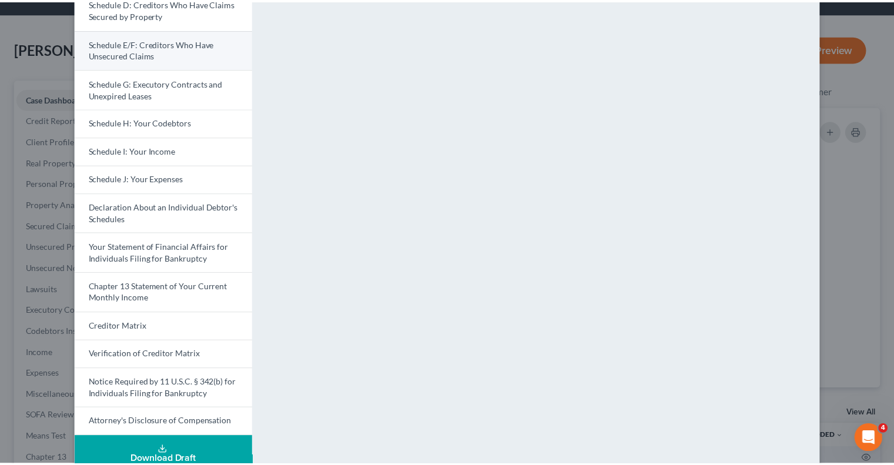
scroll to position [235, 0]
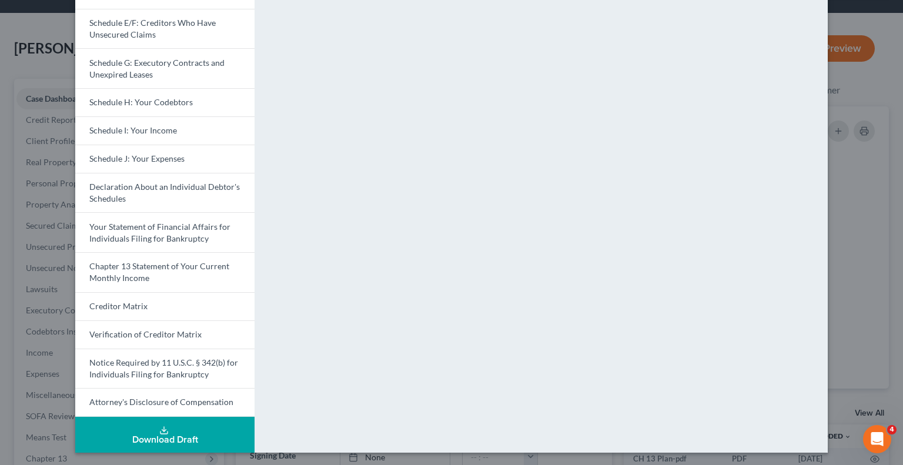
click at [863, 67] on div "Petition Preview Voluntary Petition for Individuals Filing for Bankruptcy × Vol…" at bounding box center [451, 232] width 903 height 465
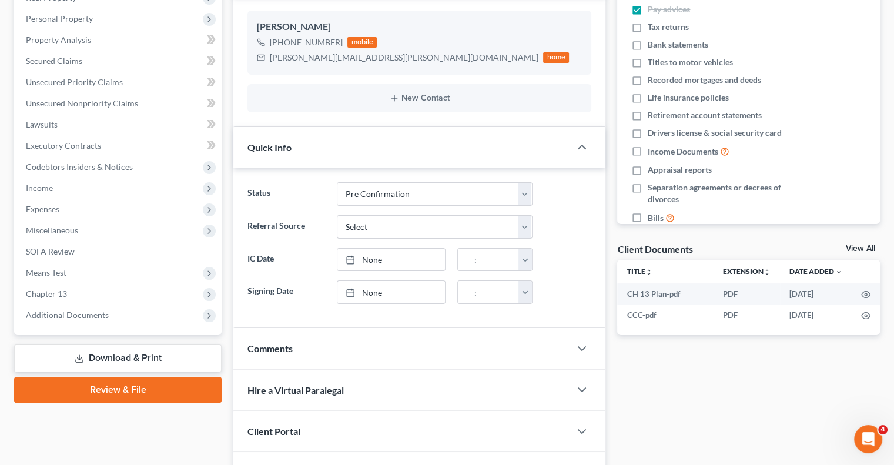
scroll to position [210, 0]
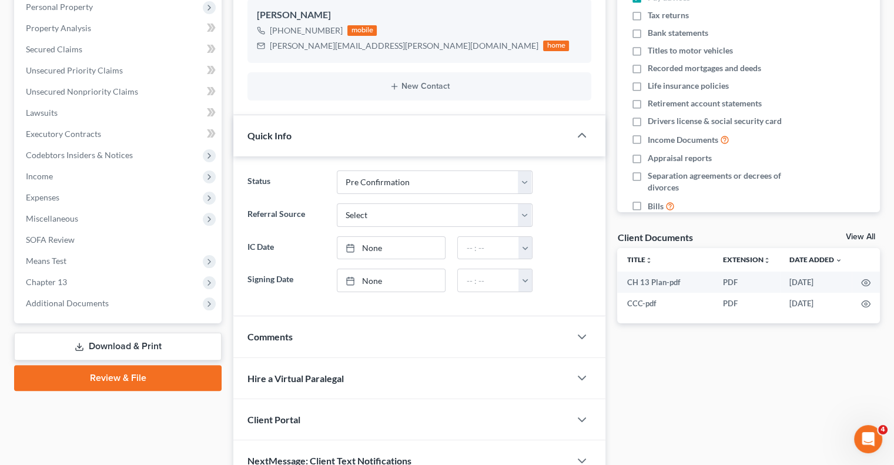
click at [119, 346] on link "Download & Print" at bounding box center [118, 347] width 208 height 28
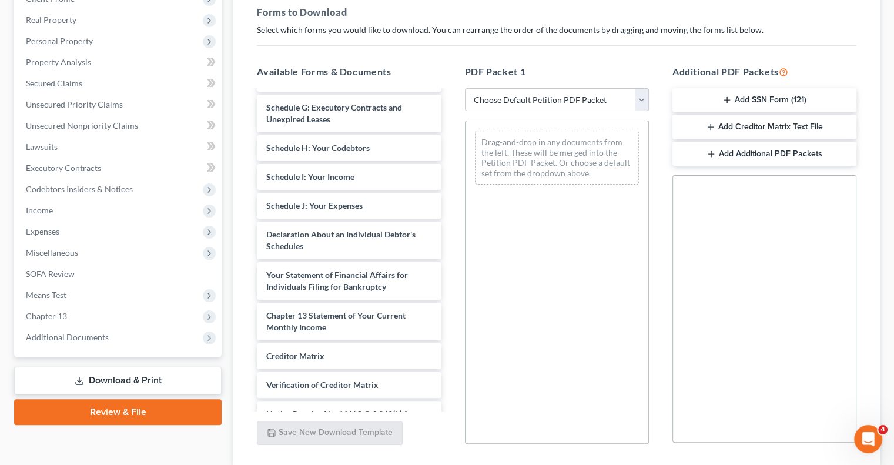
scroll to position [215, 0]
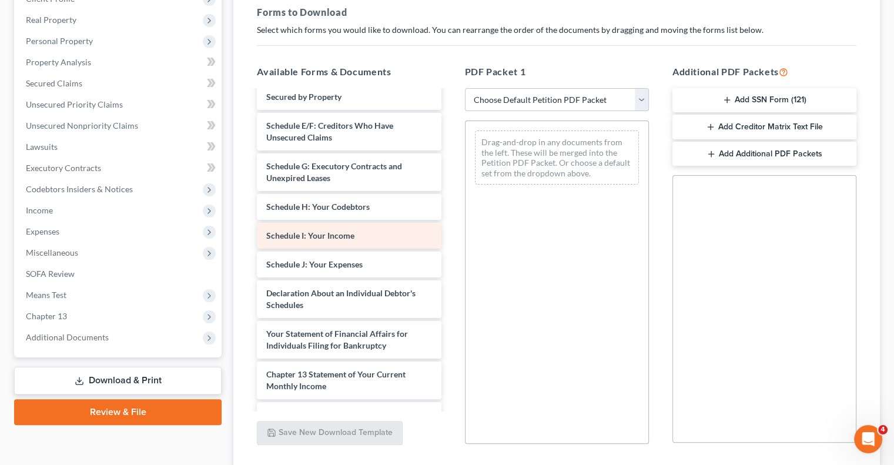
click at [353, 232] on div "CH 13 Plan-pdf CCC-pdf Voluntary Petition for Individuals Filing for Bankruptcy…" at bounding box center [349, 201] width 203 height 650
click at [320, 235] on div "CH 13 Plan-pdf CCC-pdf Voluntary Petition for Individuals Filing for Bankruptcy…" at bounding box center [349, 201] width 203 height 650
click at [307, 233] on span "Schedule I: Your Income" at bounding box center [310, 235] width 88 height 10
click at [366, 236] on div "Schedule I: Your Income" at bounding box center [349, 236] width 184 height 26
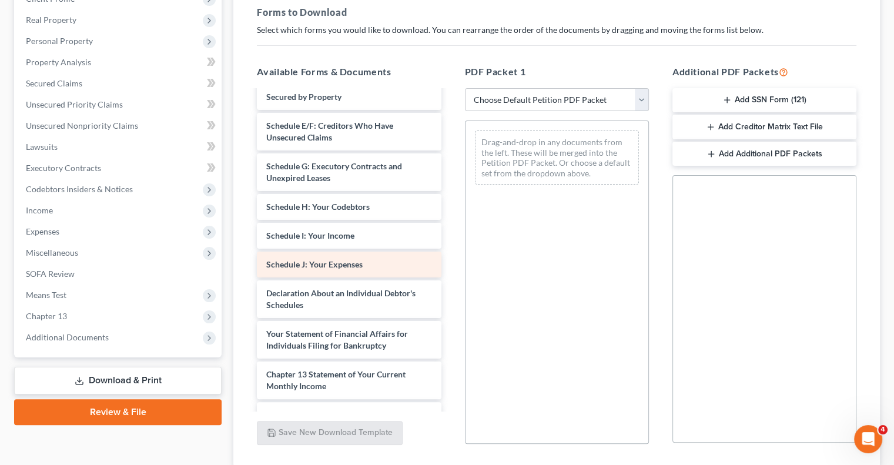
click at [364, 259] on div "CH 13 Plan-pdf CCC-pdf Voluntary Petition for Individuals Filing for Bankruptcy…" at bounding box center [349, 201] width 203 height 650
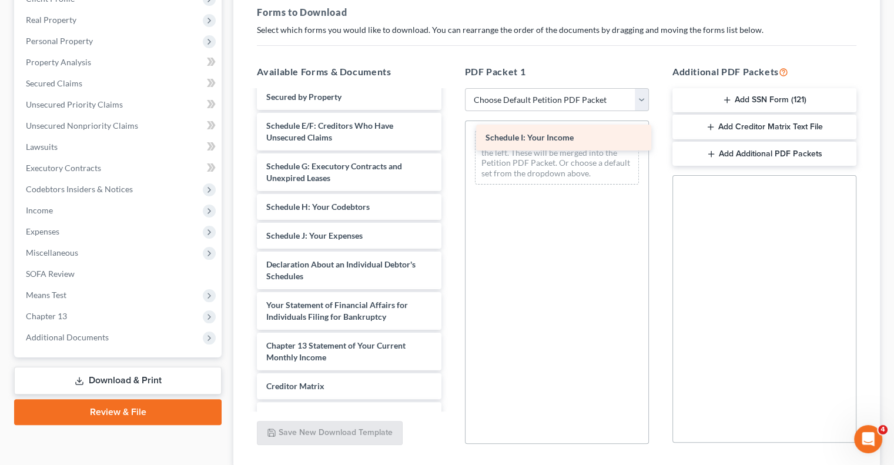
drag, startPoint x: 348, startPoint y: 235, endPoint x: 564, endPoint y: 141, distance: 235.7
click at [450, 139] on div "Schedule I: Your Income CH 13 Plan-pdf CCC-pdf Voluntary Petition for Individua…" at bounding box center [349, 186] width 203 height 621
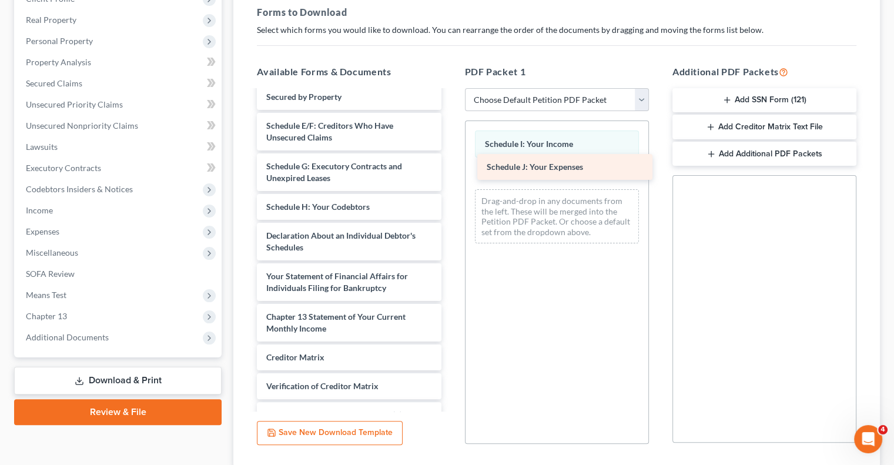
drag, startPoint x: 387, startPoint y: 225, endPoint x: 608, endPoint y: 157, distance: 230.6
click at [450, 157] on div "Schedule J: Your Expenses CH 13 Plan-pdf CCC-pdf Voluntary Petition for Individ…" at bounding box center [349, 172] width 203 height 593
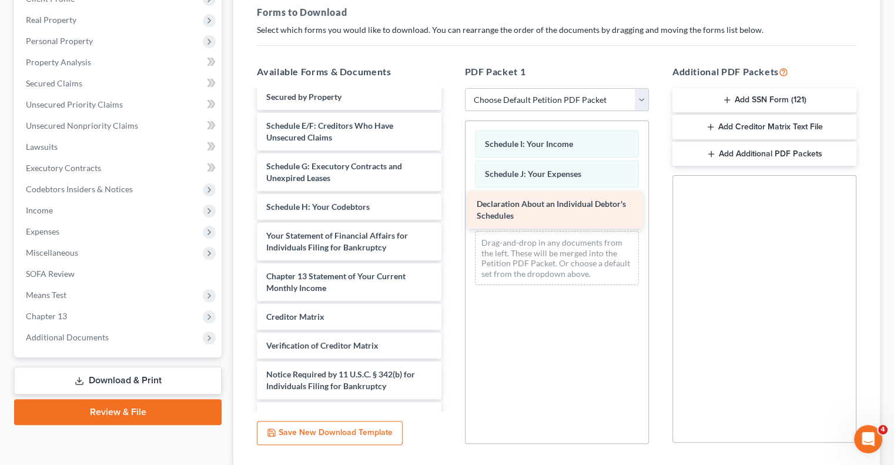
drag, startPoint x: 363, startPoint y: 233, endPoint x: 574, endPoint y: 202, distance: 212.7
click at [450, 202] on div "Declaration About an Individual Debtor's Schedules CH 13 Plan-pdf CCC-pdf Volun…" at bounding box center [349, 152] width 203 height 552
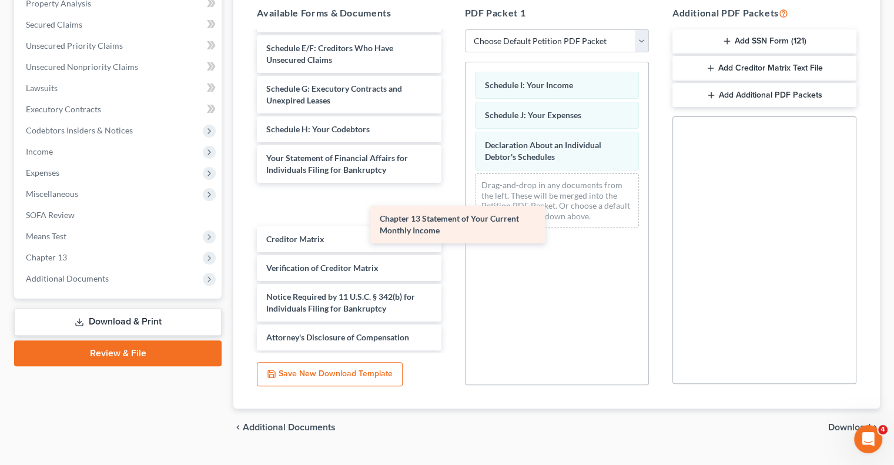
scroll to position [193, 0]
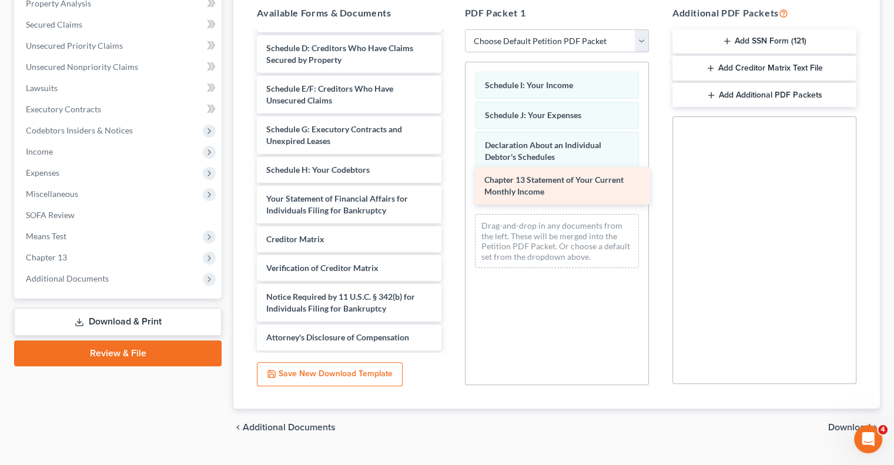
drag, startPoint x: 349, startPoint y: 207, endPoint x: 567, endPoint y: 189, distance: 219.5
click at [450, 189] on div "Chapter 13 Statement of Your Current Monthly Income CH 13 Plan-pdf CCC-pdf Volu…" at bounding box center [349, 95] width 203 height 512
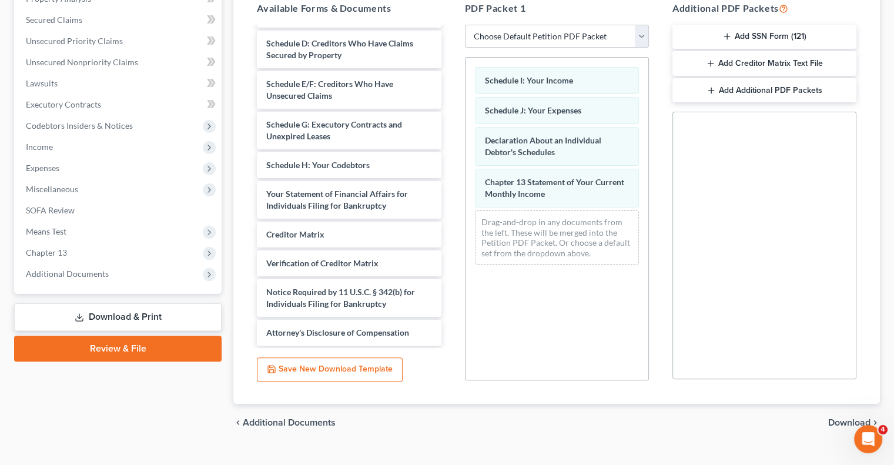
scroll to position [260, 0]
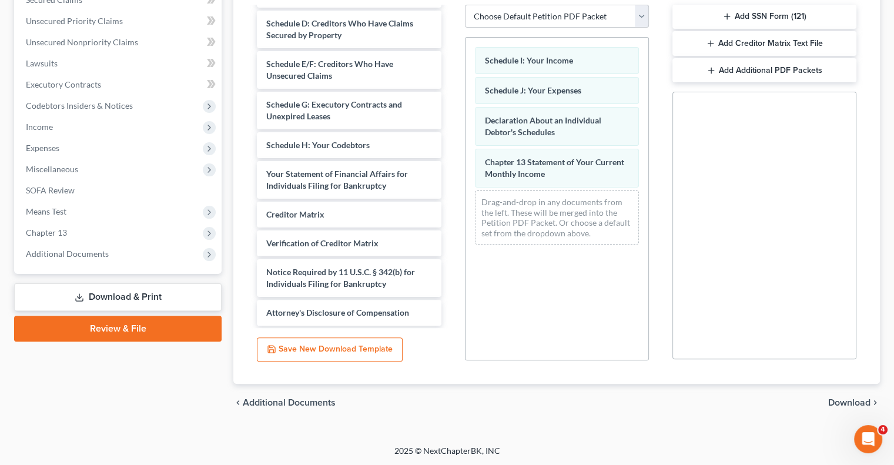
click at [339, 351] on button "Save New Download Template" at bounding box center [330, 349] width 146 height 25
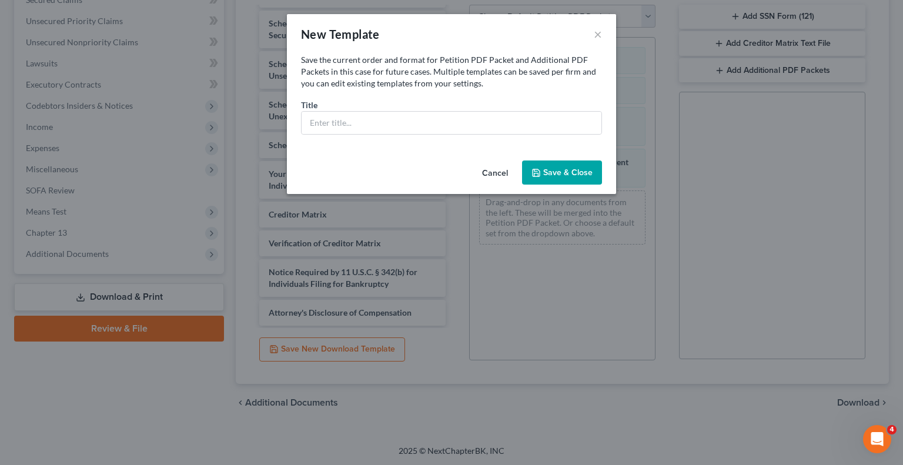
click at [492, 171] on button "Cancel" at bounding box center [495, 174] width 45 height 24
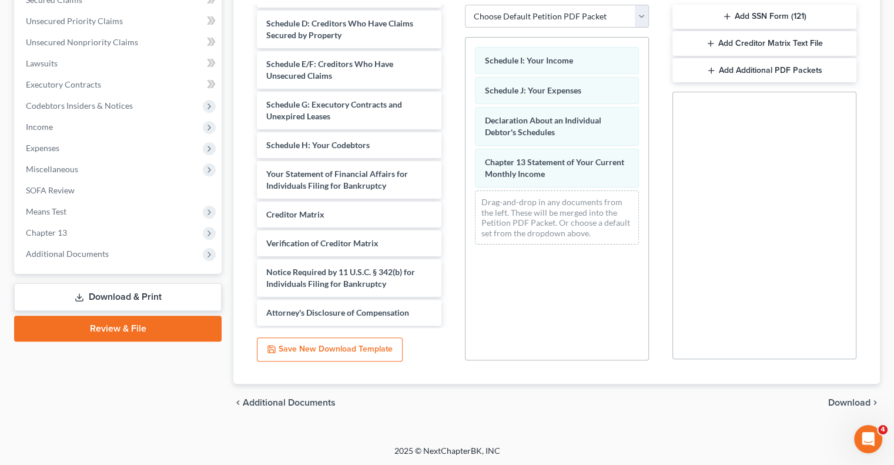
scroll to position [201, 0]
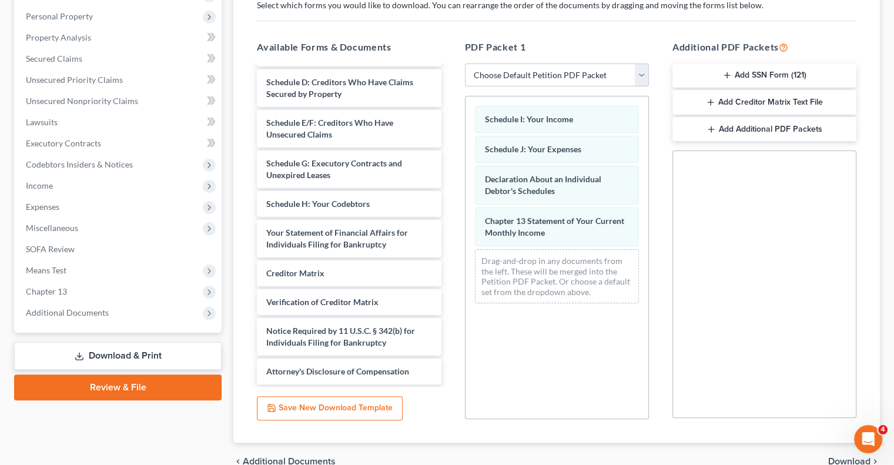
click at [640, 79] on select "Choose Default Petition PDF Packet Complete Bankruptcy Petition (all forms and …" at bounding box center [557, 75] width 184 height 24
select select "2"
click at [465, 63] on select "Choose Default Petition PDF Packet Complete Bankruptcy Petition (all forms and …" at bounding box center [557, 75] width 184 height 24
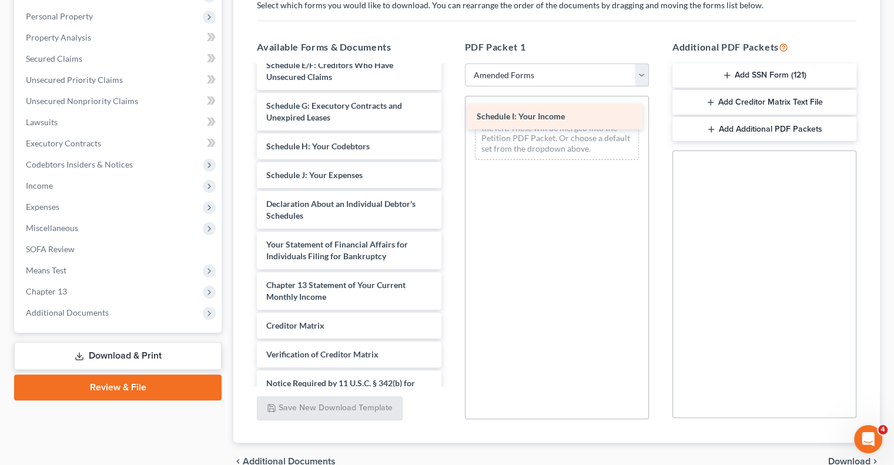
drag, startPoint x: 407, startPoint y: 173, endPoint x: 617, endPoint y: 116, distance: 218.1
click at [450, 116] on div "Schedule I: Your Income Voluntary Petition for Individuals Filing for Bankruptc…" at bounding box center [349, 155] width 203 height 564
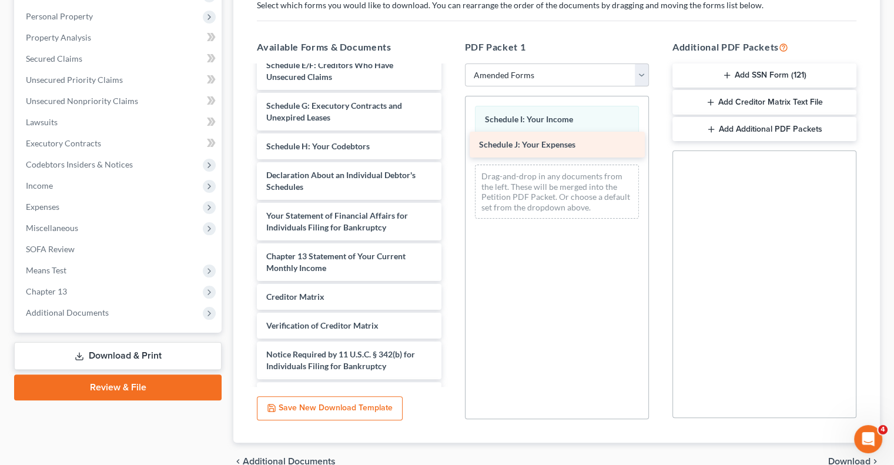
drag, startPoint x: 330, startPoint y: 173, endPoint x: 543, endPoint y: 145, distance: 214.8
click at [450, 145] on div "Schedule J: Your Expenses Voluntary Petition for Individuals Filing for Bankrup…" at bounding box center [349, 140] width 203 height 535
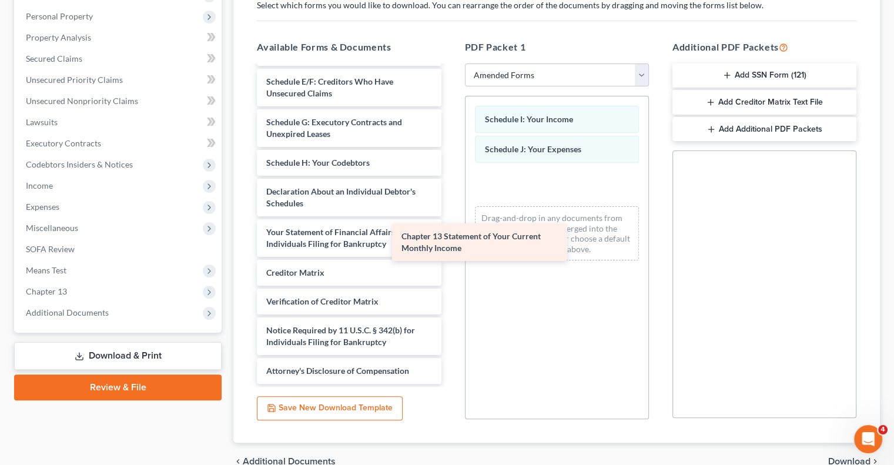
scroll to position [176, 0]
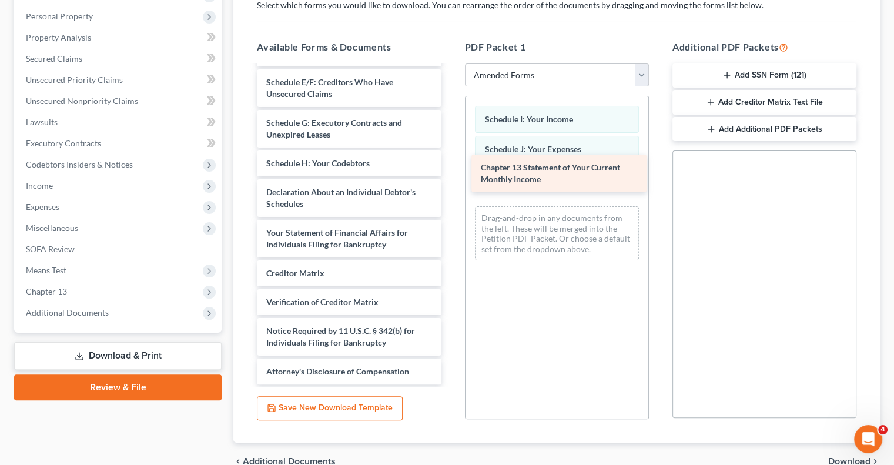
drag, startPoint x: 403, startPoint y: 260, endPoint x: 617, endPoint y: 172, distance: 231.1
click at [450, 172] on div "Chapter 13 Statement of Your Current Monthly Income Voluntary Petition for Indi…" at bounding box center [349, 137] width 203 height 494
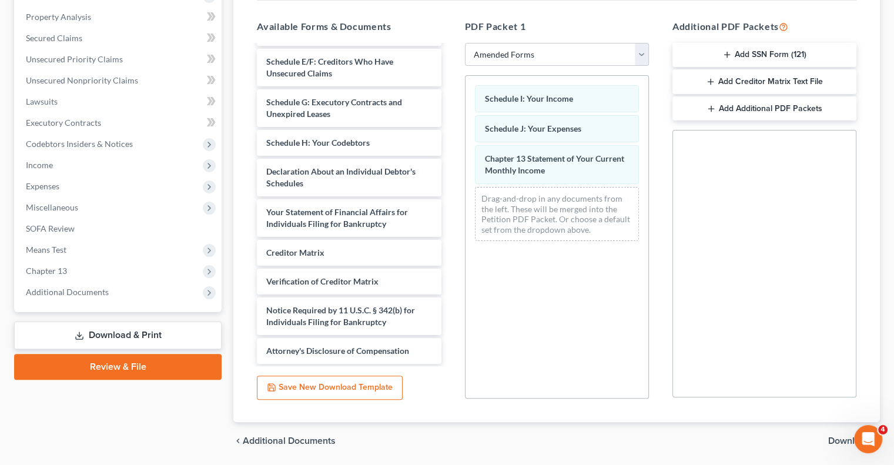
scroll to position [201, 0]
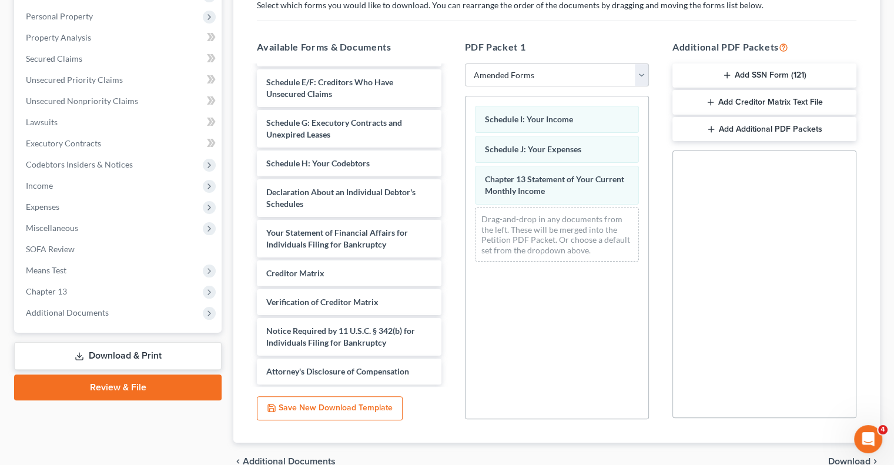
click at [138, 350] on link "Download & Print" at bounding box center [118, 356] width 208 height 28
click at [134, 352] on link "Download & Print" at bounding box center [118, 356] width 208 height 28
click at [132, 356] on link "Download & Print" at bounding box center [118, 356] width 208 height 28
click at [128, 362] on link "Download & Print" at bounding box center [118, 356] width 208 height 28
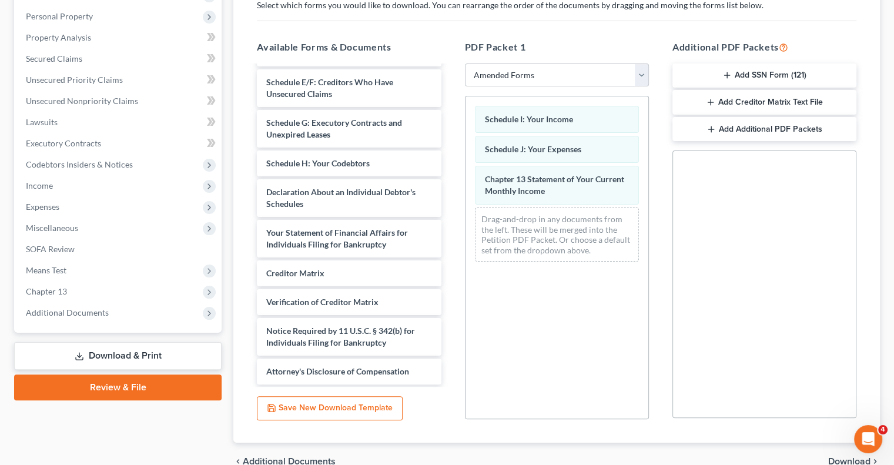
click at [128, 362] on link "Download & Print" at bounding box center [118, 356] width 208 height 28
click at [177, 355] on link "Download & Print" at bounding box center [118, 356] width 208 height 28
click at [177, 356] on link "Download & Print" at bounding box center [118, 356] width 208 height 28
click at [159, 356] on link "Download & Print" at bounding box center [118, 356] width 208 height 28
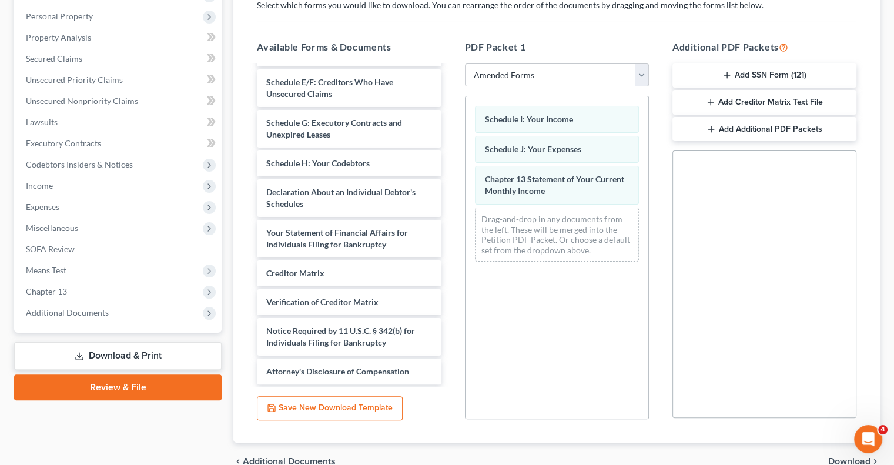
click at [159, 356] on link "Download & Print" at bounding box center [118, 356] width 208 height 28
click at [159, 355] on link "Download & Print" at bounding box center [118, 356] width 208 height 28
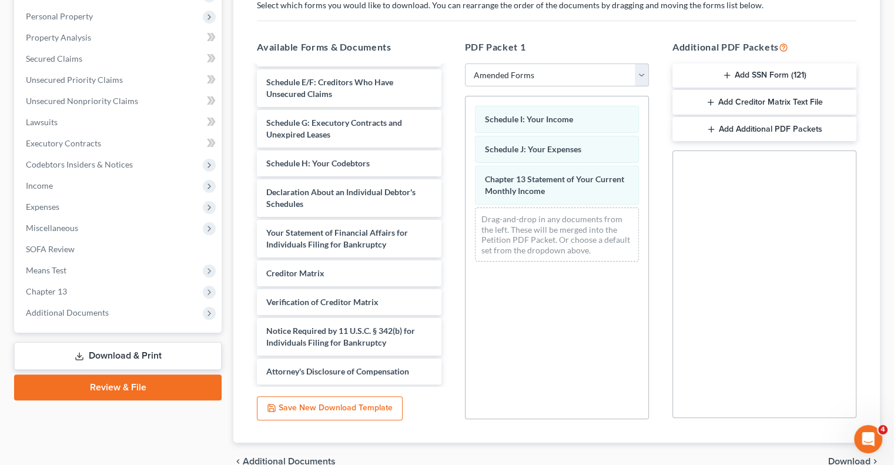
click at [159, 355] on link "Download & Print" at bounding box center [118, 356] width 208 height 28
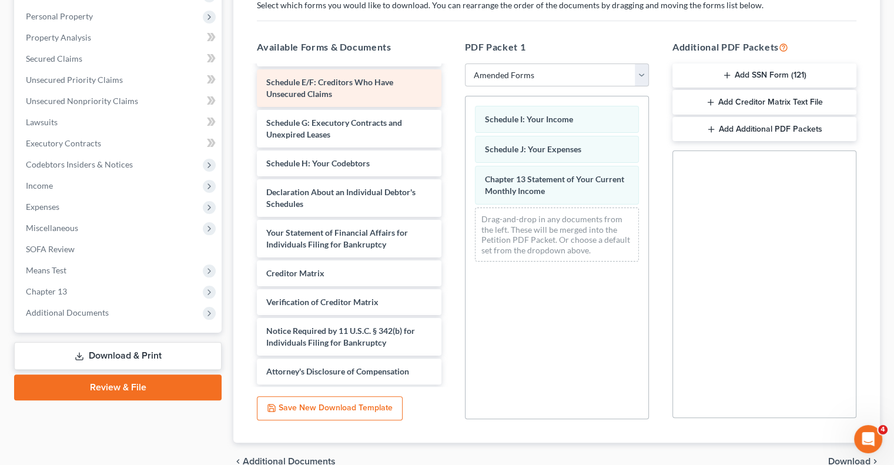
click at [365, 91] on div "Voluntary Petition for Individuals Filing for Bankruptcy Summary of Your Assets…" at bounding box center [349, 137] width 203 height 494
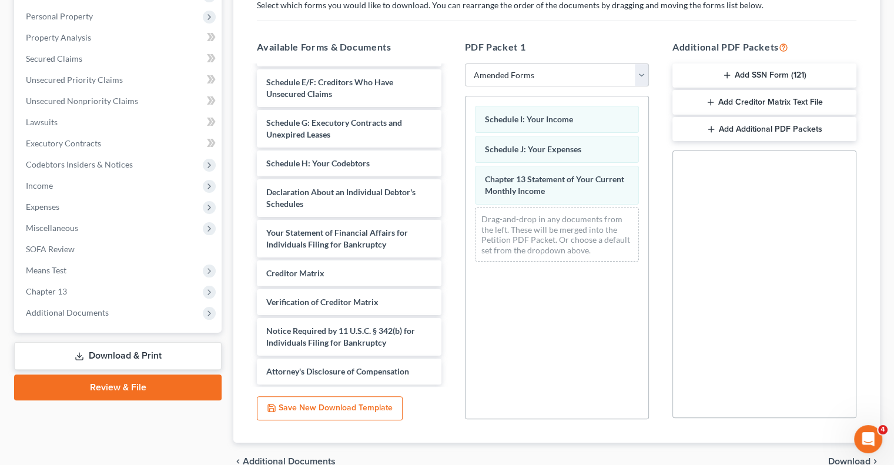
click at [626, 232] on div "Drag-and-drop in any documents from the left. These will be merged into the Pet…" at bounding box center [557, 235] width 164 height 54
click at [579, 281] on div "Schedule I: Your Income Schedule J: Your Expenses Chapter 13 Statement of Your …" at bounding box center [557, 257] width 184 height 323
click at [571, 272] on div "Schedule I: Your Income Schedule J: Your Expenses Chapter 13 Statement of Your …" at bounding box center [557, 257] width 184 height 323
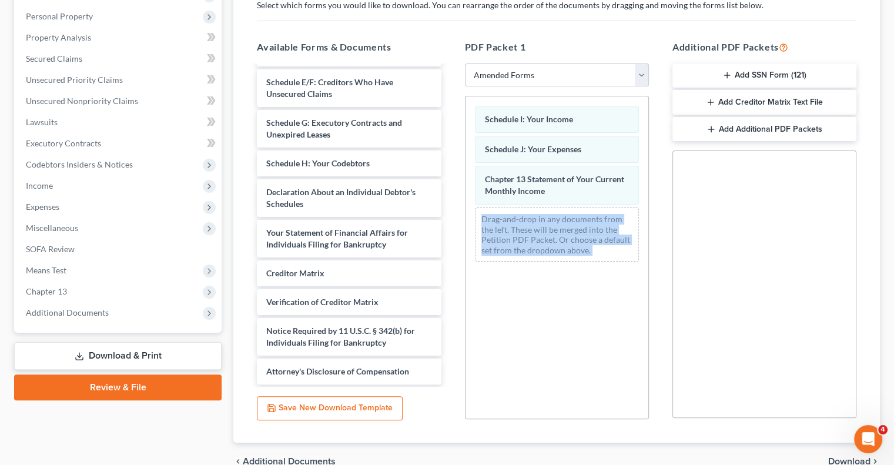
click at [571, 272] on div "Schedule I: Your Income Schedule J: Your Expenses Chapter 13 Statement of Your …" at bounding box center [557, 257] width 184 height 323
click at [567, 296] on div "Schedule I: Your Income Schedule J: Your Expenses Chapter 13 Statement of Your …" at bounding box center [557, 257] width 184 height 323
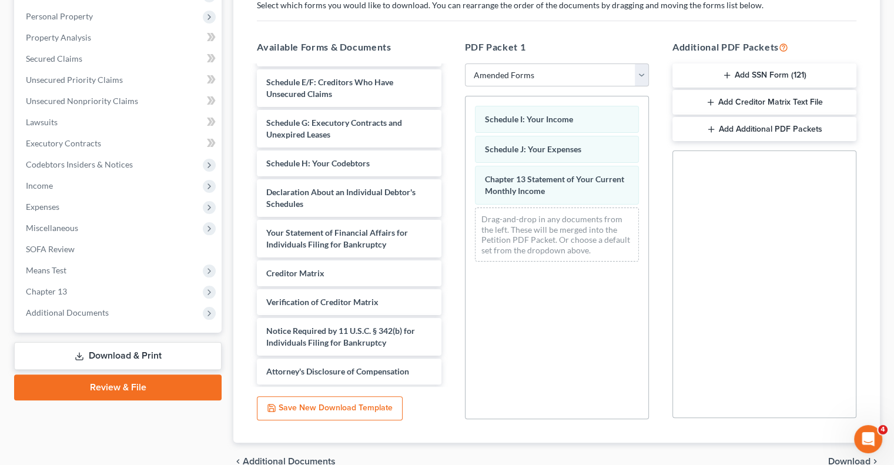
click at [103, 355] on link "Download & Print" at bounding box center [118, 356] width 208 height 28
click at [103, 354] on link "Download & Print" at bounding box center [118, 356] width 208 height 28
click at [82, 355] on icon at bounding box center [79, 356] width 9 height 9
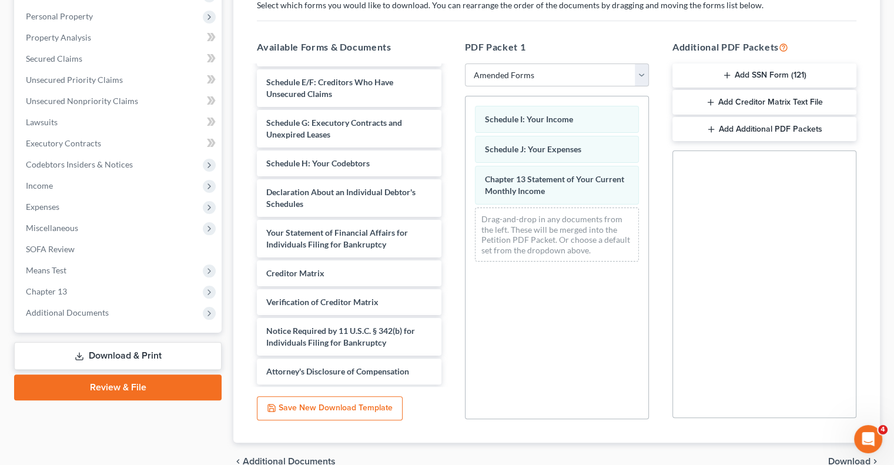
click at [82, 355] on icon at bounding box center [79, 356] width 9 height 9
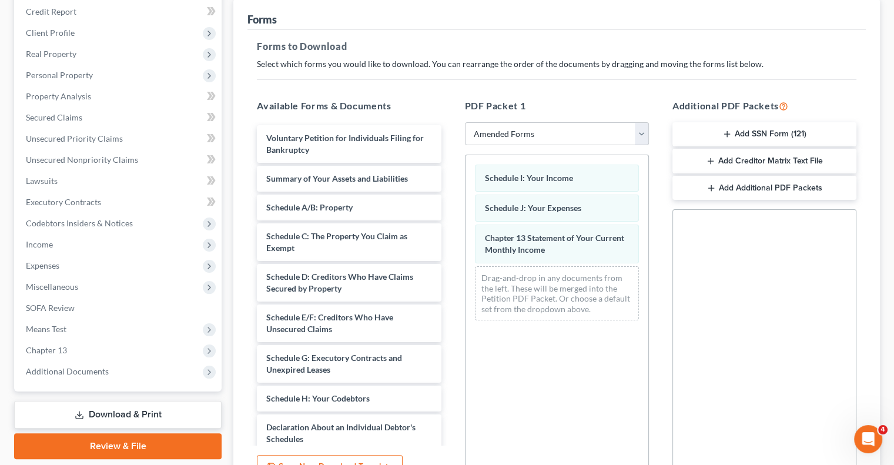
scroll to position [260, 0]
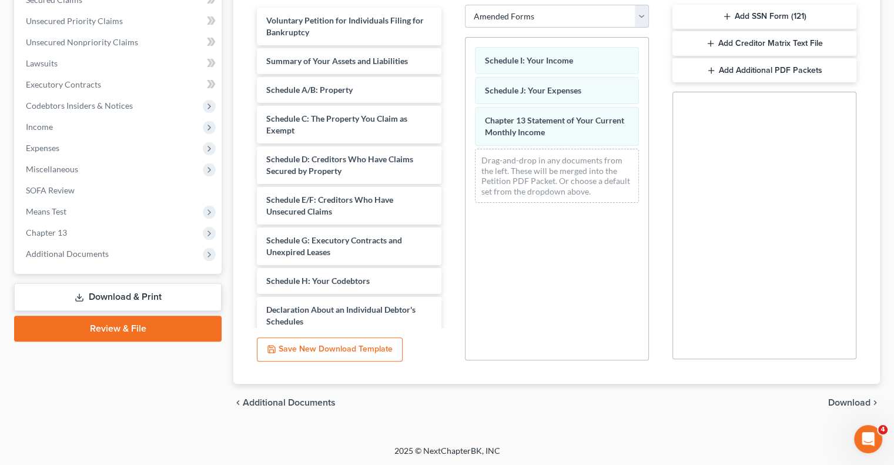
click at [181, 295] on link "Download & Print" at bounding box center [118, 297] width 208 height 28
click at [180, 295] on link "Download & Print" at bounding box center [118, 297] width 208 height 28
drag, startPoint x: 180, startPoint y: 295, endPoint x: 174, endPoint y: 298, distance: 7.1
click at [179, 296] on link "Download & Print" at bounding box center [118, 297] width 208 height 28
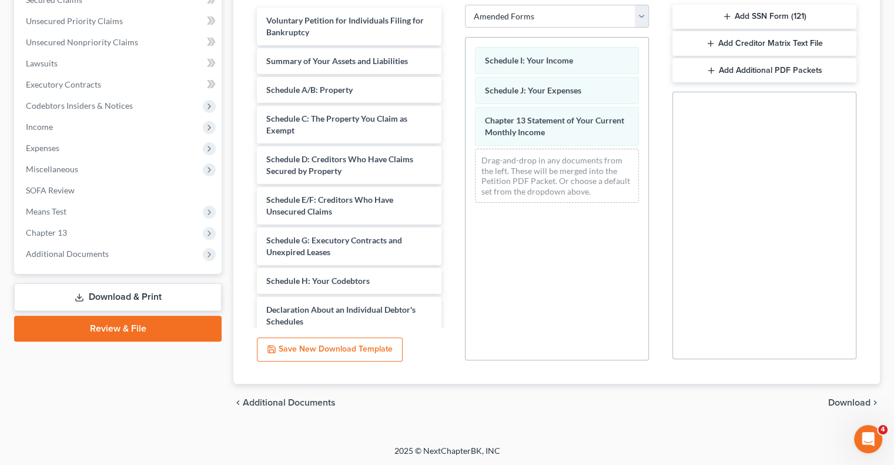
click at [158, 300] on link "Download & Print" at bounding box center [118, 297] width 208 height 28
click at [158, 299] on link "Download & Print" at bounding box center [118, 297] width 208 height 28
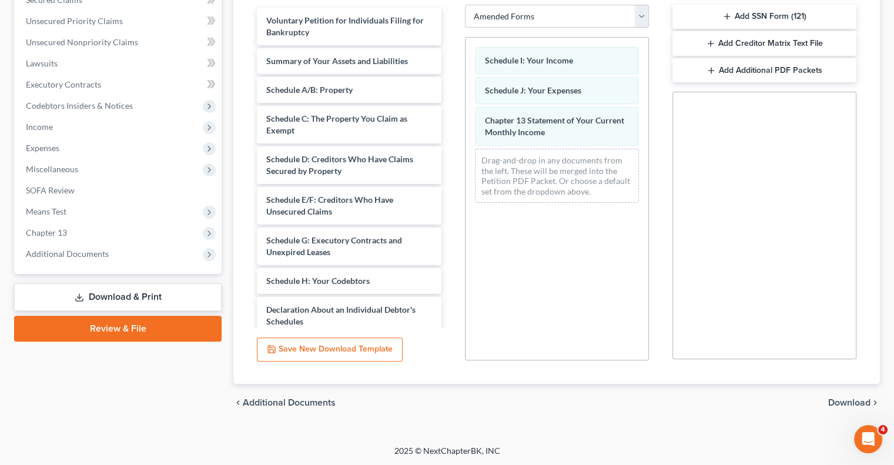
click at [158, 300] on link "Download & Print" at bounding box center [118, 297] width 208 height 28
click at [143, 299] on link "Download & Print" at bounding box center [118, 297] width 208 height 28
click at [259, 400] on span "Additional Documents" at bounding box center [289, 402] width 93 height 9
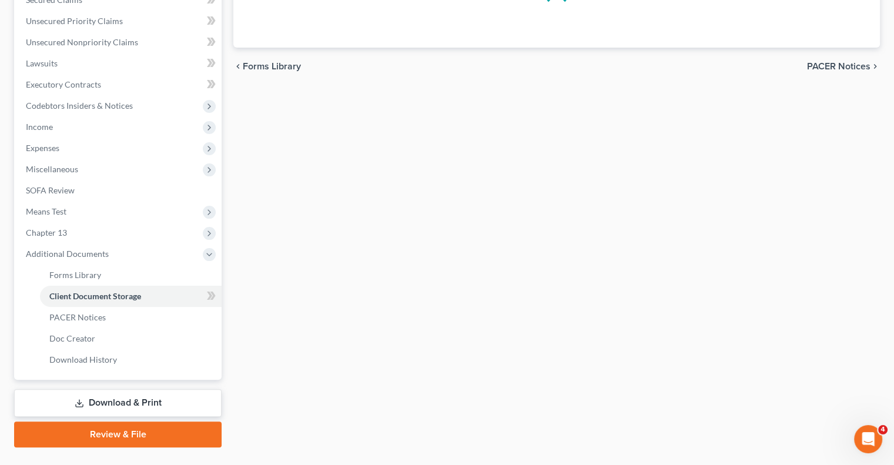
scroll to position [54, 0]
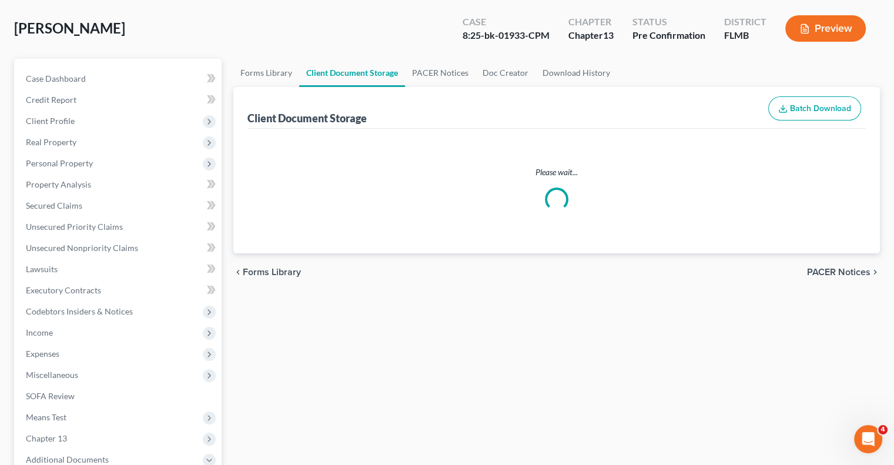
select select "9"
select select "12"
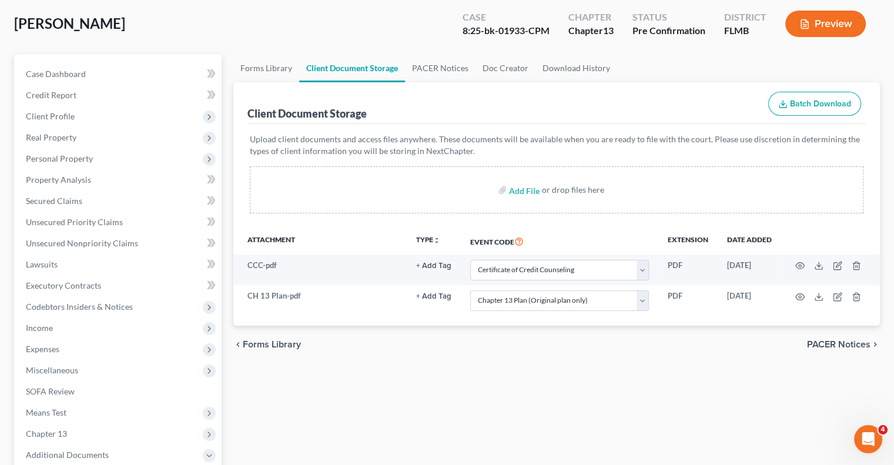
scroll to position [176, 0]
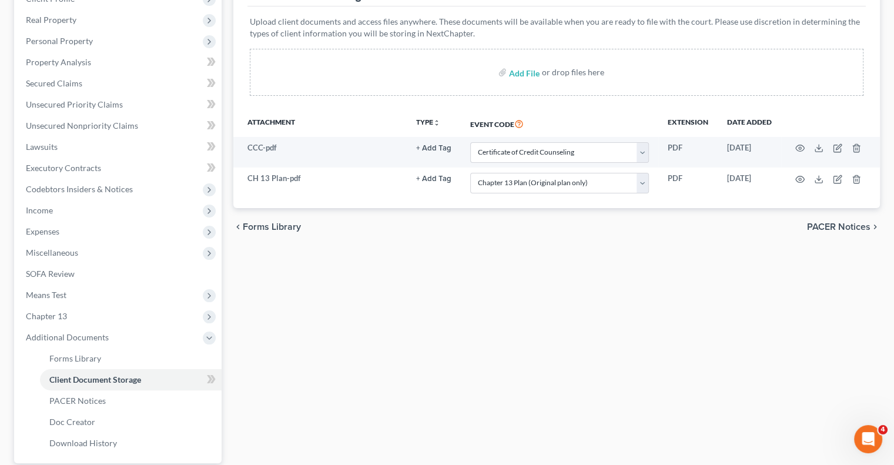
click at [256, 225] on span "Forms Library" at bounding box center [272, 226] width 58 height 9
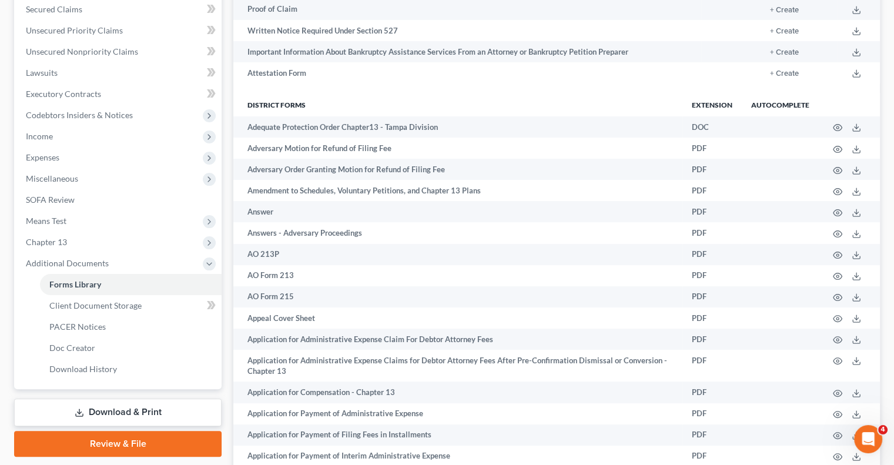
scroll to position [294, 0]
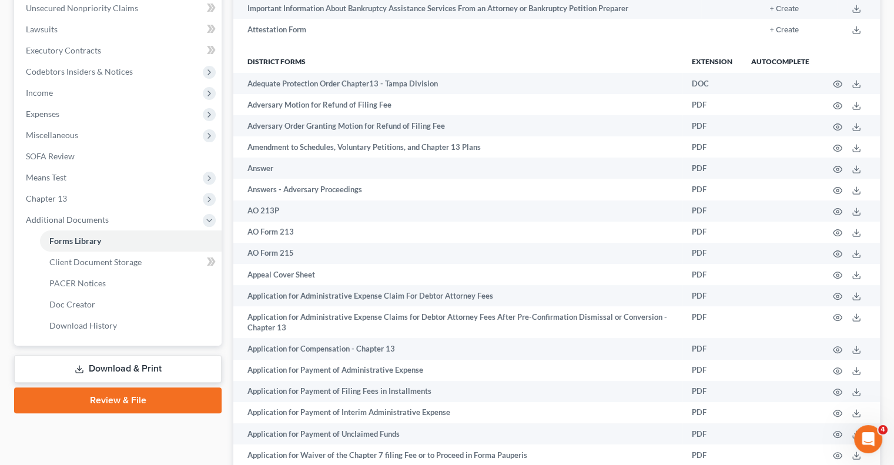
click at [68, 373] on link "Download & Print" at bounding box center [118, 369] width 208 height 28
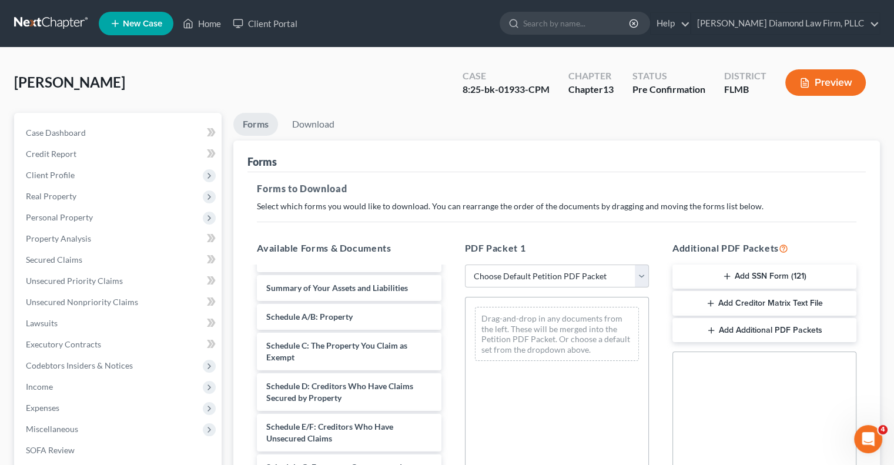
scroll to position [118, 0]
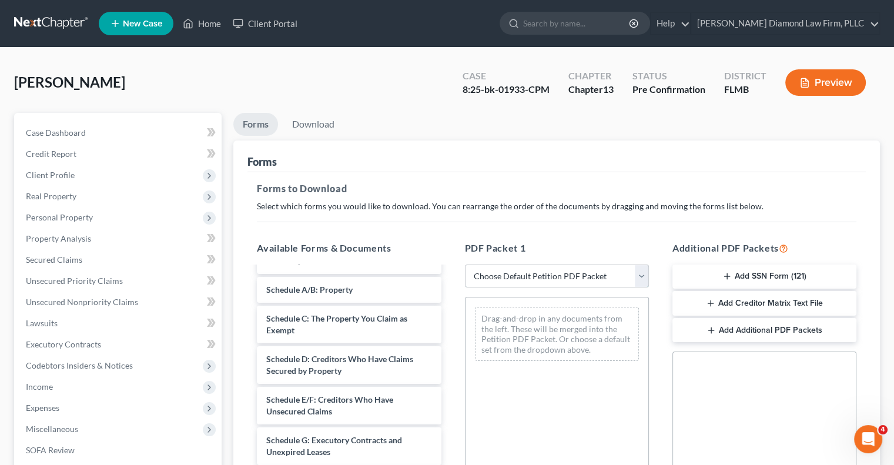
click at [648, 275] on select "Choose Default Petition PDF Packet Complete Bankruptcy Petition (all forms and …" at bounding box center [557, 277] width 184 height 24
select select "2"
click at [465, 265] on select "Choose Default Petition PDF Packet Complete Bankruptcy Petition (all forms and …" at bounding box center [557, 277] width 184 height 24
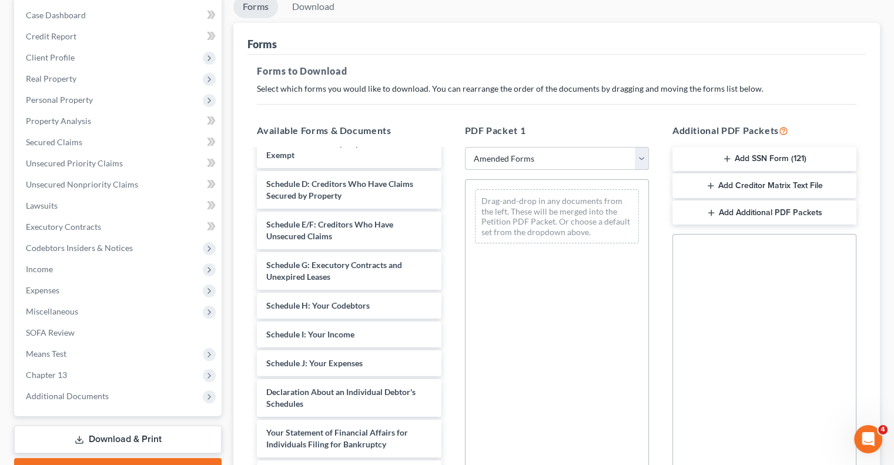
scroll to position [176, 0]
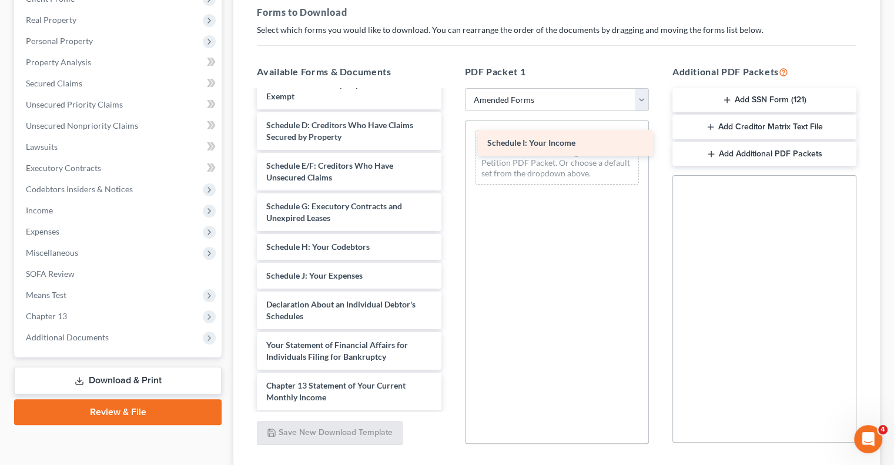
drag, startPoint x: 310, startPoint y: 279, endPoint x: 531, endPoint y: 148, distance: 257.3
click at [450, 148] on div "Schedule I: Your Income Voluntary Petition for Individuals Filing for Bankruptc…" at bounding box center [349, 256] width 203 height 564
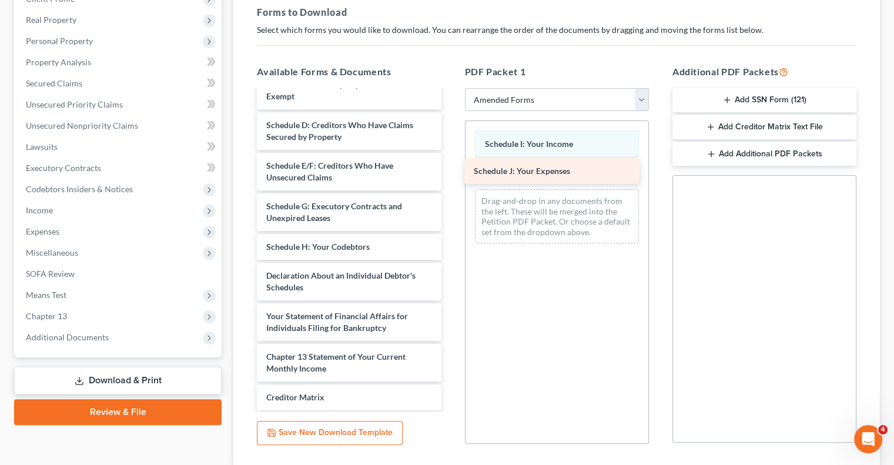
drag, startPoint x: 290, startPoint y: 272, endPoint x: 496, endPoint y: 166, distance: 230.9
click at [450, 166] on div "Schedule J: Your Expenses Voluntary Petition for Individuals Filing for Bankrup…" at bounding box center [349, 241] width 203 height 535
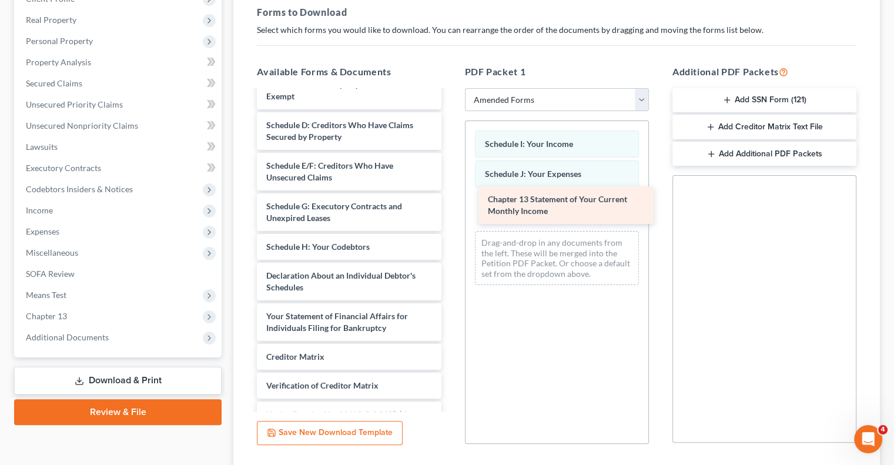
drag, startPoint x: 340, startPoint y: 369, endPoint x: 558, endPoint y: 212, distance: 268.4
click at [450, 212] on div "Chapter 13 Statement of Your Current Monthly Income Voluntary Petition for Indi…" at bounding box center [349, 221] width 203 height 494
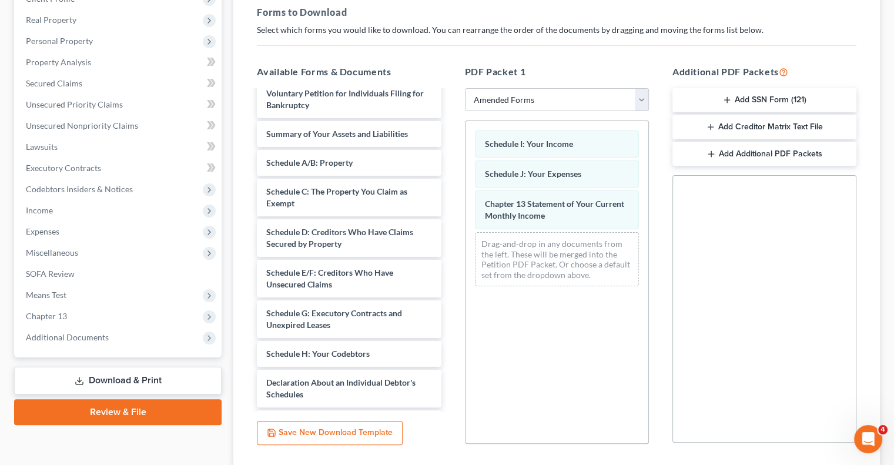
scroll to position [0, 0]
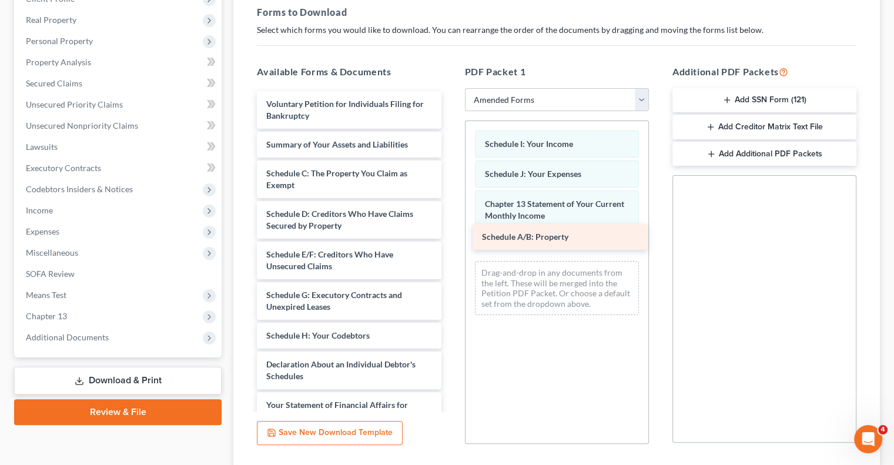
drag, startPoint x: 306, startPoint y: 172, endPoint x: 520, endPoint y: 239, distance: 224.1
click at [450, 238] on div "Schedule A/B: Property Voluntary Petition for Individuals Filing for Bankruptcy…" at bounding box center [349, 324] width 203 height 466
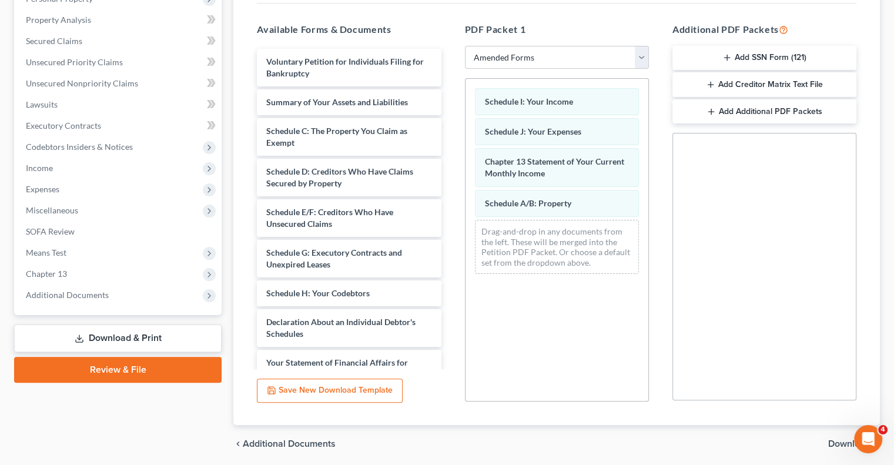
scroll to position [142, 0]
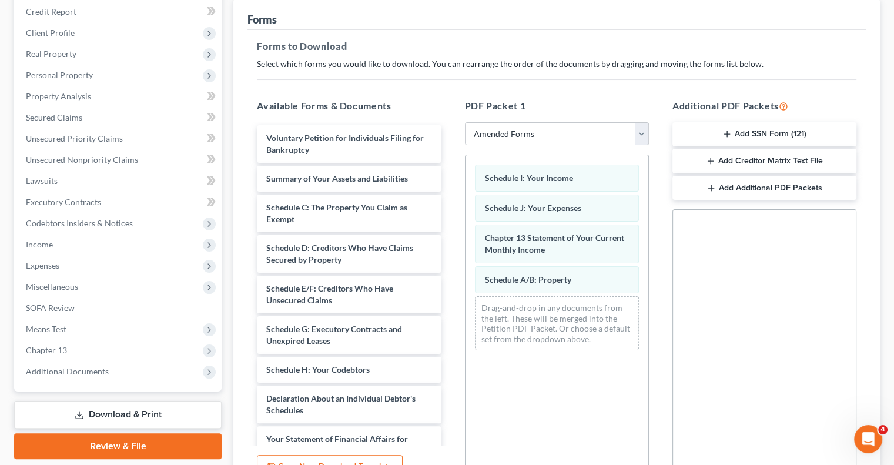
click at [105, 413] on link "Download & Print" at bounding box center [118, 415] width 208 height 28
click at [105, 412] on link "Download & Print" at bounding box center [118, 415] width 208 height 28
drag, startPoint x: 105, startPoint y: 411, endPoint x: 99, endPoint y: 410, distance: 6.5
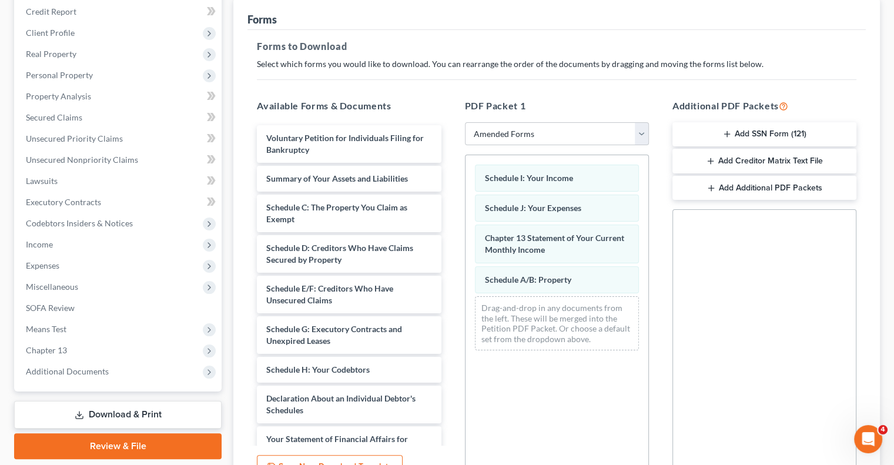
click at [104, 411] on link "Download & Print" at bounding box center [118, 415] width 208 height 28
click at [81, 414] on icon at bounding box center [79, 414] width 9 height 9
click at [78, 413] on icon at bounding box center [79, 414] width 9 height 9
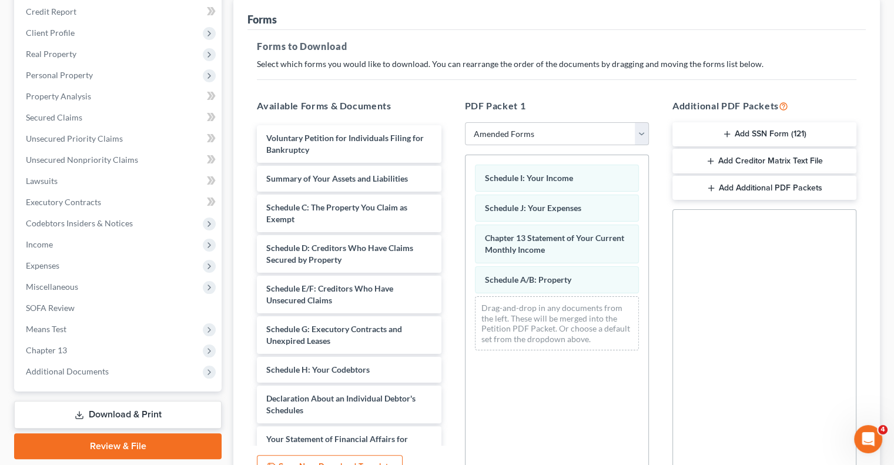
click at [88, 416] on link "Download & Print" at bounding box center [118, 415] width 208 height 28
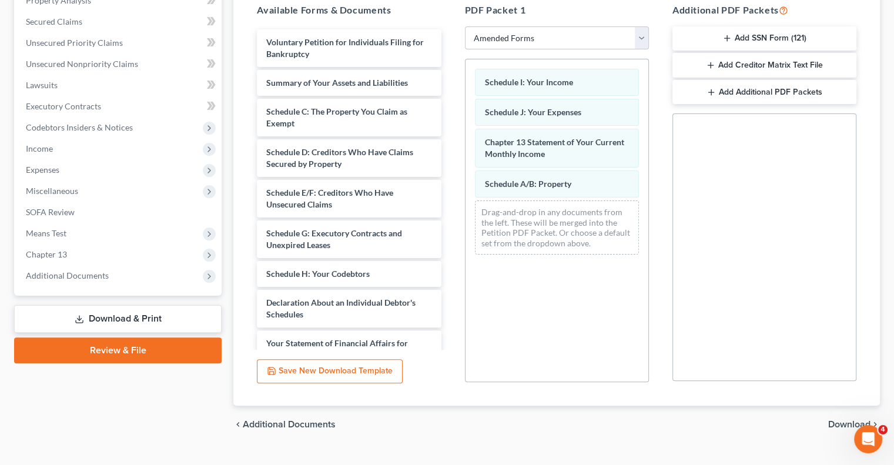
scroll to position [201, 0]
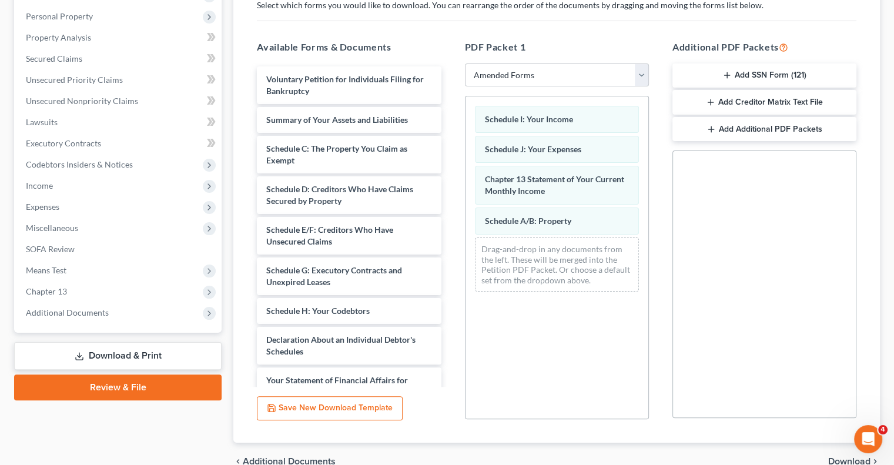
click at [319, 406] on button "Save New Download Template" at bounding box center [330, 408] width 146 height 25
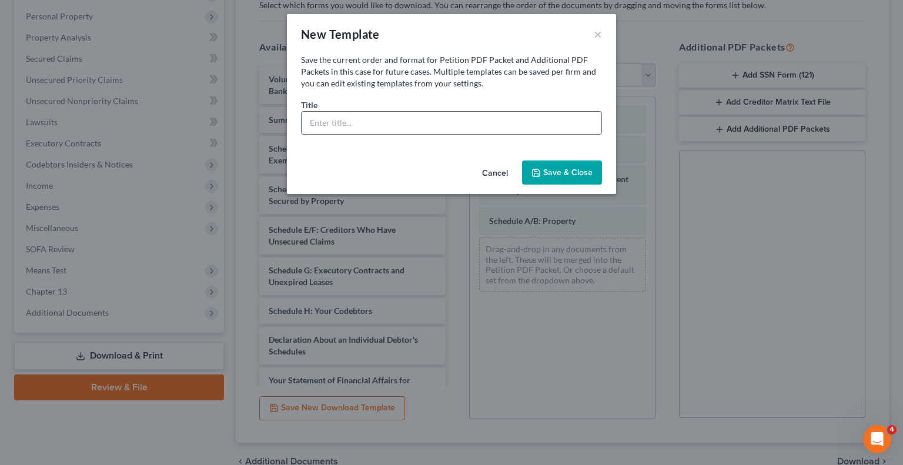
click at [354, 121] on input "text" at bounding box center [452, 123] width 300 height 22
type input "Amended"
drag, startPoint x: 542, startPoint y: 29, endPoint x: 522, endPoint y: 38, distance: 21.6
click at [522, 38] on div "New Template ×" at bounding box center [451, 34] width 329 height 40
click at [488, 170] on button "Cancel" at bounding box center [495, 174] width 45 height 24
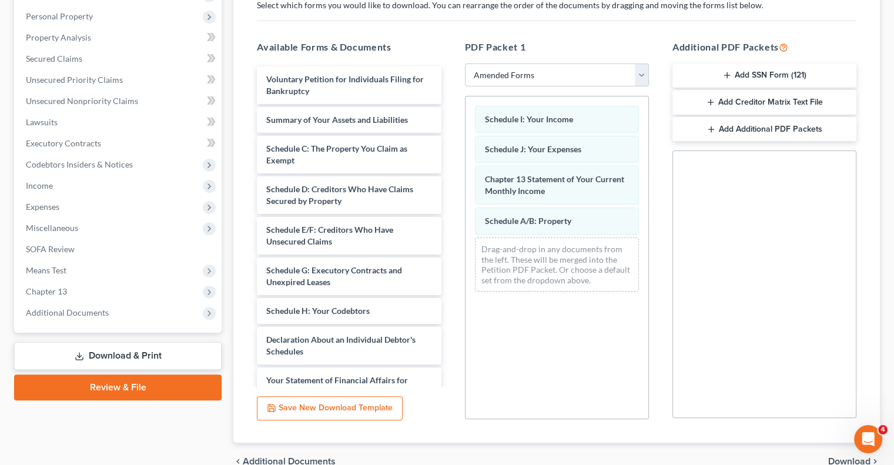
click at [316, 403] on button "Save New Download Template" at bounding box center [330, 408] width 146 height 25
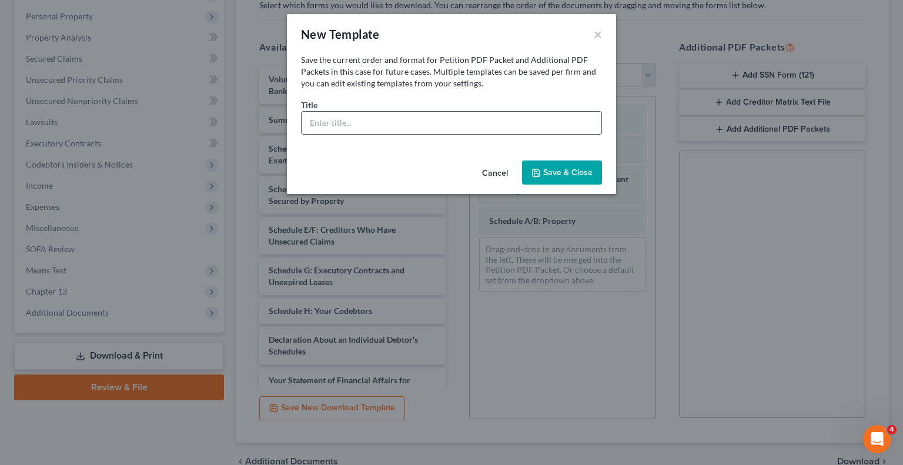
click at [460, 120] on input "text" at bounding box center [452, 123] width 300 height 22
type input "Amended Schedules I, J"
click at [490, 176] on button "Cancel" at bounding box center [495, 174] width 45 height 24
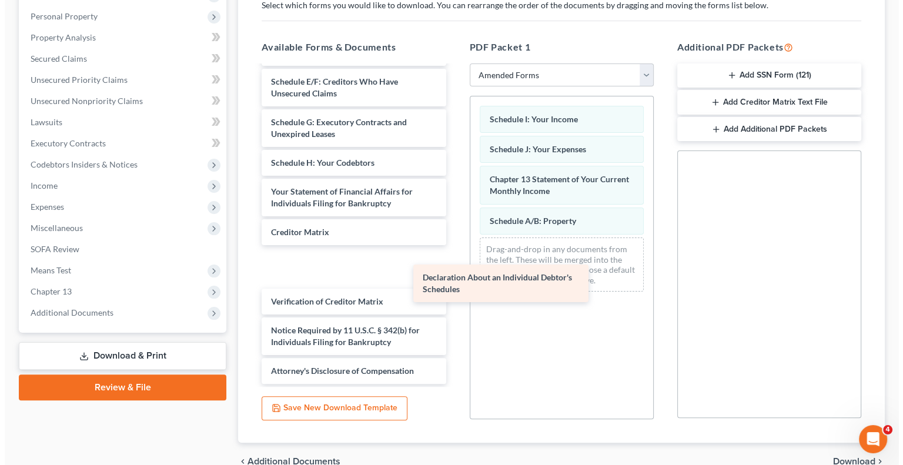
scroll to position [107, 0]
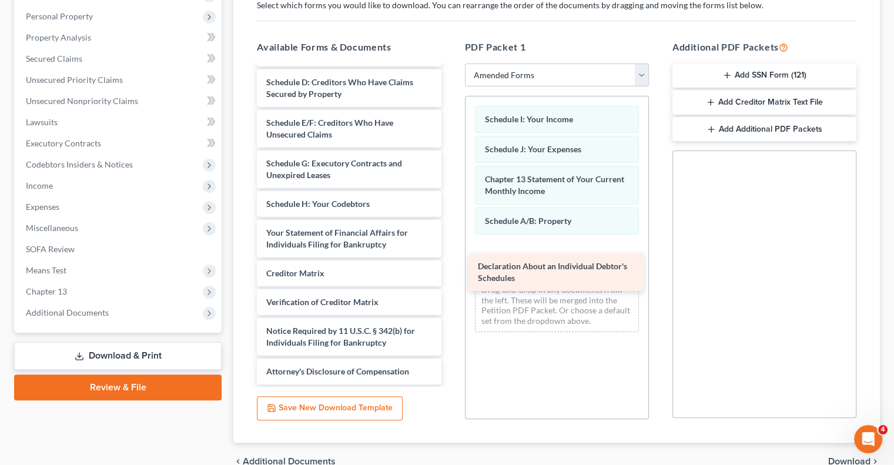
drag, startPoint x: 296, startPoint y: 199, endPoint x: 506, endPoint y: 256, distance: 217.5
click at [450, 256] on div "Declaration About an Individual Debtor's Schedules Voluntary Petition for Indiv…" at bounding box center [349, 171] width 203 height 425
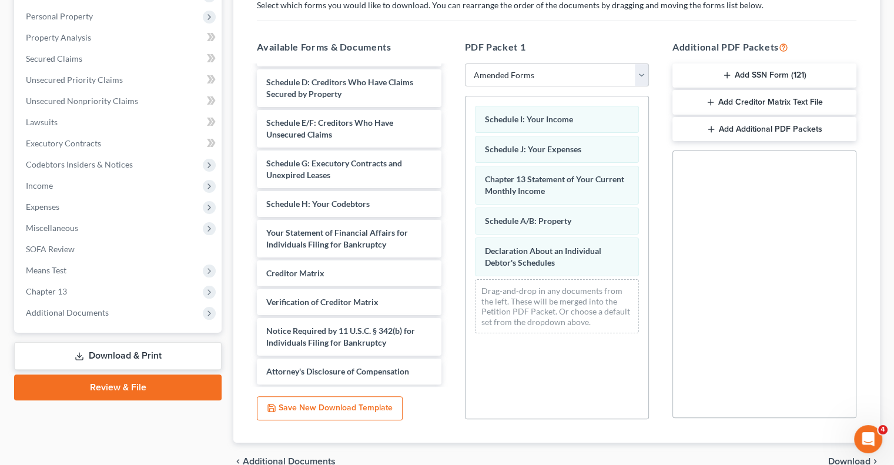
click at [306, 410] on button "Save New Download Template" at bounding box center [330, 408] width 146 height 25
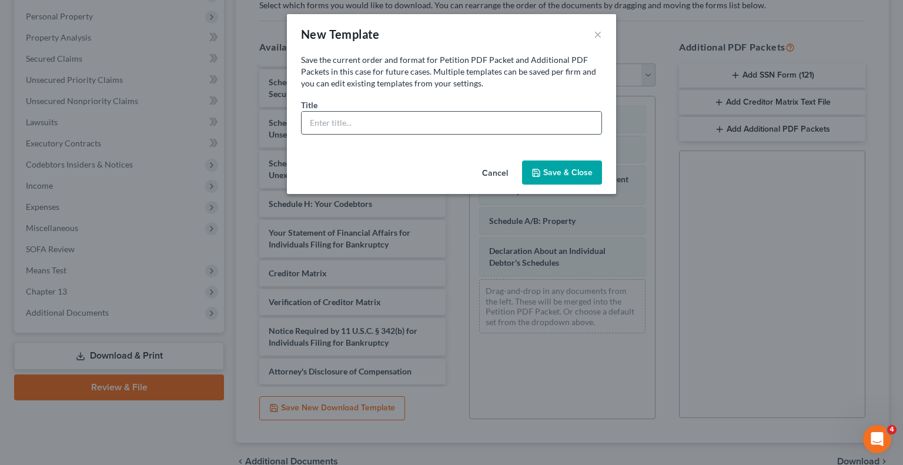
click at [397, 119] on input "text" at bounding box center [452, 123] width 300 height 22
type input "M"
type input "Amended Schedules A/B, I, J, Declarations about an Individual Debtor's Schedule…"
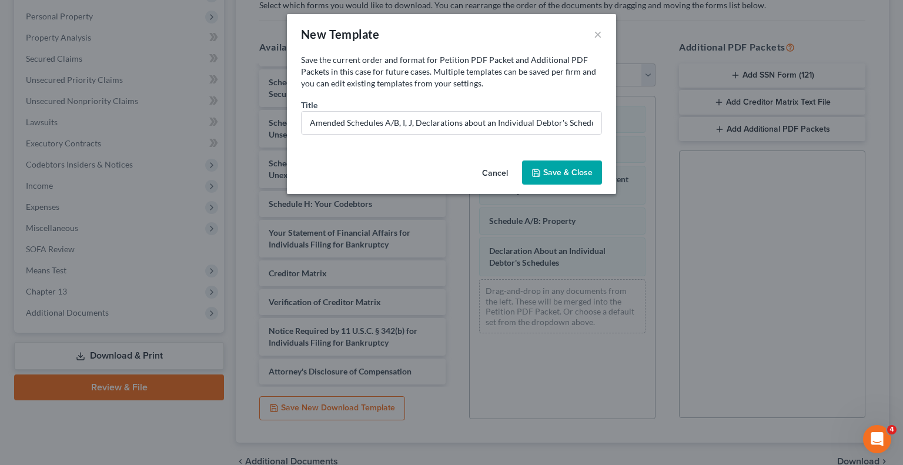
drag, startPoint x: 462, startPoint y: 18, endPoint x: 436, endPoint y: 25, distance: 27.4
click at [433, 21] on div "New Template ×" at bounding box center [451, 34] width 329 height 40
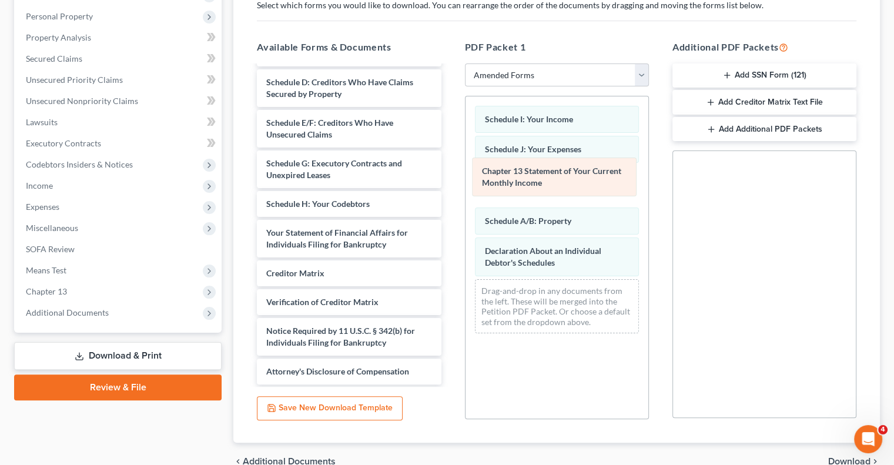
drag, startPoint x: 482, startPoint y: 178, endPoint x: 480, endPoint y: 171, distance: 6.9
click at [480, 171] on div "Chapter 13 Statement of Your Current Monthly Income Schedule I: Your Income Sch…" at bounding box center [557, 219] width 183 height 246
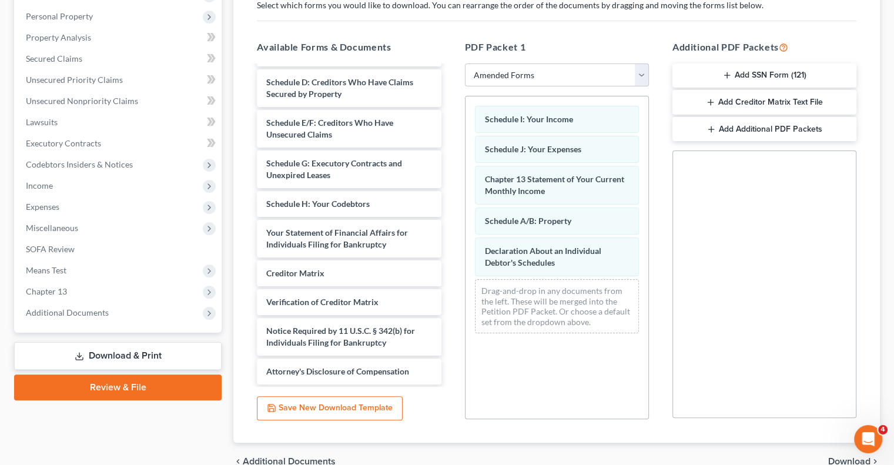
click at [324, 402] on button "Save New Download Template" at bounding box center [330, 408] width 146 height 25
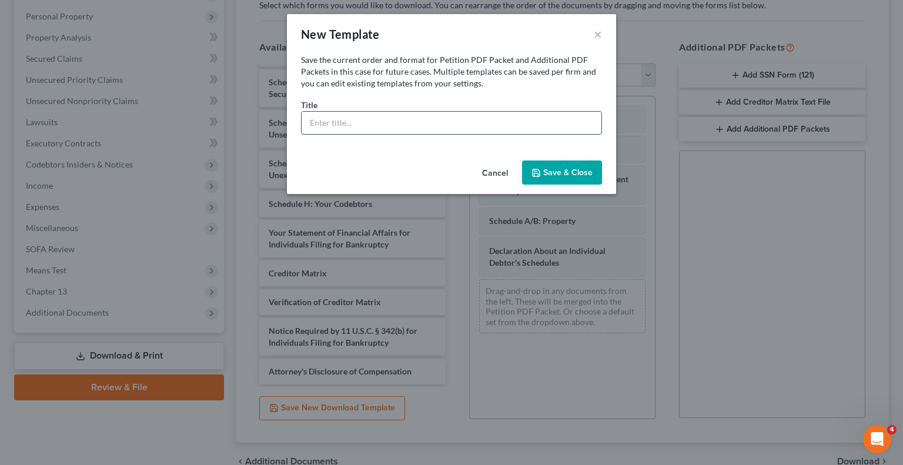
click at [346, 122] on input "text" at bounding box center [452, 123] width 300 height 22
type input "Amended Schedules A/B, I, J, Declaration about an Individual Debtor's Schedules…"
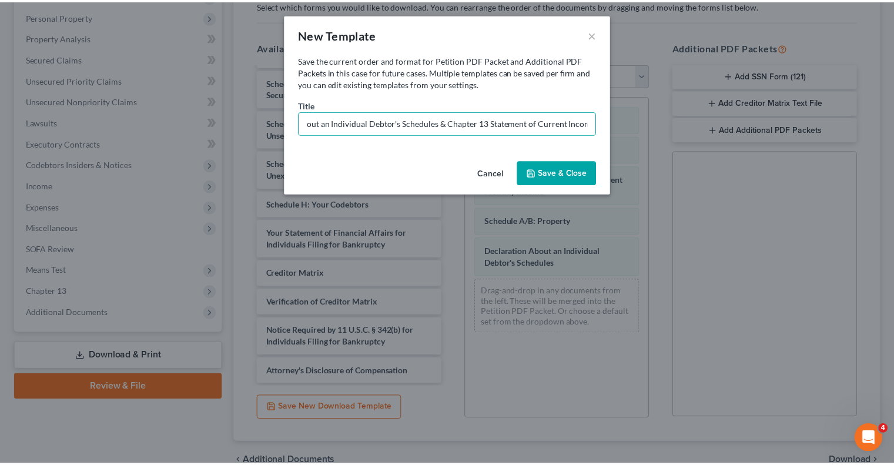
scroll to position [0, 0]
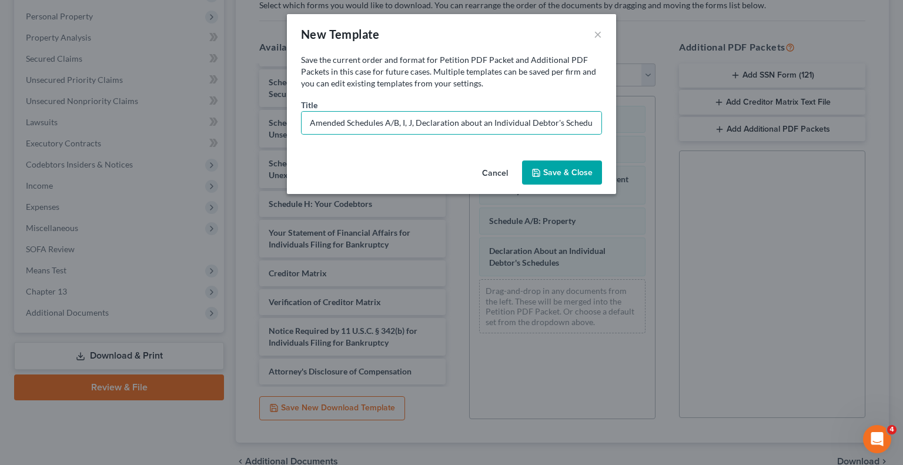
click at [544, 176] on button "Save & Close" at bounding box center [562, 173] width 80 height 25
select select "7"
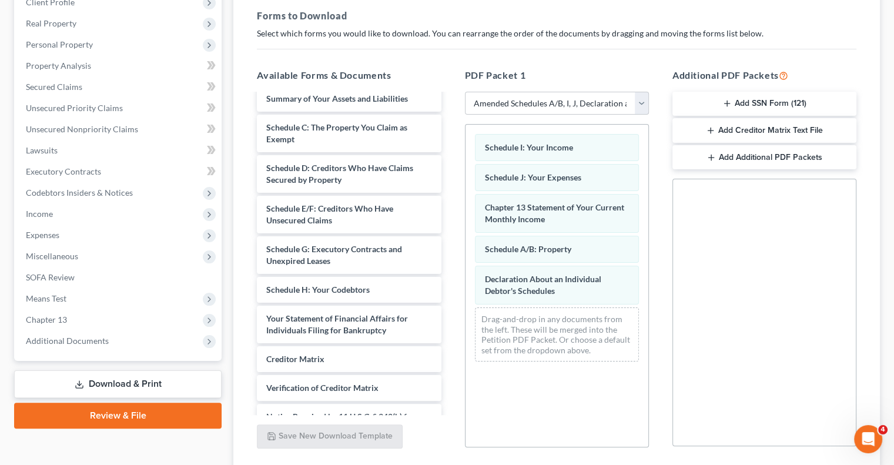
scroll to position [201, 0]
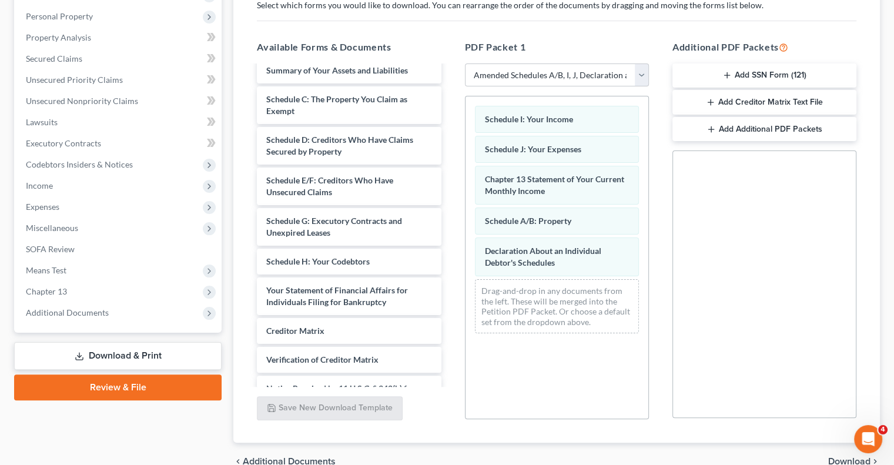
click at [70, 357] on link "Download & Print" at bounding box center [118, 356] width 208 height 28
click at [103, 347] on link "Download & Print" at bounding box center [118, 356] width 208 height 28
click at [102, 356] on link "Download & Print" at bounding box center [118, 356] width 208 height 28
click at [102, 355] on link "Download & Print" at bounding box center [118, 356] width 208 height 28
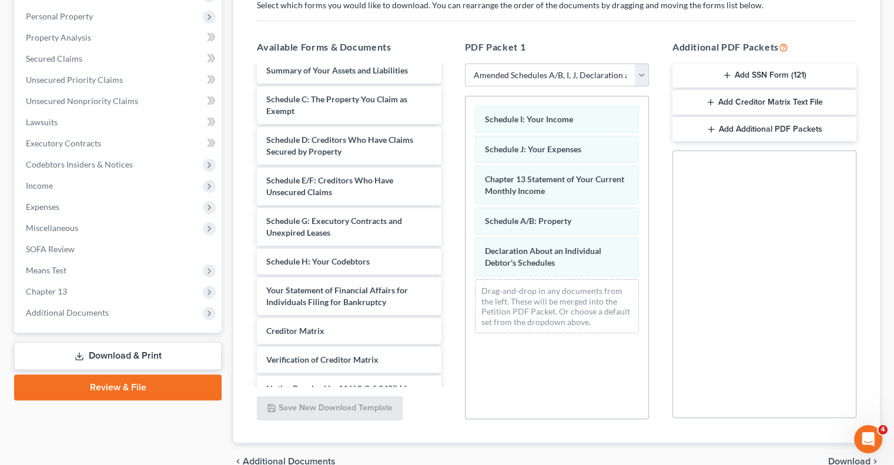
click at [102, 355] on link "Download & Print" at bounding box center [118, 356] width 208 height 28
click at [482, 209] on div "Schedule I: Your Income Schedule J: Your Expenses Chapter 13 Statement of Your …" at bounding box center [557, 219] width 183 height 246
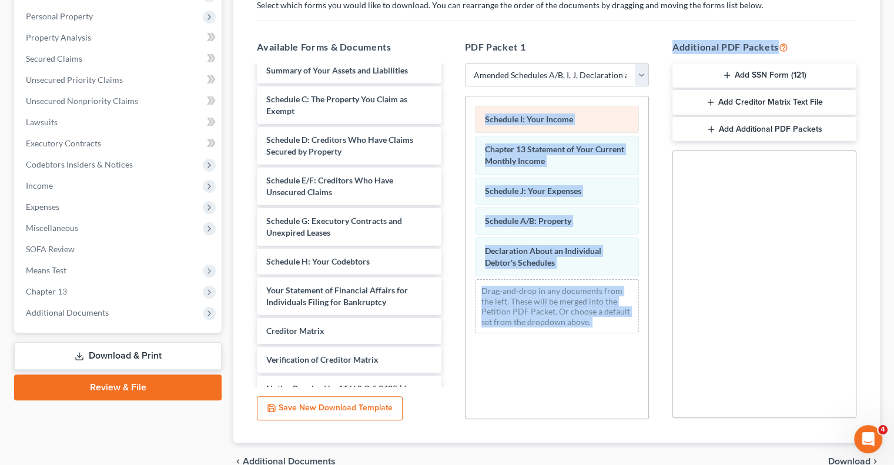
drag, startPoint x: 480, startPoint y: 218, endPoint x: 480, endPoint y: 129, distance: 88.8
click at [480, 129] on div "Schedule I: Your Income Chapter 13 Statement of Your Current Monthly Income Sch…" at bounding box center [557, 219] width 183 height 246
click at [714, 129] on line "button" at bounding box center [711, 129] width 5 height 0
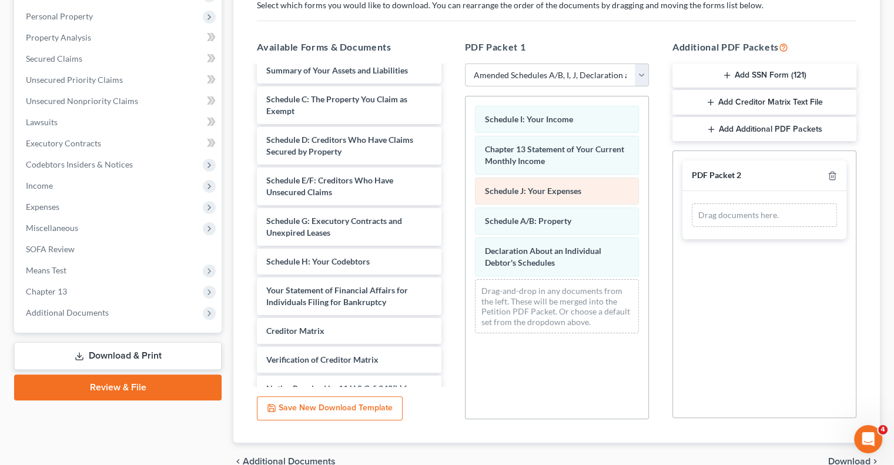
click at [616, 196] on div "Schedule J: Your Expenses" at bounding box center [557, 191] width 164 height 27
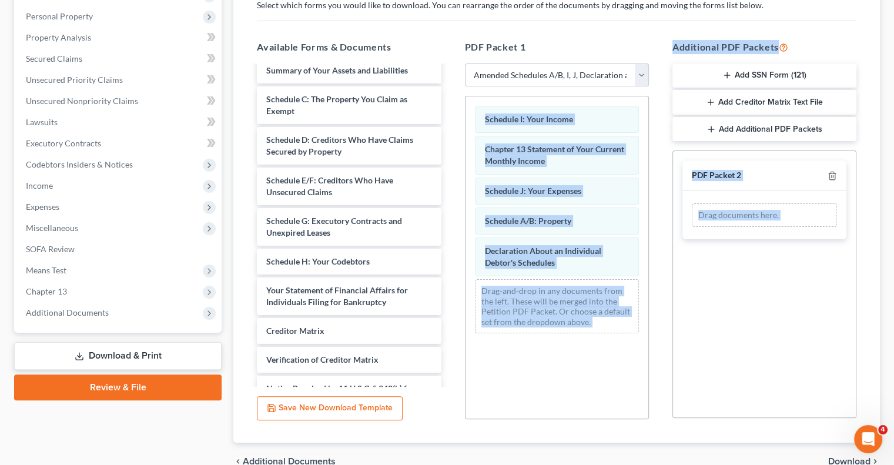
click at [602, 365] on div "Schedule I: Your Income Chapter 13 Statement of Your Current Monthly Income Sch…" at bounding box center [557, 257] width 184 height 323
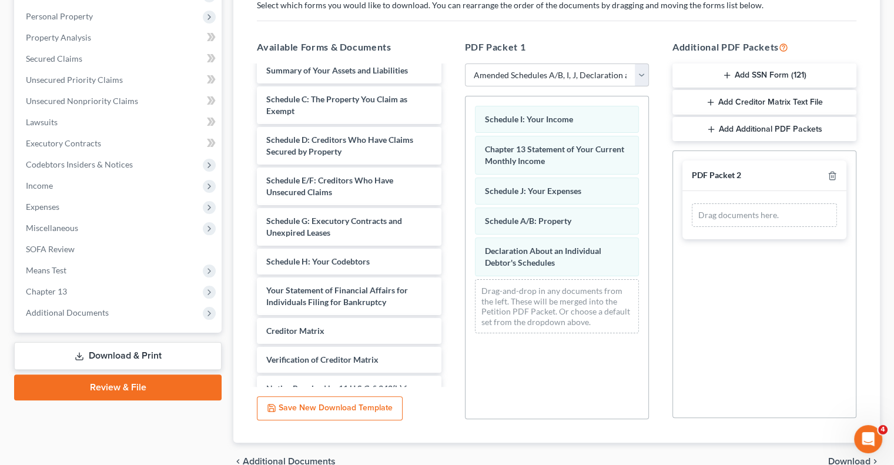
click at [602, 365] on div "Schedule I: Your Income Chapter 13 Statement of Your Current Monthly Income Sch…" at bounding box center [557, 257] width 184 height 323
drag, startPoint x: 602, startPoint y: 365, endPoint x: 594, endPoint y: 360, distance: 9.5
click at [594, 360] on div "Schedule I: Your Income Chapter 13 Statement of Your Current Monthly Income Sch…" at bounding box center [557, 257] width 184 height 323
click at [588, 367] on div "Schedule I: Your Income Chapter 13 Statement of Your Current Monthly Income Sch…" at bounding box center [557, 257] width 184 height 323
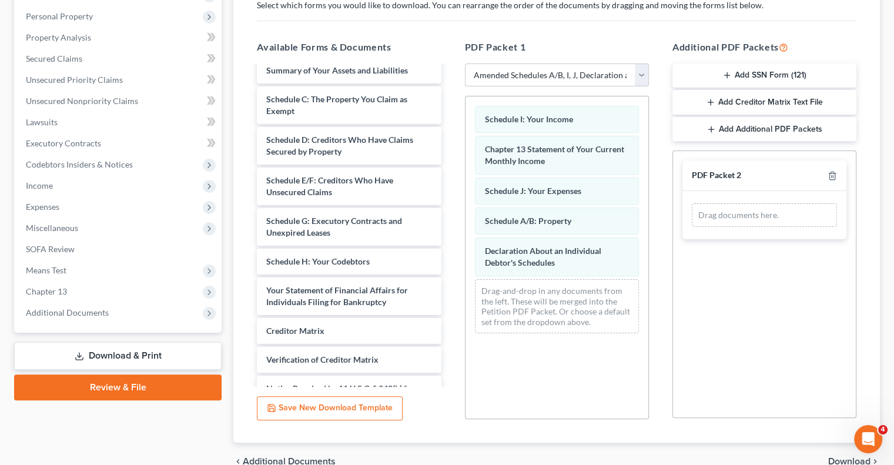
click at [588, 367] on div "Schedule I: Your Income Chapter 13 Statement of Your Current Monthly Income Sch…" at bounding box center [557, 257] width 184 height 323
click at [586, 365] on div "Schedule I: Your Income Chapter 13 Statement of Your Current Monthly Income Sch…" at bounding box center [557, 257] width 184 height 323
drag, startPoint x: 584, startPoint y: 367, endPoint x: 590, endPoint y: 361, distance: 8.4
click at [587, 369] on div "Schedule I: Your Income Chapter 13 Statement of Your Current Monthly Income Sch…" at bounding box center [557, 257] width 184 height 323
click at [586, 359] on div "Schedule I: Your Income Chapter 13 Statement of Your Current Monthly Income Sch…" at bounding box center [557, 257] width 184 height 323
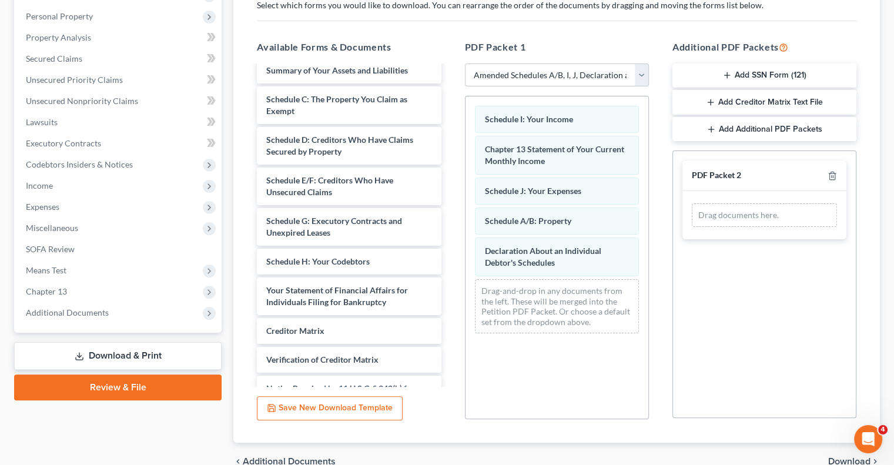
click at [84, 359] on link "Download & Print" at bounding box center [118, 356] width 208 height 28
click at [83, 359] on link "Download & Print" at bounding box center [118, 356] width 208 height 28
click at [83, 357] on link "Download & Print" at bounding box center [118, 356] width 208 height 28
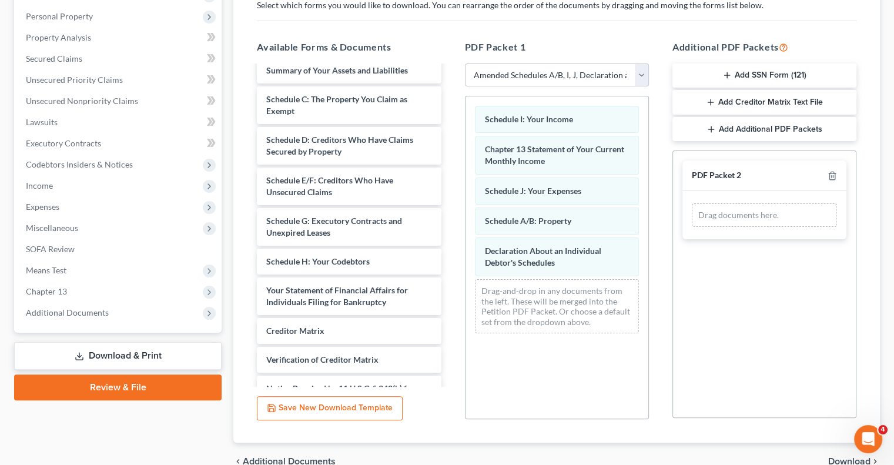
click at [99, 358] on link "Download & Print" at bounding box center [118, 356] width 208 height 28
click at [100, 358] on link "Download & Print" at bounding box center [118, 356] width 208 height 28
click at [314, 409] on button "Save New Download Template" at bounding box center [330, 408] width 146 height 25
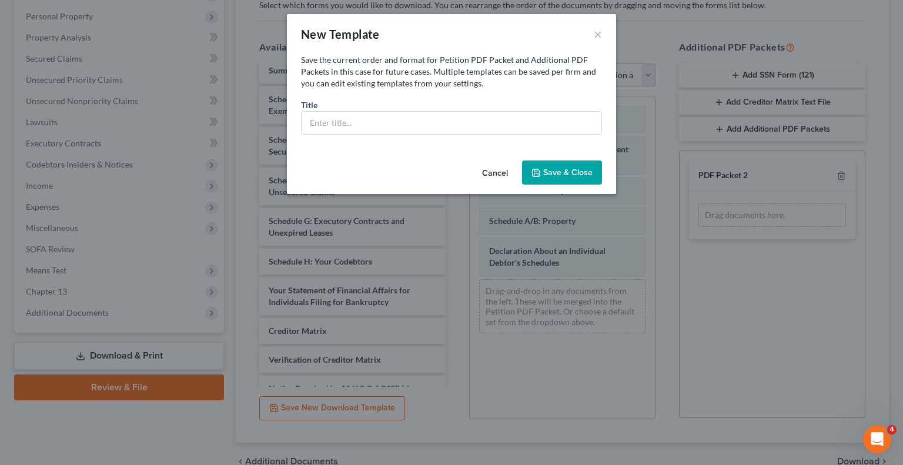
click at [500, 174] on button "Cancel" at bounding box center [495, 174] width 45 height 24
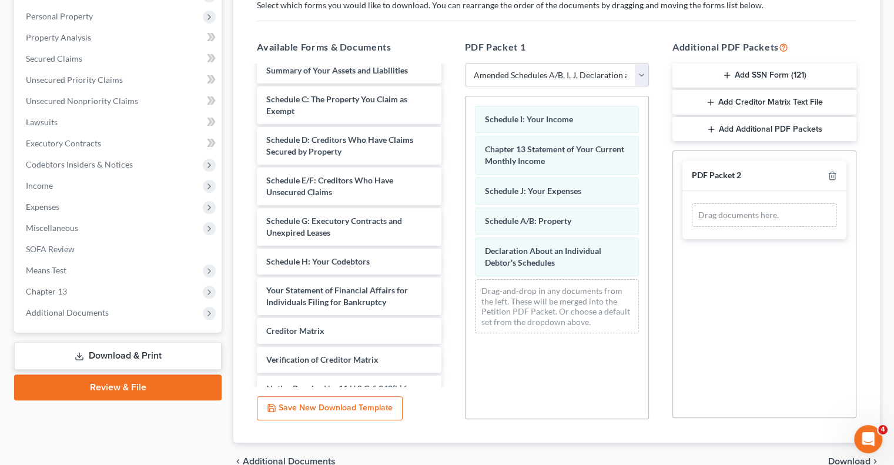
click at [623, 73] on select "Choose Default Petition PDF Packet Complete Bankruptcy Petition (all forms and …" at bounding box center [557, 75] width 184 height 24
click at [465, 63] on select "Choose Default Petition PDF Packet Complete Bankruptcy Petition (all forms and …" at bounding box center [557, 75] width 184 height 24
click at [91, 352] on link "Download & Print" at bounding box center [118, 356] width 208 height 28
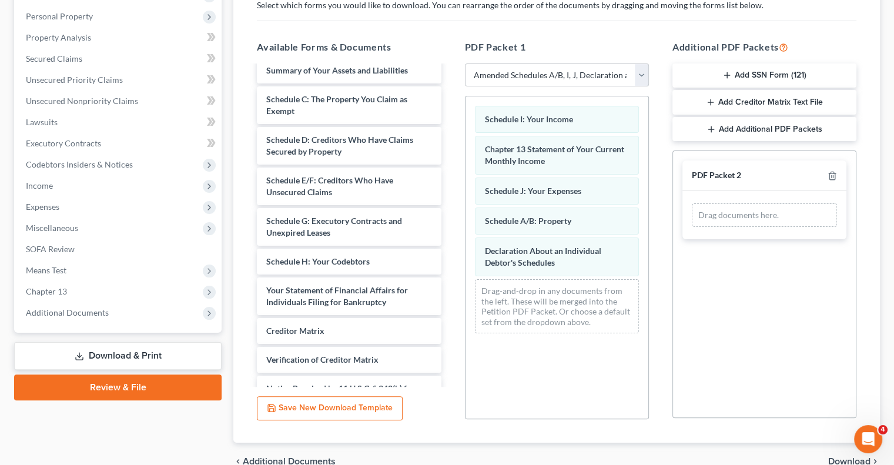
click at [91, 352] on link "Download & Print" at bounding box center [118, 356] width 208 height 28
click at [89, 354] on link "Download & Print" at bounding box center [118, 356] width 208 height 28
click at [78, 361] on link "Download & Print" at bounding box center [118, 356] width 208 height 28
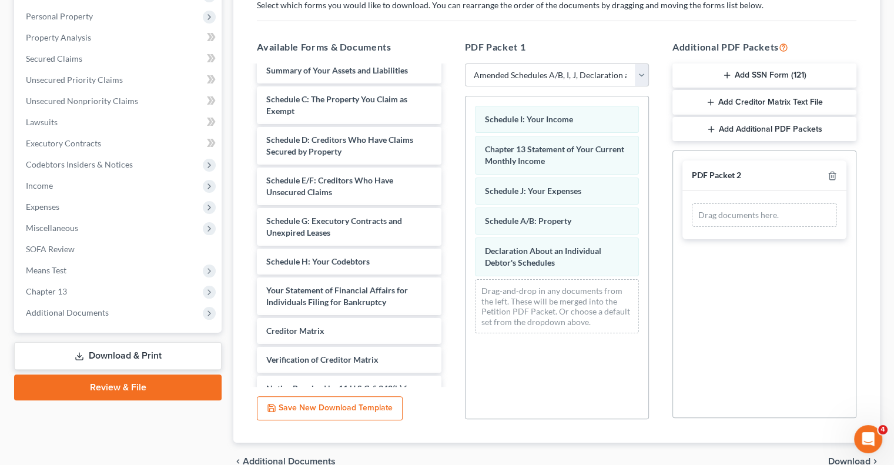
click at [78, 361] on link "Download & Print" at bounding box center [118, 356] width 208 height 28
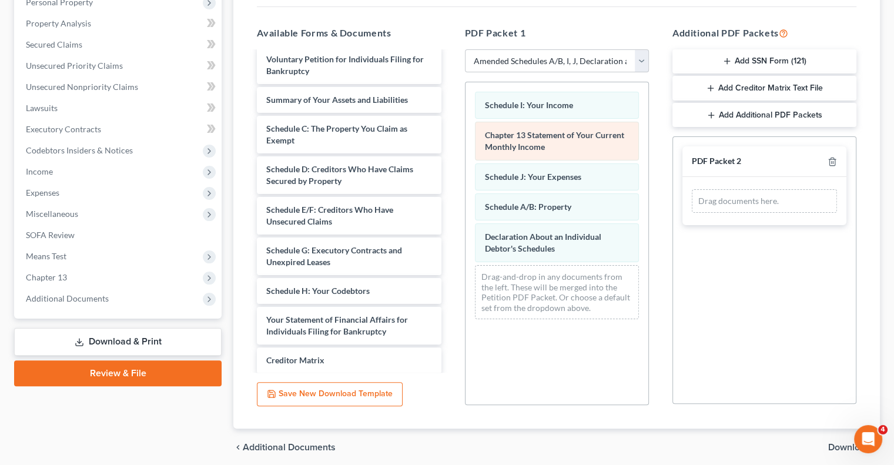
scroll to position [260, 0]
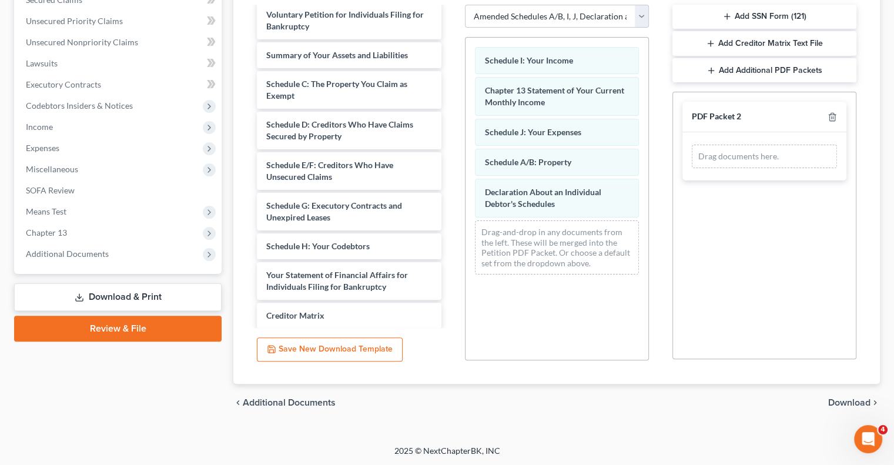
click at [621, 371] on div "Forms to Download Select which forms you would like to download. You can rearra…" at bounding box center [557, 148] width 619 height 472
click at [628, 360] on div "PDF Packet 1 Choose Default Petition PDF Packet Complete Bankruptcy Petition (a…" at bounding box center [557, 171] width 208 height 399
click at [582, 299] on div "Schedule I: Your Income Chapter 13 Statement of Your Current Monthly Income Sch…" at bounding box center [557, 198] width 184 height 323
click at [848, 404] on span "Download" at bounding box center [849, 402] width 42 height 9
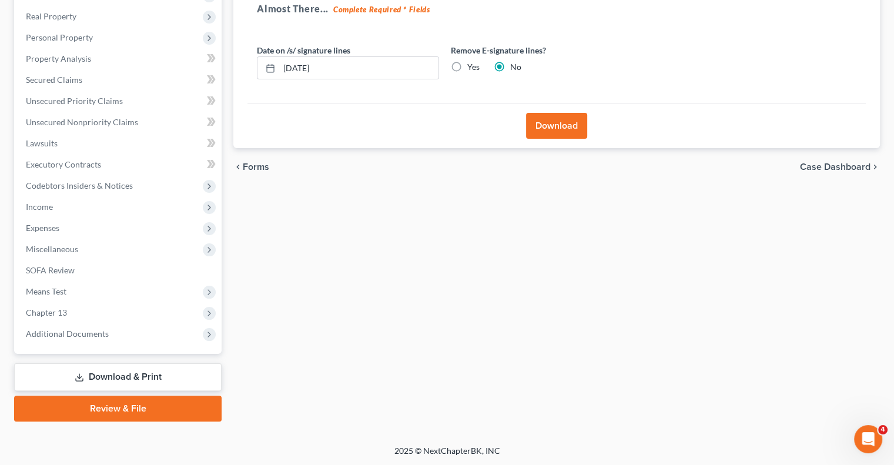
click at [467, 63] on label "Yes" at bounding box center [473, 67] width 12 height 12
click at [472, 63] on input "Yes" at bounding box center [476, 65] width 8 height 8
radio input "true"
radio input "false"
click at [557, 124] on button "Download" at bounding box center [556, 126] width 61 height 26
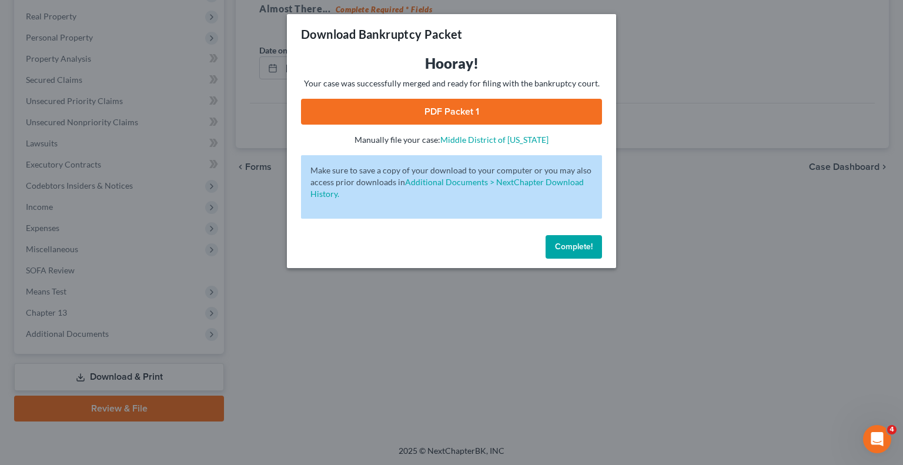
click at [563, 245] on span "Complete!" at bounding box center [574, 247] width 38 height 10
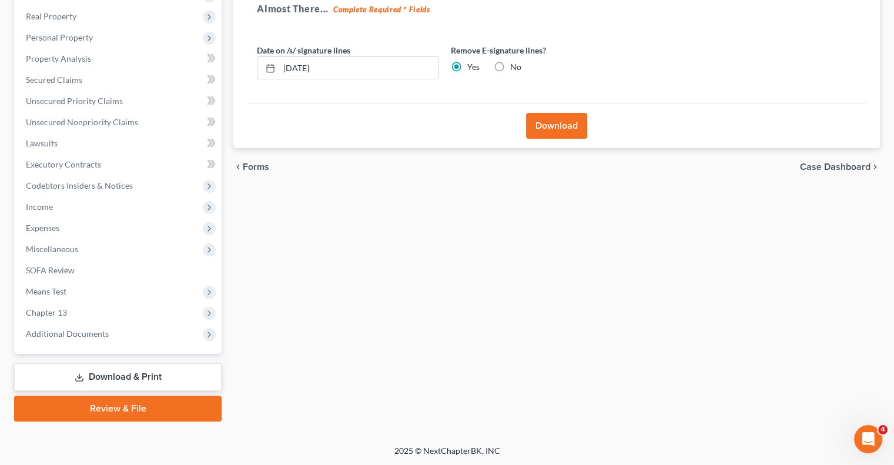
click at [534, 131] on button "Download" at bounding box center [556, 126] width 61 height 26
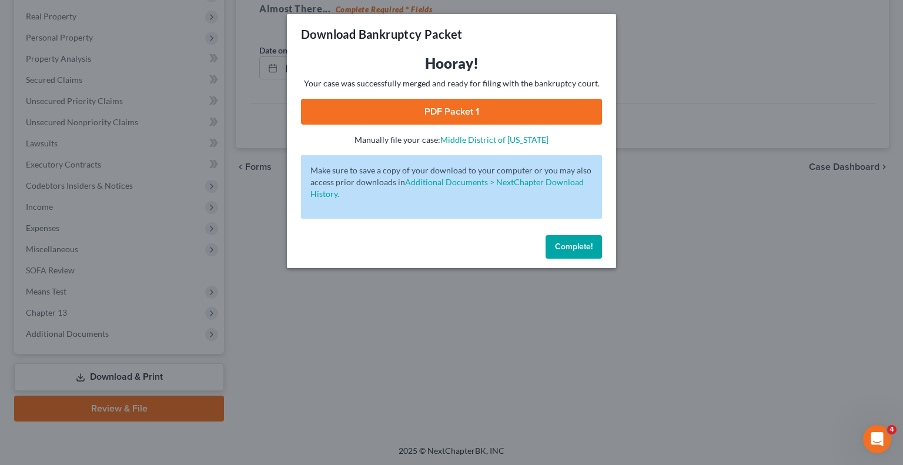
click at [586, 247] on span "Complete!" at bounding box center [574, 247] width 38 height 10
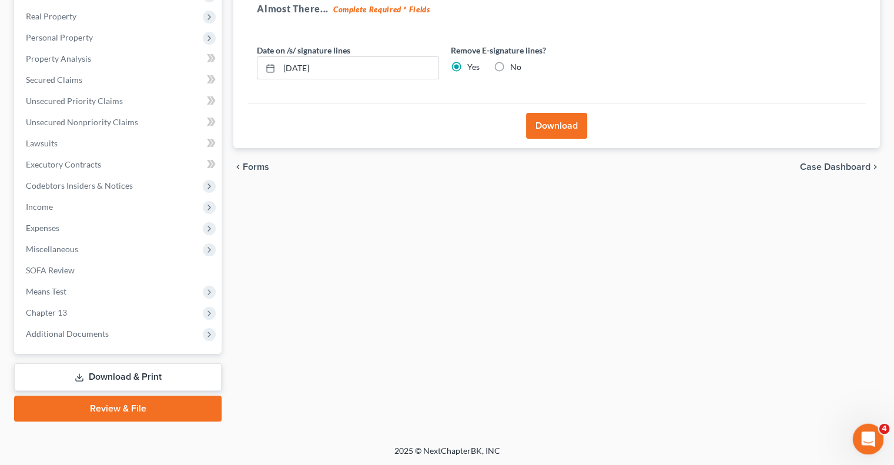
click at [869, 437] on icon "Open Intercom Messenger" at bounding box center [866, 437] width 19 height 19
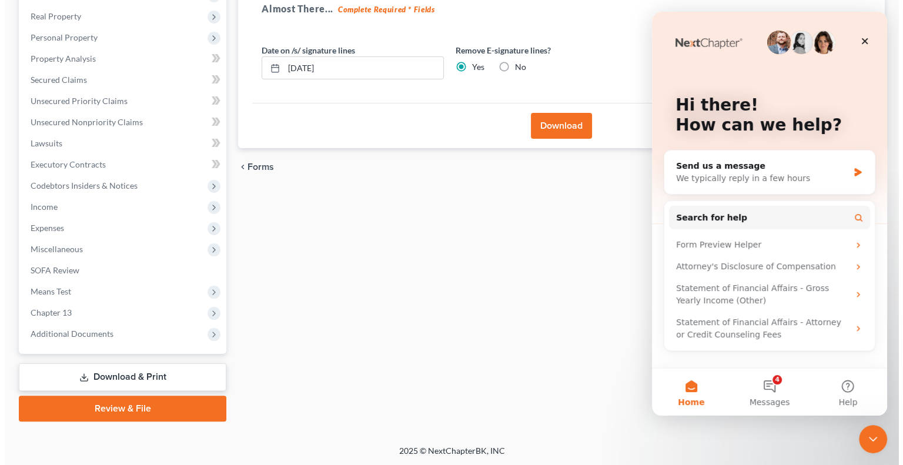
scroll to position [0, 0]
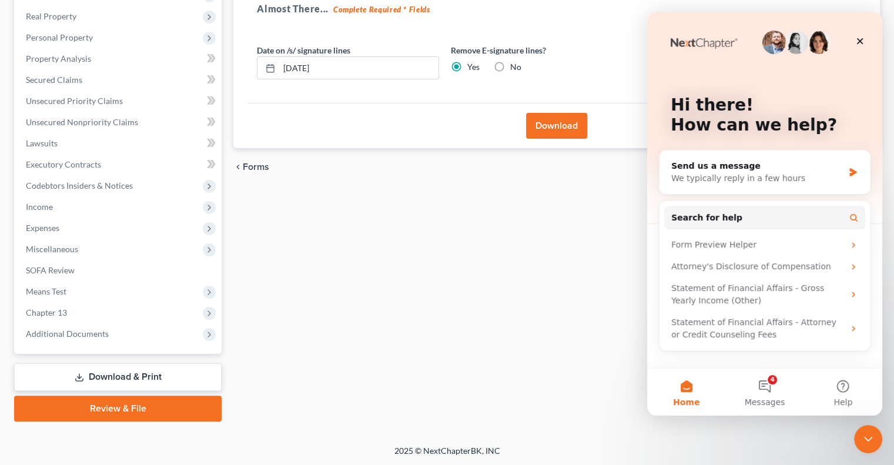
click at [442, 393] on div "Forms Download Forms Forms to Download Select which forms you would like to dow…" at bounding box center [557, 177] width 658 height 489
click at [556, 122] on button "Download" at bounding box center [556, 126] width 61 height 26
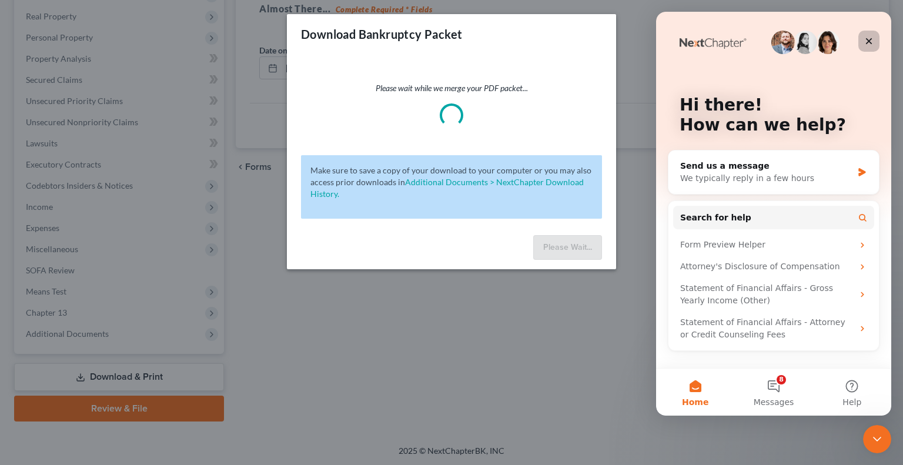
click at [869, 42] on icon "Close" at bounding box center [868, 40] width 9 height 9
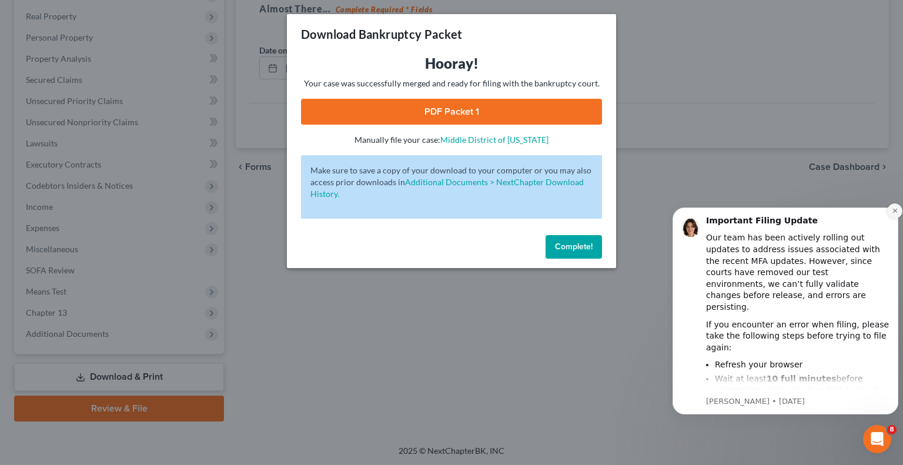
click at [895, 210] on icon "Dismiss notification" at bounding box center [895, 211] width 6 height 6
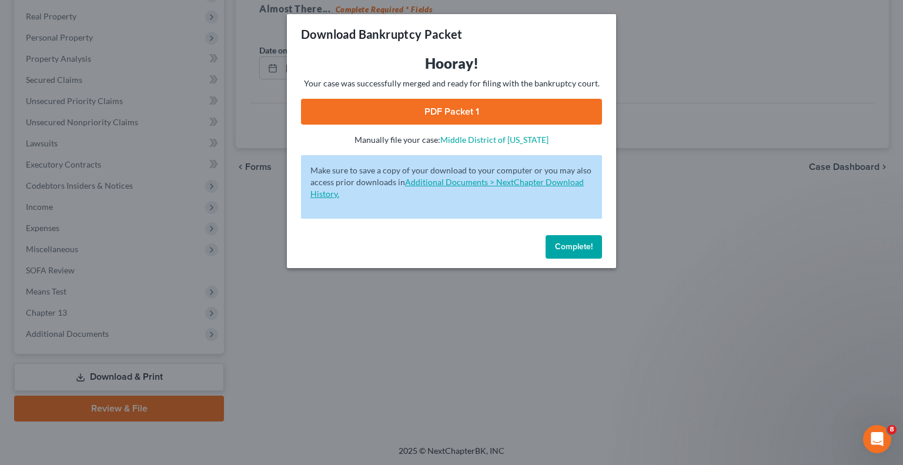
click at [433, 183] on link "Additional Documents > NextChapter Download History." at bounding box center [446, 188] width 273 height 22
click at [311, 356] on div "Download Bankruptcy Packet Hooray! Your case was successfully merged and ready …" at bounding box center [451, 232] width 903 height 465
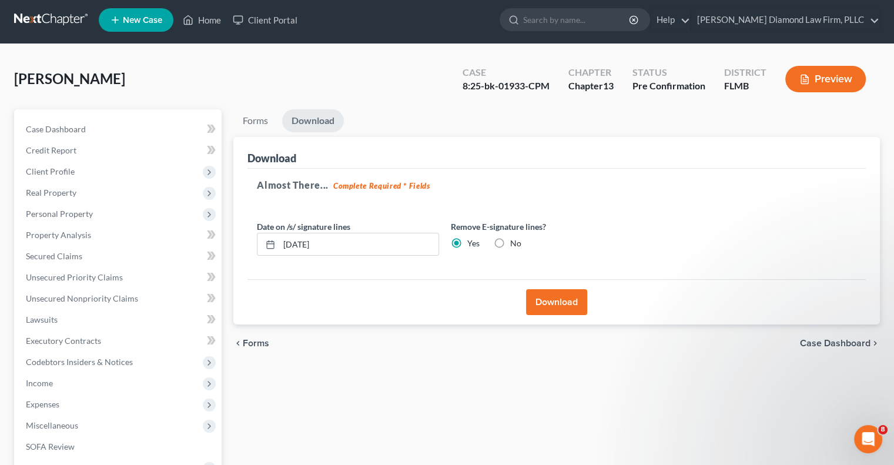
scroll to position [180, 0]
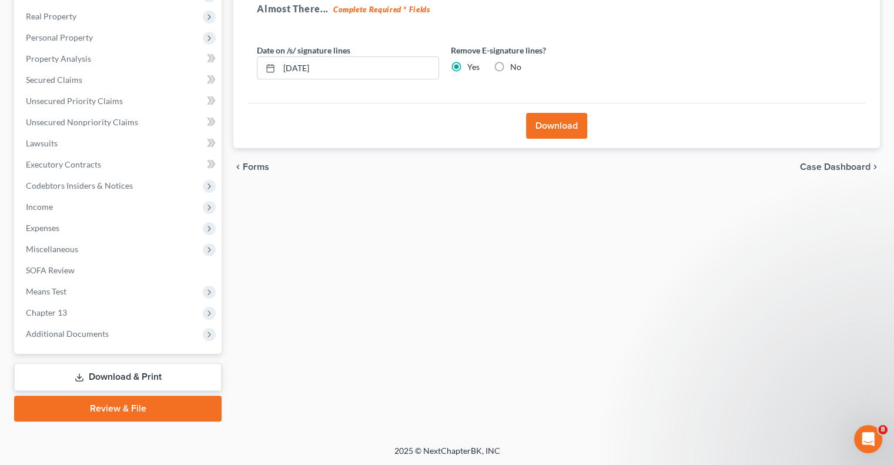
click at [142, 379] on link "Download & Print" at bounding box center [118, 377] width 208 height 28
click at [122, 376] on link "Download & Print" at bounding box center [118, 377] width 208 height 28
click at [122, 375] on link "Download & Print" at bounding box center [118, 377] width 208 height 28
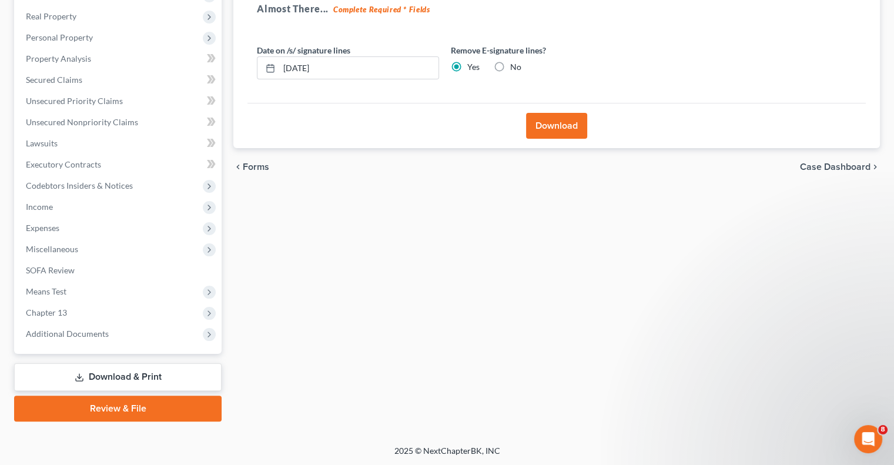
click at [247, 164] on span "Forms" at bounding box center [256, 166] width 26 height 9
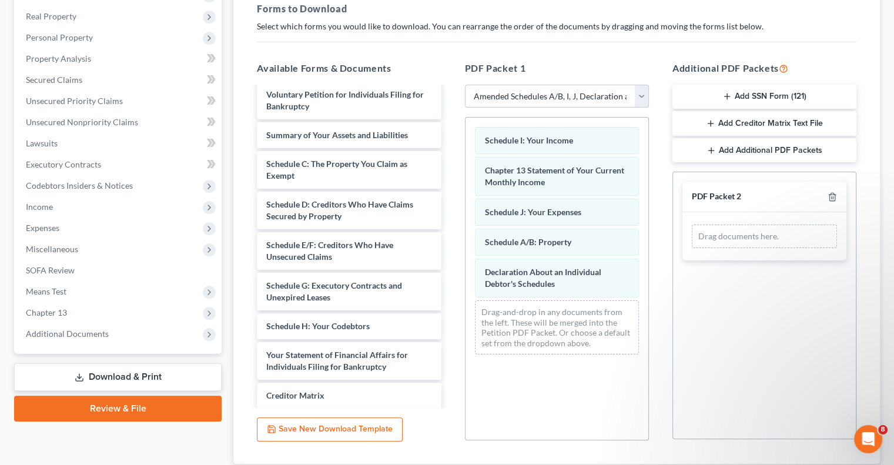
click at [108, 380] on link "Download & Print" at bounding box center [118, 377] width 208 height 28
click at [93, 374] on link "Download & Print" at bounding box center [118, 377] width 208 height 28
click at [89, 378] on link "Download & Print" at bounding box center [118, 377] width 208 height 28
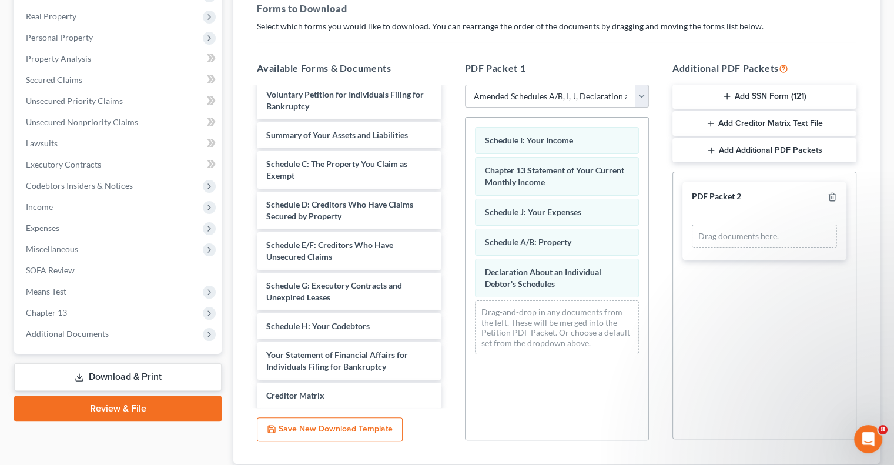
click at [664, 411] on div "Additional PDF Packets Add SSN Form (121) Add Creditor Matrix Text File Add Add…" at bounding box center [765, 251] width 208 height 399
click at [776, 207] on div "PDF Packet 2" at bounding box center [765, 197] width 164 height 31
click at [765, 245] on div "Drag documents here." at bounding box center [764, 237] width 145 height 24
click at [477, 118] on div "Schedule I: Your Income Chapter 13 Statement of Your Current Monthly Income Sch…" at bounding box center [557, 241] width 183 height 246
click at [643, 94] on select "Choose Default Petition PDF Packet Complete Bankruptcy Petition (all forms and …" at bounding box center [557, 97] width 184 height 24
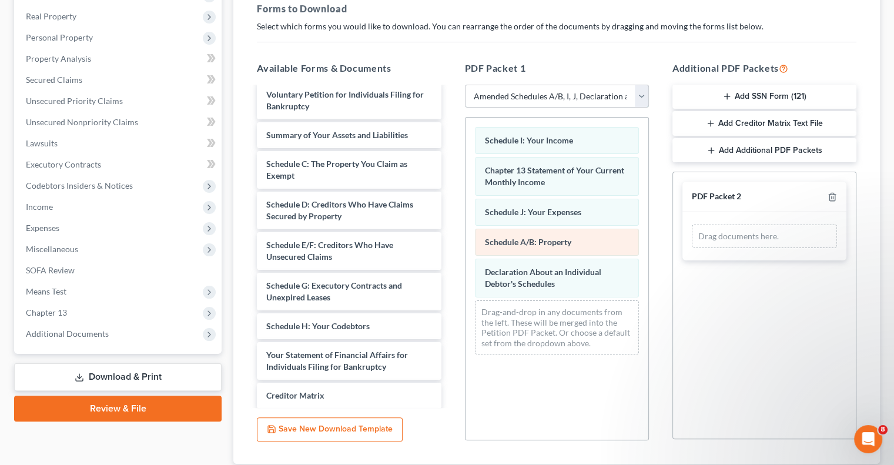
click at [465, 85] on select "Choose Default Petition PDF Packet Complete Bankruptcy Petition (all forms and …" at bounding box center [557, 97] width 184 height 24
click at [131, 377] on link "Download & Print" at bounding box center [118, 377] width 208 height 28
click at [638, 98] on select "Choose Default Petition PDF Packet Complete Bankruptcy Petition (all forms and …" at bounding box center [557, 97] width 184 height 24
click at [465, 85] on select "Choose Default Petition PDF Packet Complete Bankruptcy Petition (all forms and …" at bounding box center [557, 97] width 184 height 24
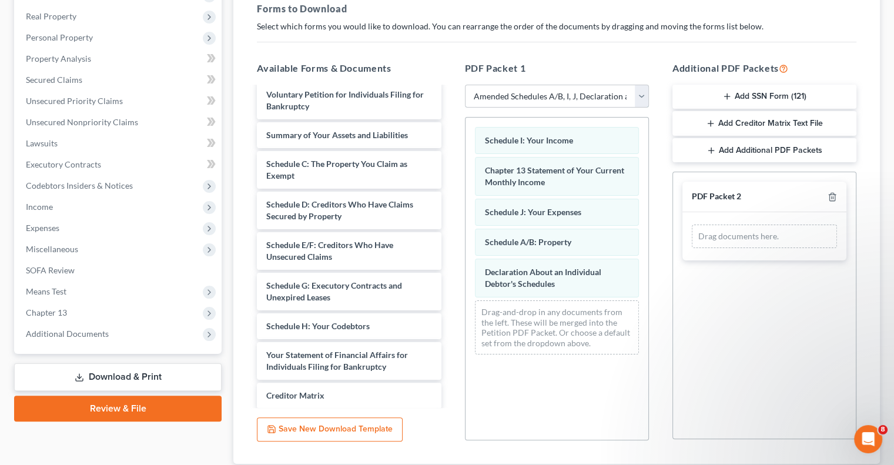
click at [637, 92] on select "Choose Default Petition PDF Packet Complete Bankruptcy Petition (all forms and …" at bounding box center [557, 97] width 184 height 24
click at [551, 249] on div "Schedule A/B: Property Schedule I: Your Income Chapter 13 Statement of Your Cur…" at bounding box center [557, 241] width 183 height 246
click at [538, 282] on div "Declaration About an Individual Debtor's Schedules Schedule I: Your Income Chap…" at bounding box center [557, 241] width 183 height 246
click at [536, 317] on div "Drag-and-drop in any documents from the left. These will be merged into the Pet…" at bounding box center [557, 327] width 164 height 54
click at [171, 376] on link "Download & Print" at bounding box center [118, 377] width 208 height 28
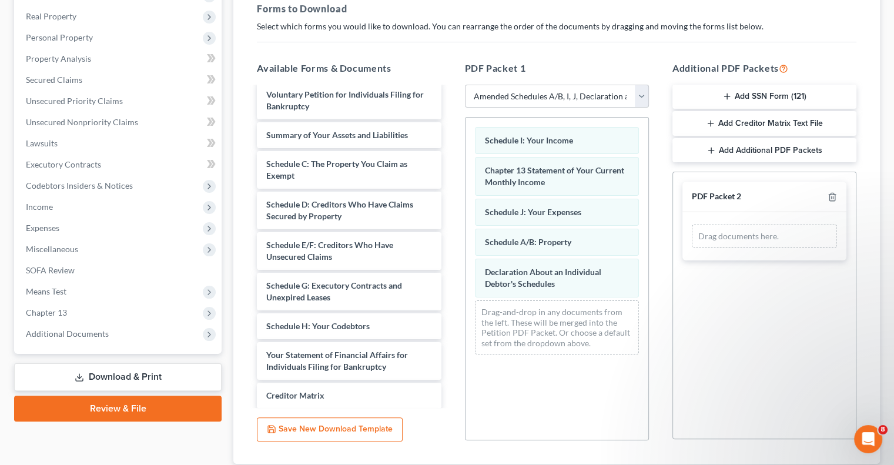
click at [171, 376] on link "Download & Print" at bounding box center [118, 377] width 208 height 28
click at [171, 375] on link "Download & Print" at bounding box center [118, 377] width 208 height 28
click at [171, 374] on link "Download & Print" at bounding box center [118, 377] width 208 height 28
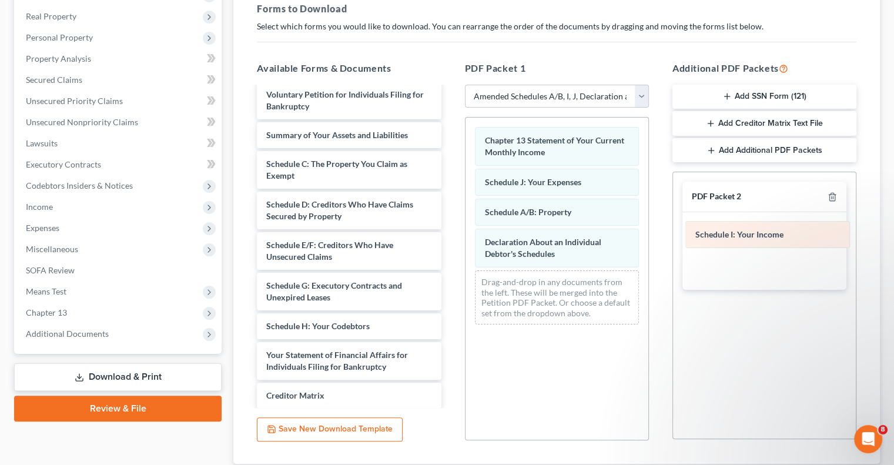
drag, startPoint x: 581, startPoint y: 143, endPoint x: 793, endPoint y: 239, distance: 231.8
click at [648, 239] on div "Schedule I: Your Income Schedule I: Your Income Chapter 13 Statement of Your Cu…" at bounding box center [557, 226] width 183 height 216
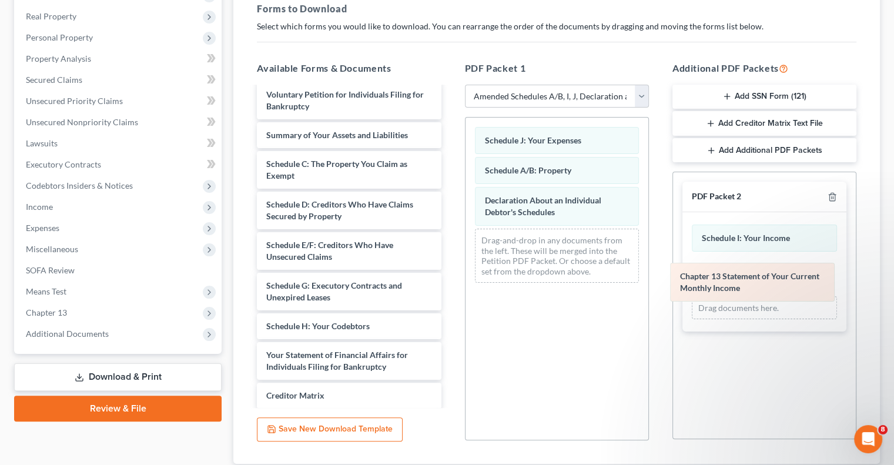
drag, startPoint x: 557, startPoint y: 146, endPoint x: 753, endPoint y: 277, distance: 235.1
click at [648, 282] on div "Chapter 13 Statement of Your Current Monthly Income Chapter 13 Statement of You…" at bounding box center [557, 205] width 183 height 175
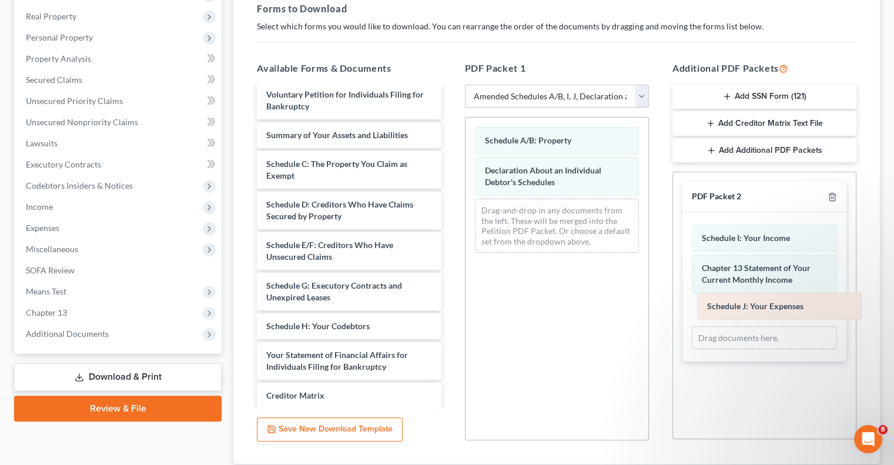
drag, startPoint x: 549, startPoint y: 136, endPoint x: 771, endPoint y: 303, distance: 278.4
click at [648, 262] on div "Schedule J: Your Expenses Schedule J: Your Expenses Schedule A/B: Property Decl…" at bounding box center [557, 190] width 183 height 145
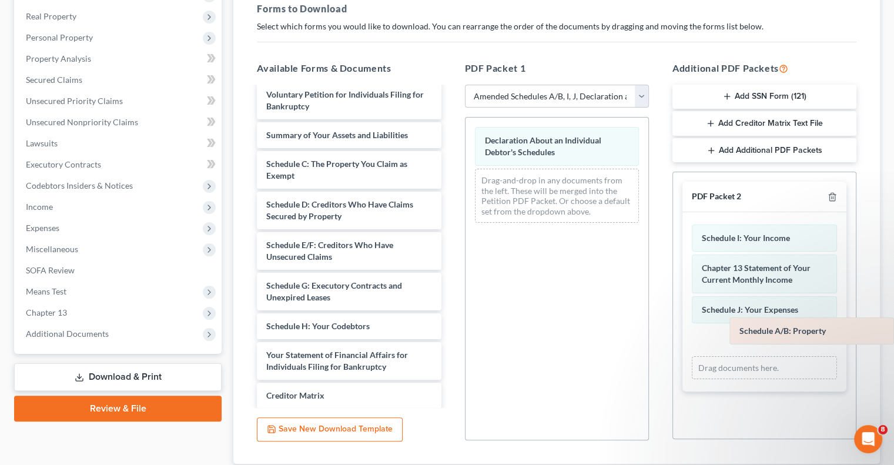
drag, startPoint x: 500, startPoint y: 143, endPoint x: 763, endPoint y: 326, distance: 320.5
click at [648, 232] on div "Schedule A/B: Property Schedule A/B: Property Declaration About an Individual D…" at bounding box center [557, 175] width 183 height 115
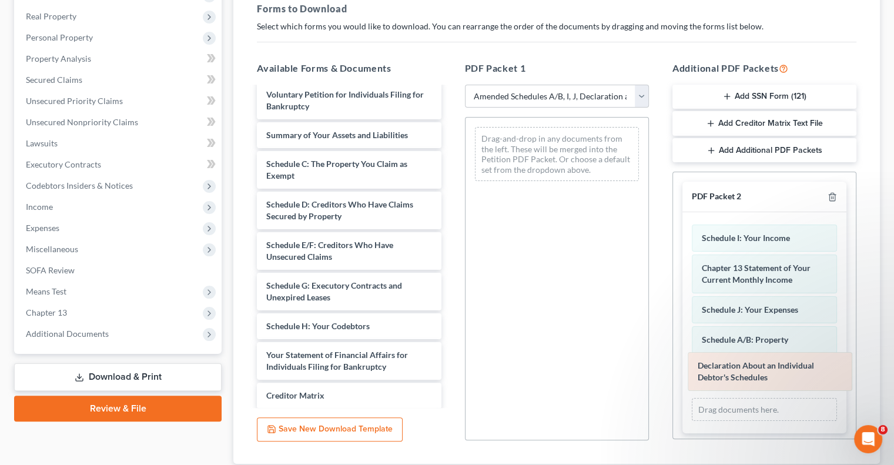
drag, startPoint x: 546, startPoint y: 145, endPoint x: 759, endPoint y: 372, distance: 311.1
click at [648, 190] on div "Declaration About an Individual Debtor's Schedules Declaration About an Individ…" at bounding box center [557, 154] width 183 height 73
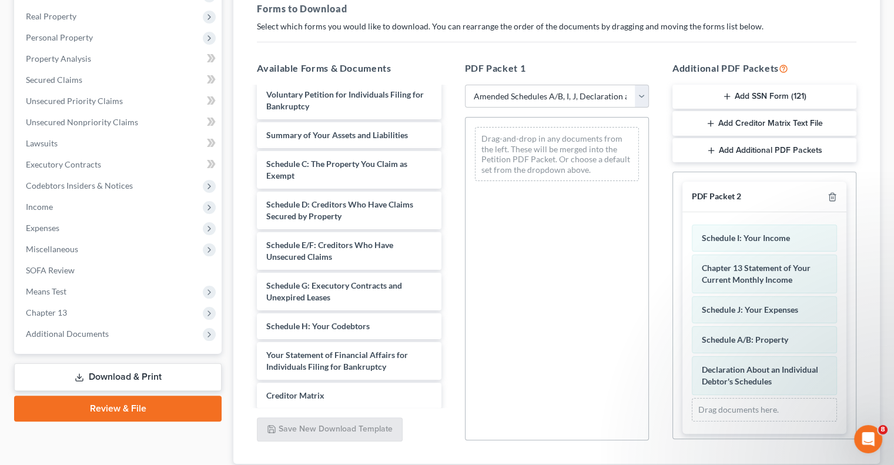
scroll to position [2, 0]
click at [777, 196] on div "PDF Packet 2" at bounding box center [765, 194] width 164 height 31
drag, startPoint x: 741, startPoint y: 193, endPoint x: 736, endPoint y: 198, distance: 6.2
click at [738, 195] on div "PDF Packet 2" at bounding box center [765, 194] width 164 height 31
click at [731, 200] on div "PDF Packet 2" at bounding box center [765, 194] width 164 height 31
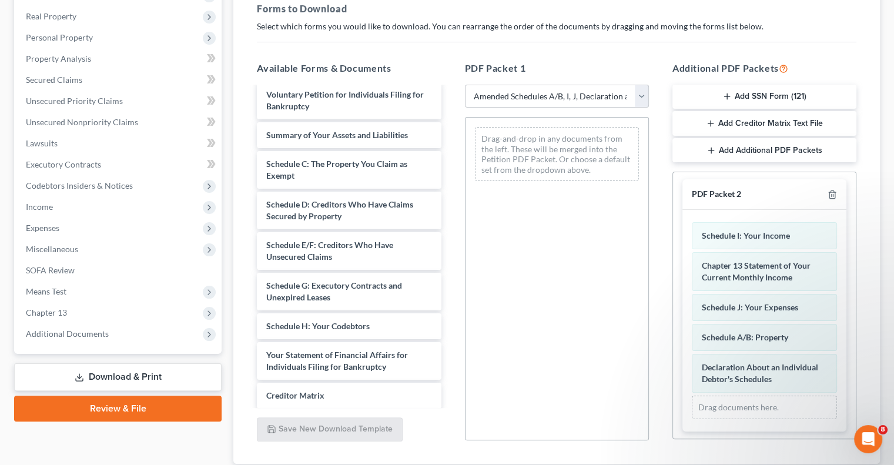
click at [728, 198] on div "PDF Packet 2" at bounding box center [716, 194] width 49 height 11
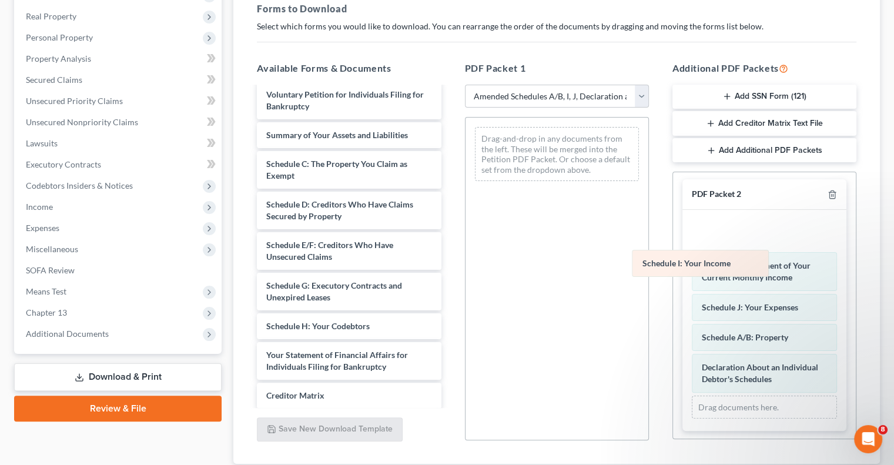
scroll to position [0, 0]
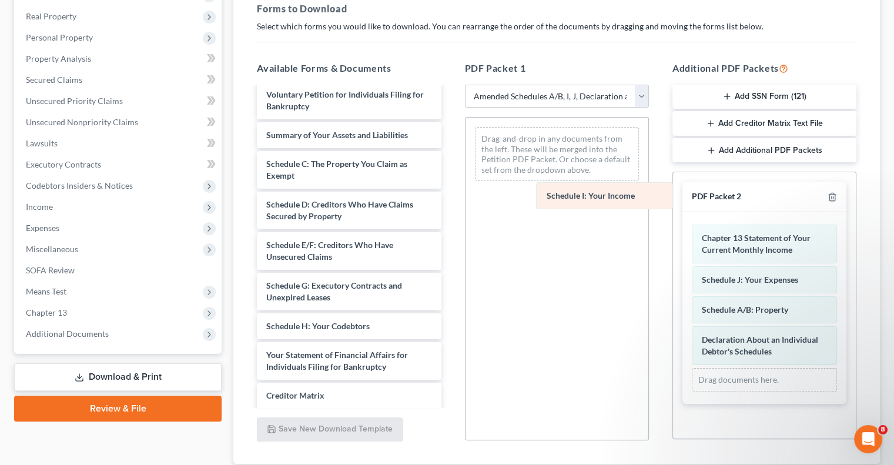
drag, startPoint x: 734, startPoint y: 238, endPoint x: 476, endPoint y: 186, distance: 263.7
click at [683, 212] on div "Schedule I: Your Income Schedule I: Your Income Chapter 13 Statement of Your Cu…" at bounding box center [765, 308] width 164 height 192
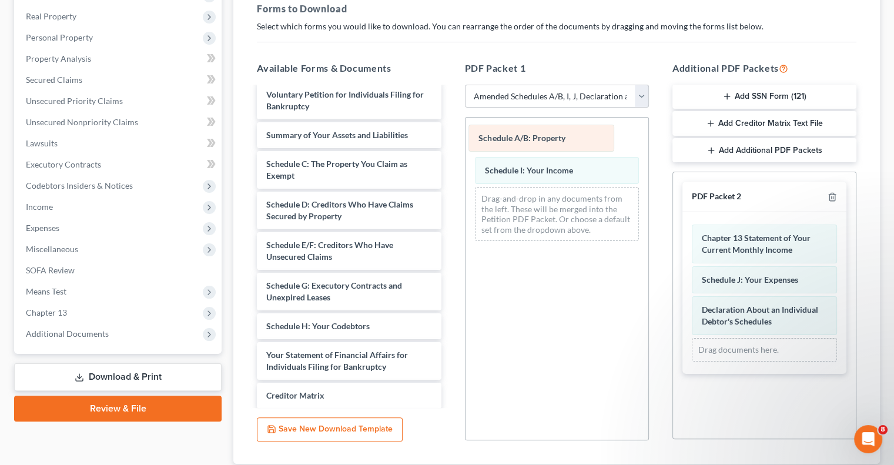
drag, startPoint x: 756, startPoint y: 310, endPoint x: 533, endPoint y: 141, distance: 279.9
click at [683, 212] on div "Schedule A/B: Property Chapter 13 Statement of Your Current Monthly Income Sche…" at bounding box center [765, 293] width 164 height 162
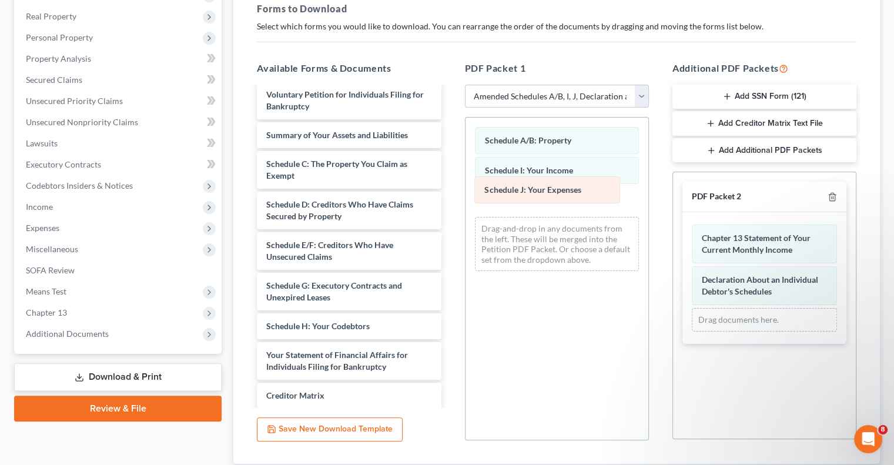
drag, startPoint x: 748, startPoint y: 277, endPoint x: 530, endPoint y: 190, distance: 234.3
click at [683, 212] on div "Schedule J: Your Expenses Chapter 13 Statement of Your Current Monthly Income S…" at bounding box center [765, 278] width 164 height 132
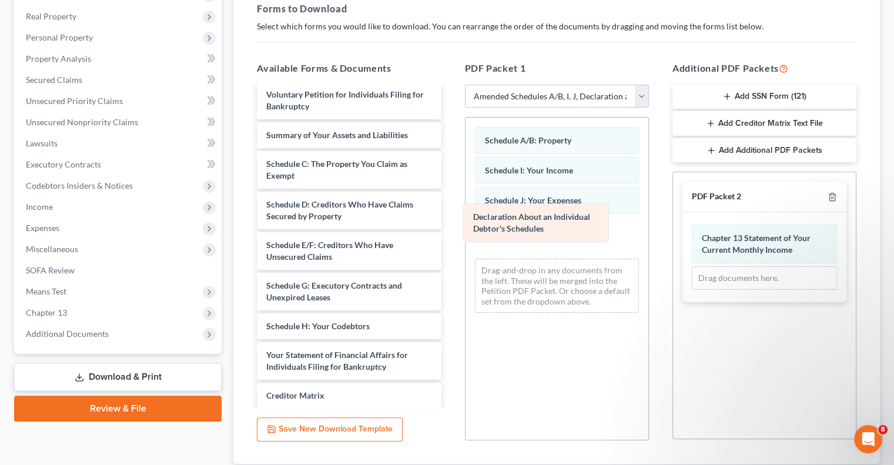
drag, startPoint x: 729, startPoint y: 279, endPoint x: 500, endPoint y: 218, distance: 236.9
click at [683, 216] on div "Declaration About an Individual Debtor's Schedules Chapter 13 Statement of Your…" at bounding box center [765, 257] width 164 height 90
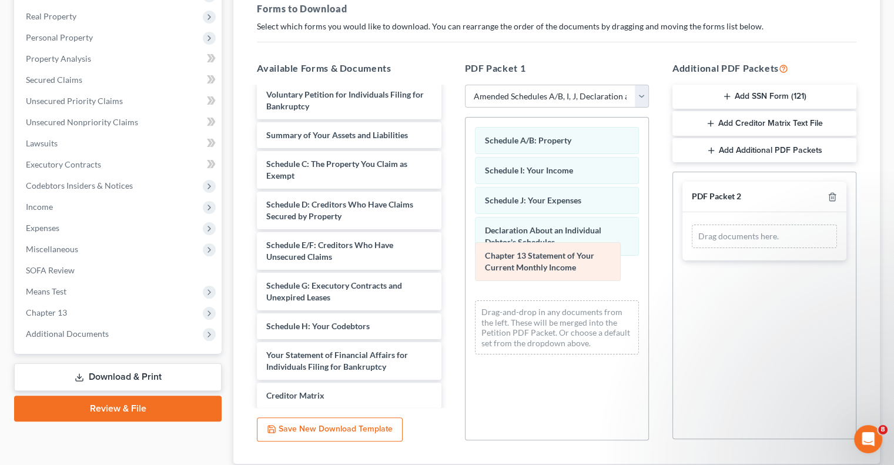
drag, startPoint x: 726, startPoint y: 251, endPoint x: 506, endPoint y: 270, distance: 220.7
click at [683, 260] on div "Chapter 13 Statement of Your Current Monthly Income Chapter 13 Statement of You…" at bounding box center [765, 236] width 164 height 48
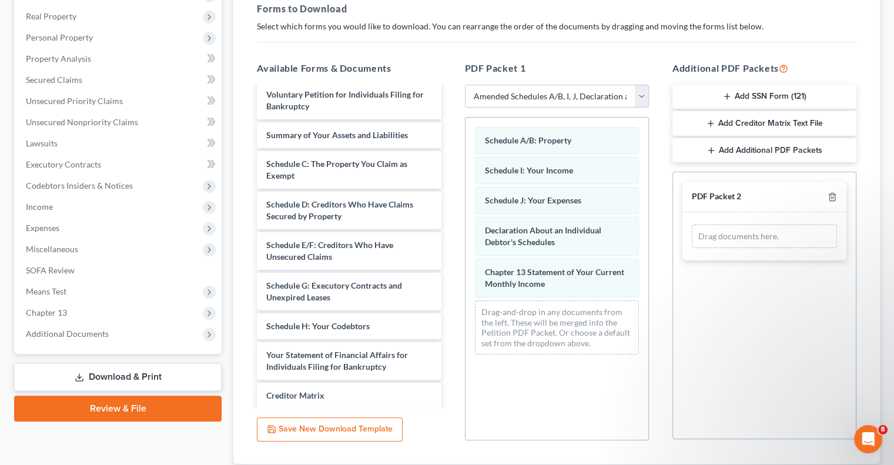
click at [510, 355] on div "Schedule A/B: Property Schedule I: Your Income Schedule J: Your Expenses Declar…" at bounding box center [557, 241] width 183 height 246
click at [95, 378] on link "Download & Print" at bounding box center [118, 377] width 208 height 28
click at [95, 377] on link "Download & Print" at bounding box center [118, 377] width 208 height 28
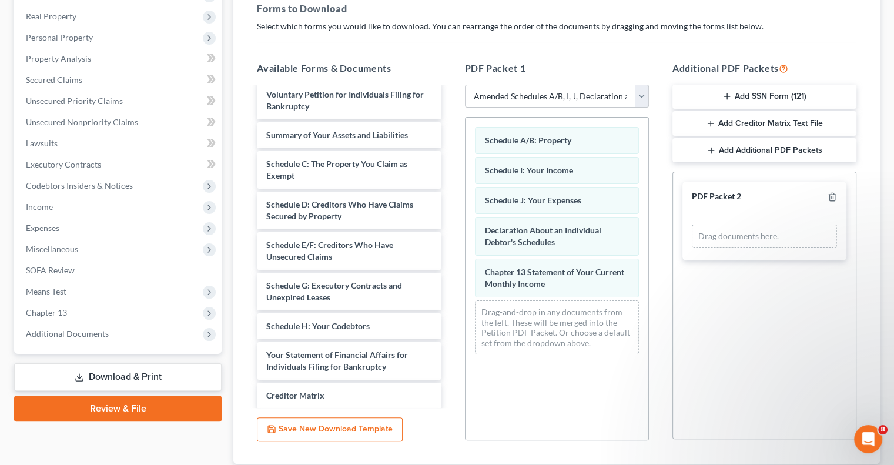
click at [95, 377] on link "Download & Print" at bounding box center [118, 377] width 208 height 28
click at [95, 376] on link "Download & Print" at bounding box center [118, 377] width 208 height 28
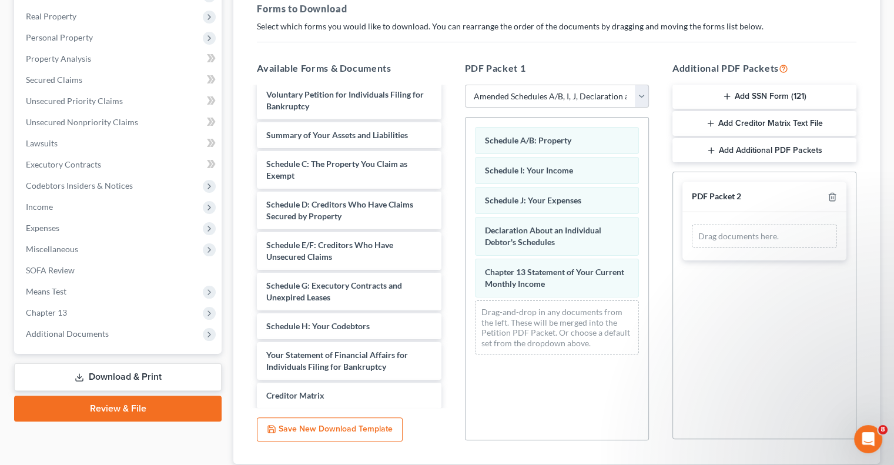
click at [95, 376] on link "Download & Print" at bounding box center [118, 377] width 208 height 28
click at [101, 380] on link "Download & Print" at bounding box center [118, 377] width 208 height 28
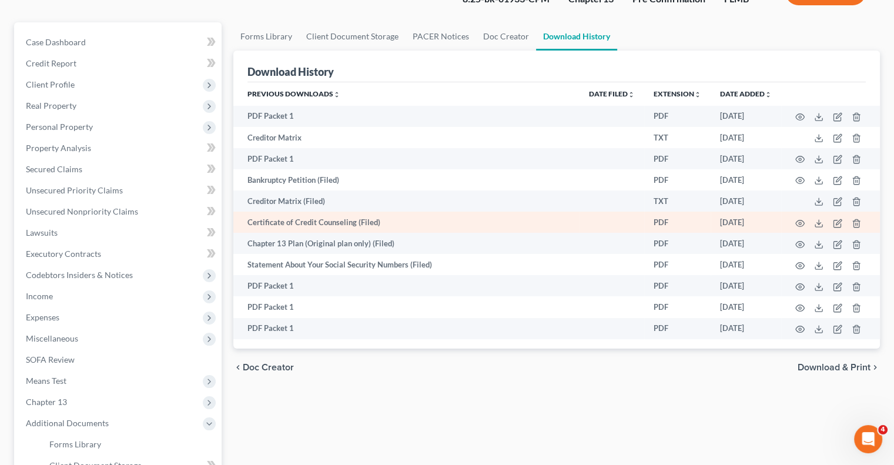
scroll to position [118, 0]
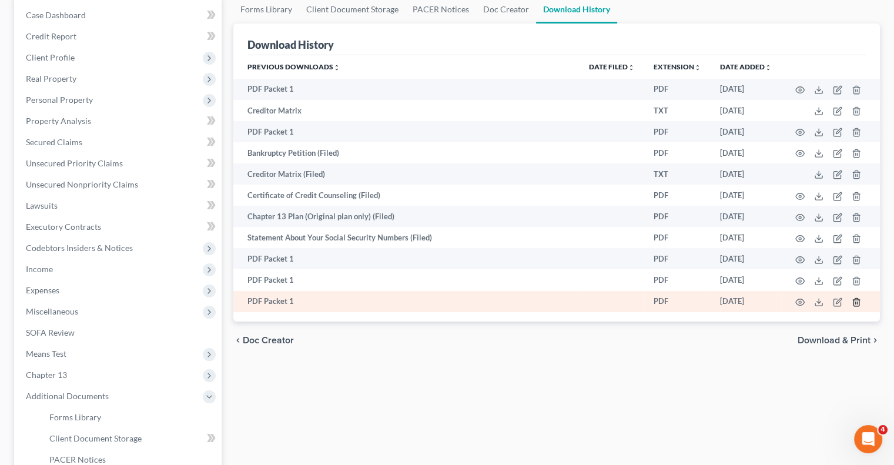
click at [856, 300] on icon "button" at bounding box center [856, 301] width 9 height 9
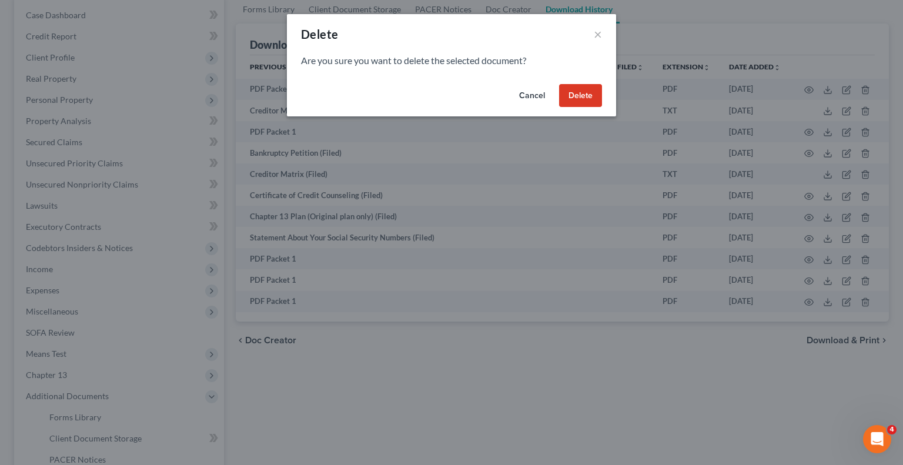
click at [589, 101] on button "Delete" at bounding box center [580, 96] width 43 height 24
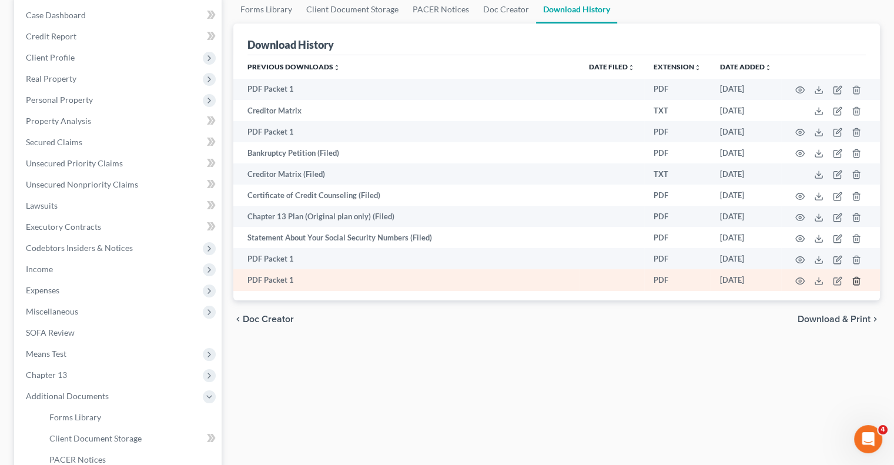
click at [858, 282] on icon "button" at bounding box center [856, 280] width 9 height 9
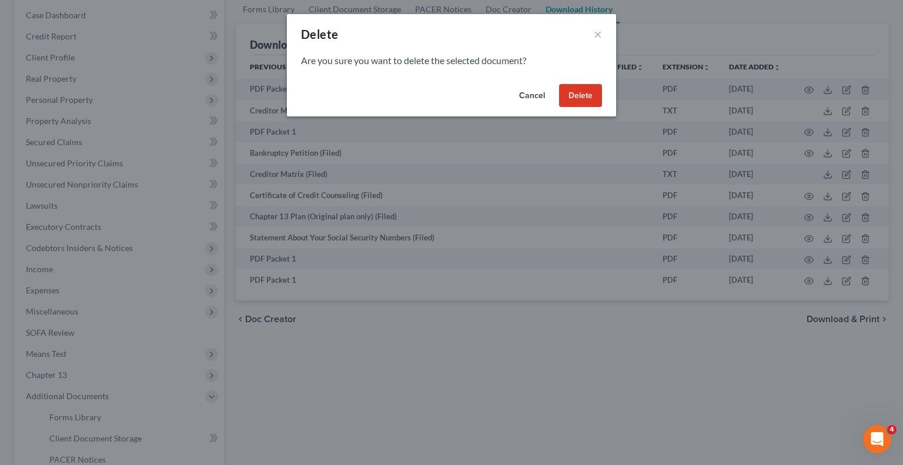
click at [566, 102] on button "Delete" at bounding box center [580, 96] width 43 height 24
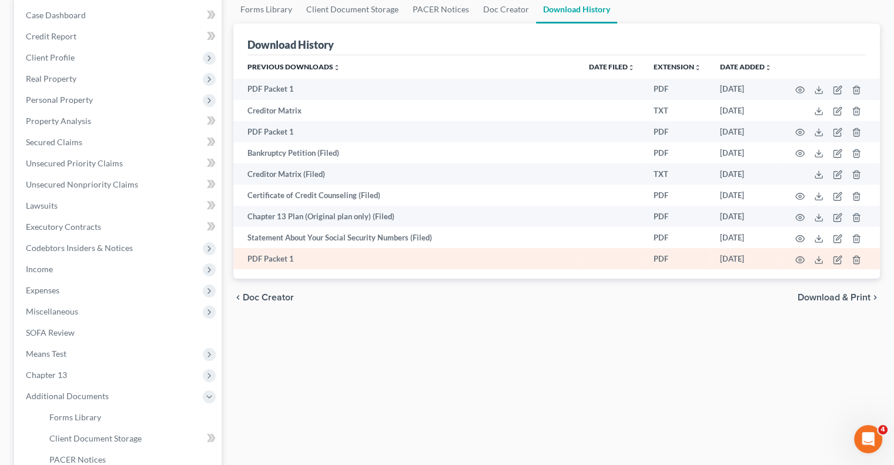
click at [271, 263] on td "PDF Packet 1" at bounding box center [406, 258] width 346 height 21
click at [307, 265] on td "PDF Packet 1" at bounding box center [406, 258] width 346 height 21
click at [816, 264] on icon at bounding box center [818, 259] width 9 height 9
click at [814, 261] on icon at bounding box center [818, 259] width 9 height 9
